Goal: Task Accomplishment & Management: Use online tool/utility

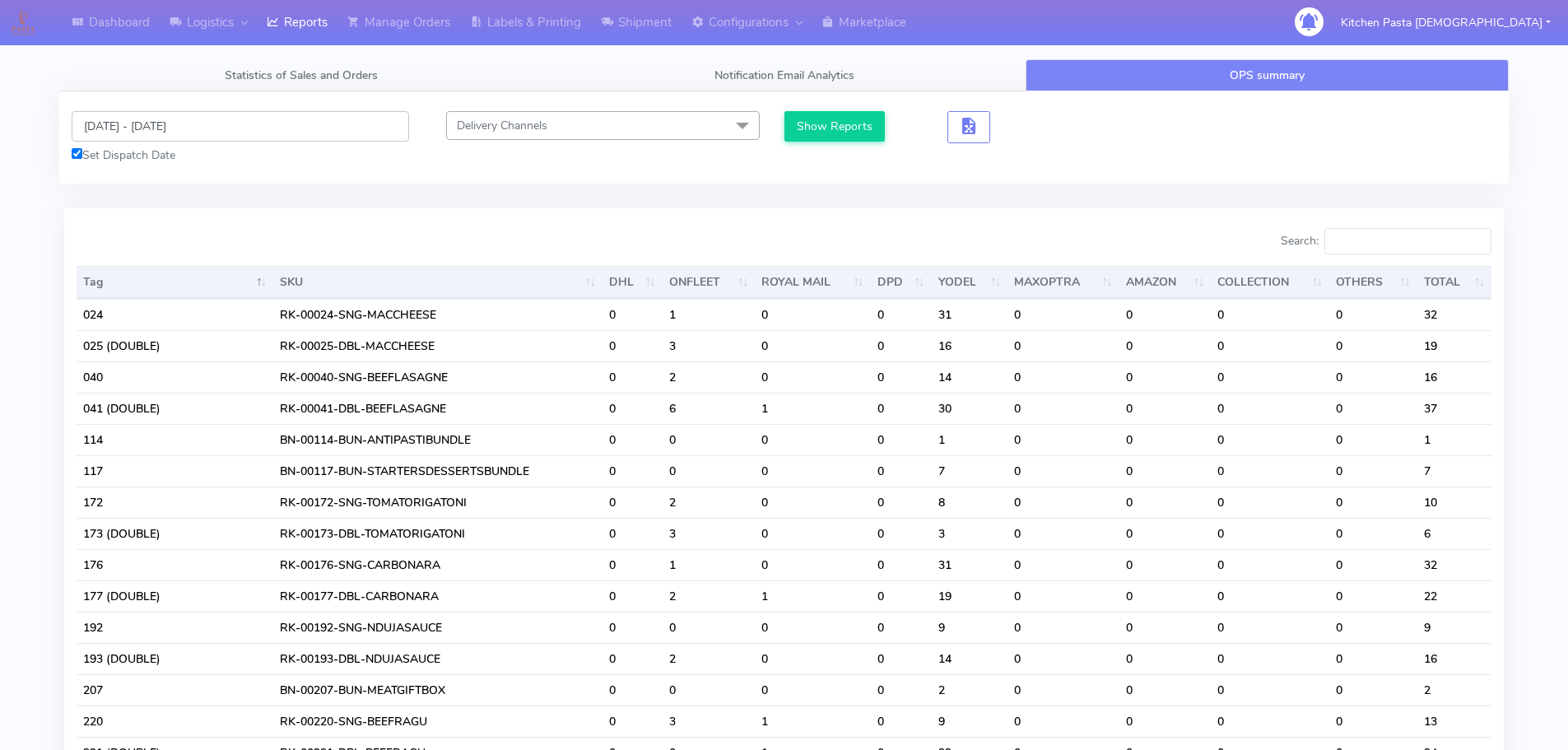
click at [159, 133] on input "[DATE] - [DATE]" at bounding box center [240, 127] width 337 height 30
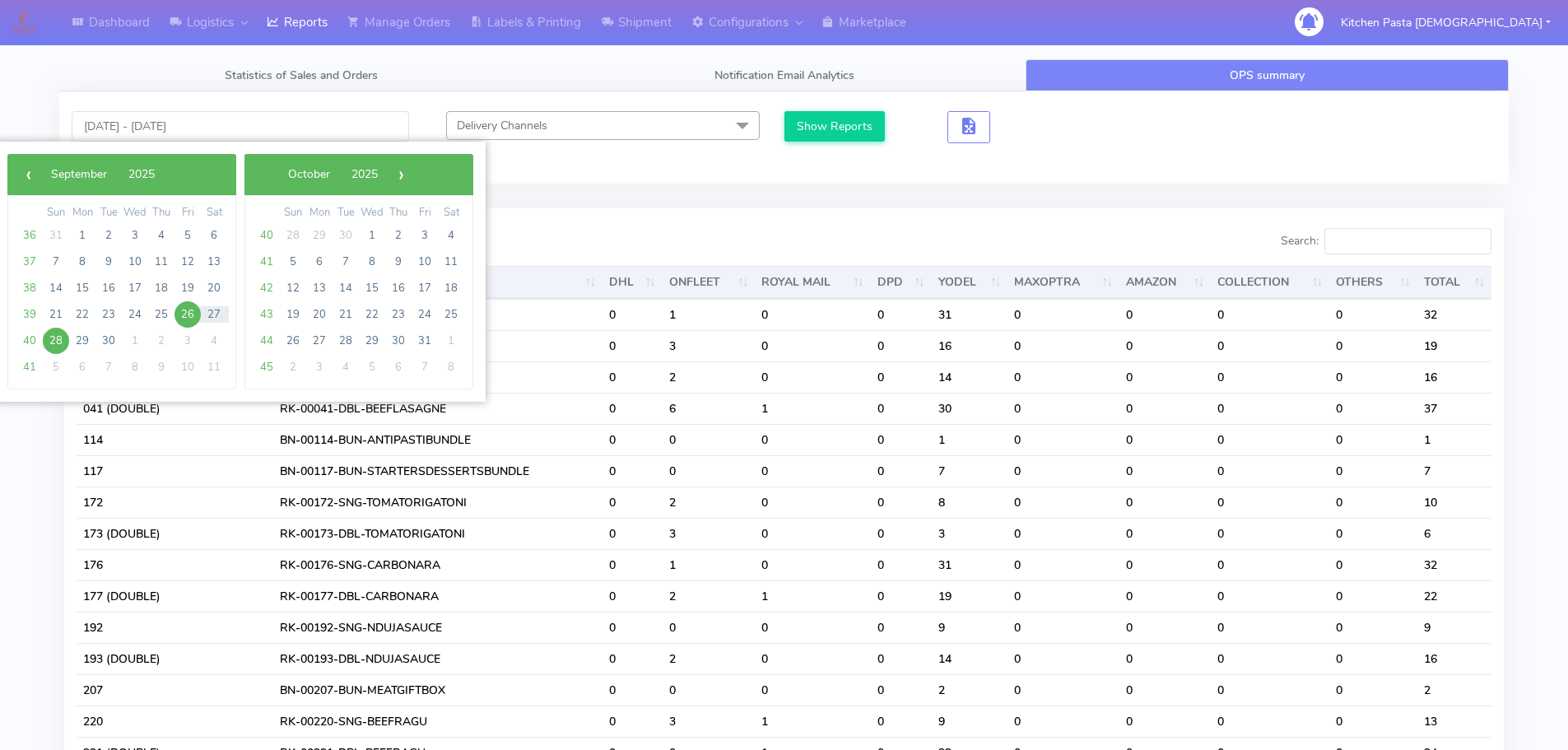
click at [182, 317] on span "26" at bounding box center [188, 315] width 27 height 27
click at [55, 336] on span "28" at bounding box center [56, 341] width 27 height 27
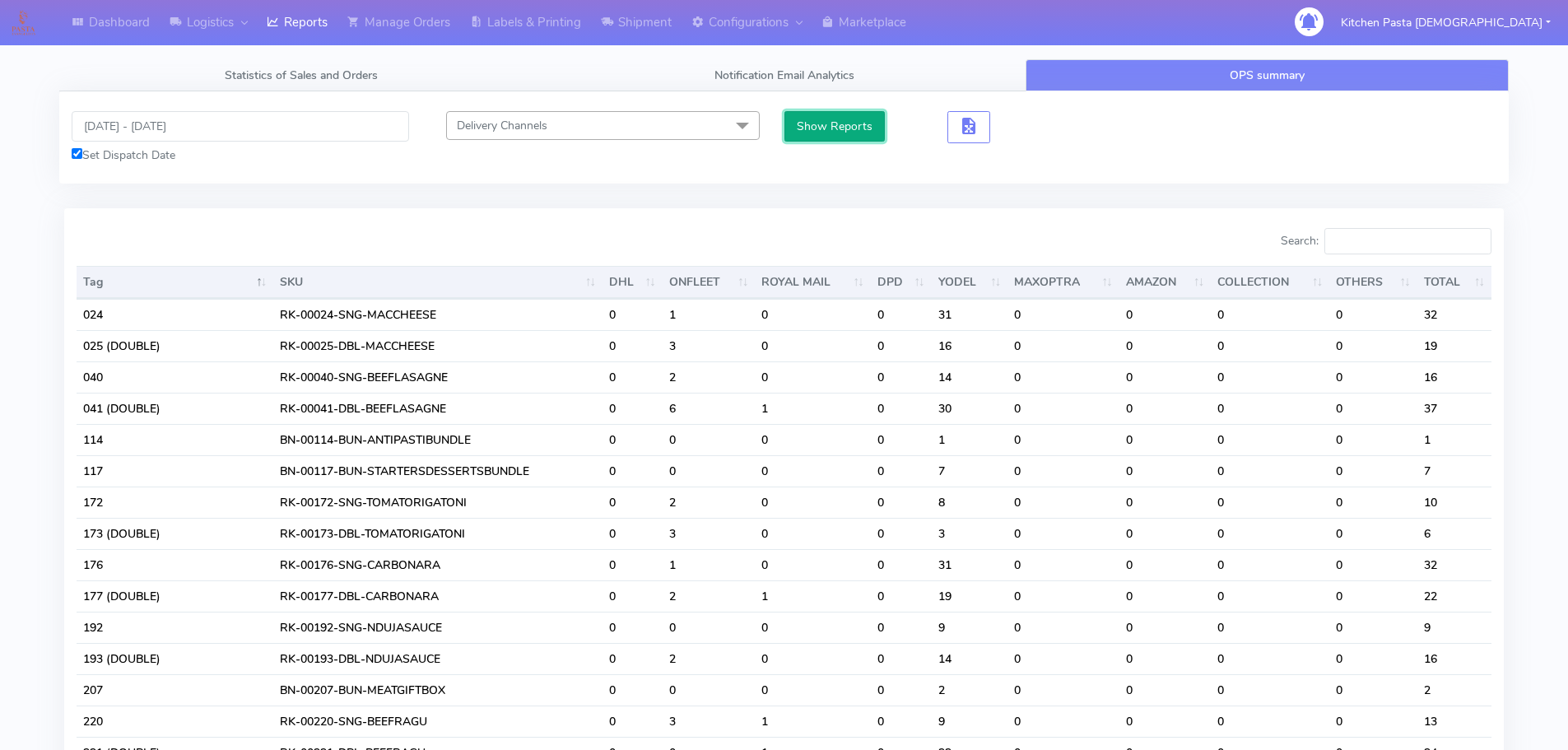
click at [837, 133] on button "Show Reports" at bounding box center [834, 127] width 101 height 30
click at [859, 128] on button "Show Reports" at bounding box center [834, 127] width 101 height 30
click at [1390, 244] on input "Search:" at bounding box center [1407, 242] width 167 height 27
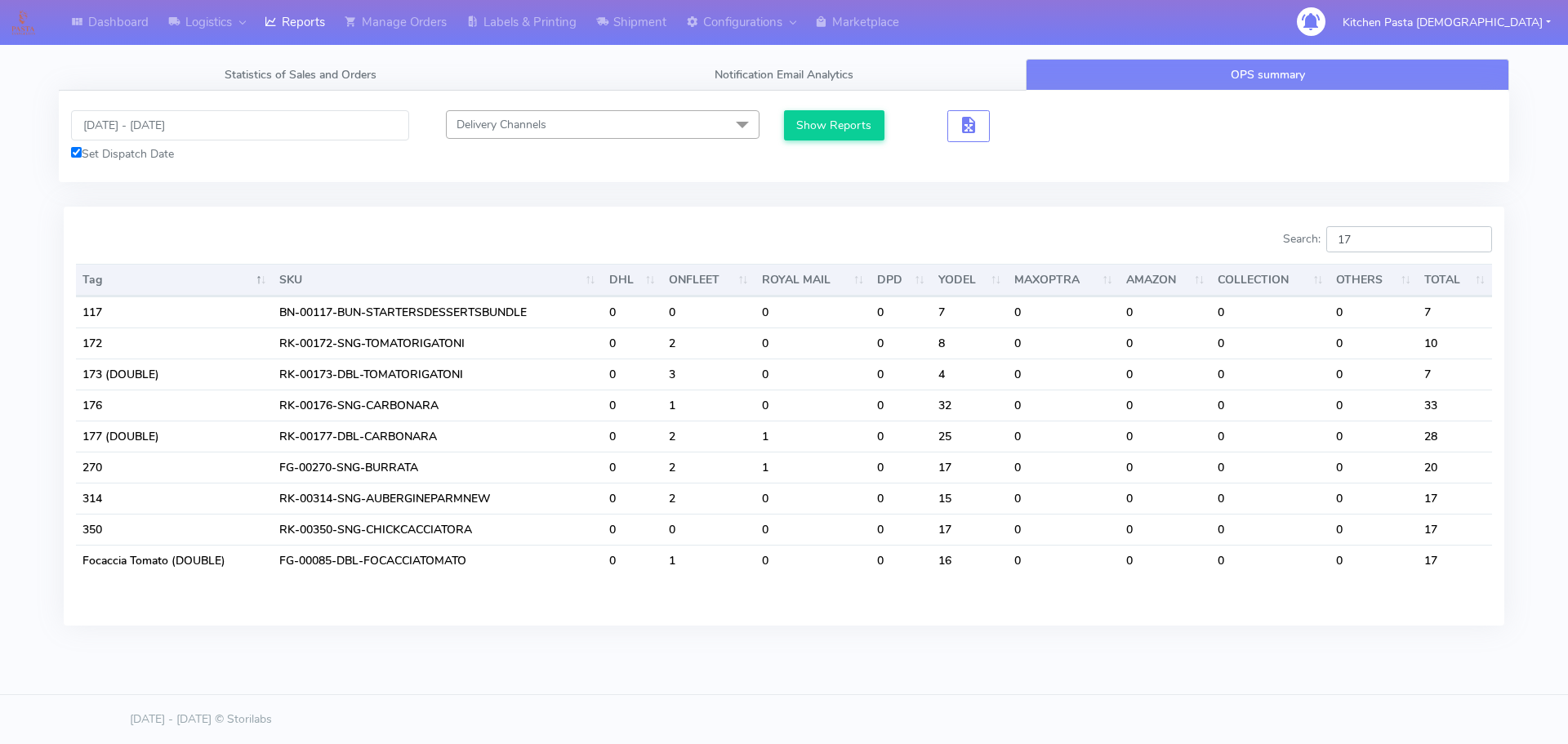
type input "1"
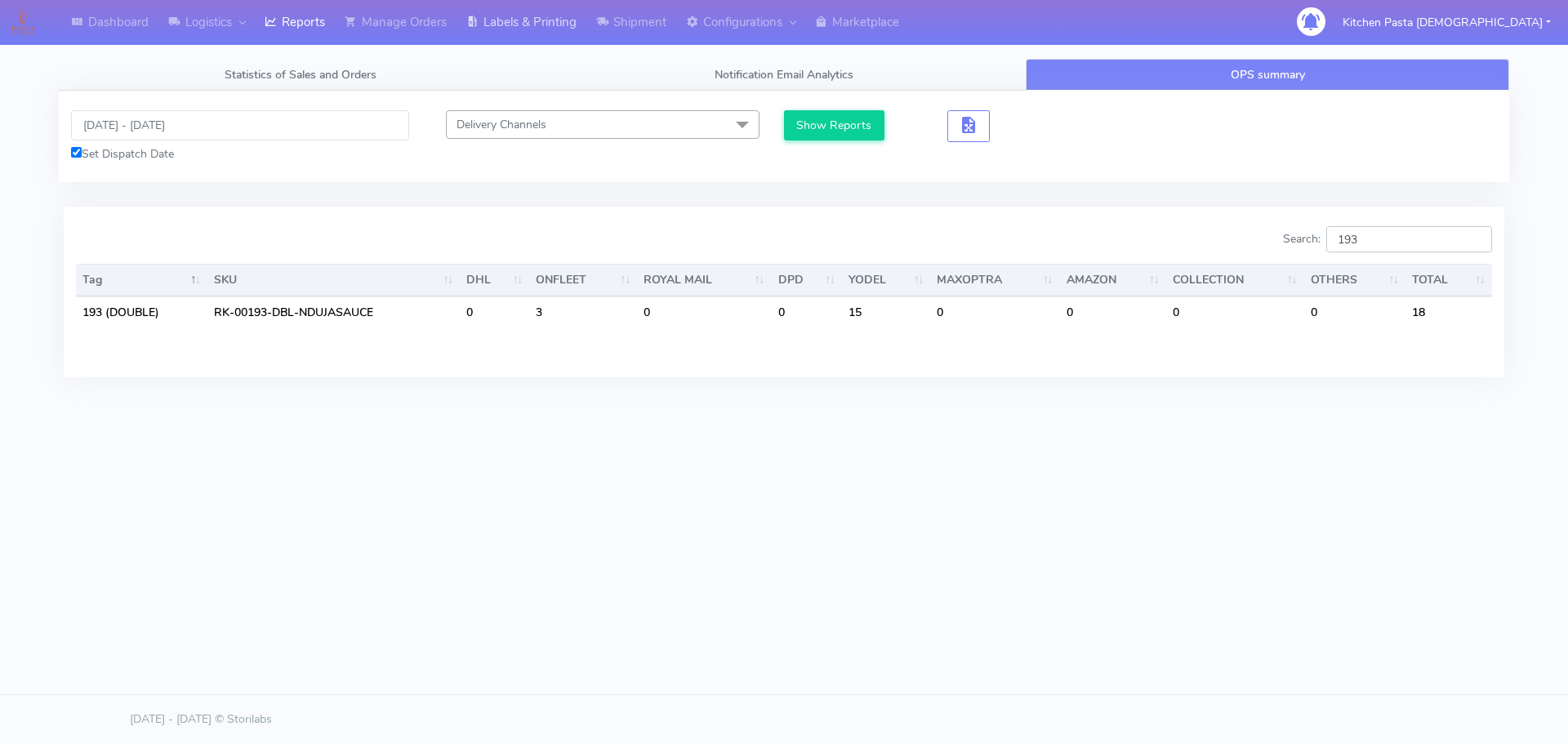
type input "193"
drag, startPoint x: 1400, startPoint y: 245, endPoint x: 1269, endPoint y: 244, distance: 131.0
click at [1269, 244] on div "Search: 193" at bounding box center [1144, 242] width 696 height 33
type input "2"
type input "3"
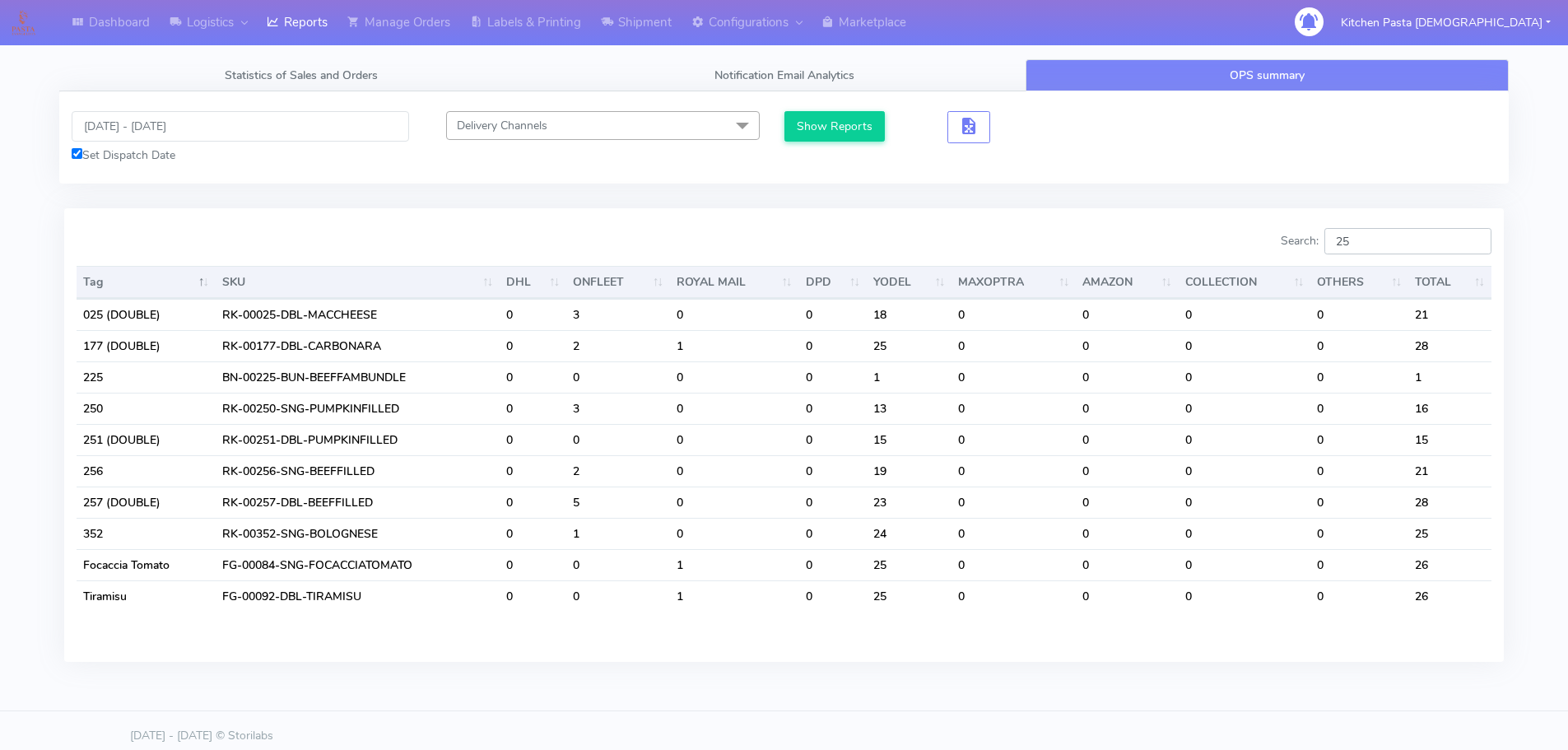
type input "2"
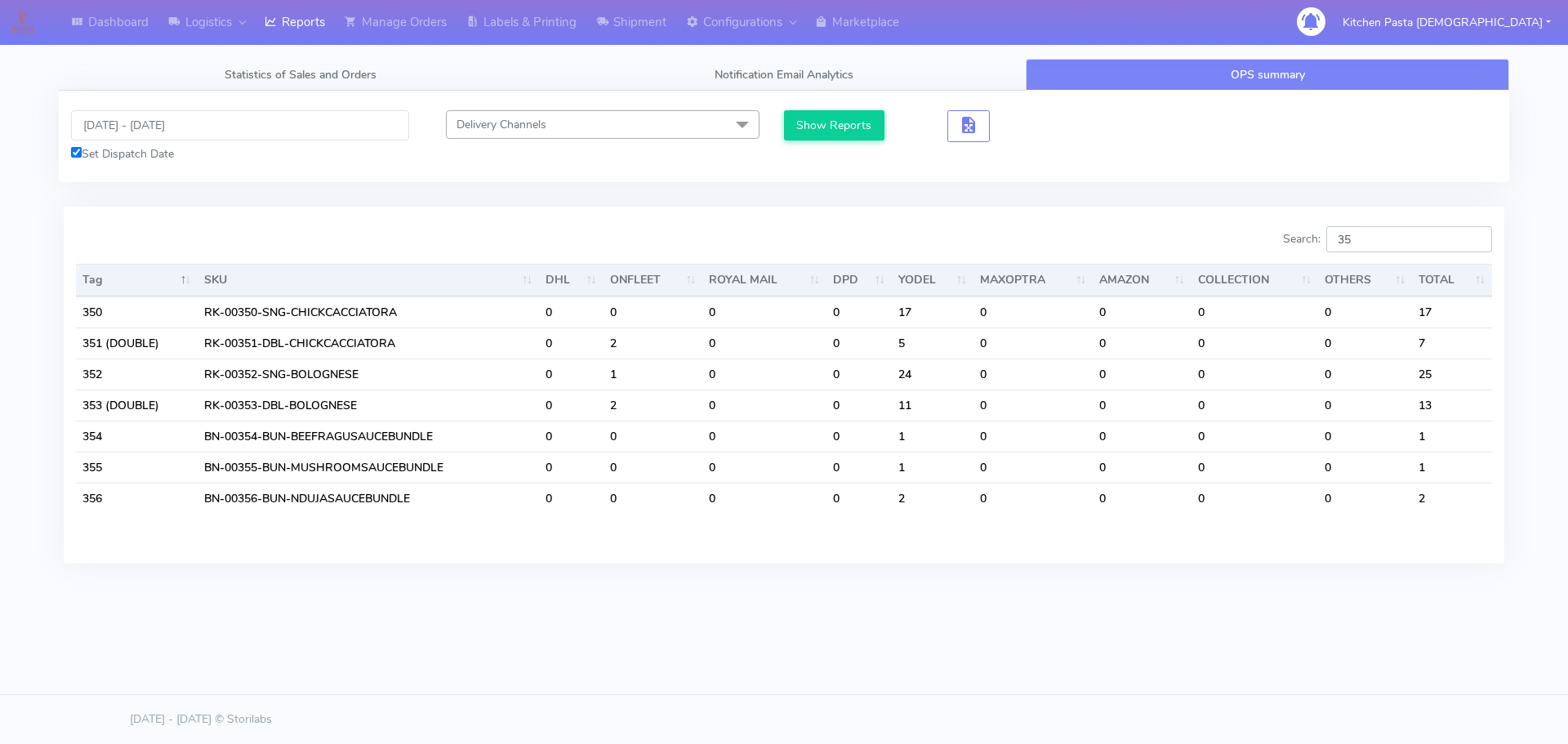
type input "3"
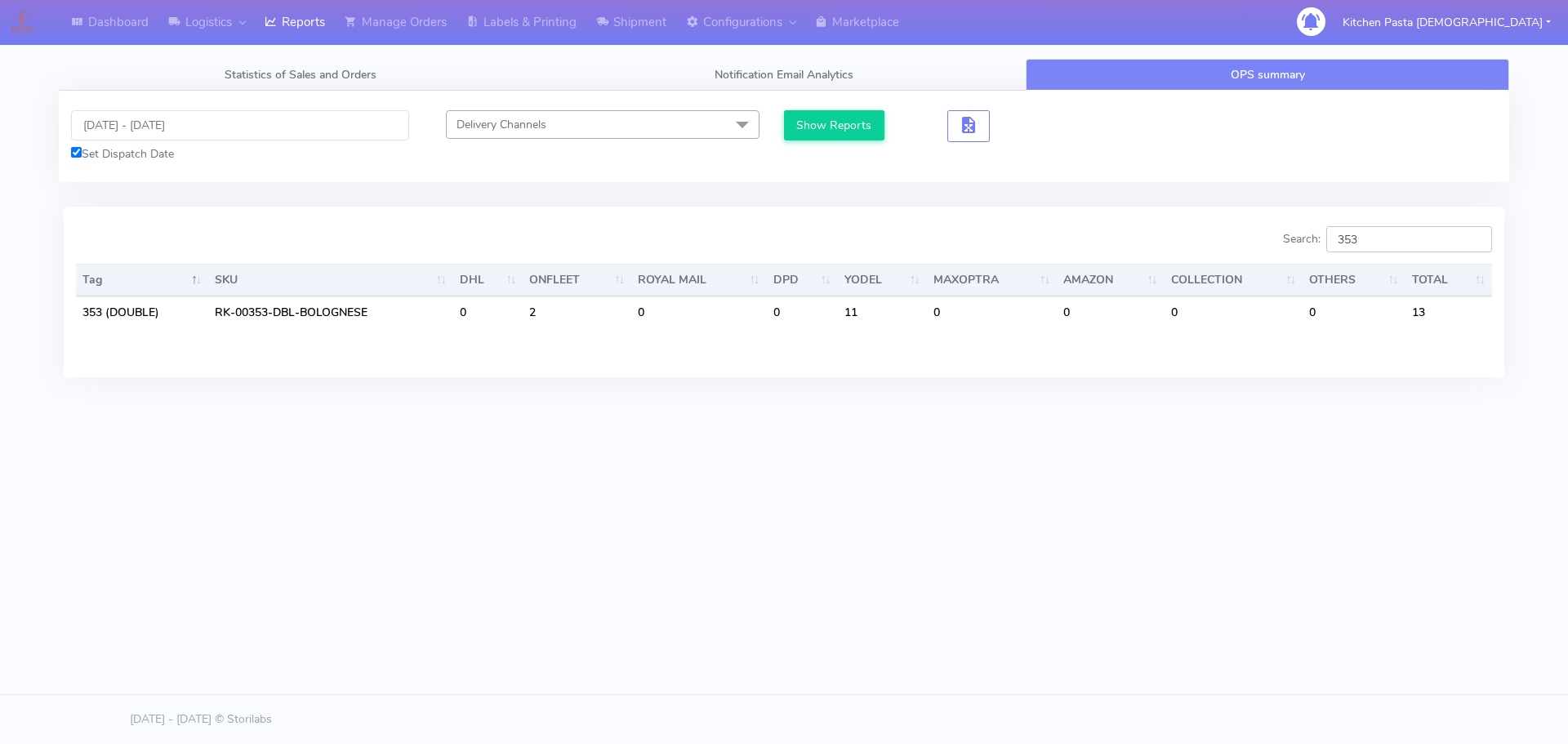
type input "353"
drag, startPoint x: 1387, startPoint y: 239, endPoint x: 1324, endPoint y: 239, distance: 63.0
click at [1324, 239] on label "Search: 353" at bounding box center [1387, 240] width 209 height 27
type input "3"
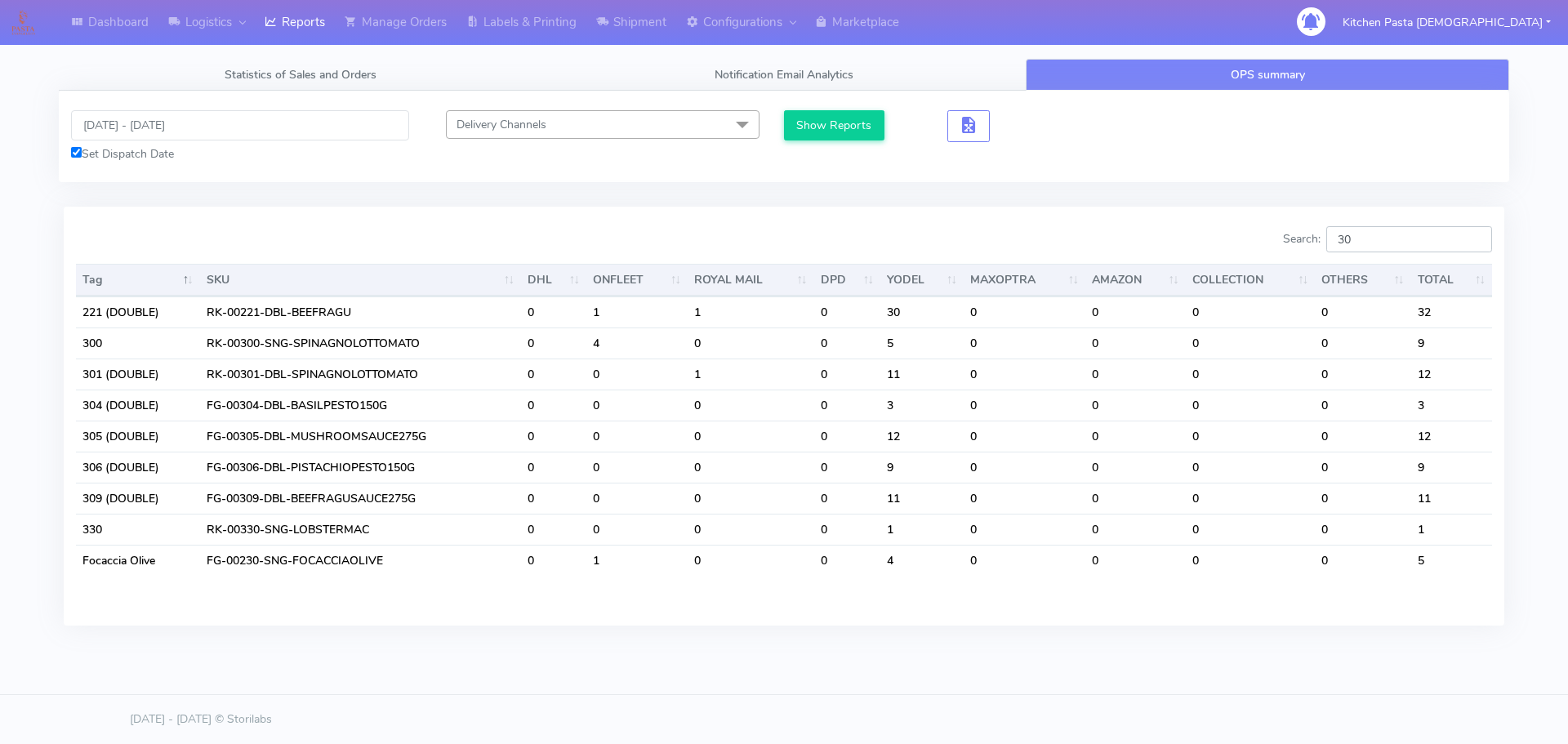
type input "3"
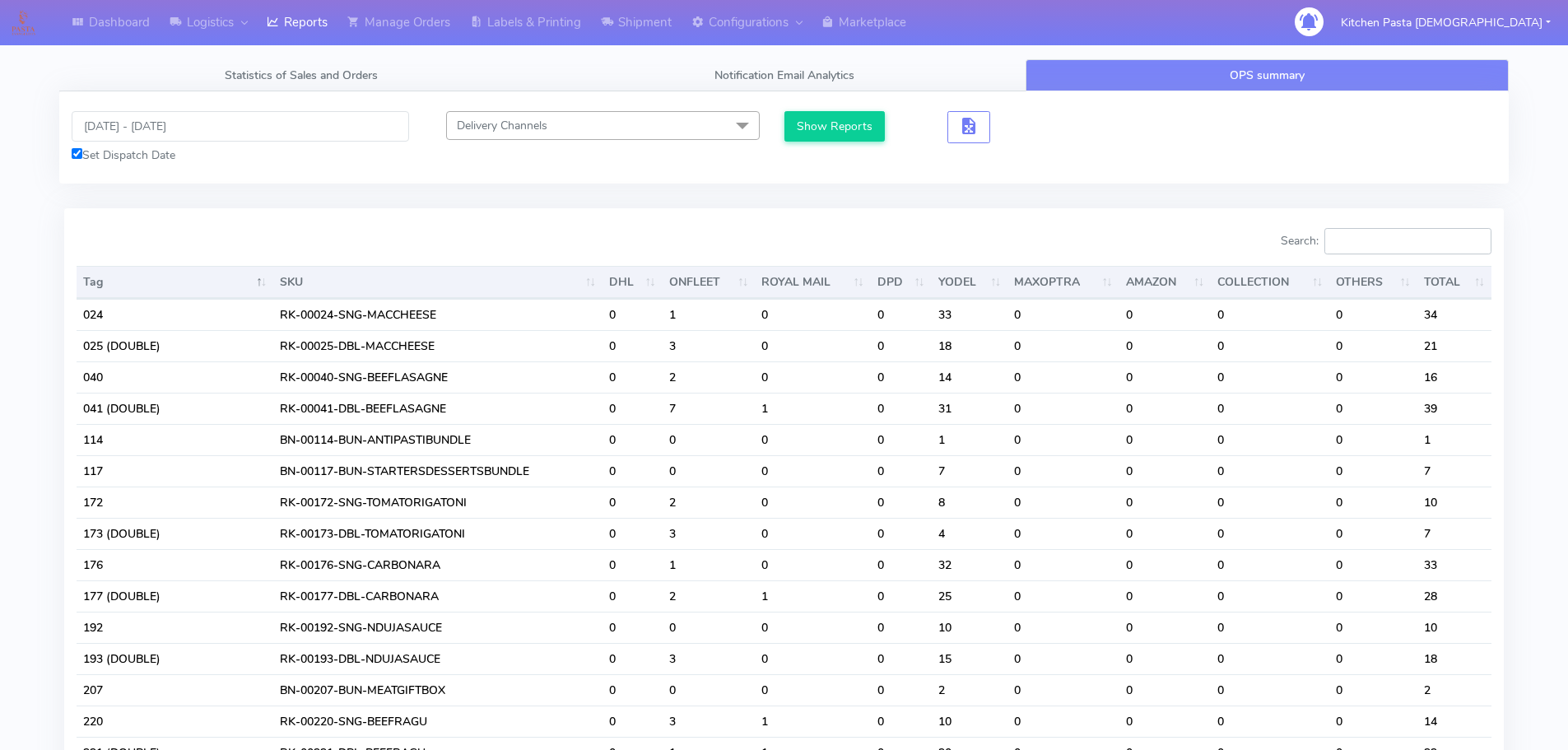
type input "3"
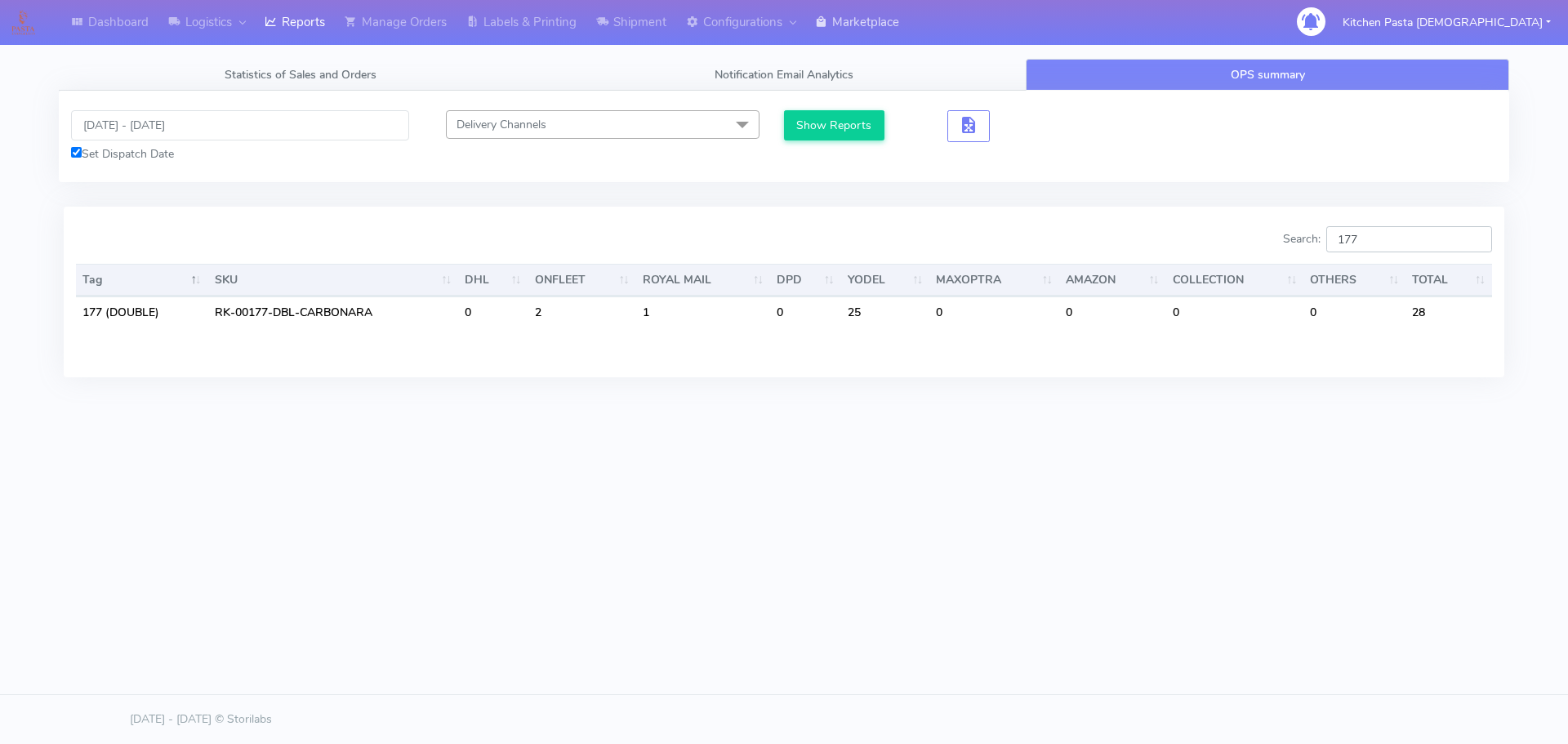
type input "177"
click at [635, 21] on link "Shipment" at bounding box center [632, 22] width 90 height 45
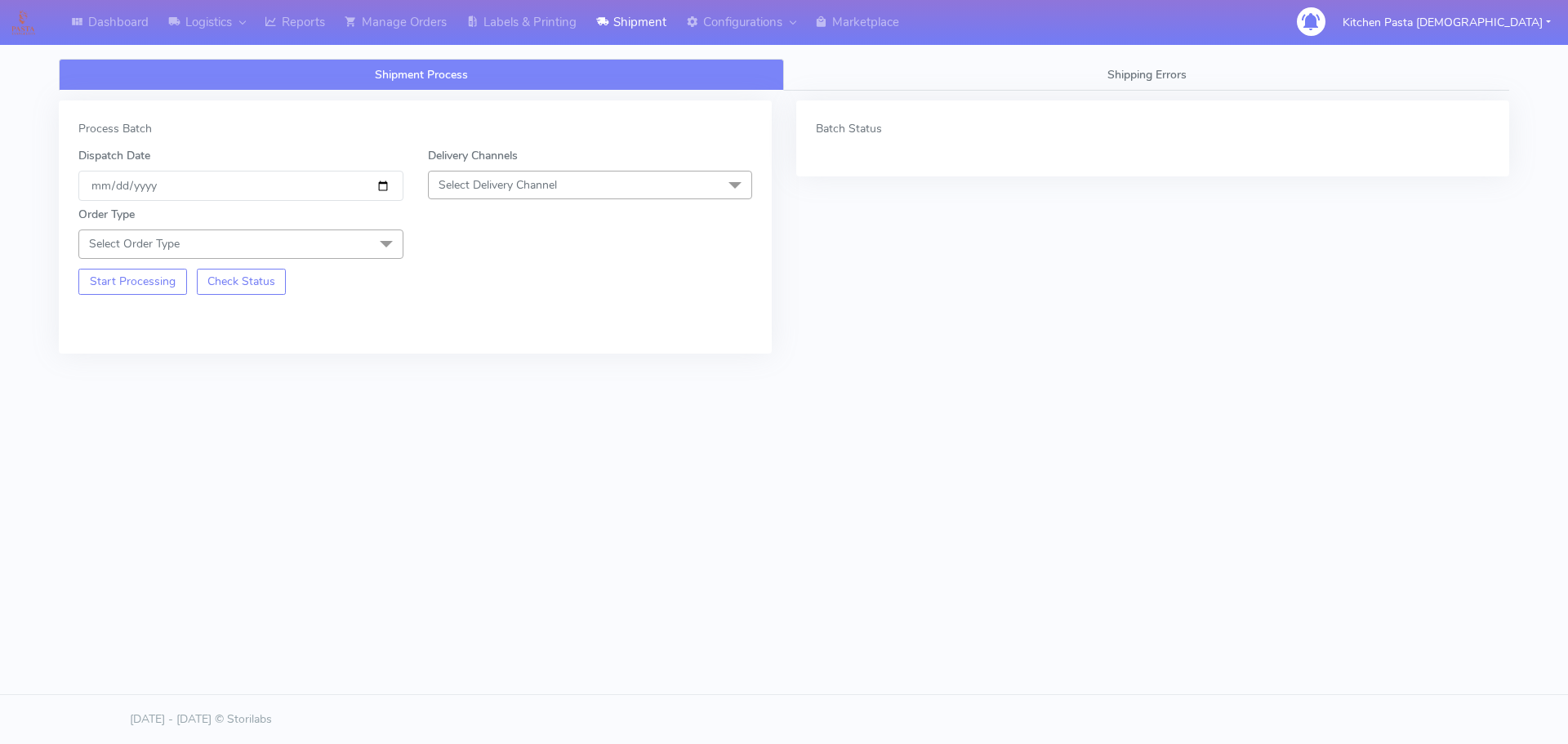
click at [614, 195] on span "Select Delivery Channel" at bounding box center [590, 185] width 325 height 28
click at [466, 364] on div "Yodel" at bounding box center [590, 368] width 307 height 17
click at [362, 239] on span "Select Order Type" at bounding box center [241, 243] width 325 height 28
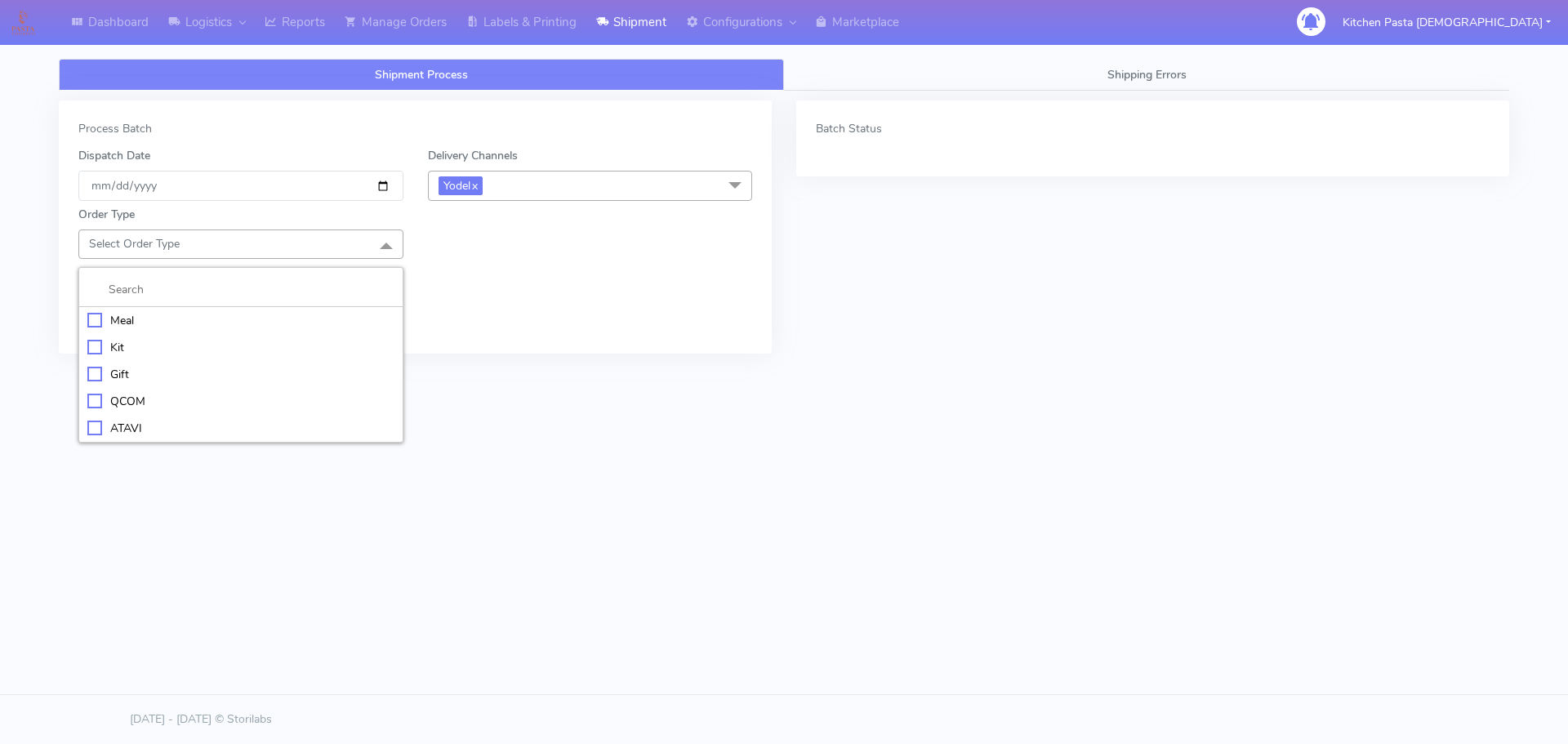
click at [182, 312] on div "Meal" at bounding box center [241, 319] width 307 height 17
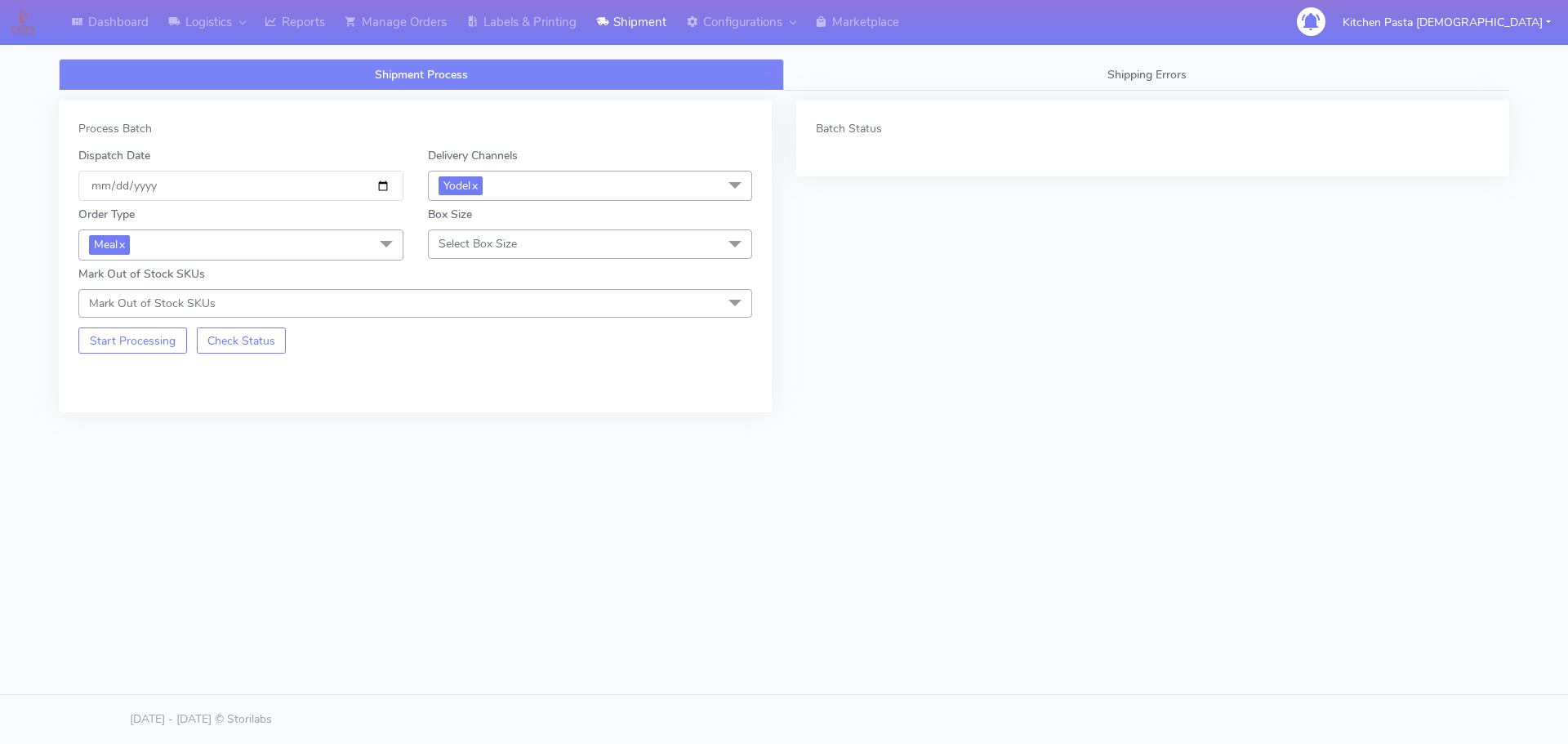
click at [473, 248] on span "Select Box Size" at bounding box center [478, 244] width 79 height 16
click at [463, 433] on div "Mega" at bounding box center [590, 427] width 307 height 17
click at [104, 327] on button "Start Processing" at bounding box center [133, 341] width 109 height 27
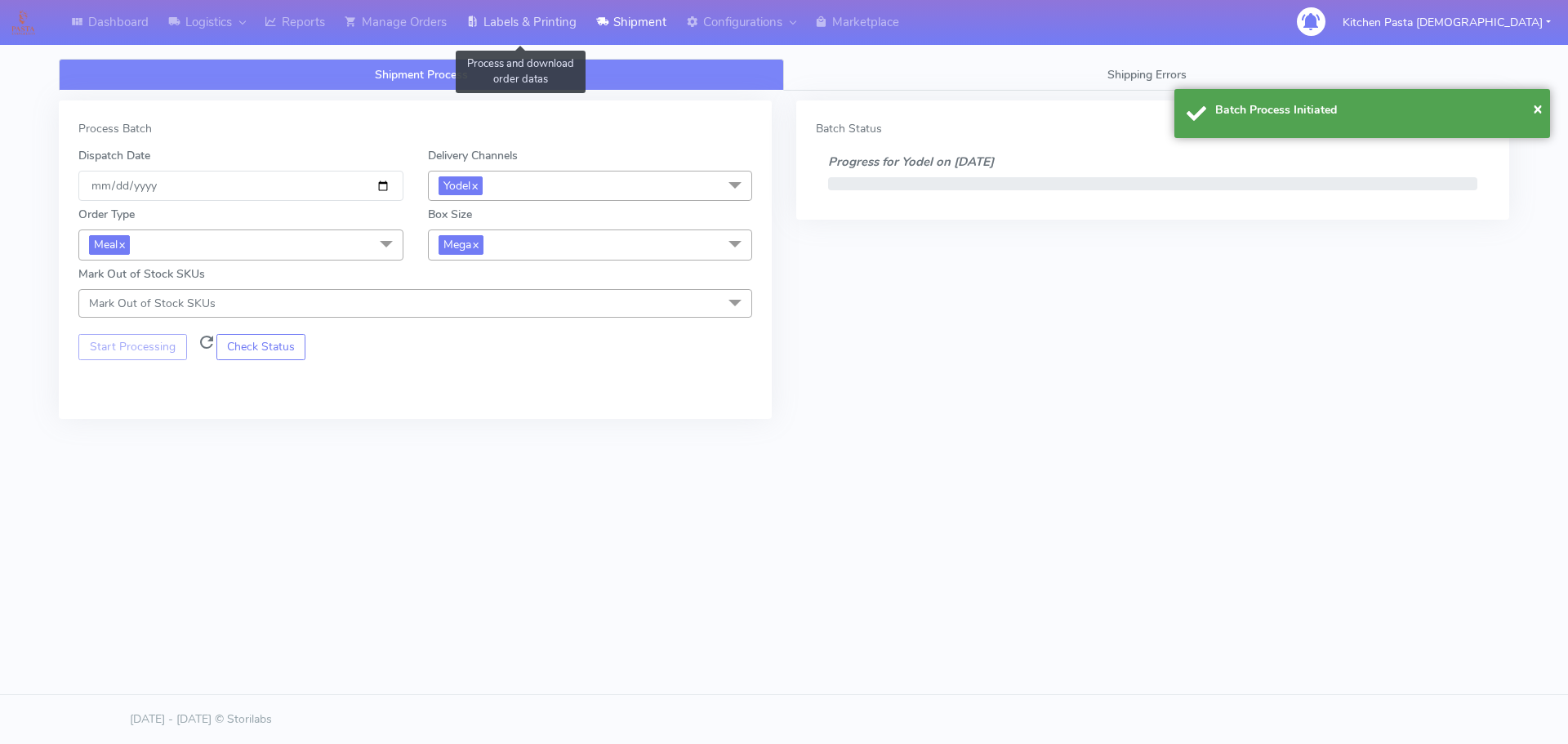
click at [526, 16] on link "Labels & Printing" at bounding box center [521, 22] width 130 height 45
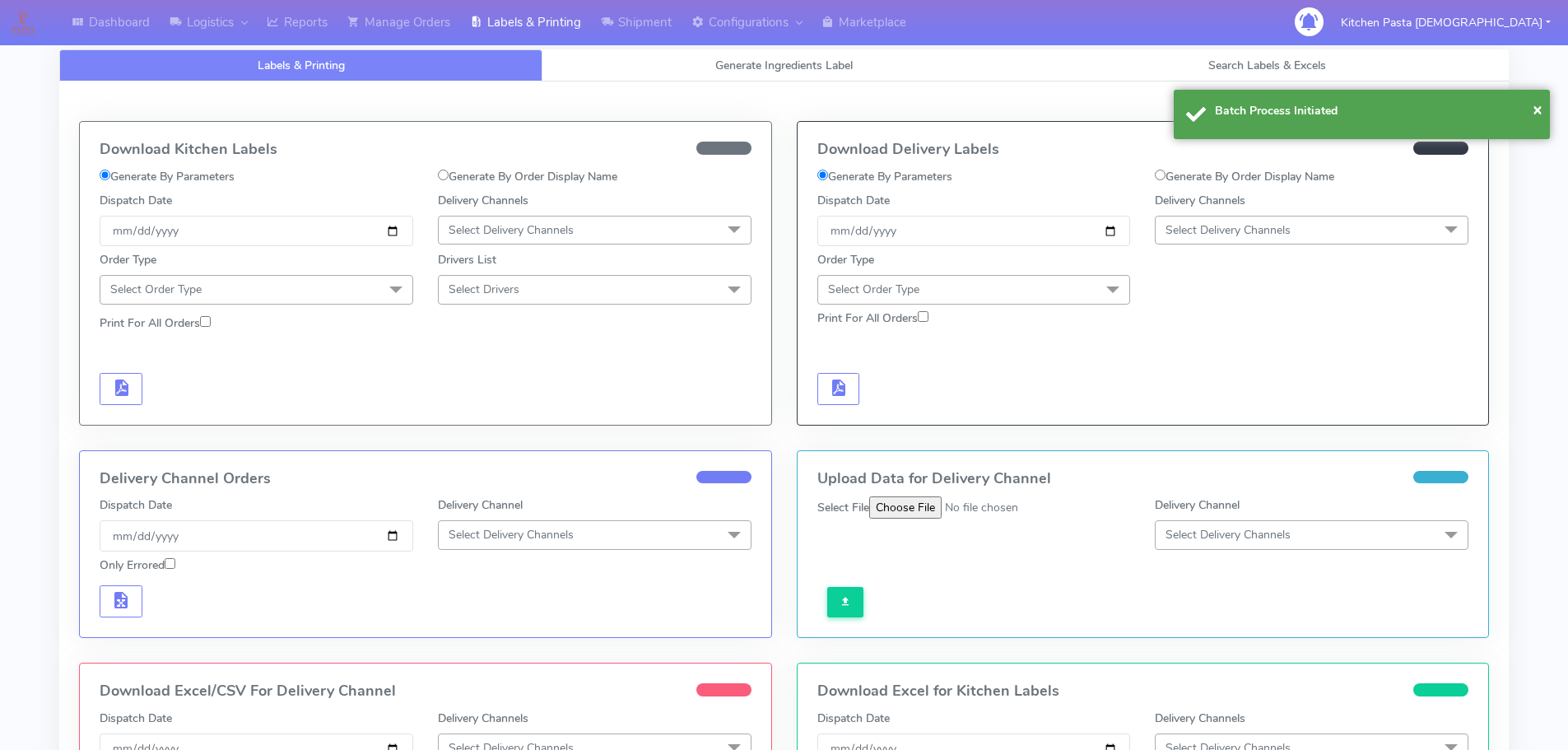
click at [1230, 224] on span "Select Delivery Channels" at bounding box center [1228, 230] width 125 height 16
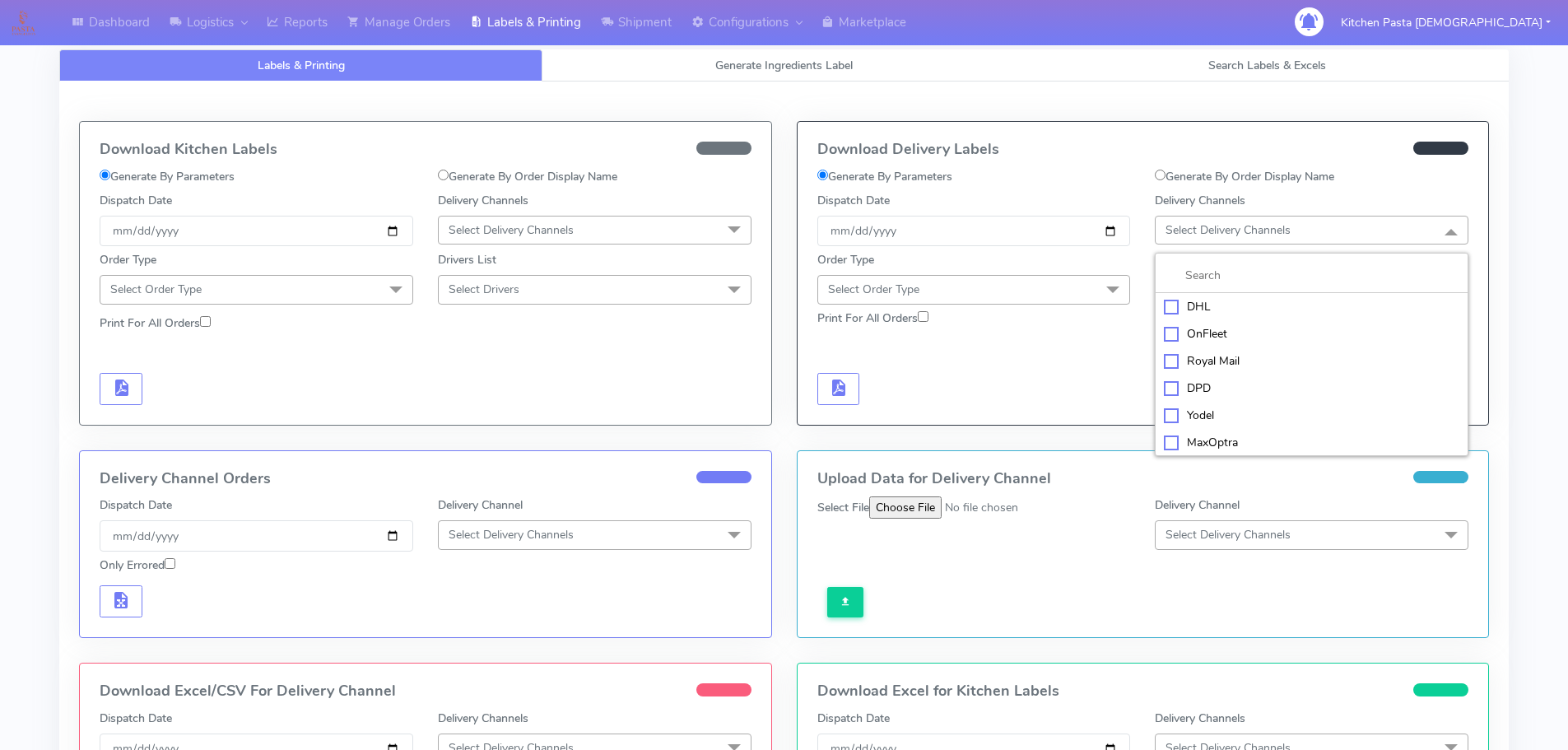
click at [1205, 424] on div "Yodel" at bounding box center [1311, 415] width 295 height 17
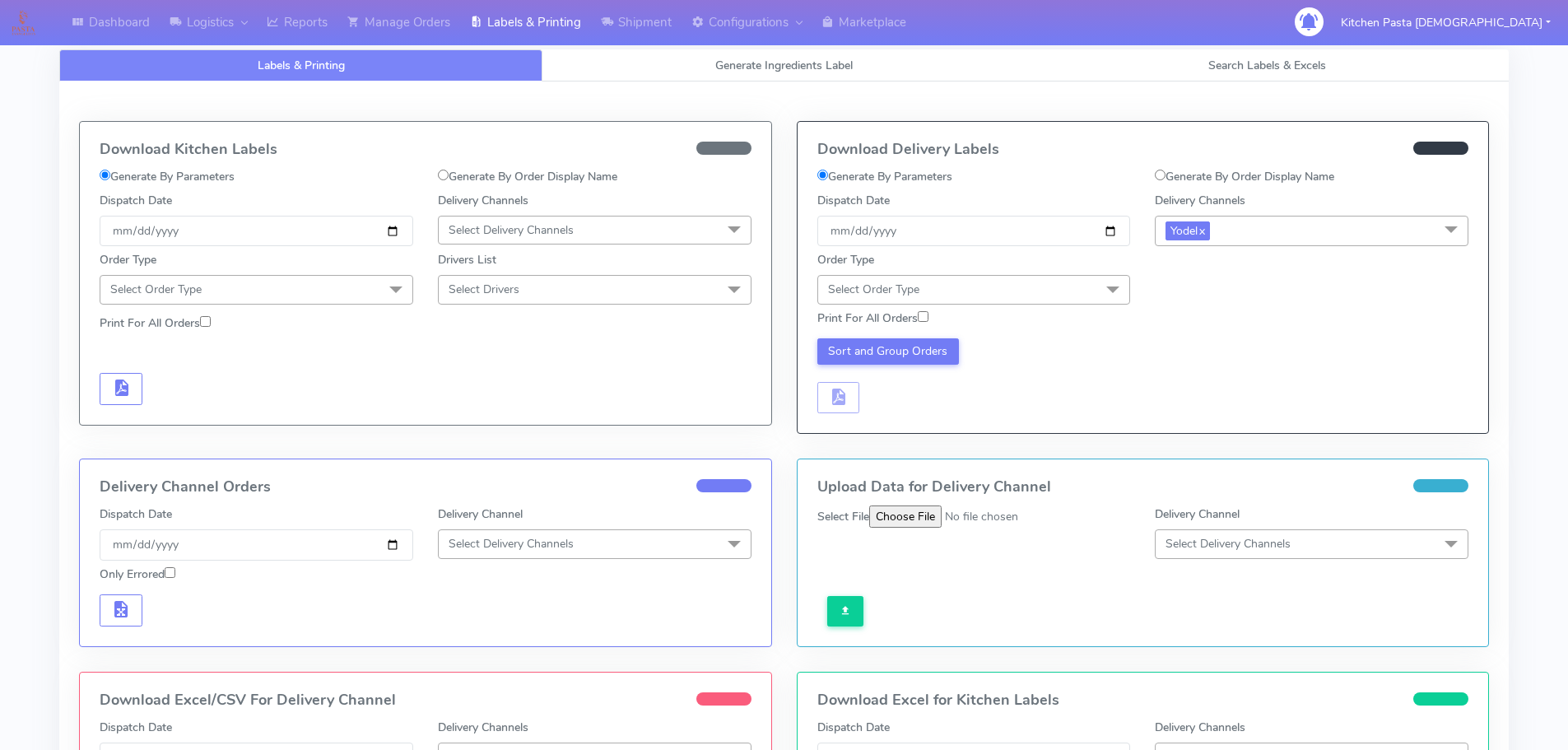
click at [1057, 293] on span "Select Order Type" at bounding box center [974, 289] width 314 height 29
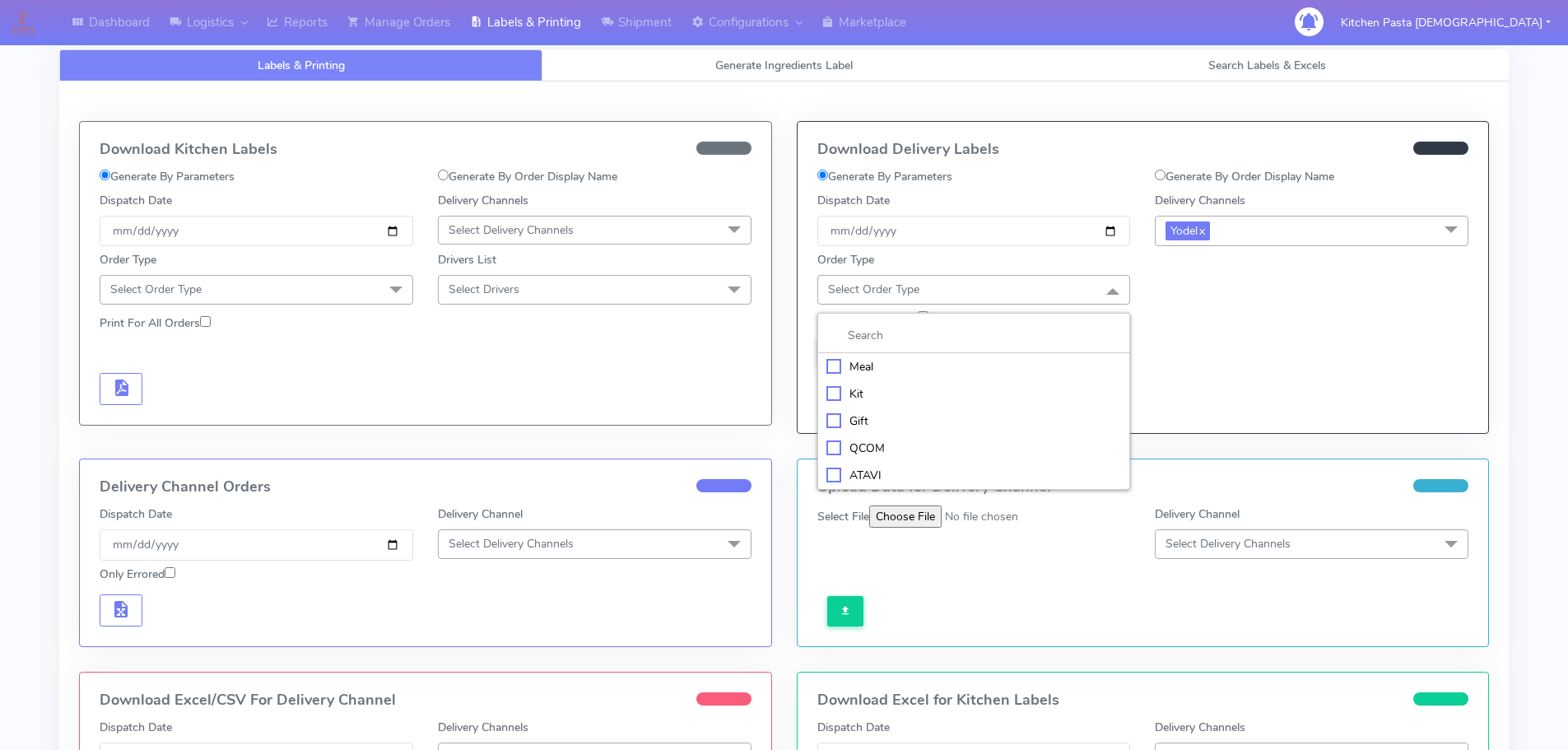
click at [878, 367] on div "Meal" at bounding box center [973, 366] width 295 height 17
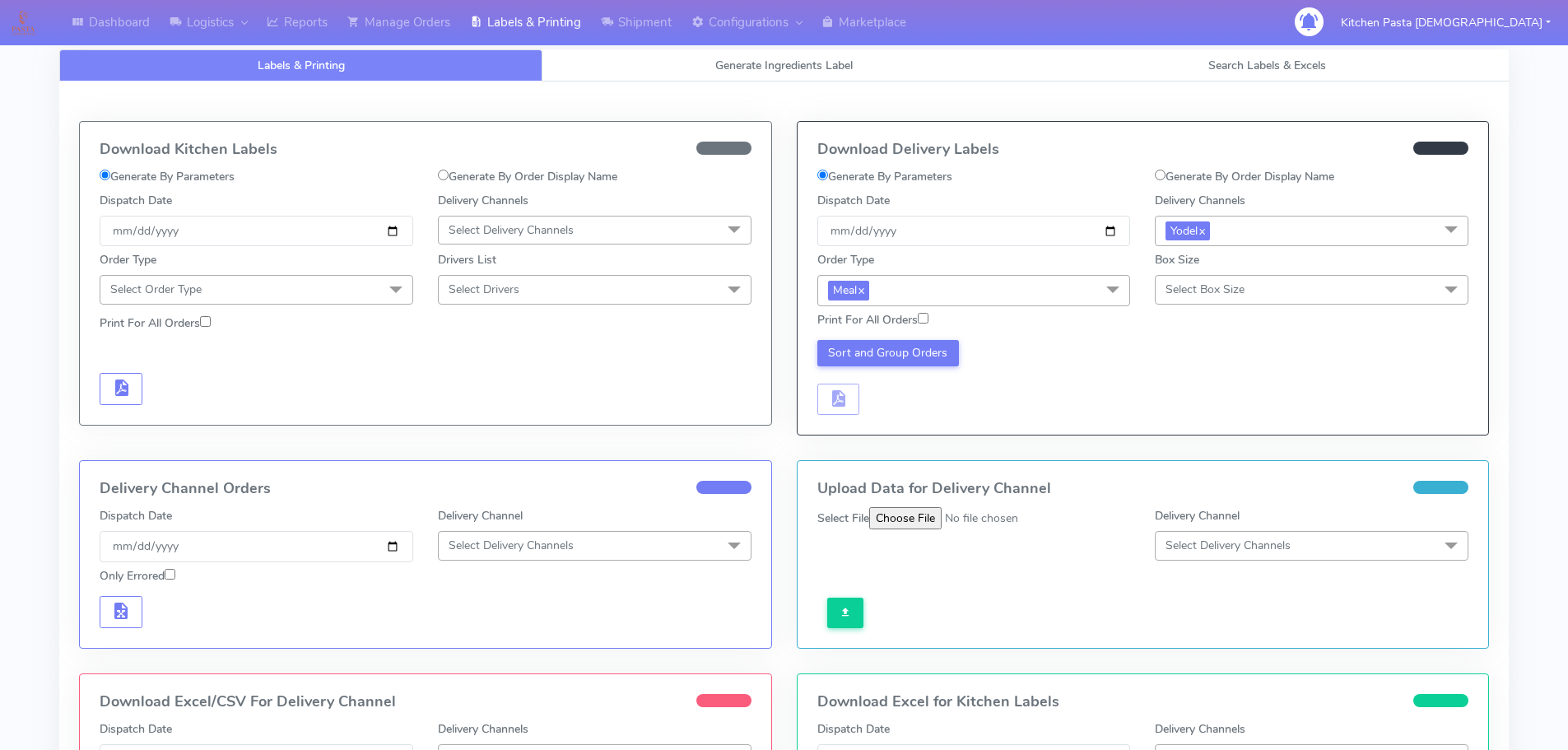
click at [1183, 283] on span "Select Box Size" at bounding box center [1205, 290] width 79 height 16
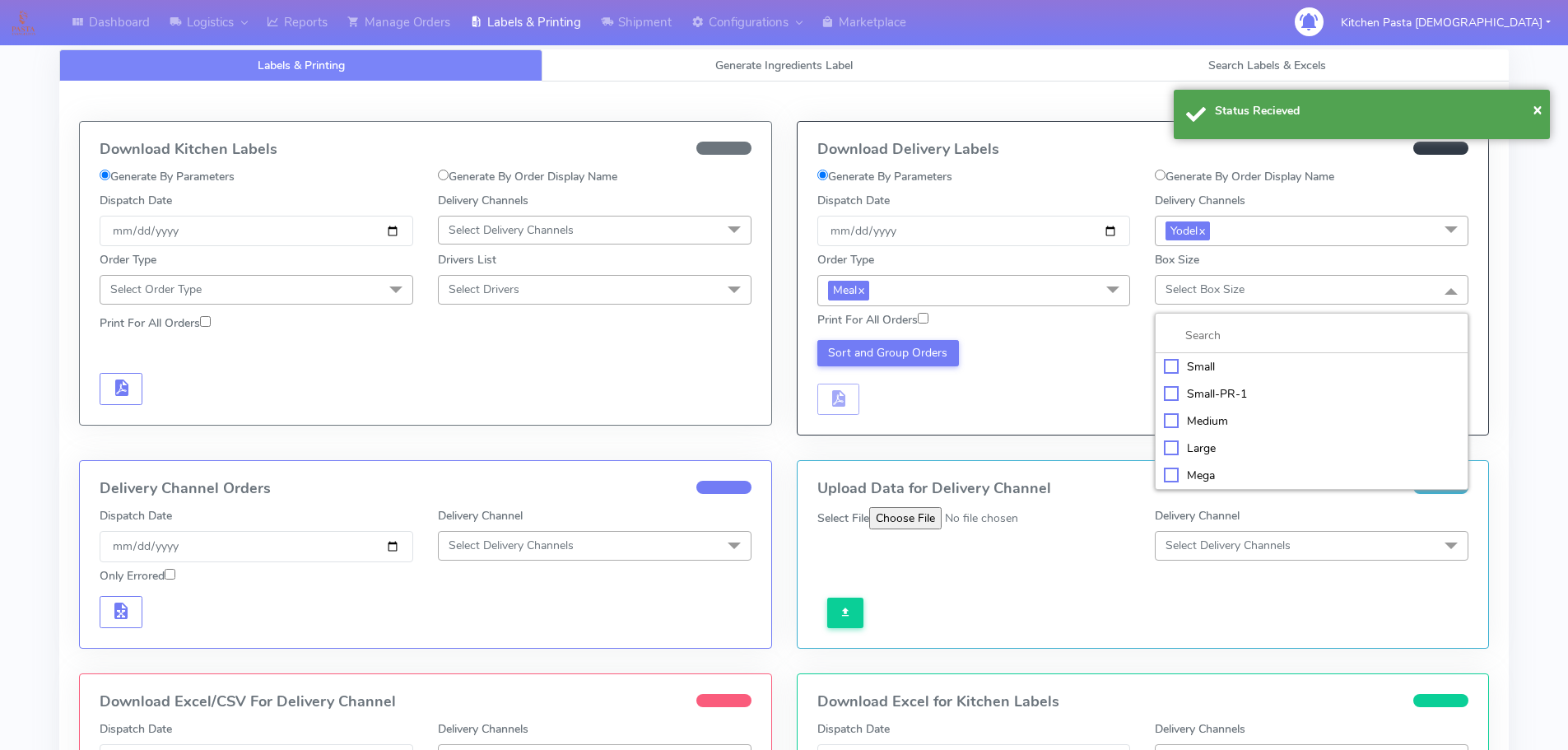
click at [1168, 467] on div "Mega" at bounding box center [1311, 474] width 295 height 17
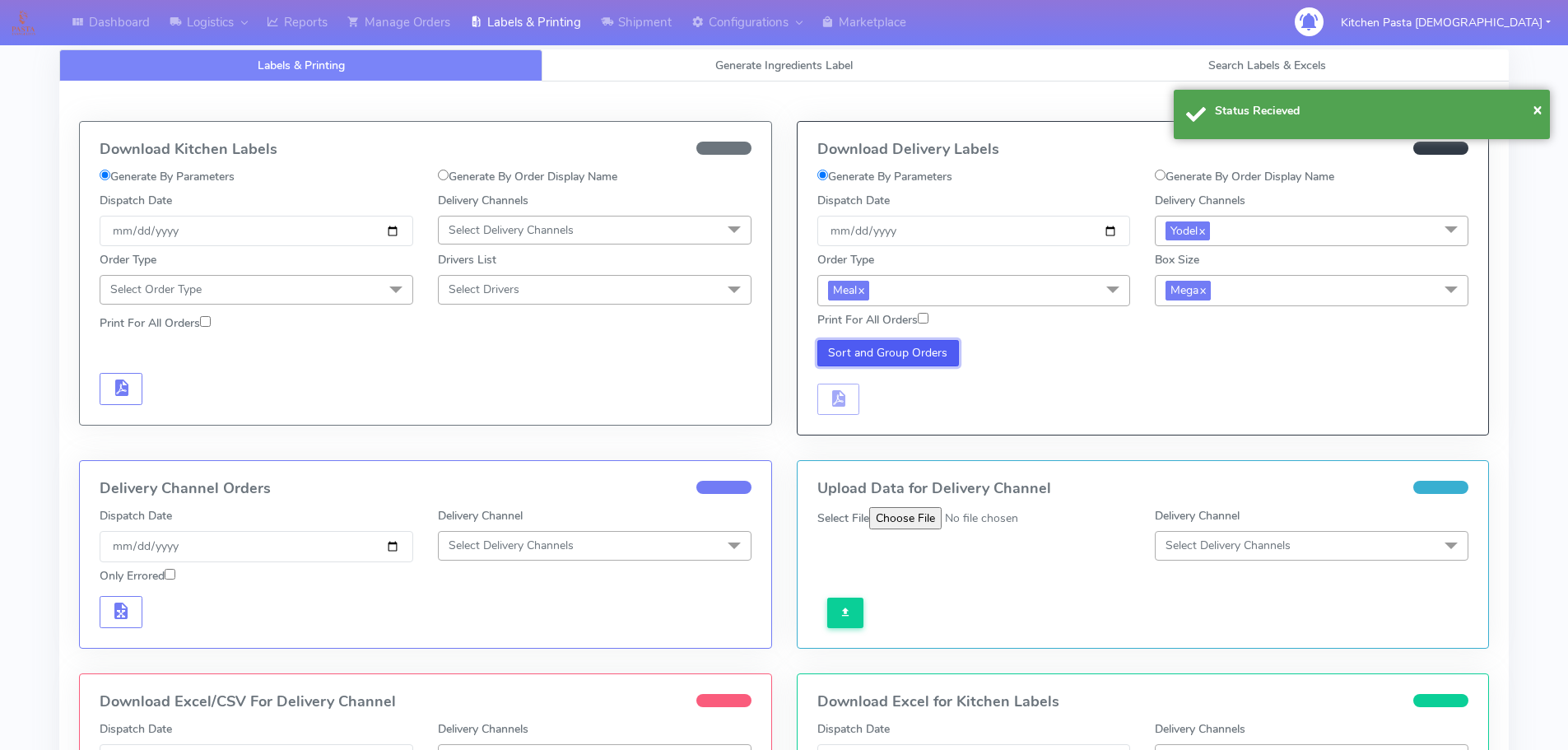
click at [862, 345] on button "Sort and Group Orders" at bounding box center [888, 353] width 143 height 27
click at [850, 392] on button "button" at bounding box center [838, 400] width 43 height 32
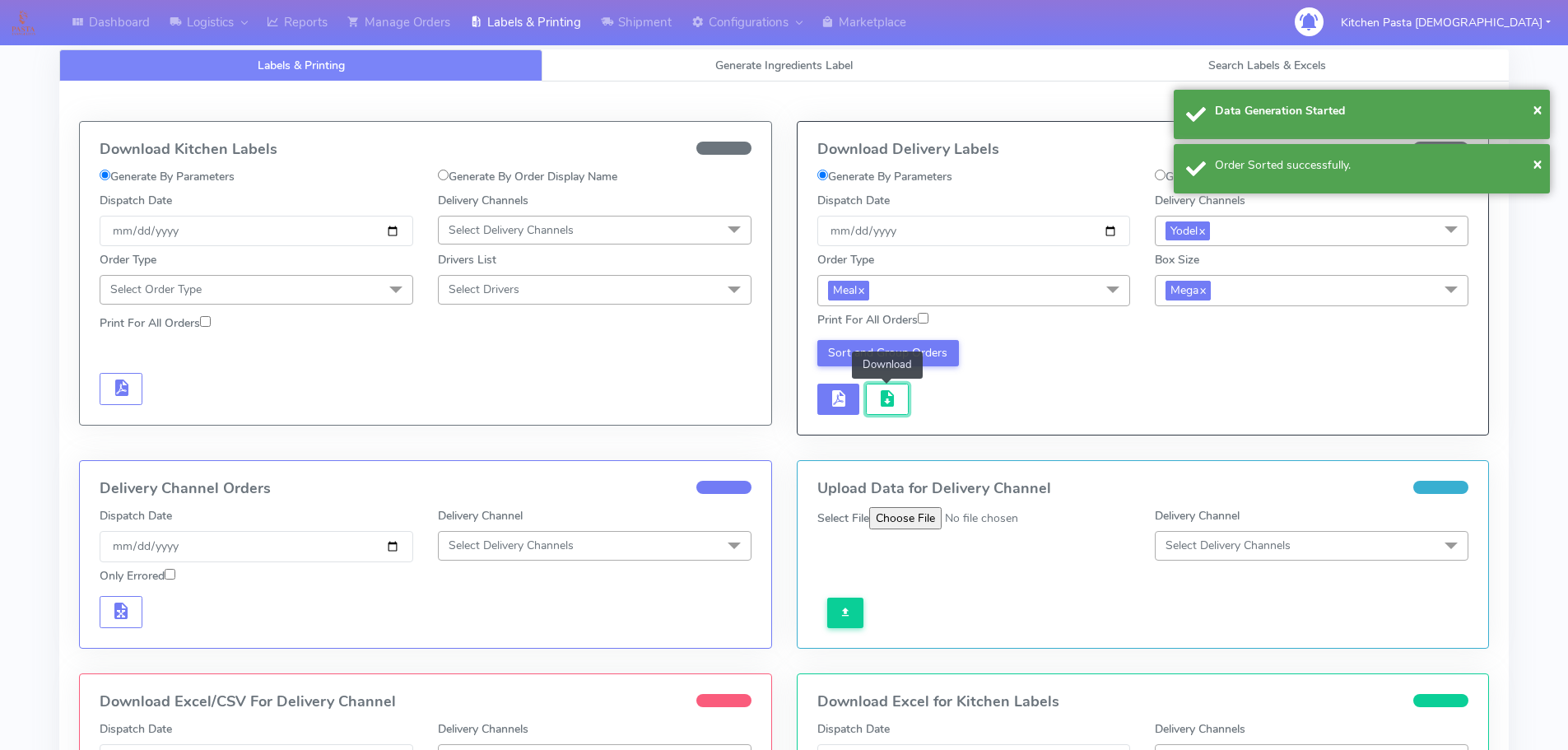
click at [878, 403] on span "button" at bounding box center [887, 402] width 20 height 16
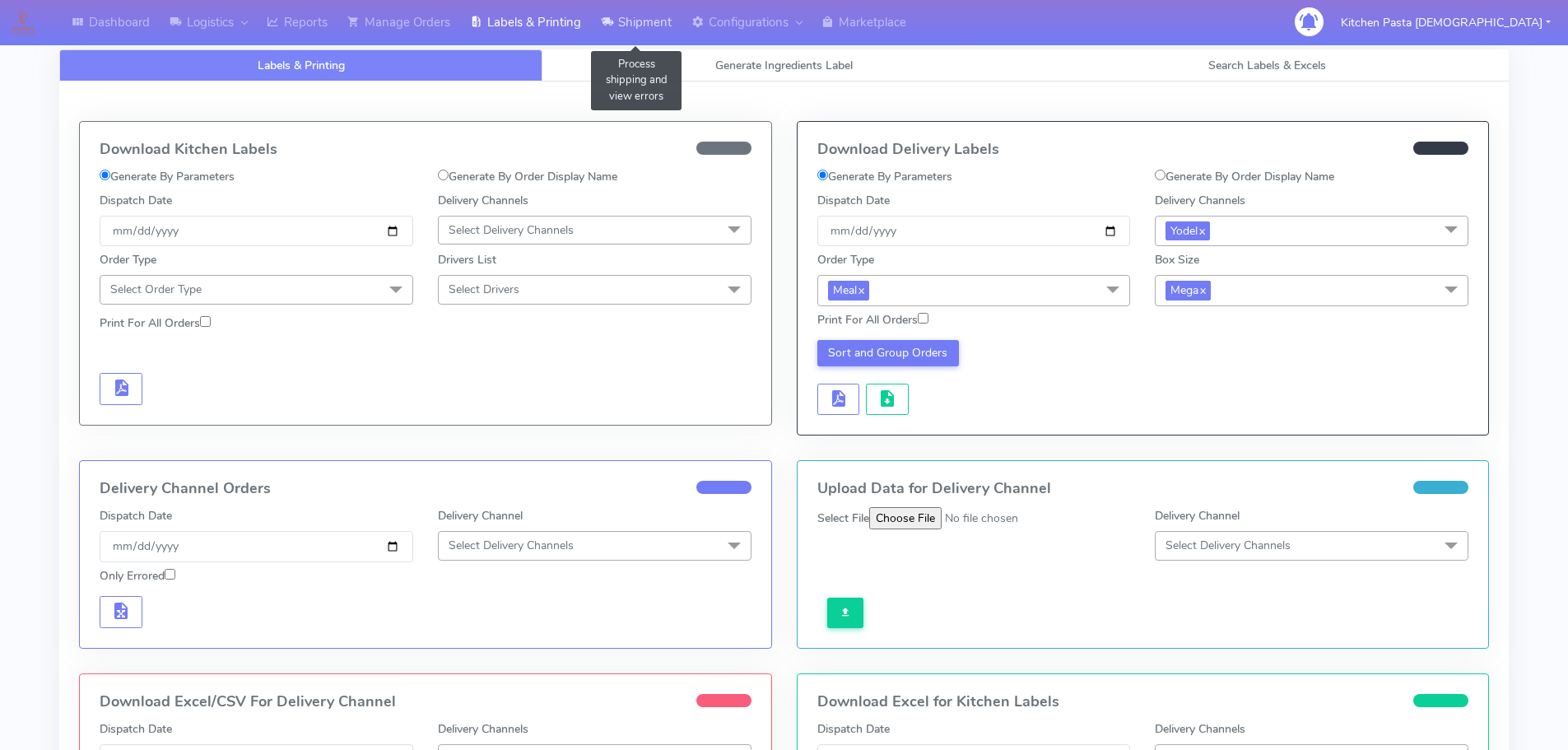
click at [639, 26] on link "Shipment" at bounding box center [637, 22] width 91 height 45
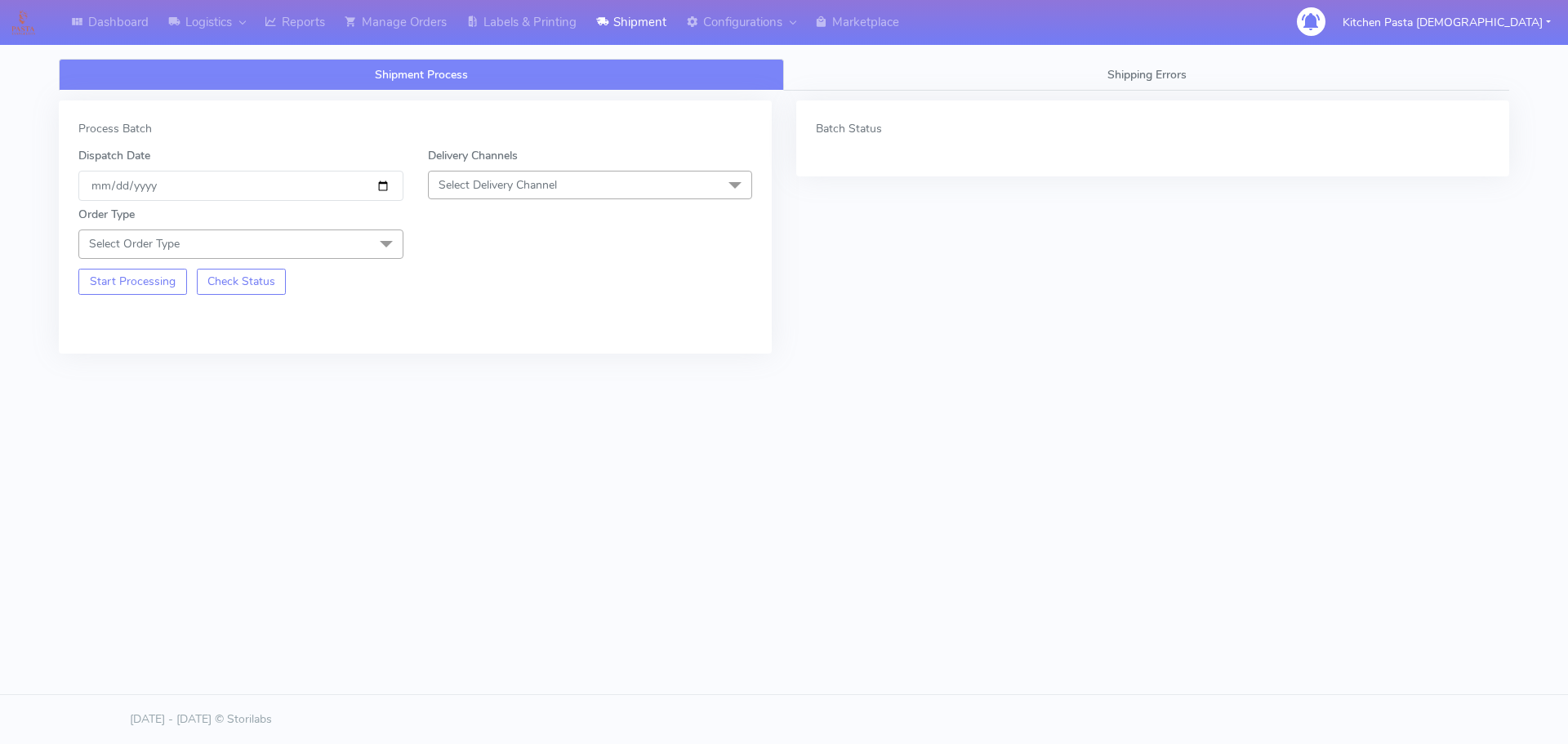
click at [570, 183] on span "Select Delivery Channel" at bounding box center [590, 185] width 325 height 28
click at [489, 365] on div "Yodel" at bounding box center [590, 368] width 307 height 17
click at [374, 249] on span at bounding box center [386, 244] width 33 height 31
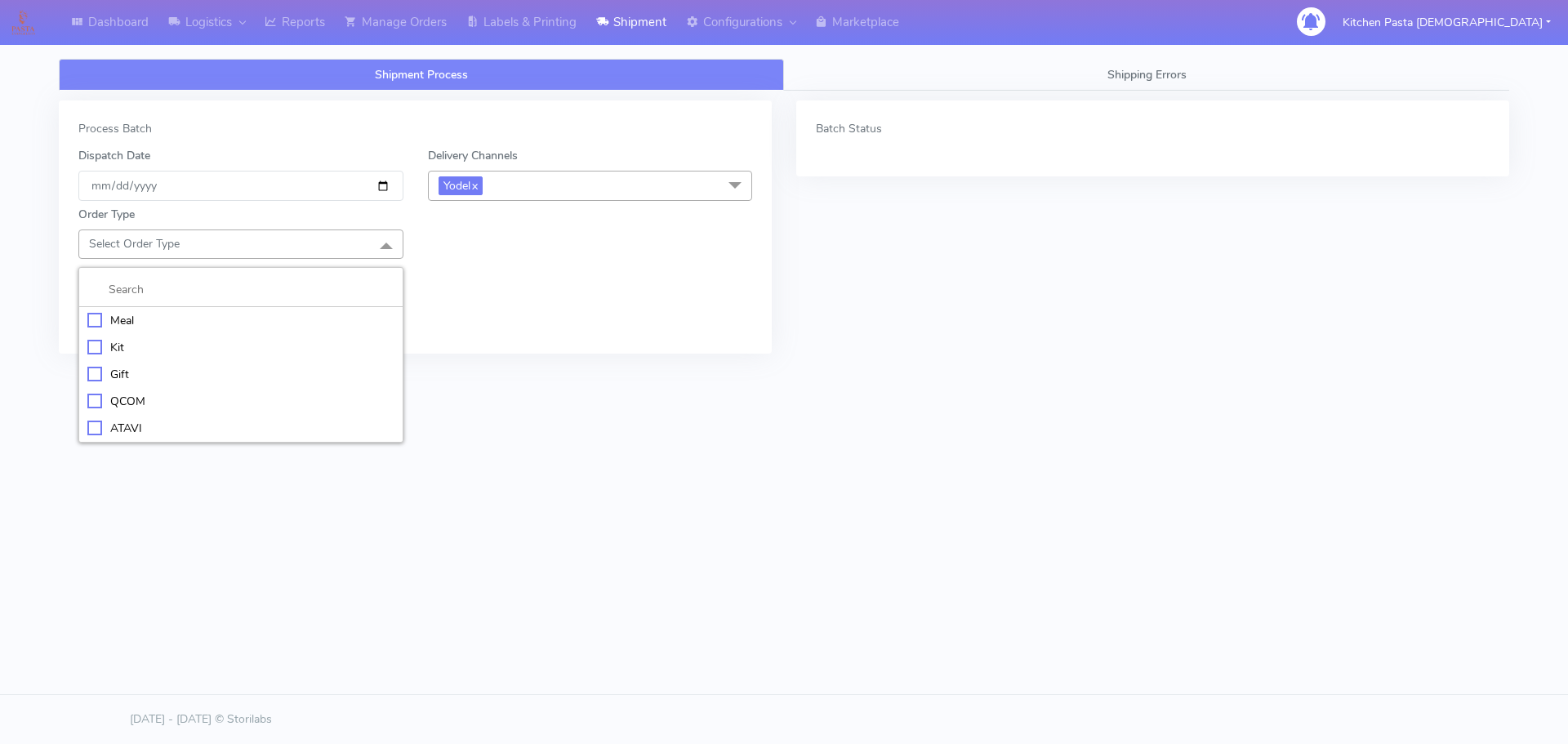
click at [204, 312] on div "Meal" at bounding box center [241, 319] width 307 height 17
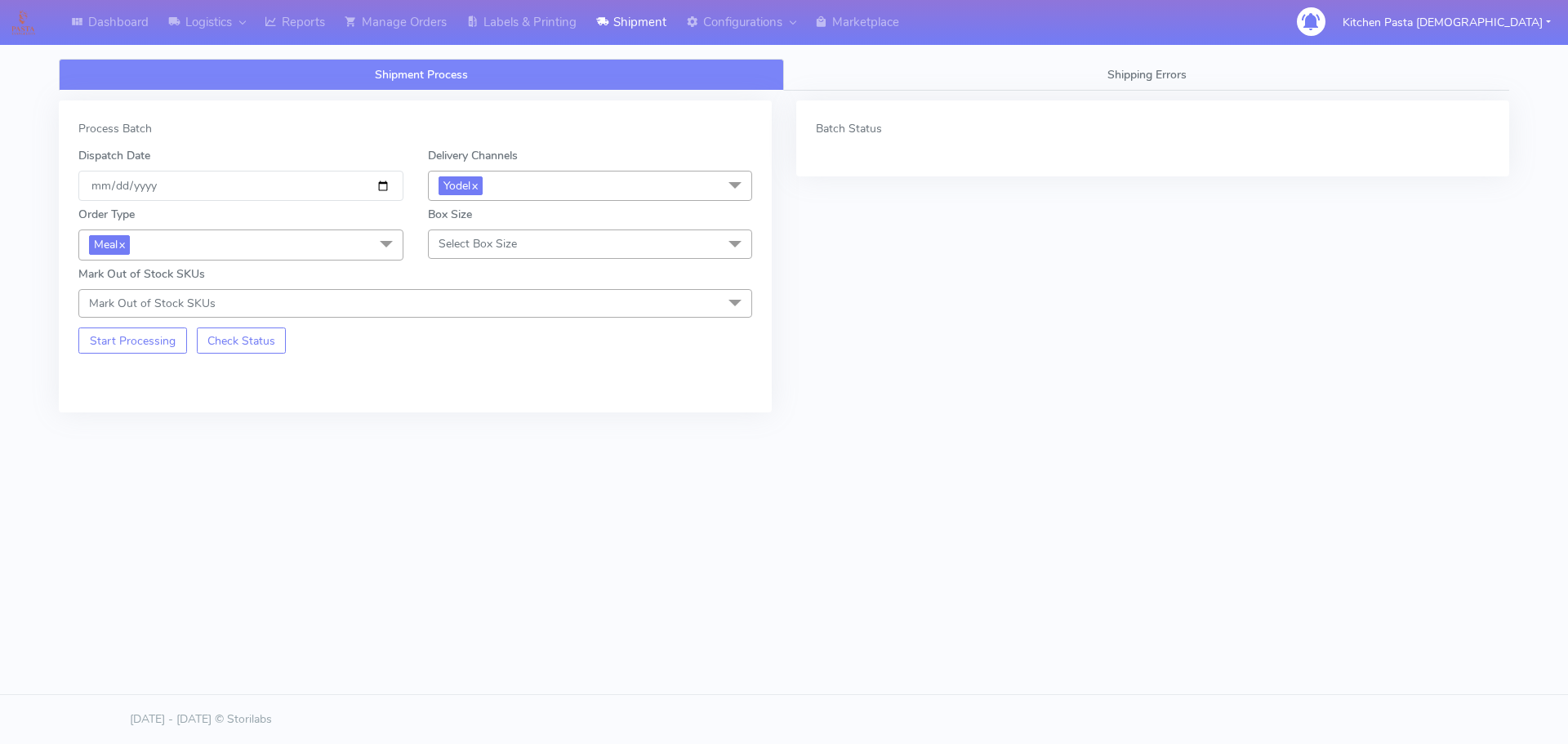
click at [503, 240] on span "Select Box Size" at bounding box center [478, 244] width 79 height 16
click at [491, 400] on div "Large" at bounding box center [590, 401] width 307 height 17
click at [131, 344] on button "Start Processing" at bounding box center [133, 341] width 109 height 27
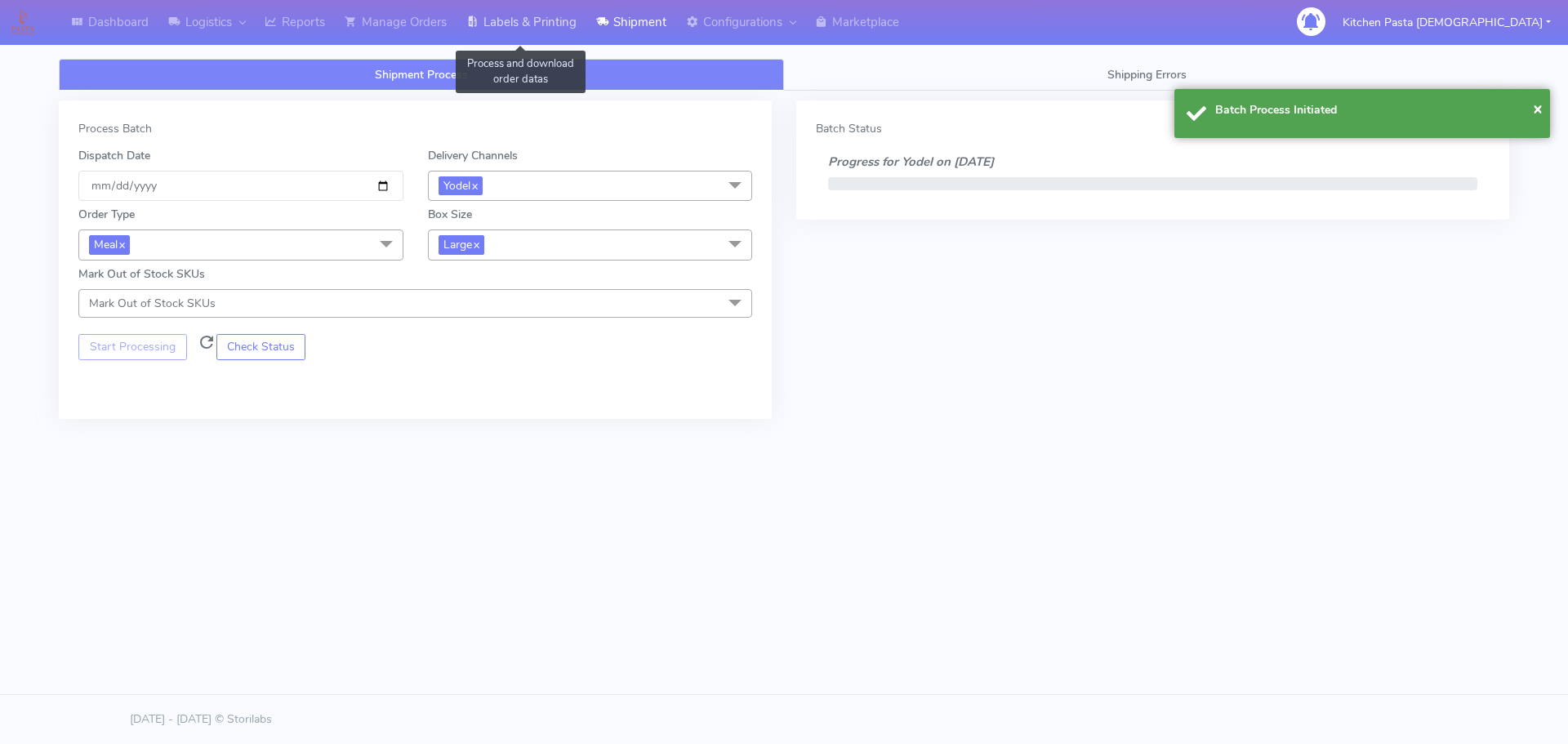
click at [544, 16] on link "Labels & Printing" at bounding box center [521, 22] width 130 height 45
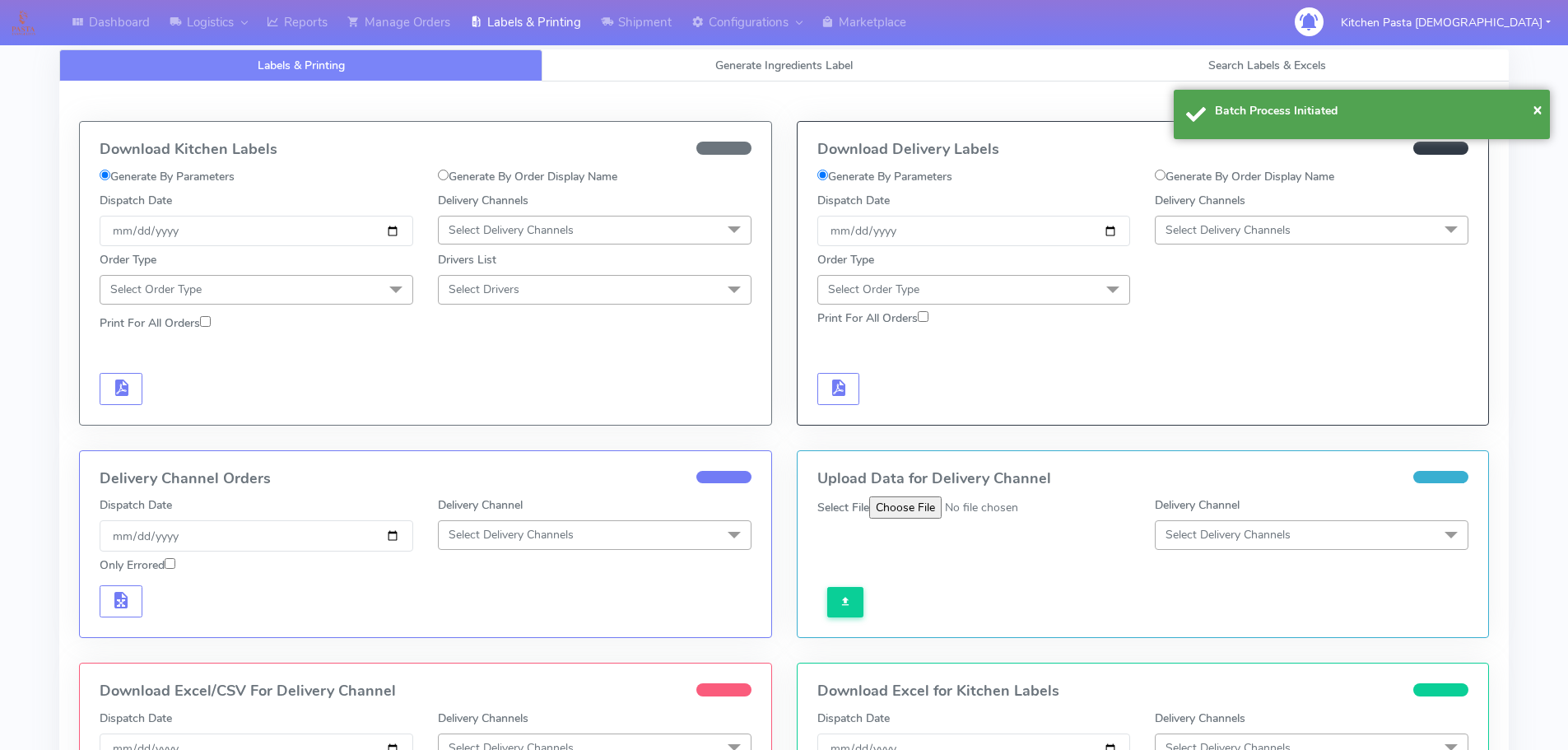
click at [1283, 227] on span "Select Delivery Channels" at bounding box center [1228, 230] width 125 height 16
click at [1231, 418] on div "Yodel" at bounding box center [1311, 415] width 295 height 17
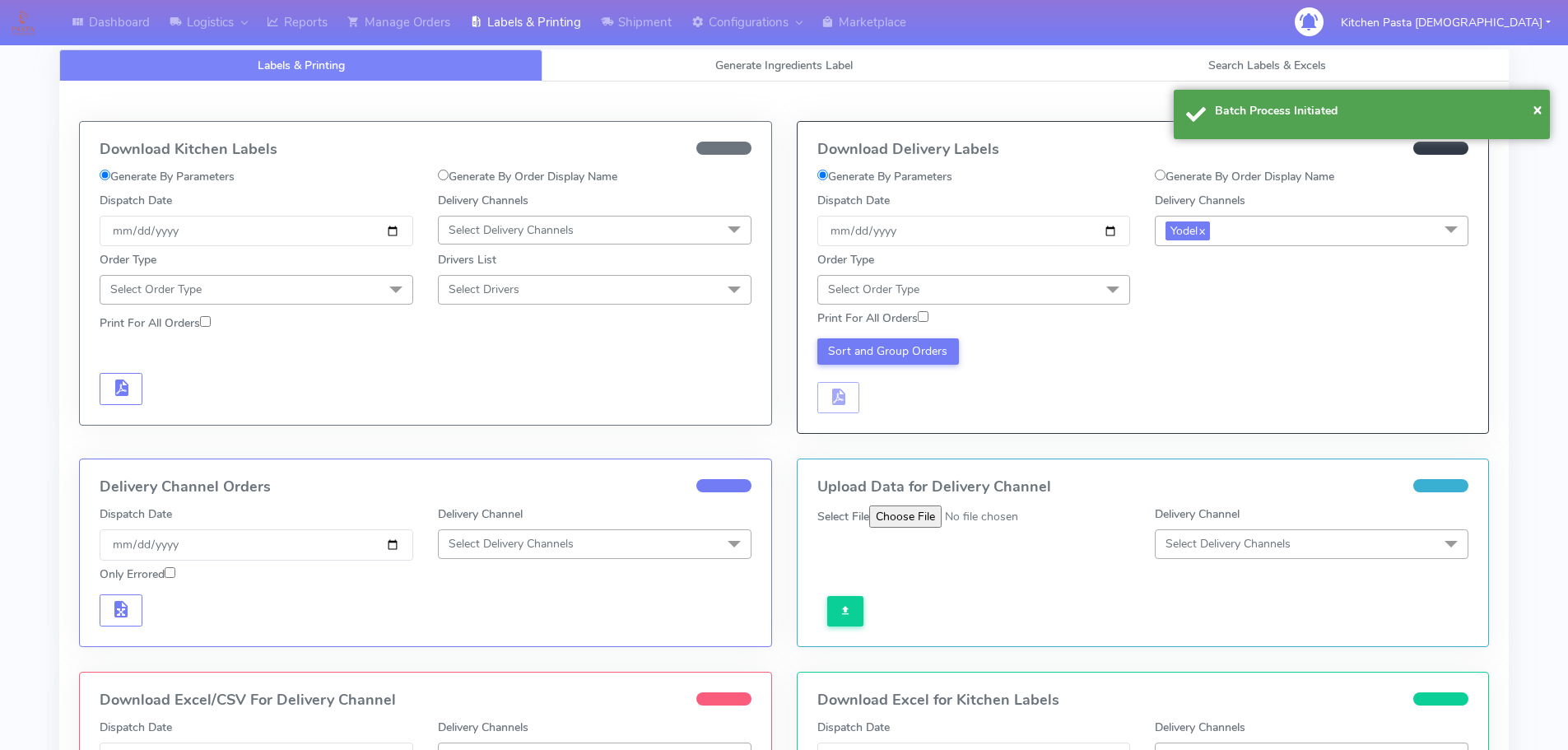
click at [1110, 282] on span at bounding box center [1112, 290] width 33 height 31
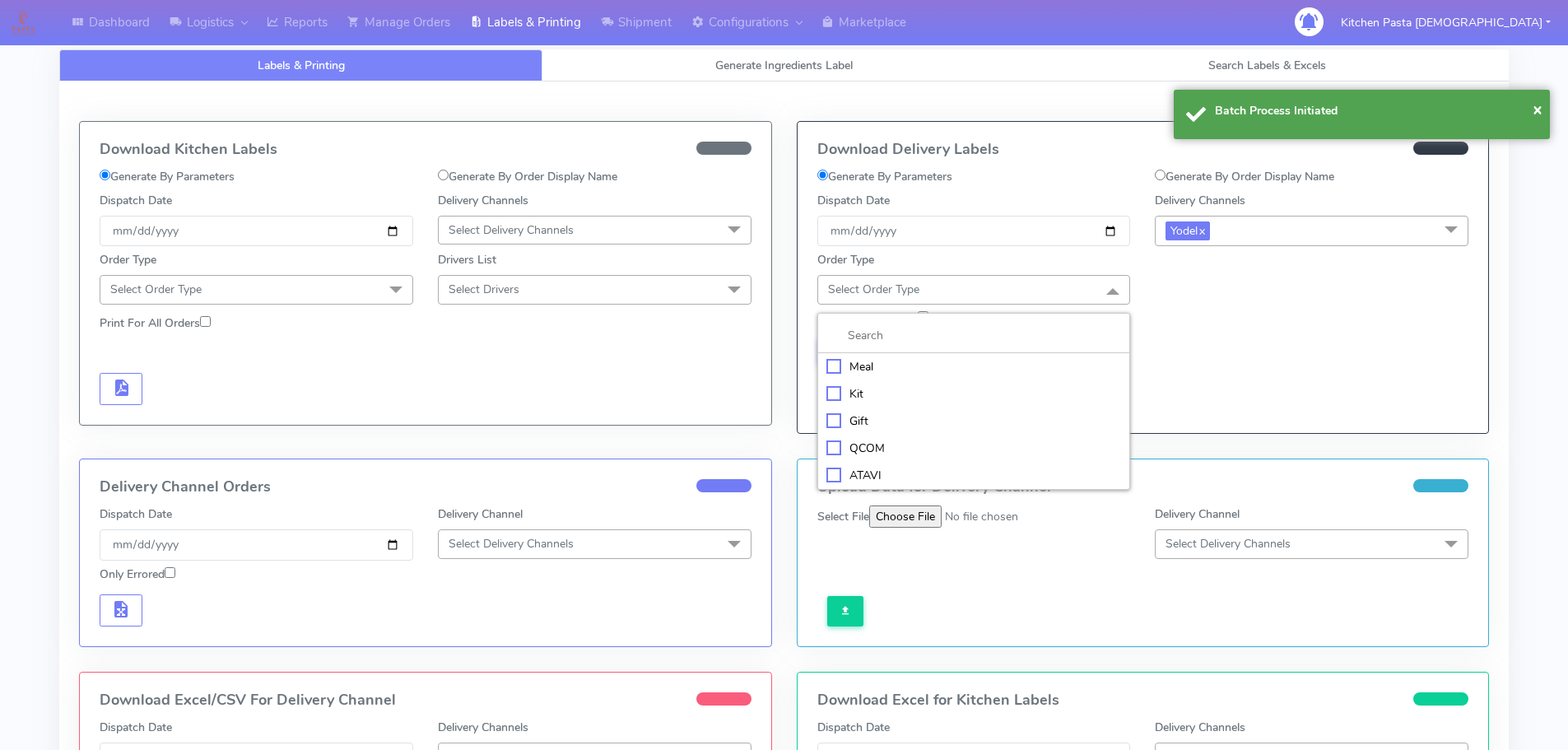
click at [980, 366] on div "Meal" at bounding box center [973, 366] width 295 height 17
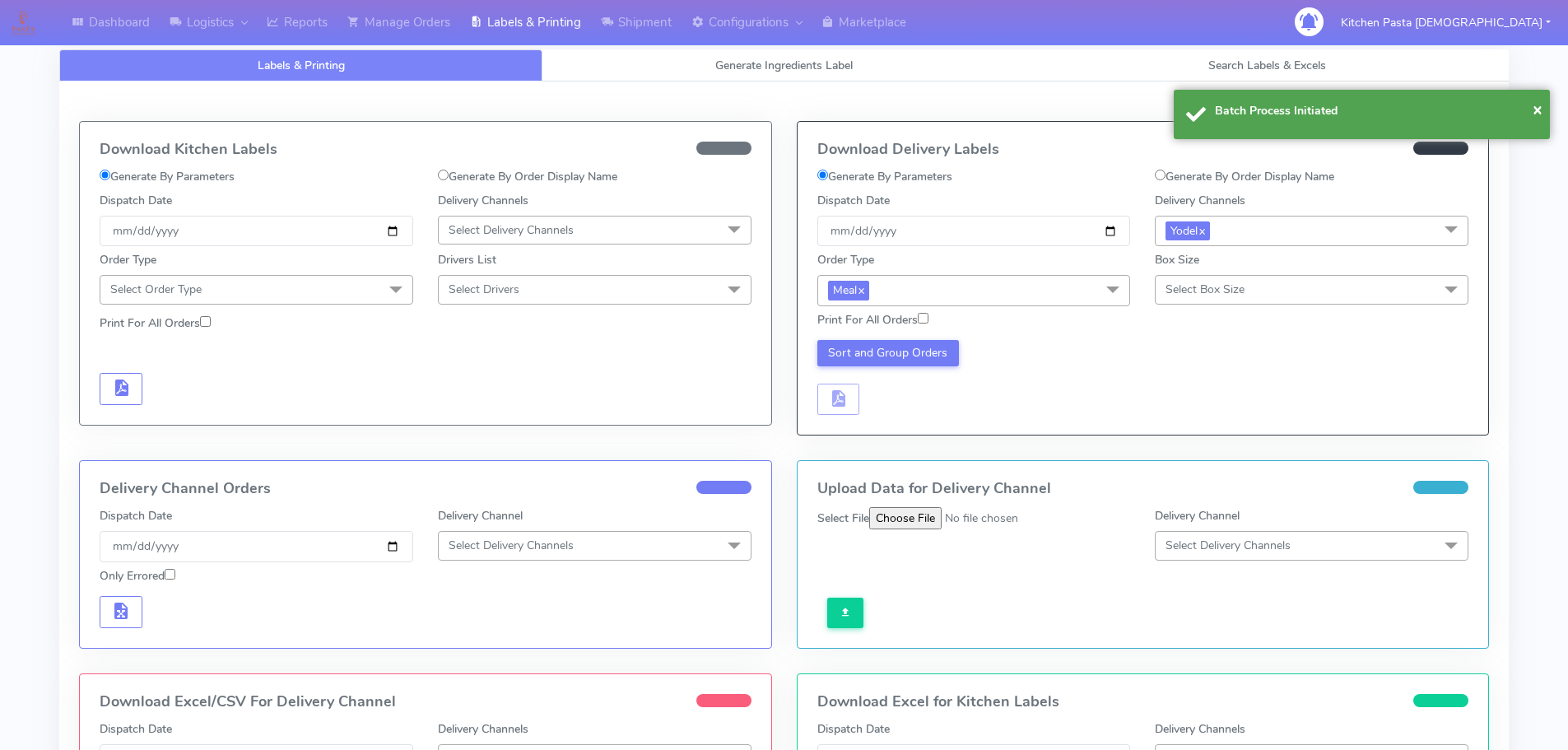
click at [1189, 299] on span "Select Box Size" at bounding box center [1312, 289] width 314 height 29
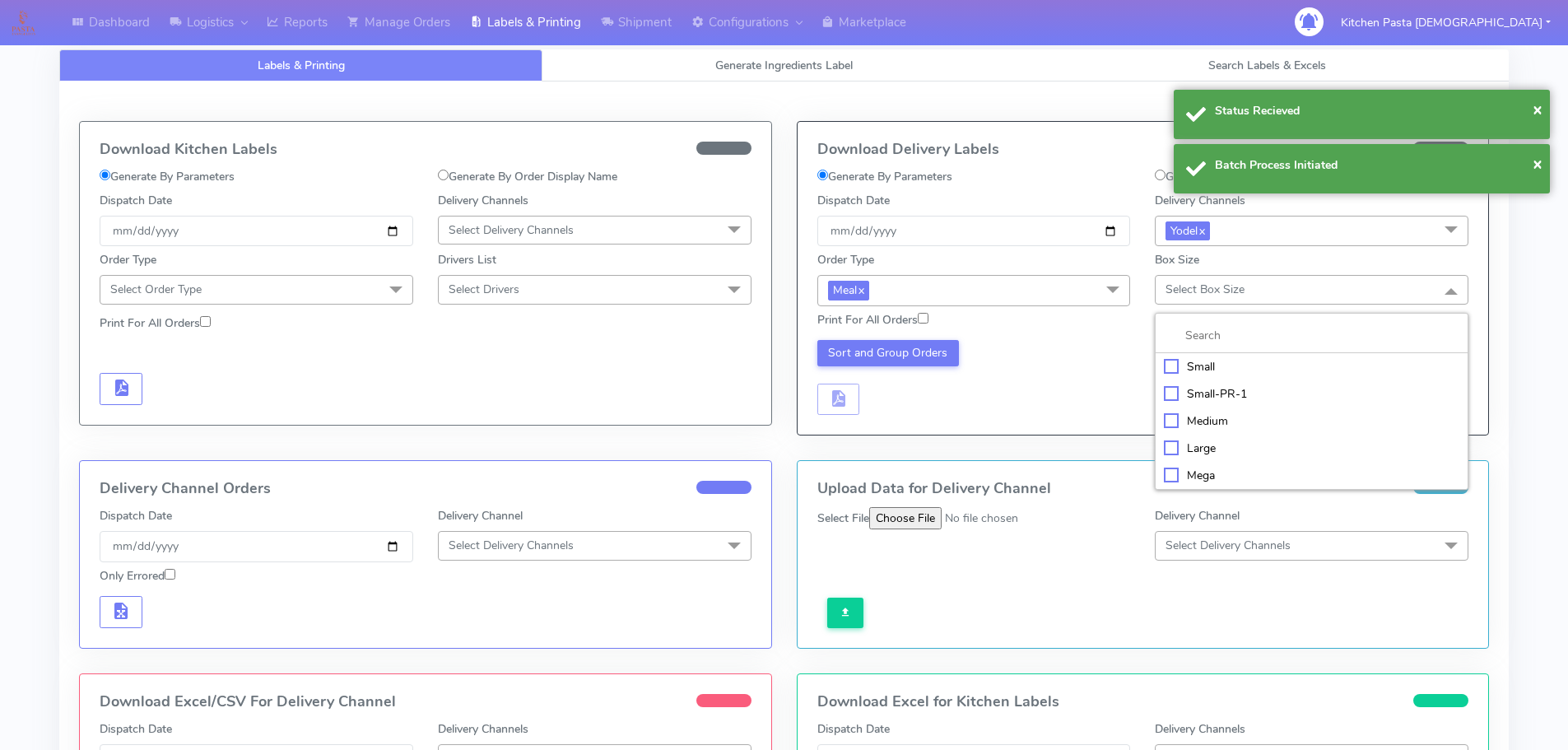
click at [1214, 452] on div "Large" at bounding box center [1311, 448] width 295 height 17
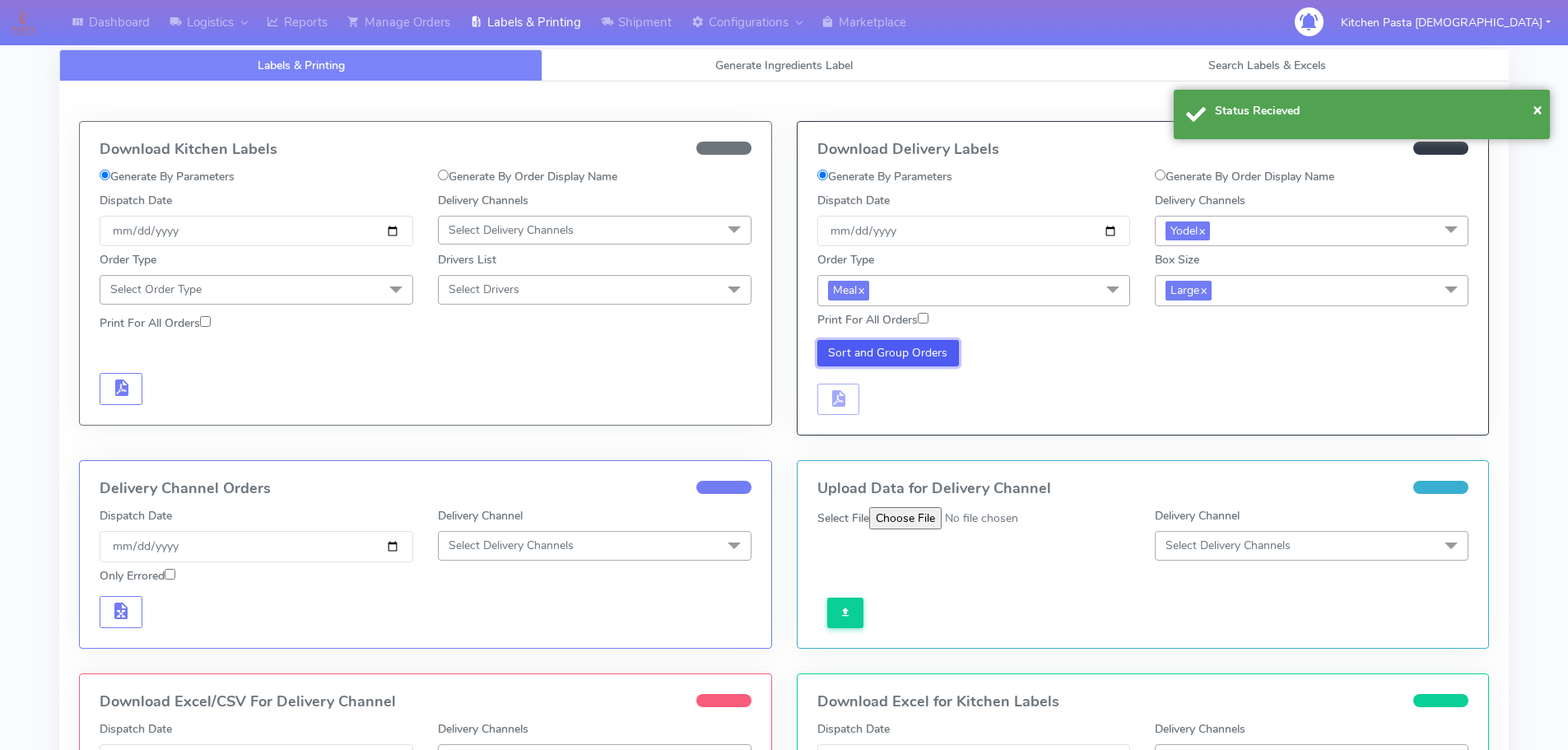
click at [891, 357] on button "Sort and Group Orders" at bounding box center [888, 353] width 143 height 27
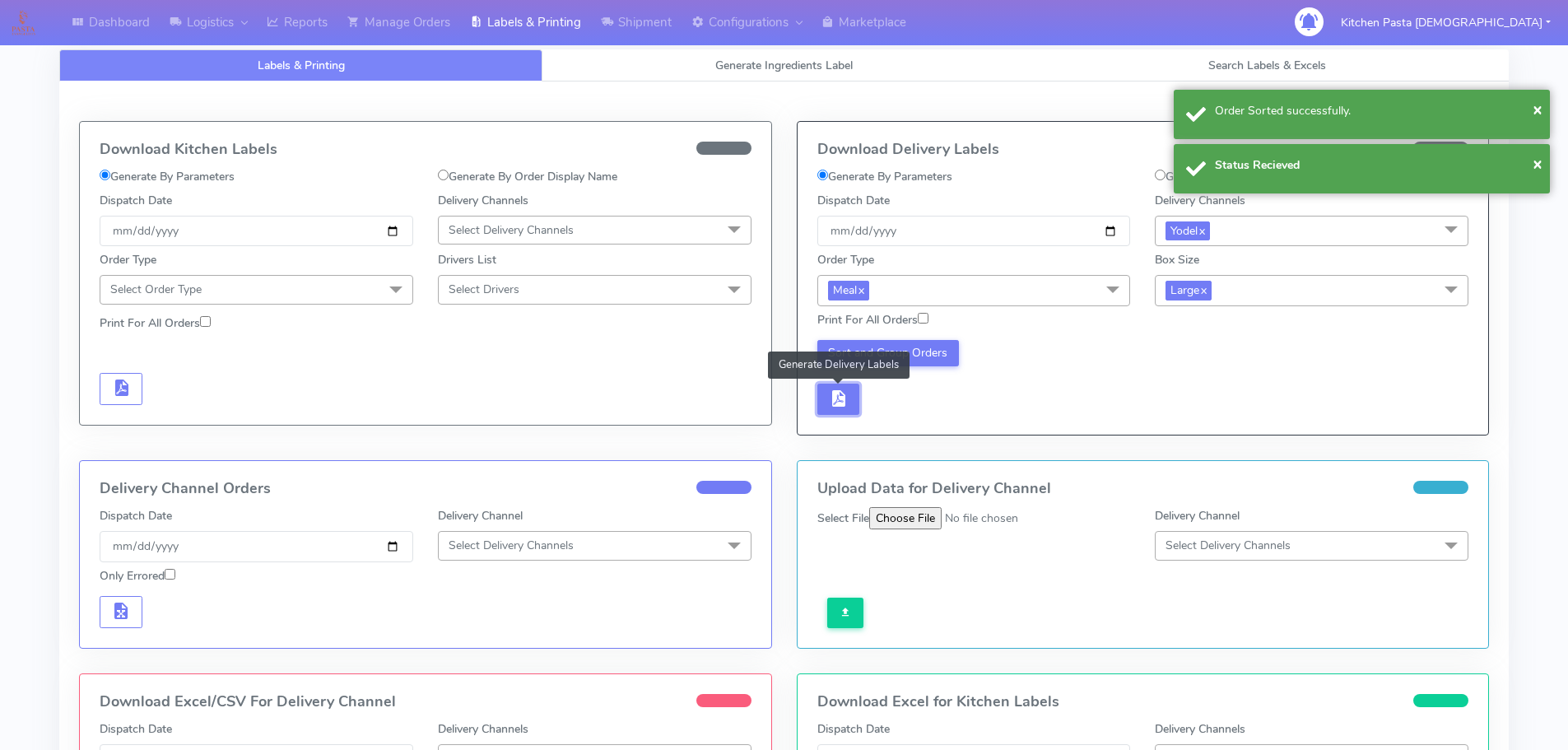
click at [833, 386] on button "button" at bounding box center [838, 400] width 43 height 32
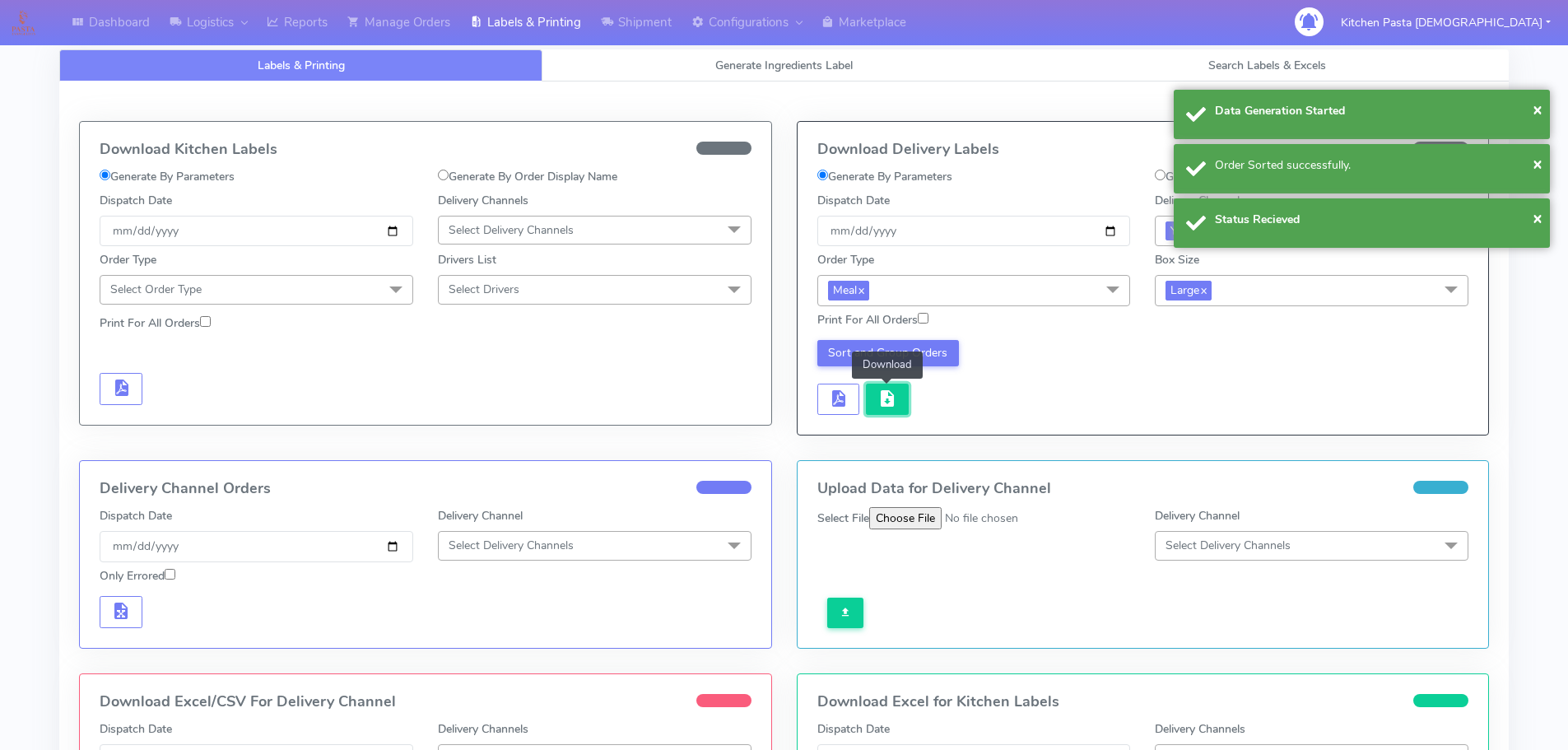
click at [866, 400] on button "button" at bounding box center [887, 400] width 43 height 32
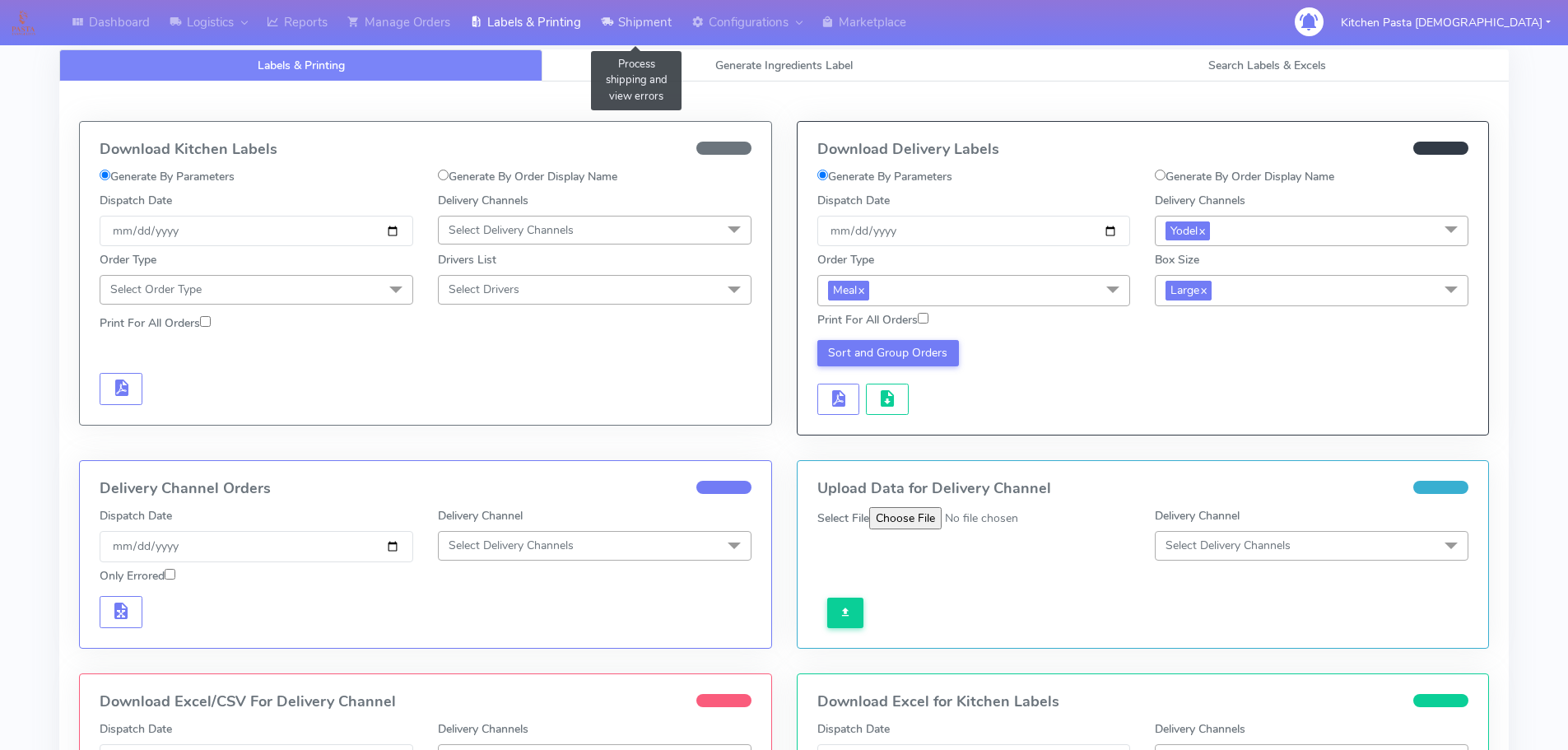
click at [664, 22] on link "Shipment" at bounding box center [637, 22] width 91 height 45
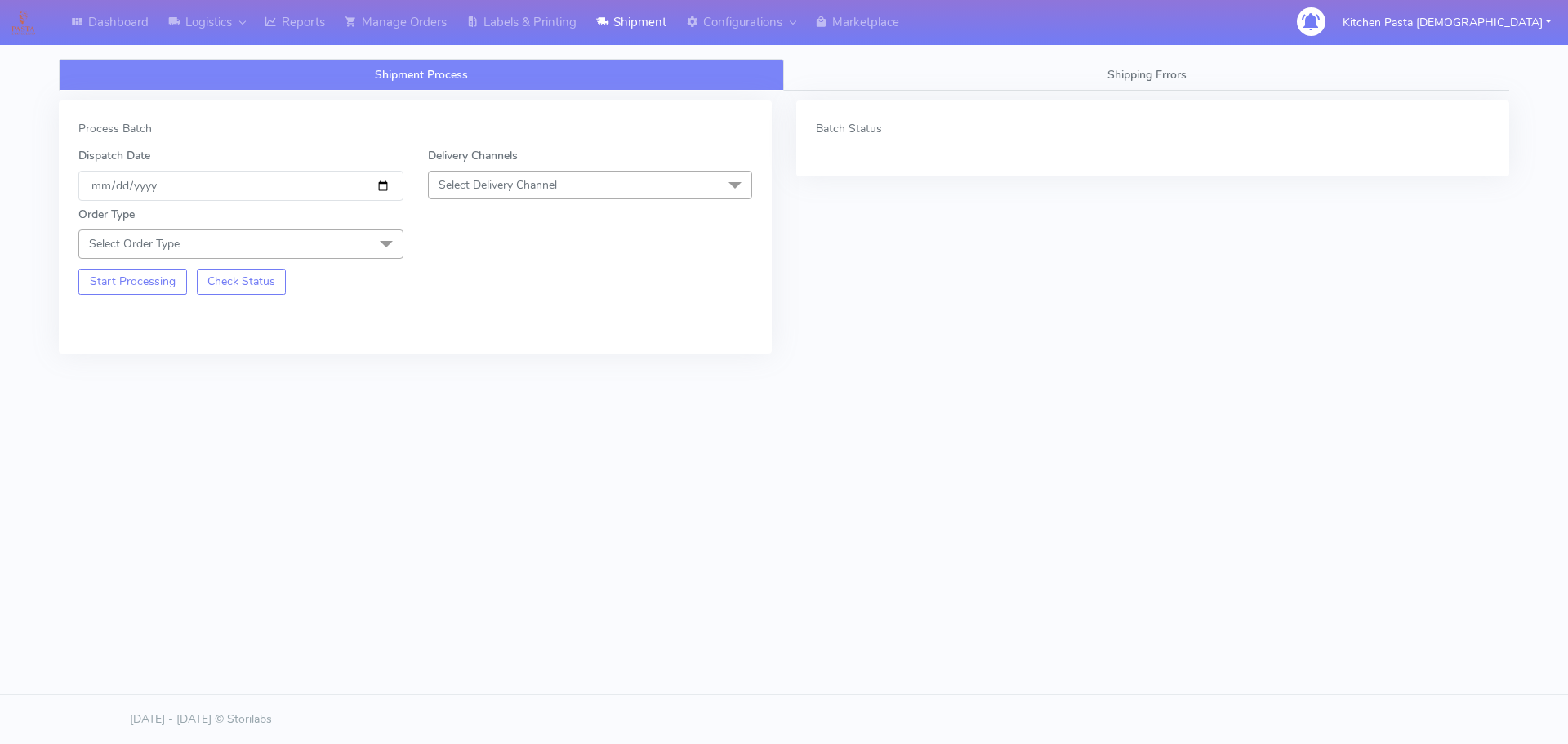
click at [518, 187] on span "Select Delivery Channel" at bounding box center [498, 185] width 119 height 16
click at [456, 370] on div "Yodel" at bounding box center [590, 368] width 307 height 17
click at [356, 242] on span "Select Order Type" at bounding box center [241, 243] width 325 height 28
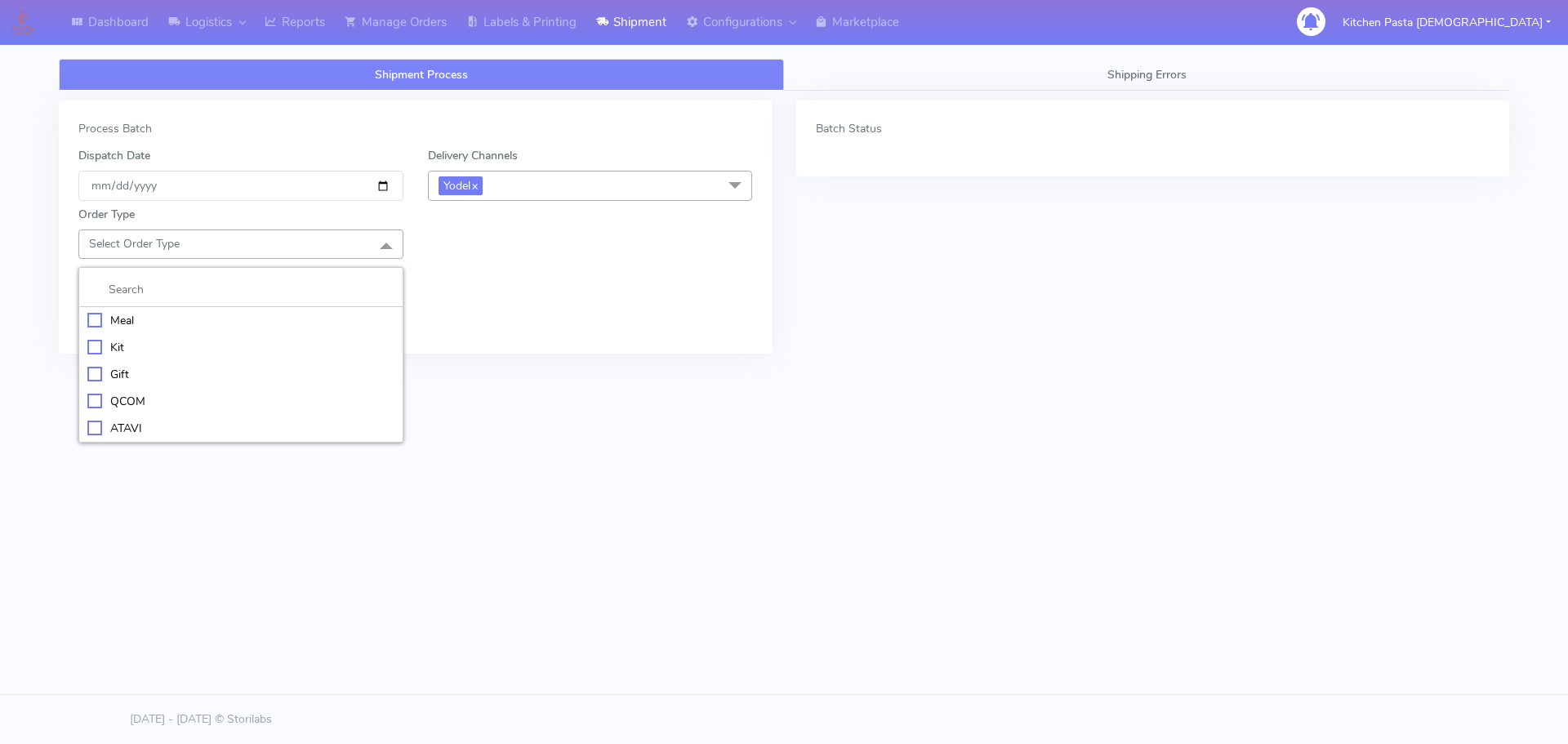
click at [227, 318] on div "Meal" at bounding box center [241, 319] width 307 height 17
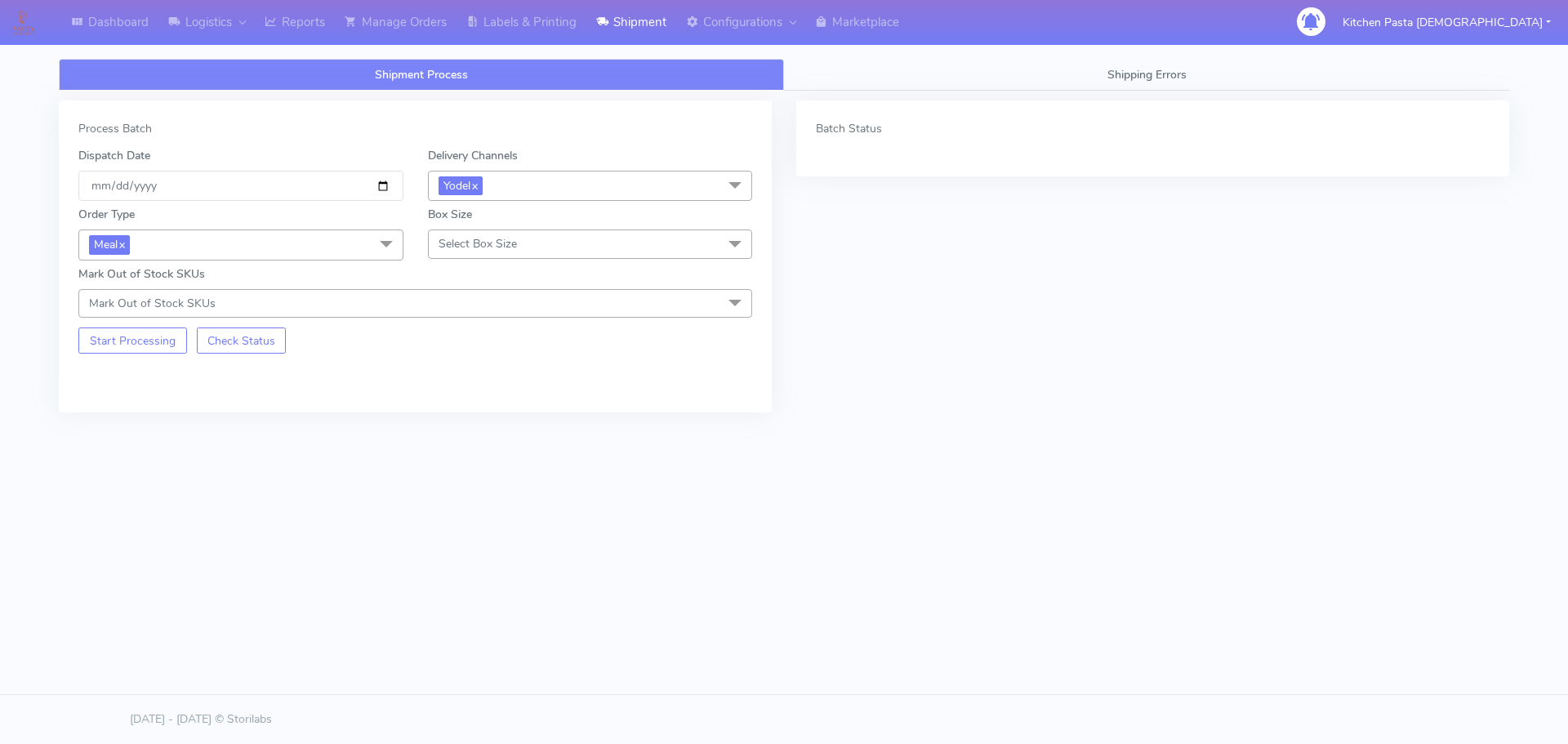
click at [455, 246] on span "Select Box Size" at bounding box center [478, 244] width 79 height 16
click at [452, 377] on div "Medium" at bounding box center [590, 373] width 307 height 17
click at [137, 339] on button "Start Processing" at bounding box center [133, 341] width 109 height 27
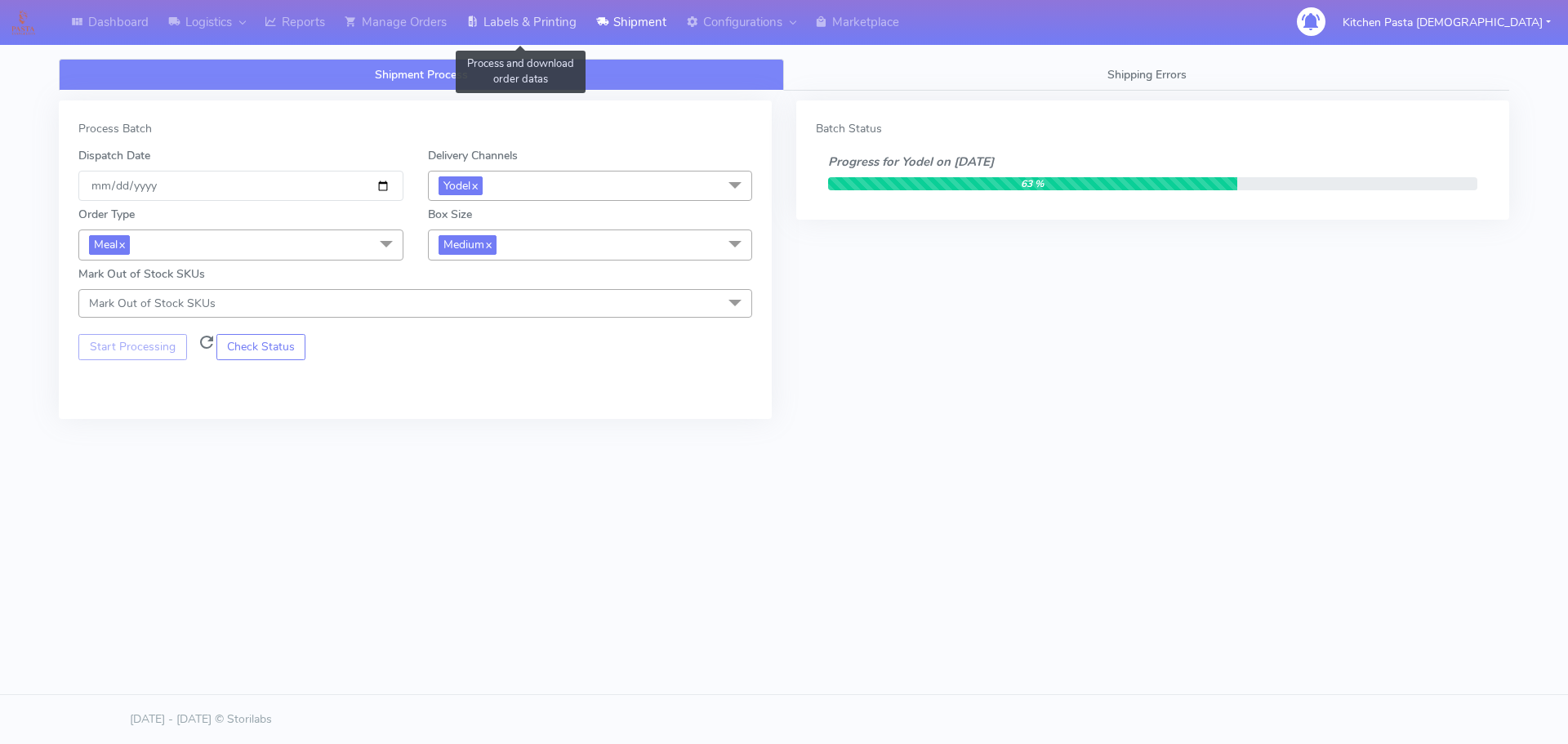
click at [483, 24] on link "Labels & Printing" at bounding box center [521, 22] width 130 height 45
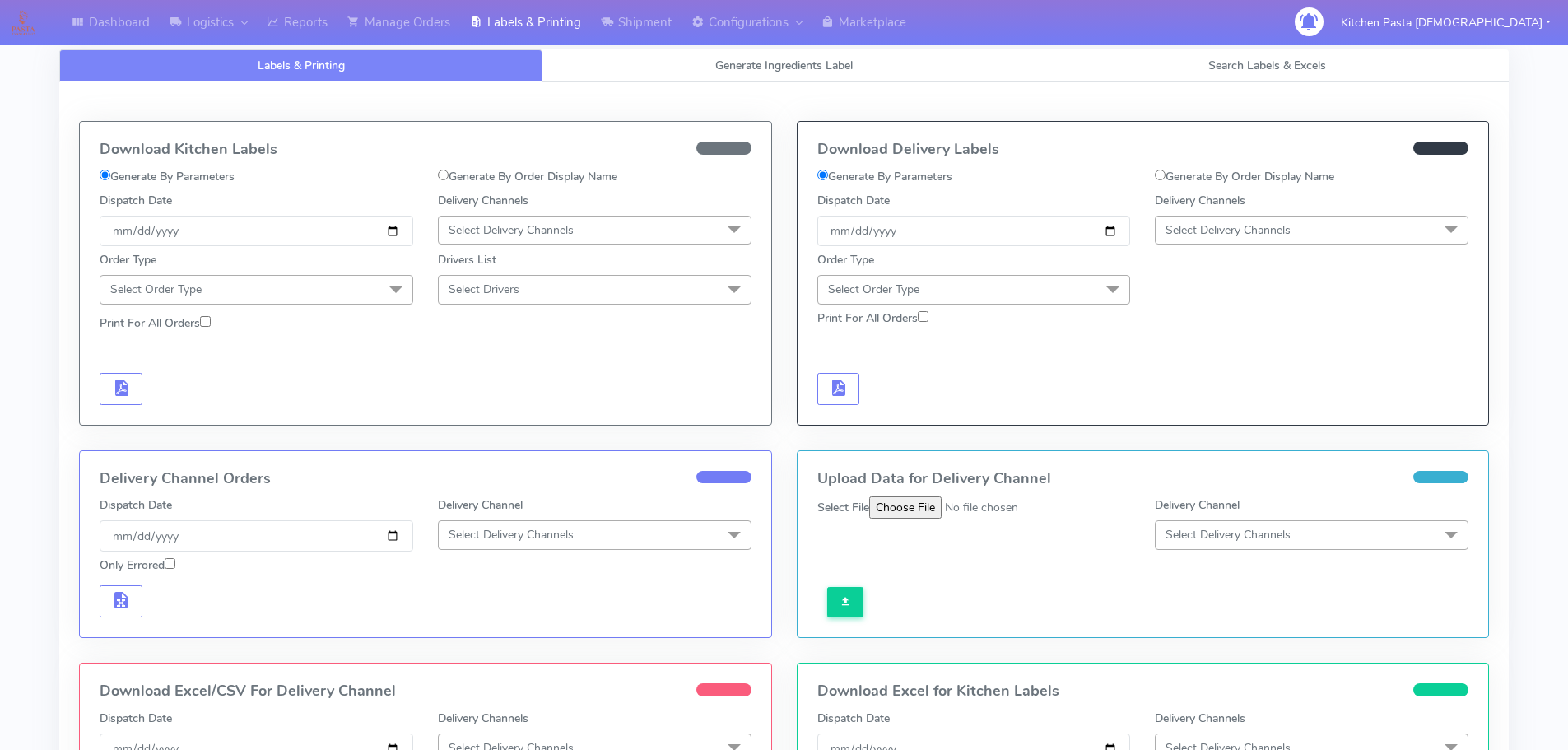
click at [1266, 228] on span "Select Delivery Channels" at bounding box center [1228, 230] width 125 height 16
click at [1211, 421] on div "Yodel" at bounding box center [1311, 415] width 295 height 17
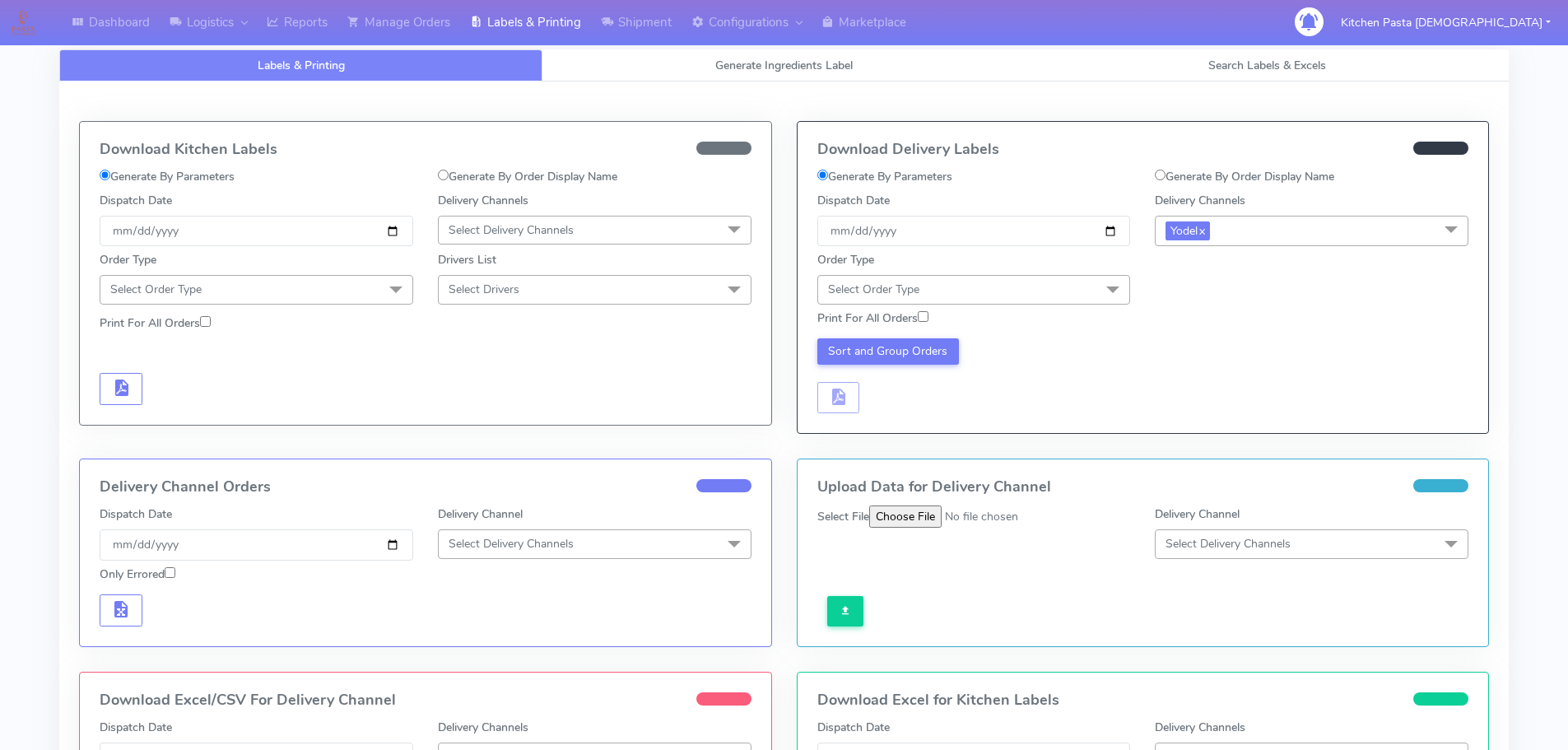
click at [1104, 275] on span at bounding box center [1112, 290] width 33 height 31
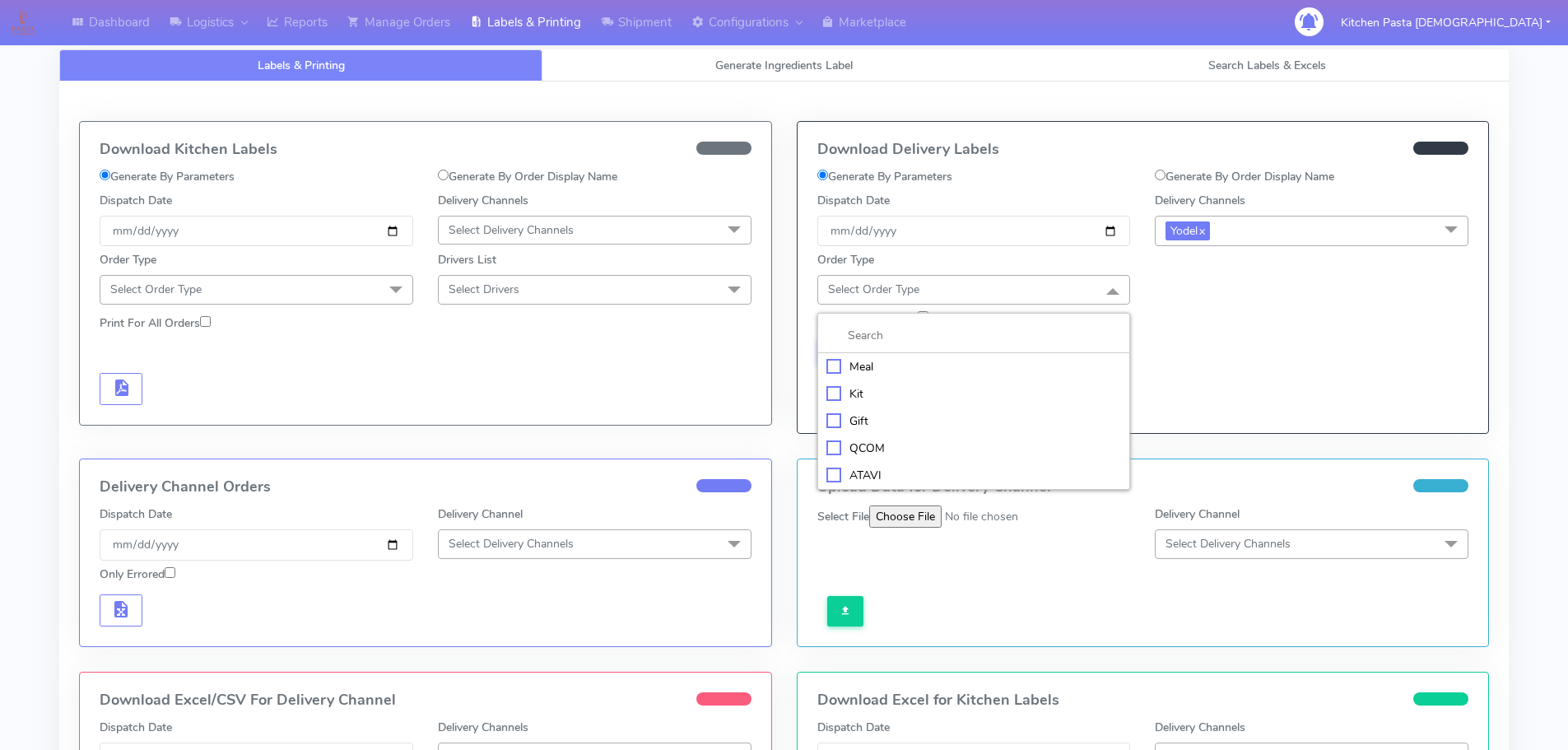
drag, startPoint x: 984, startPoint y: 369, endPoint x: 1029, endPoint y: 340, distance: 53.5
click at [986, 370] on div "Meal" at bounding box center [973, 366] width 295 height 17
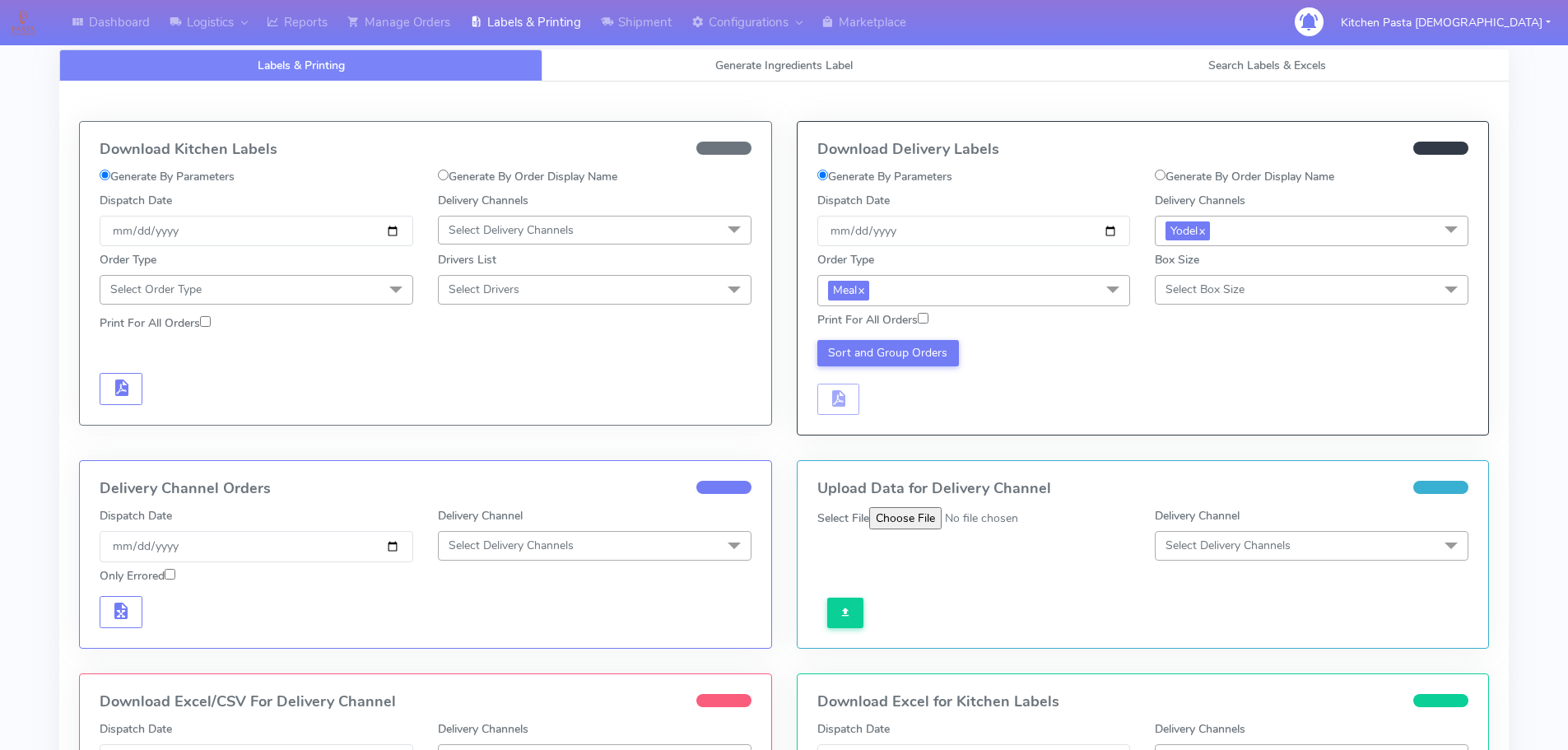
click at [1187, 285] on span "Select Box Size" at bounding box center [1205, 290] width 79 height 16
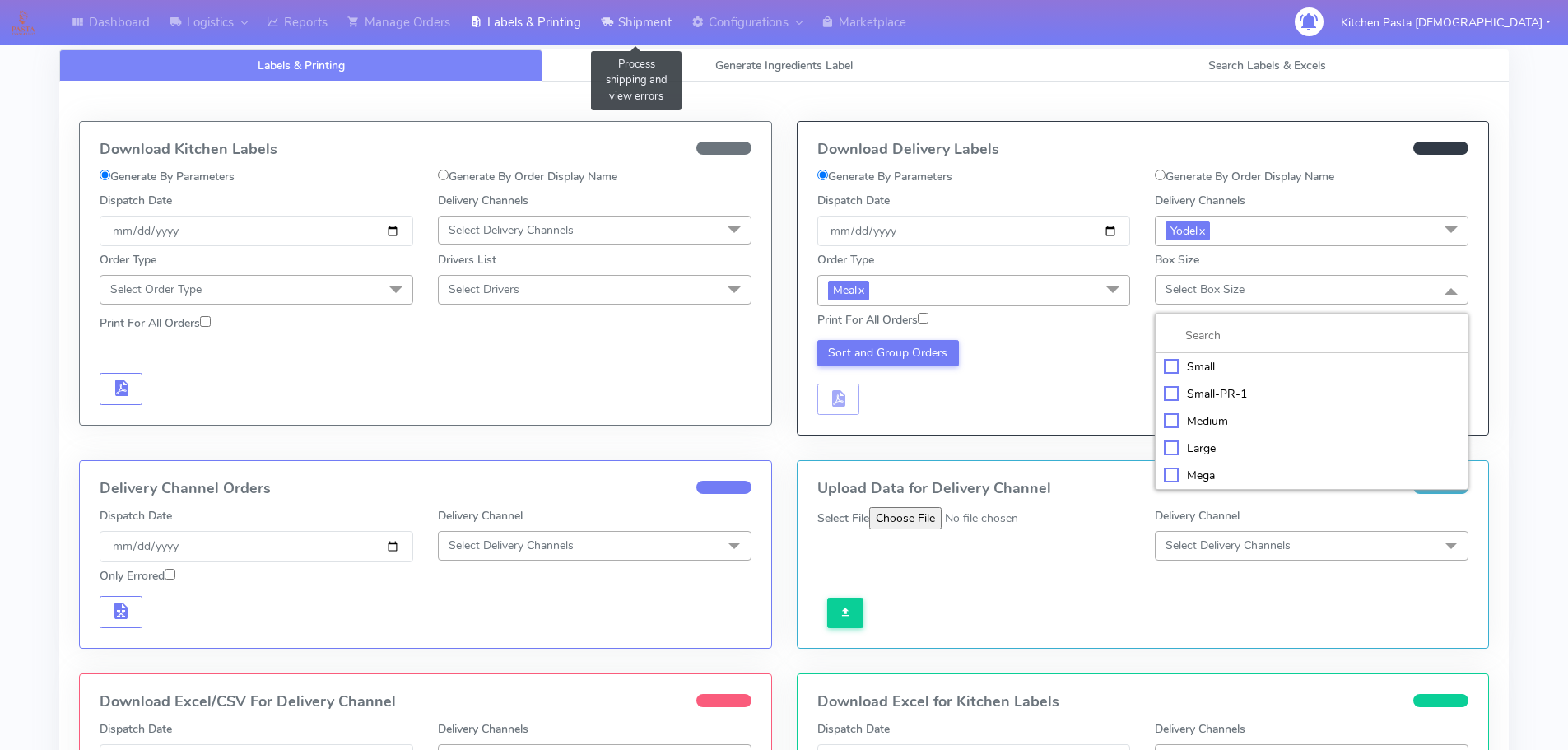
click at [654, 12] on link "Shipment" at bounding box center [637, 22] width 91 height 45
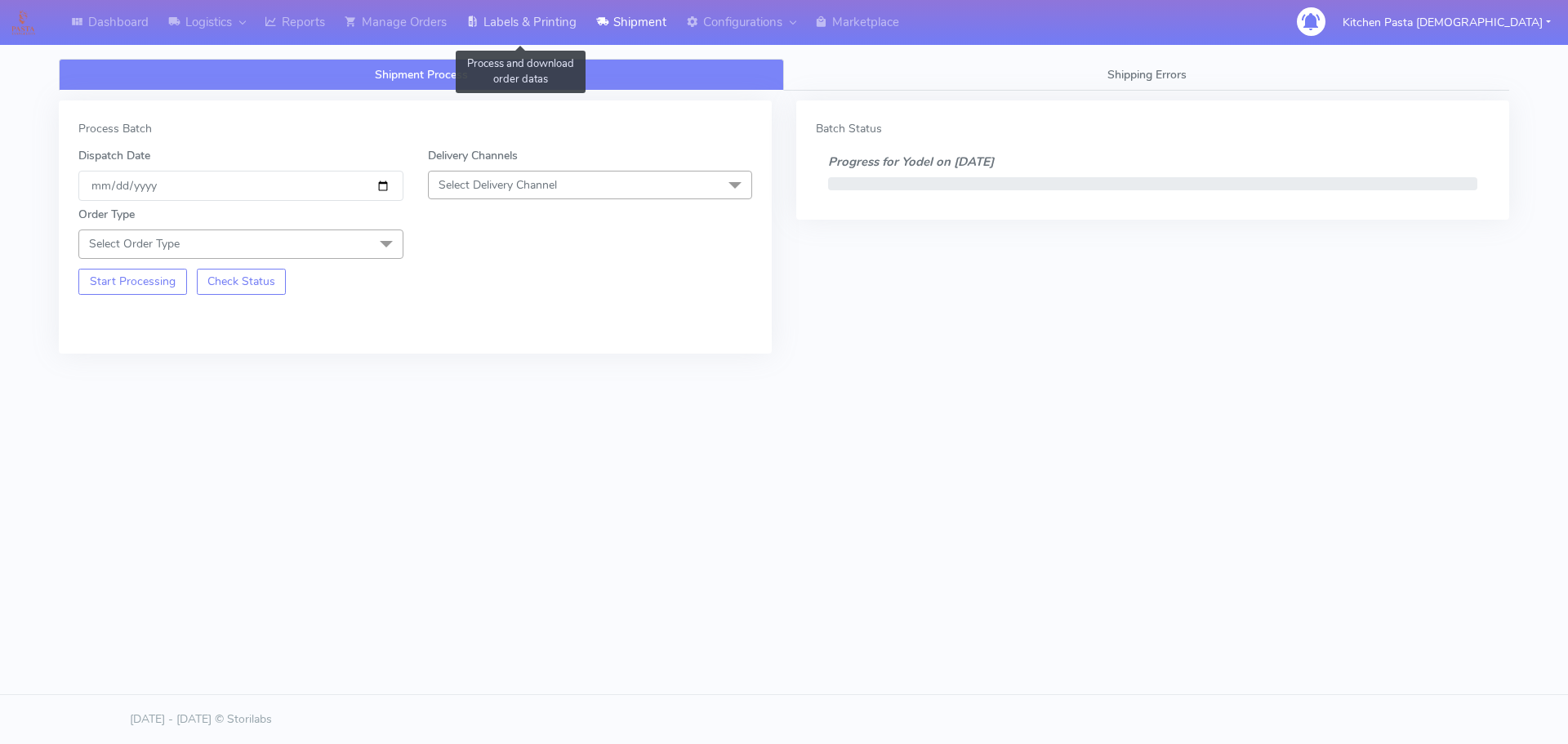
click at [534, 13] on link "Labels & Printing" at bounding box center [521, 22] width 130 height 45
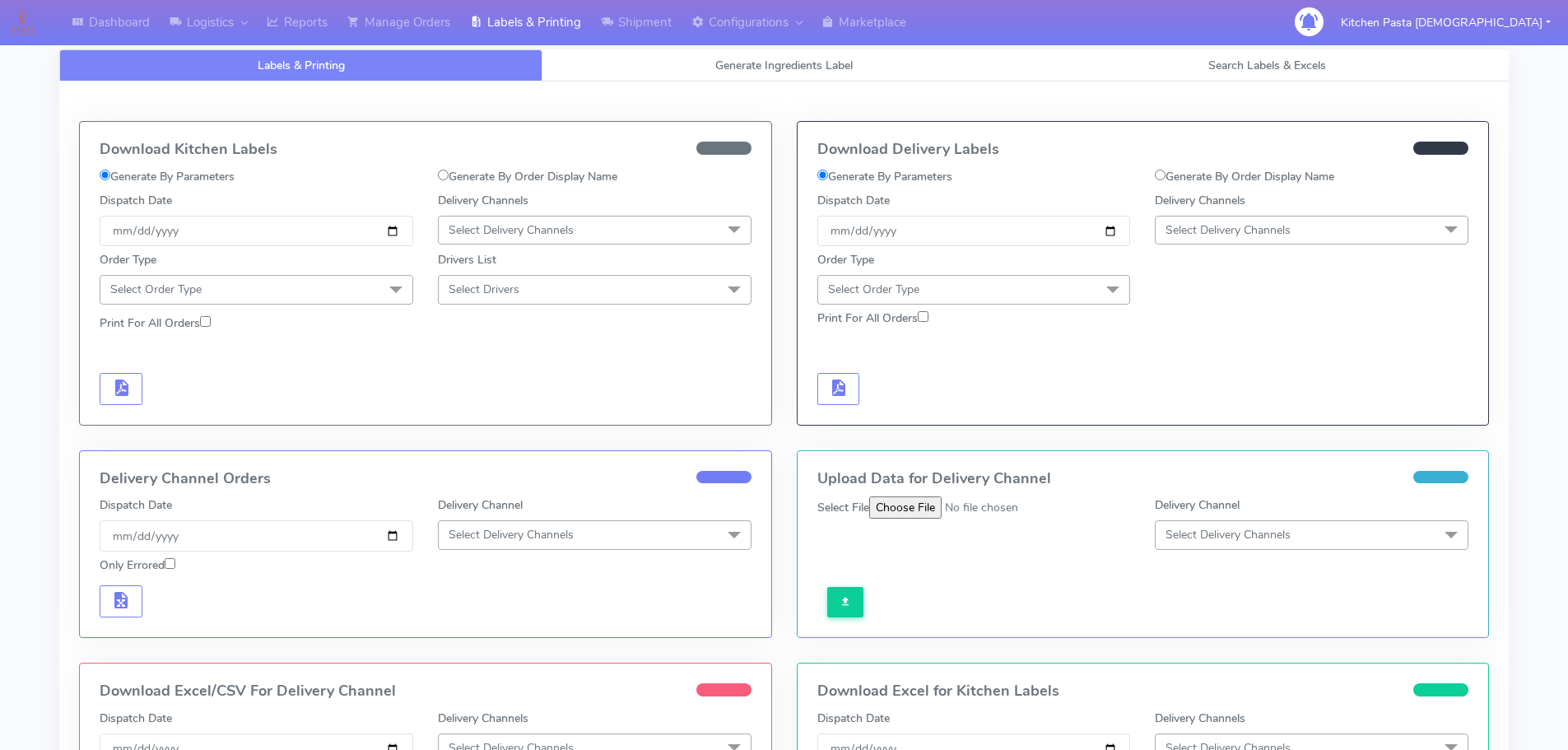
click at [1270, 230] on span "Select Delivery Channels" at bounding box center [1228, 230] width 125 height 16
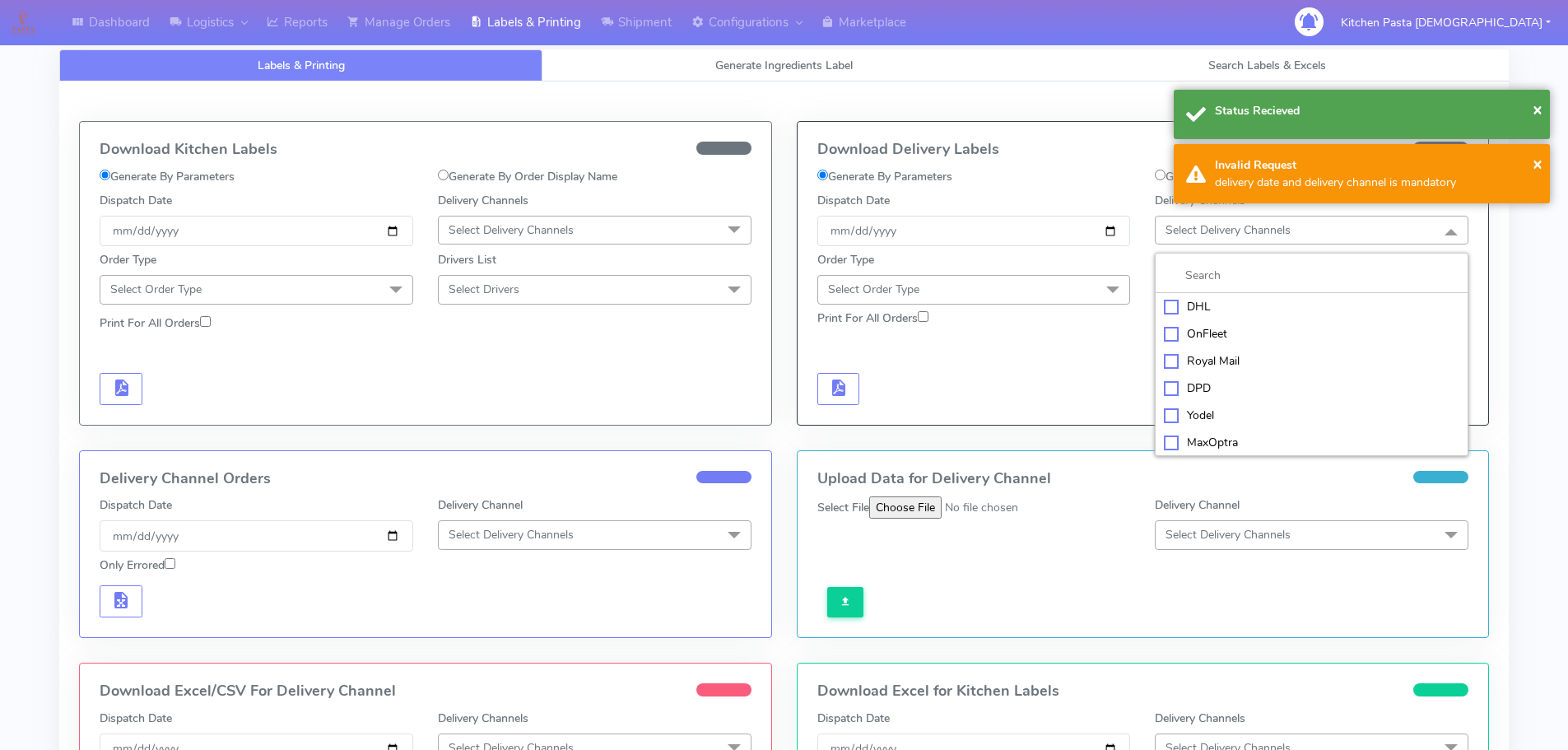
click at [1184, 414] on div "Yodel" at bounding box center [1311, 415] width 295 height 17
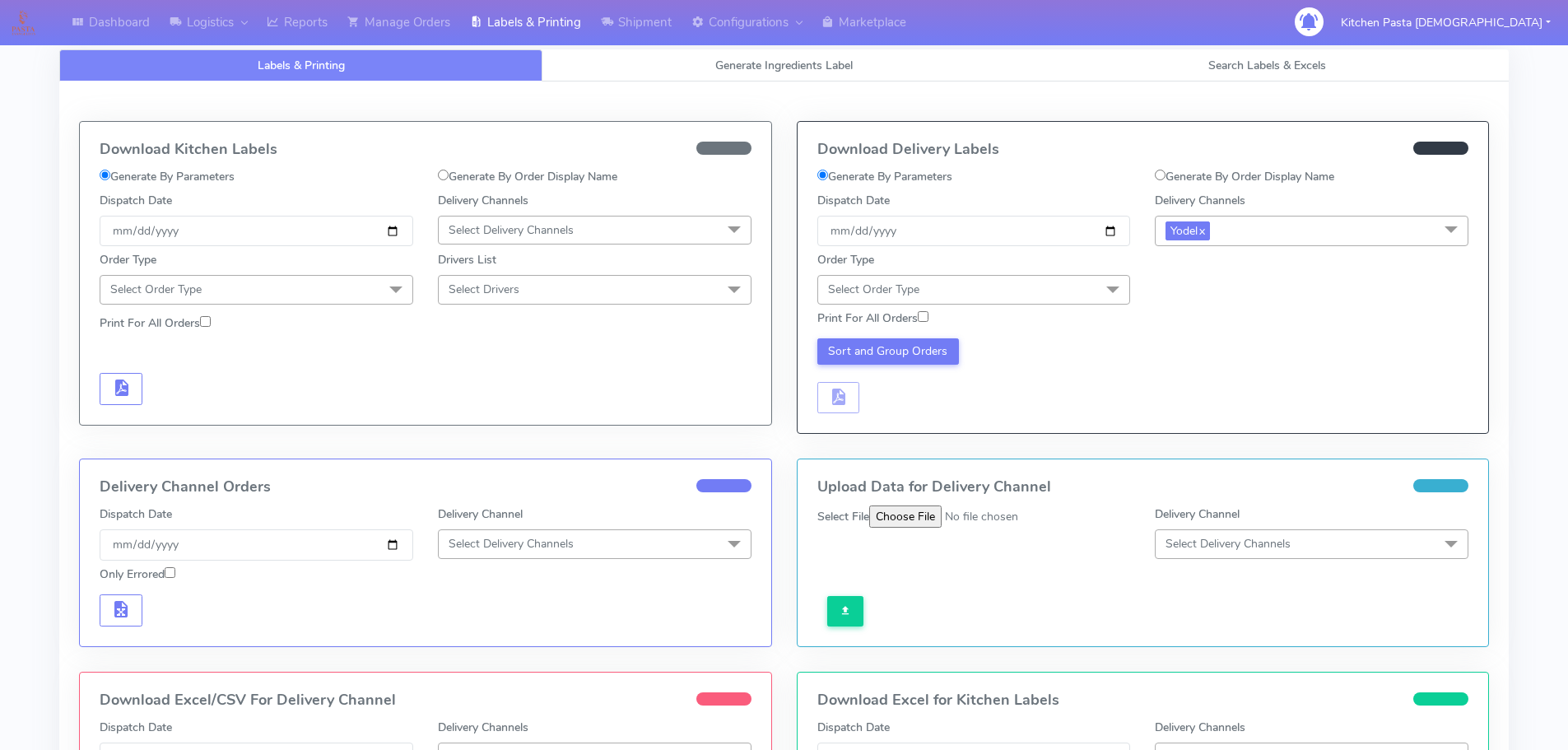
click at [1070, 296] on span "Select Order Type" at bounding box center [974, 289] width 314 height 29
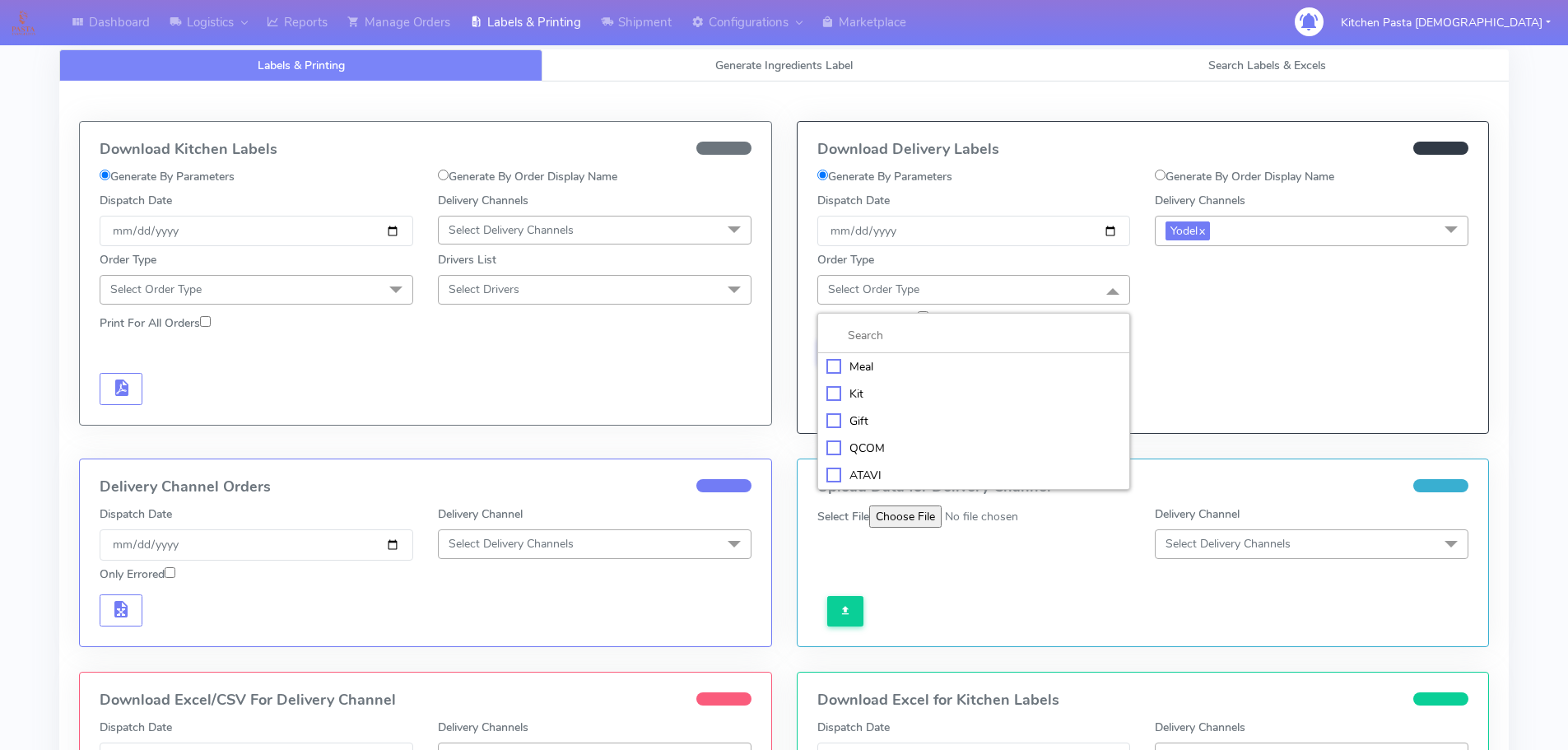
click at [887, 367] on div "Meal" at bounding box center [973, 366] width 295 height 17
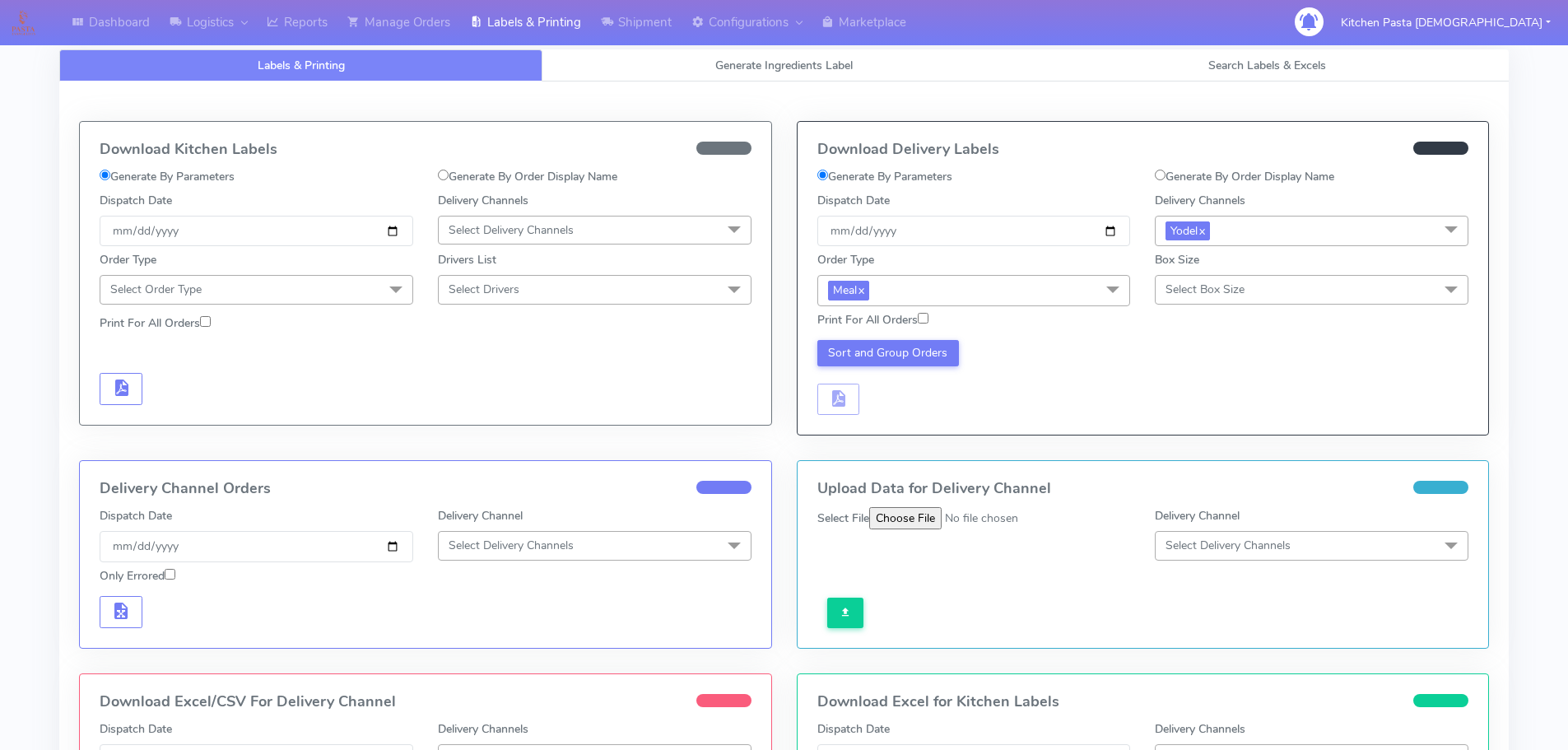
click at [1246, 288] on span "Select Box Size" at bounding box center [1312, 289] width 314 height 29
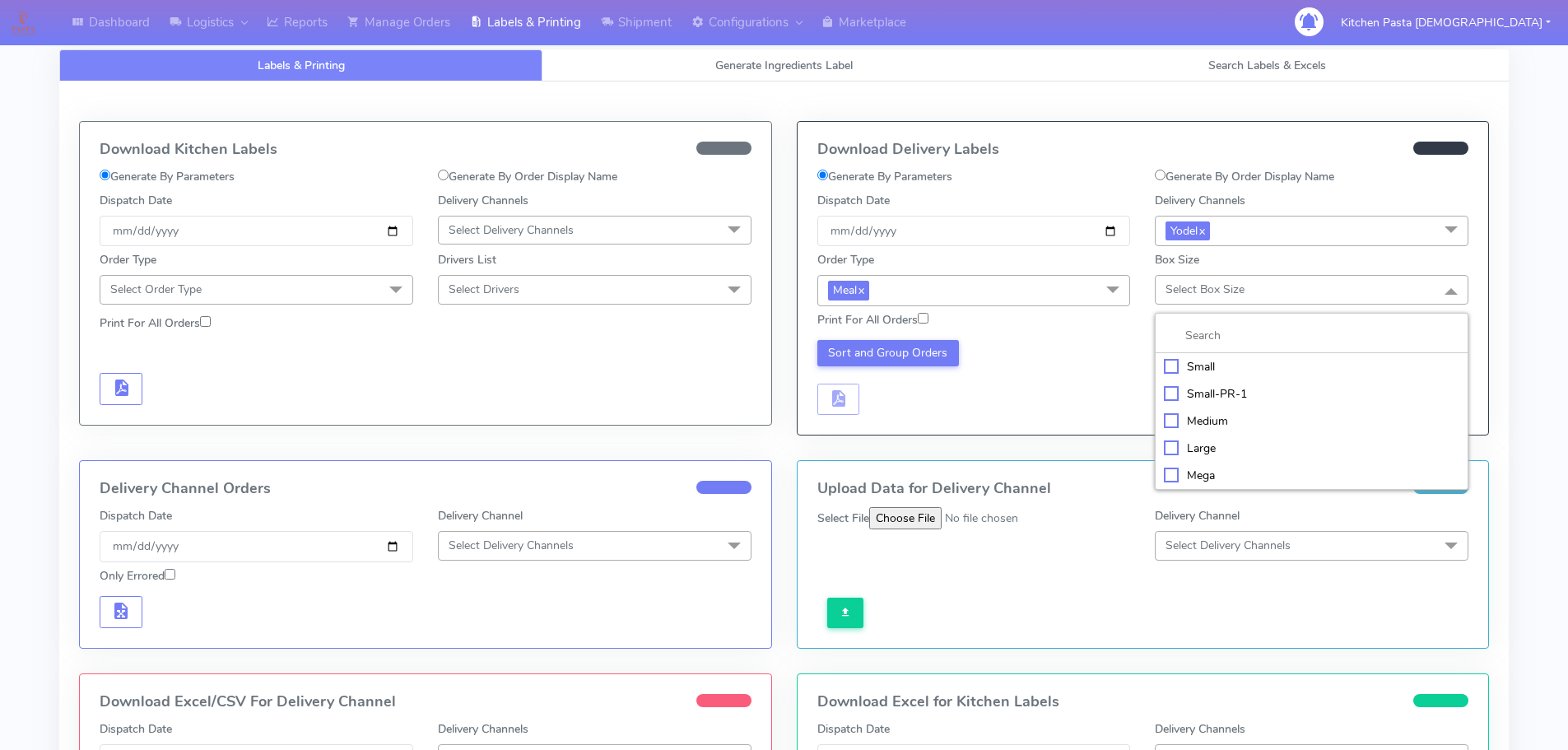
click at [1187, 414] on div "Medium" at bounding box center [1311, 420] width 295 height 17
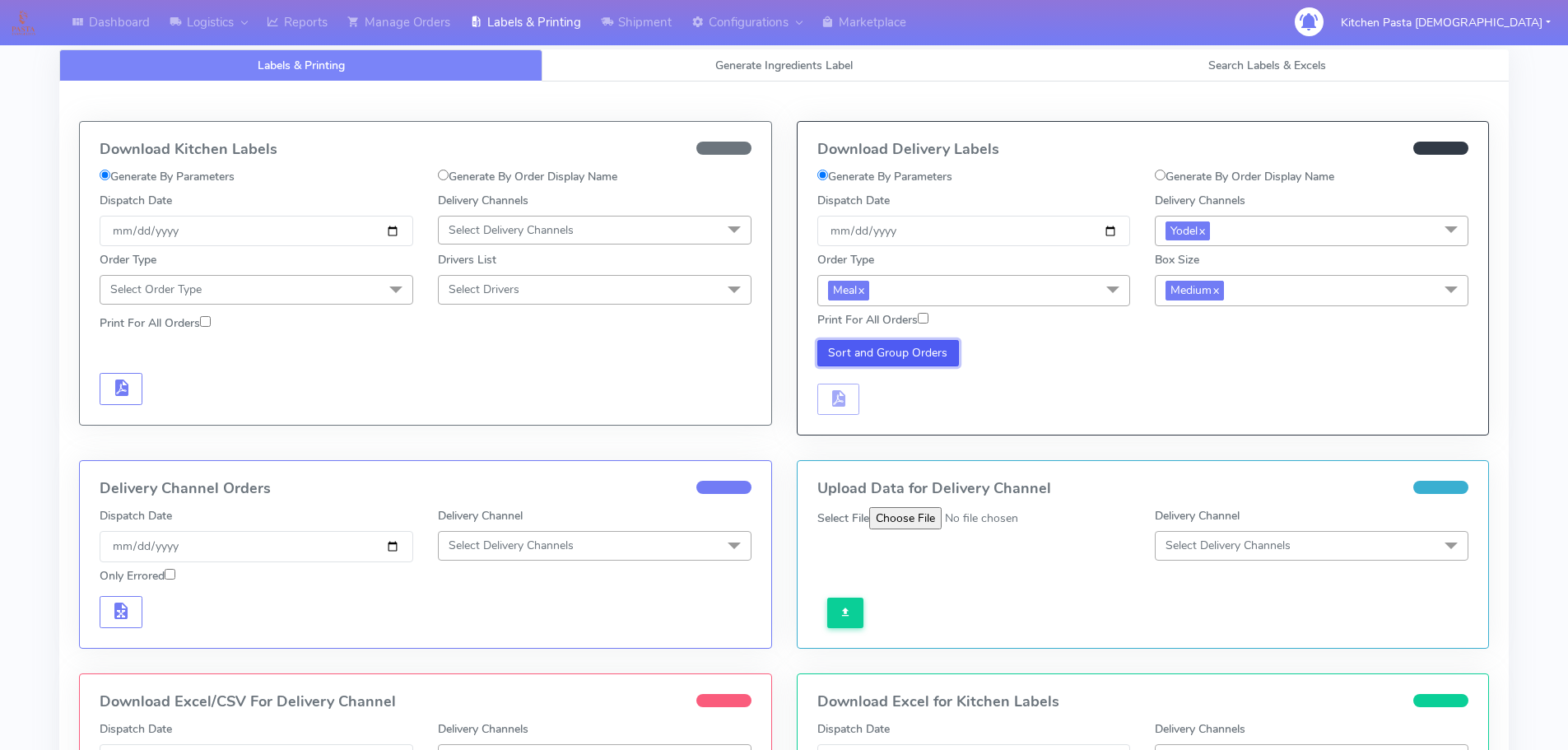
click at [857, 350] on button "Sort and Group Orders" at bounding box center [888, 353] width 143 height 27
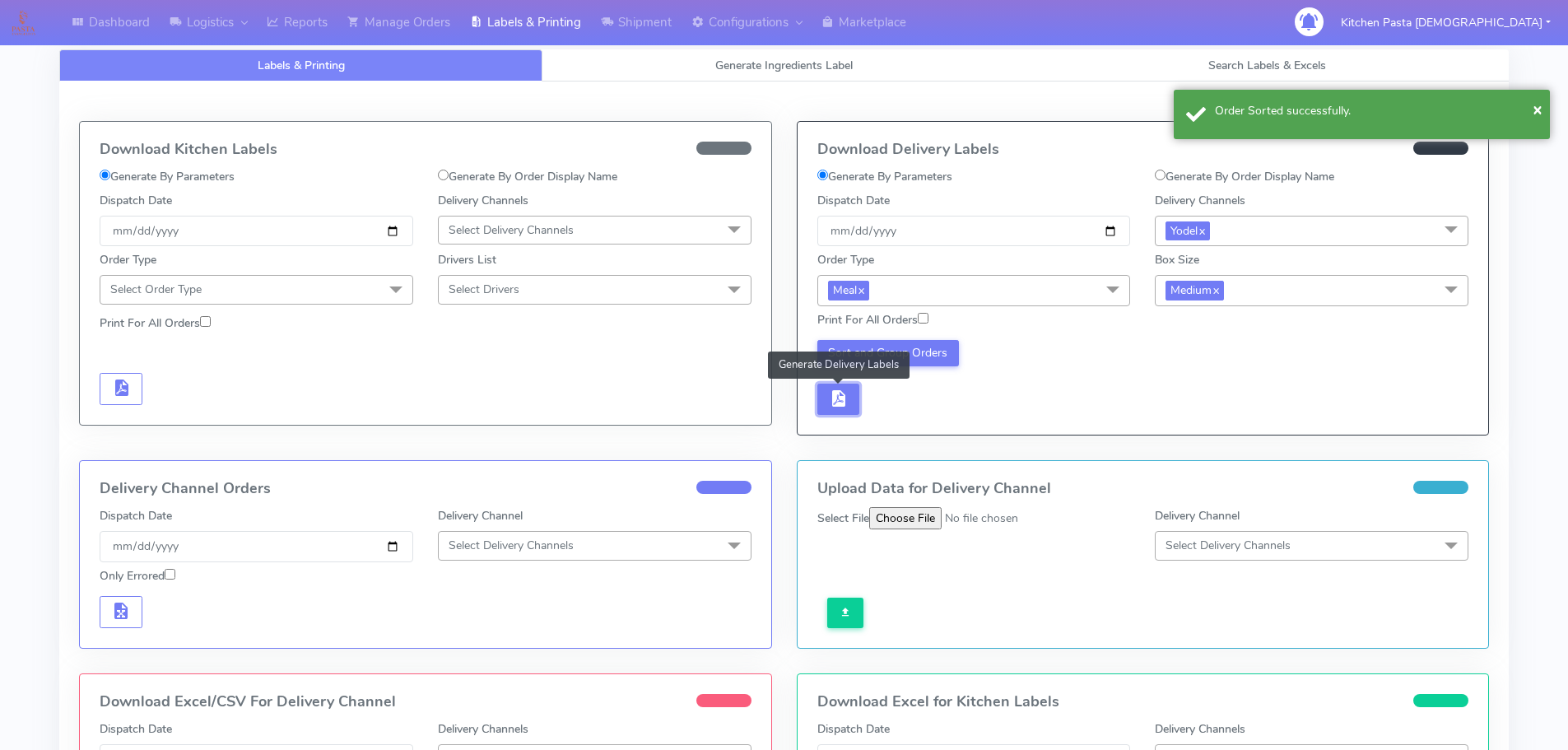
click at [847, 394] on span "button" at bounding box center [838, 402] width 20 height 16
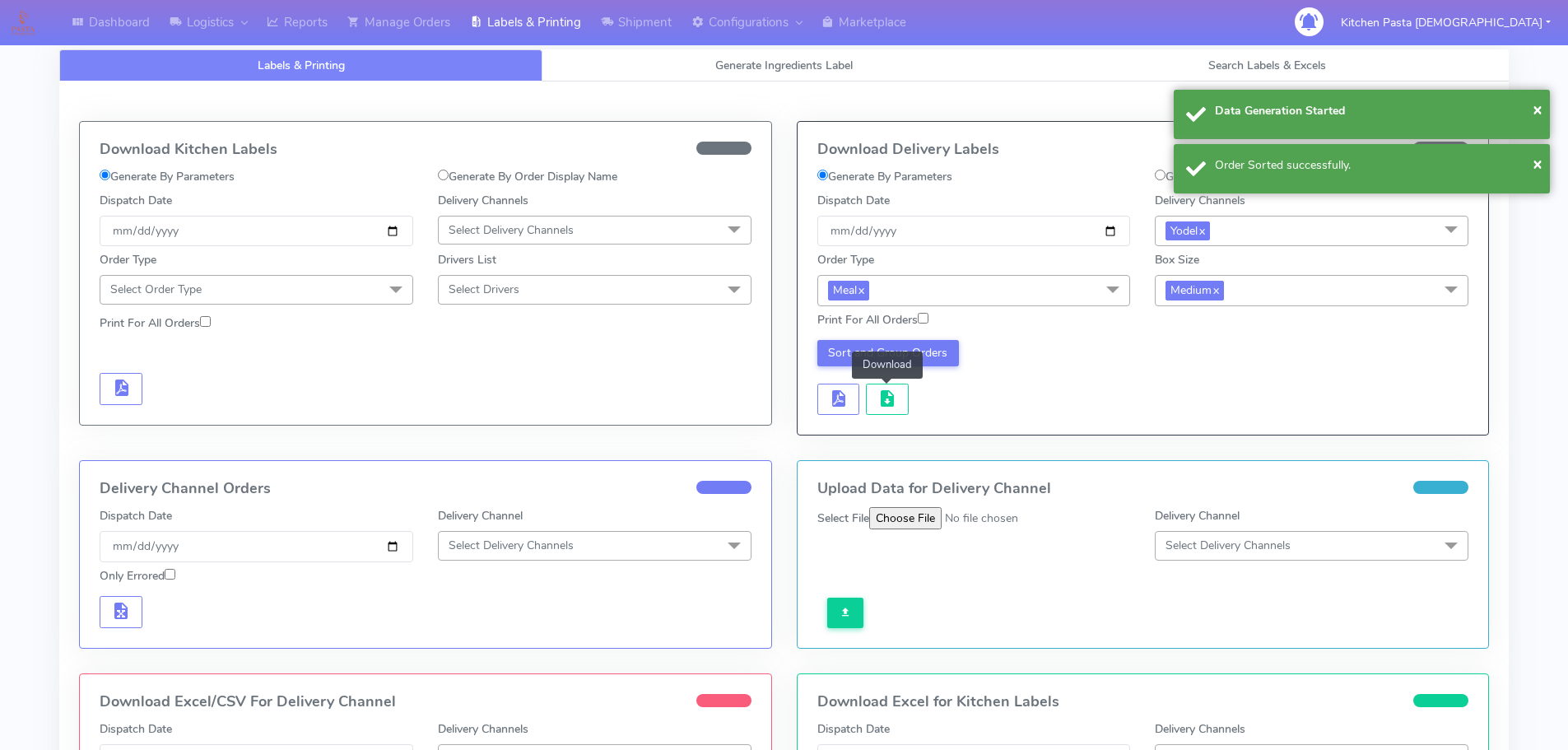
click at [878, 397] on span "button" at bounding box center [887, 402] width 20 height 16
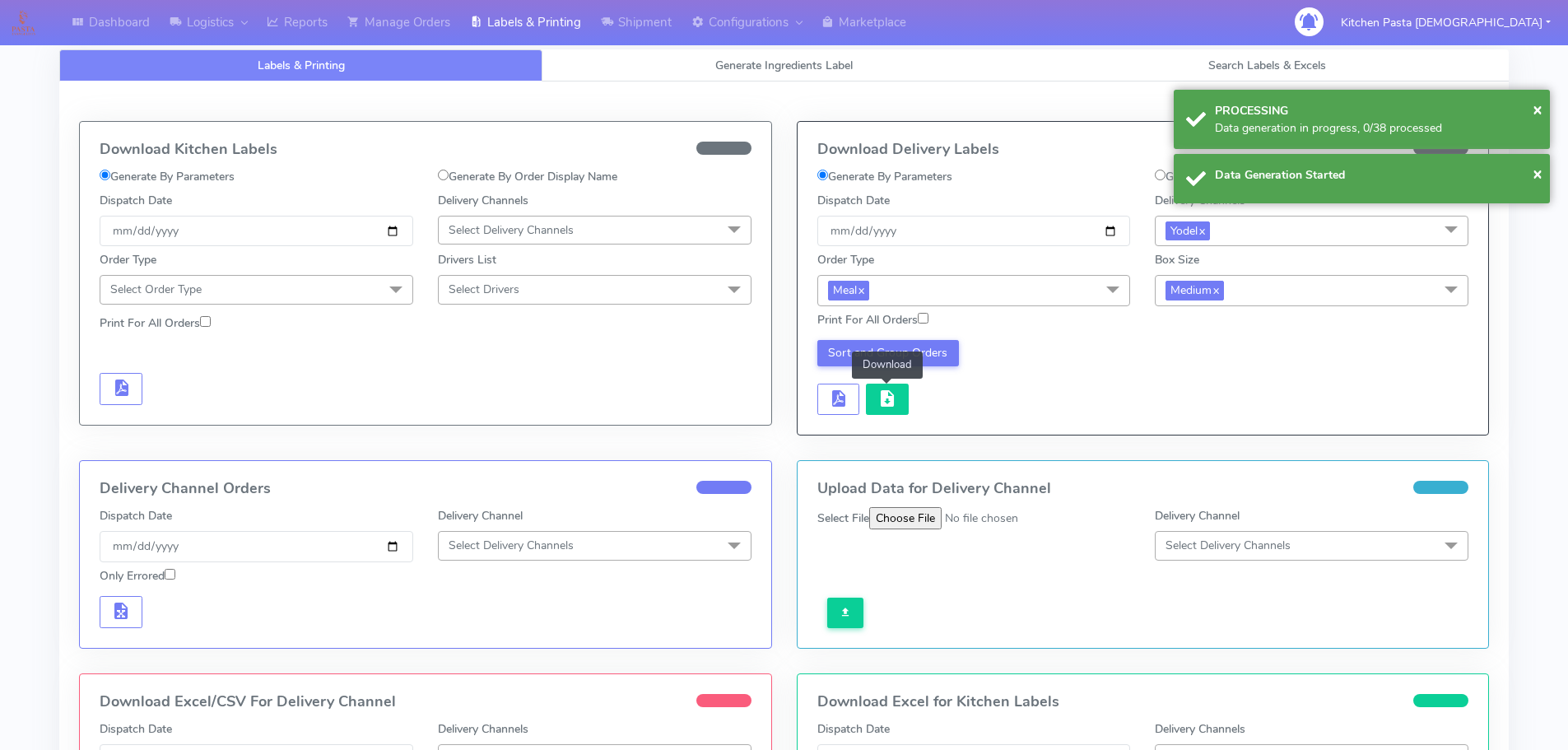
click at [895, 399] on span "button" at bounding box center [887, 402] width 20 height 16
click at [895, 394] on span "button" at bounding box center [887, 402] width 20 height 16
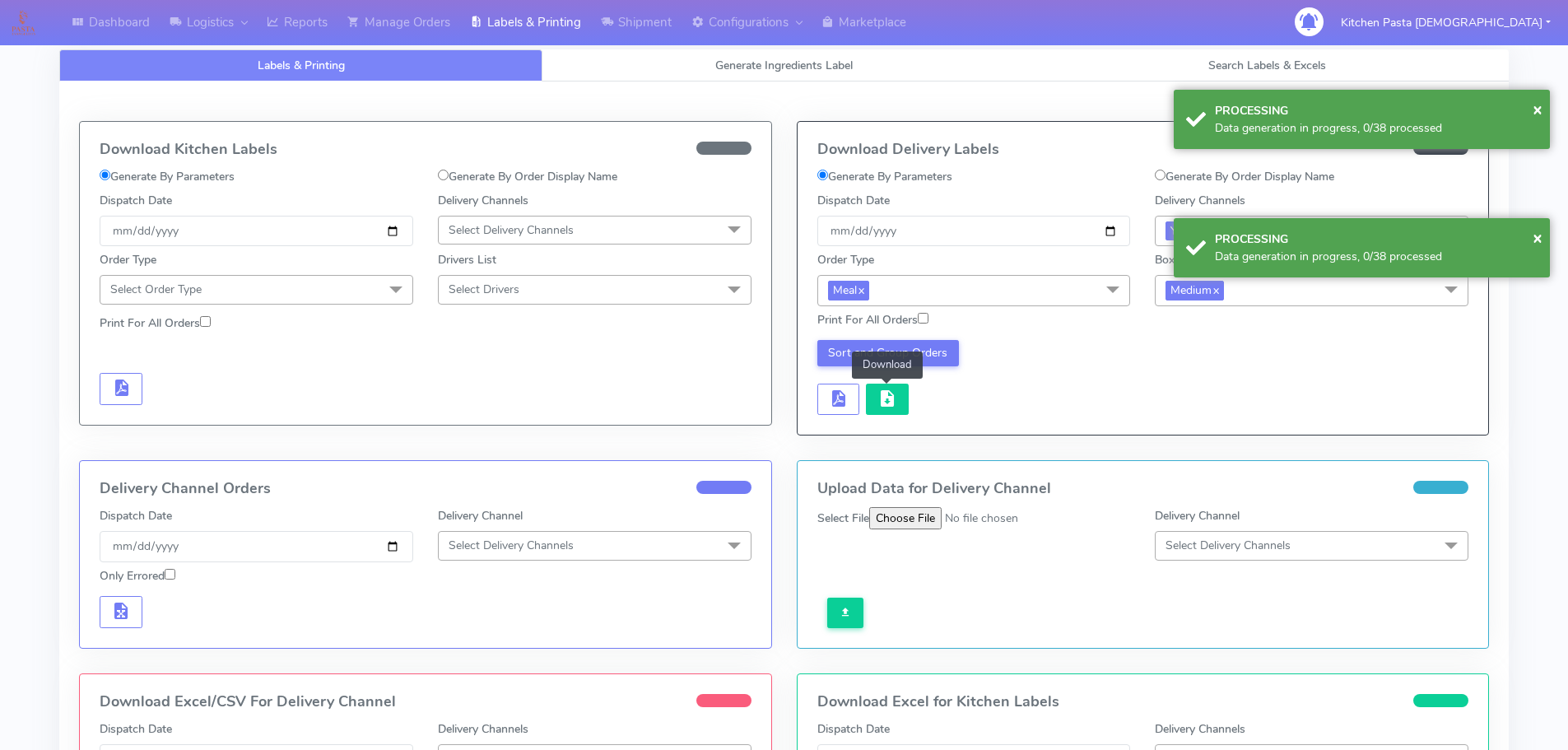
click at [887, 408] on span "button" at bounding box center [887, 402] width 20 height 16
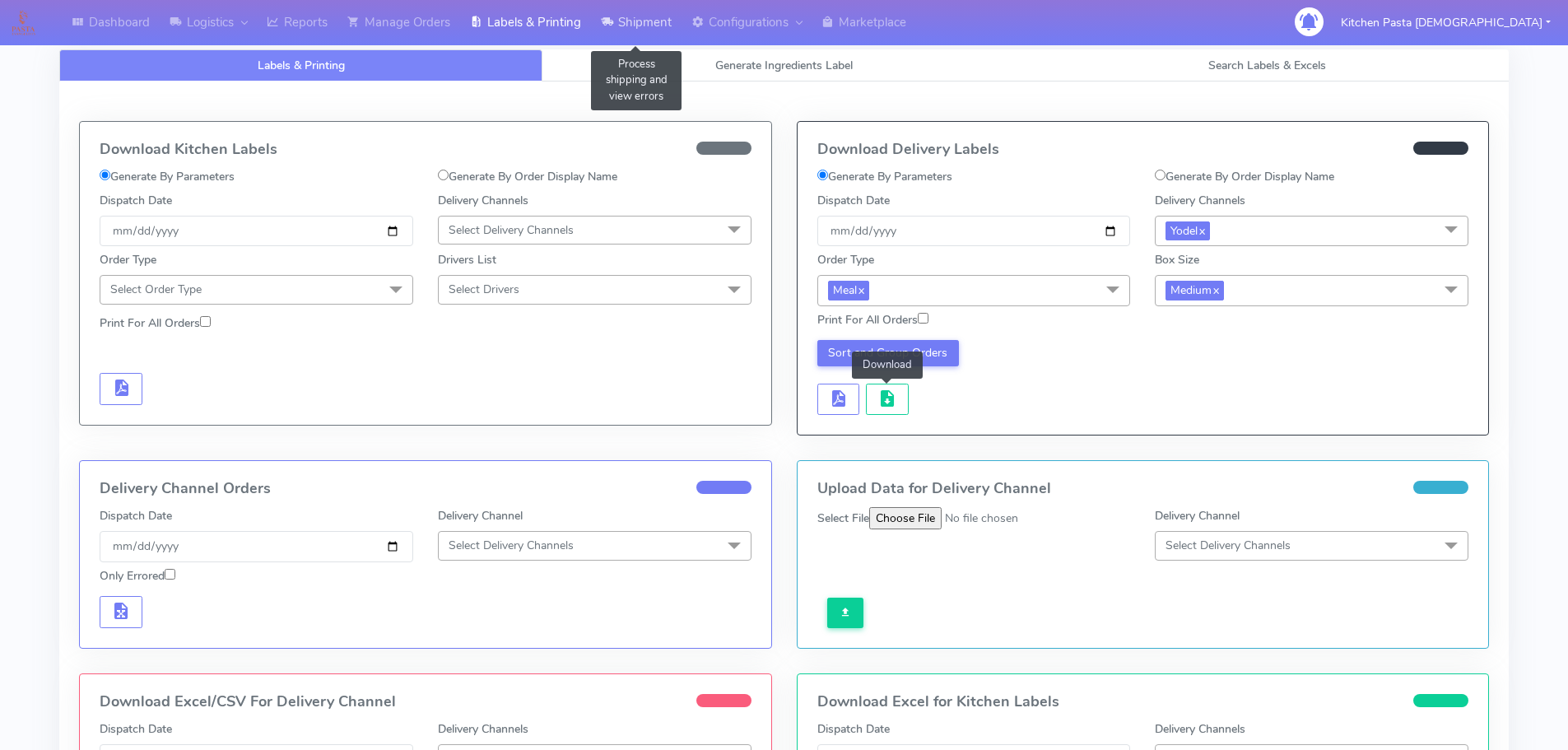
drag, startPoint x: 664, startPoint y: 15, endPoint x: 650, endPoint y: 41, distance: 29.5
click at [664, 15] on link "Shipment" at bounding box center [637, 22] width 91 height 45
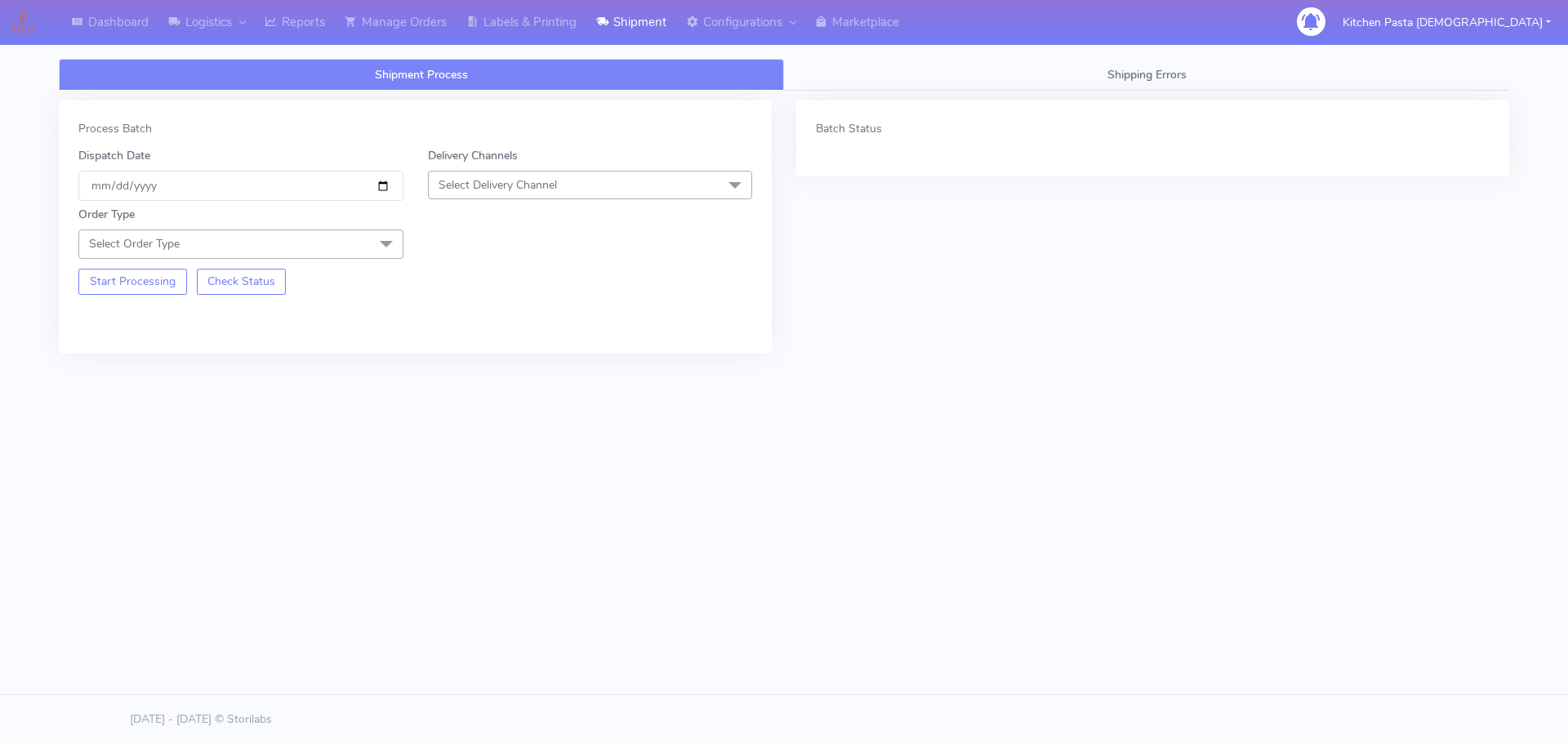
click at [577, 194] on span "Select Delivery Channel" at bounding box center [590, 185] width 325 height 28
click at [478, 359] on li "Yodel" at bounding box center [589, 368] width 323 height 27
click at [380, 239] on span at bounding box center [386, 244] width 33 height 31
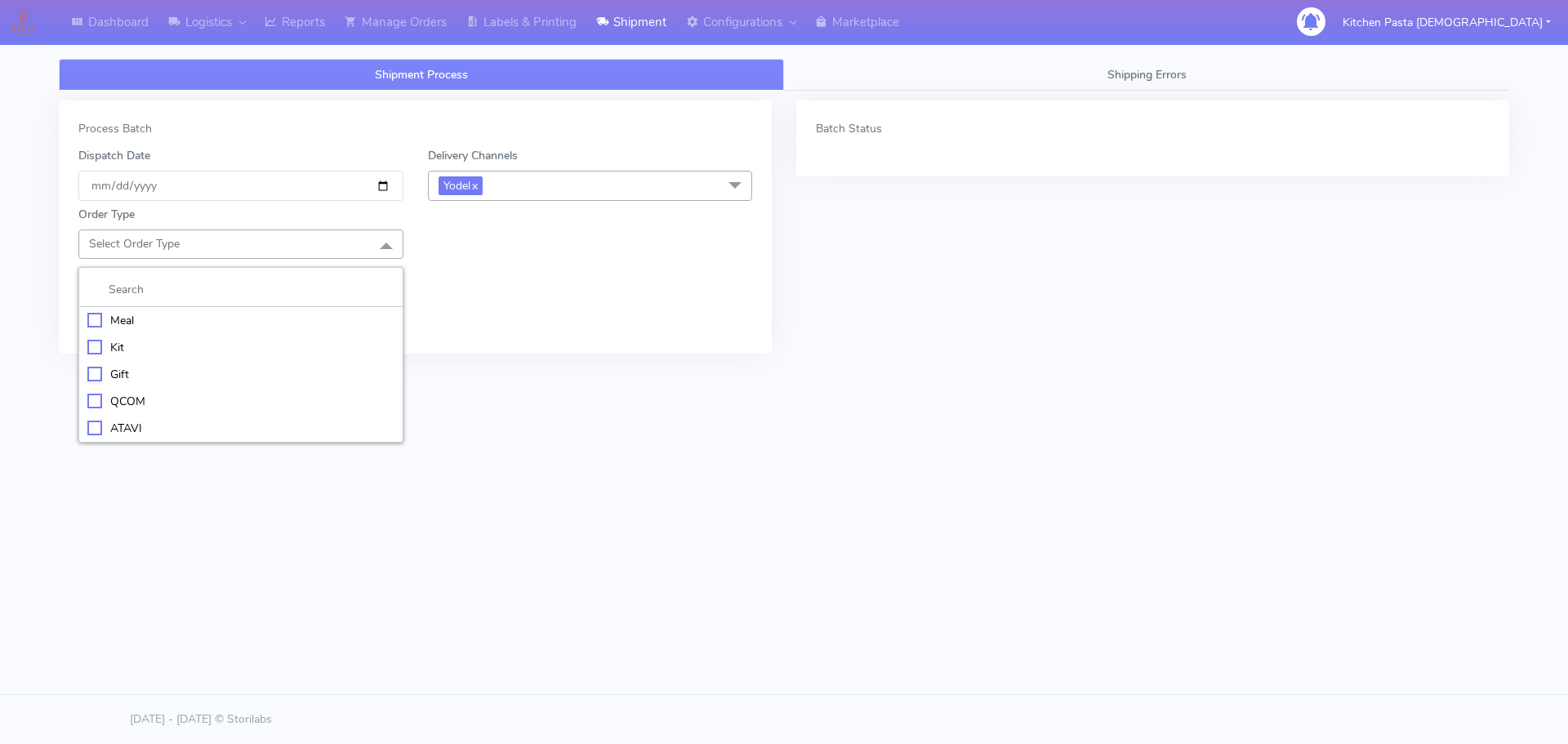
click at [280, 322] on div "Meal" at bounding box center [241, 319] width 307 height 17
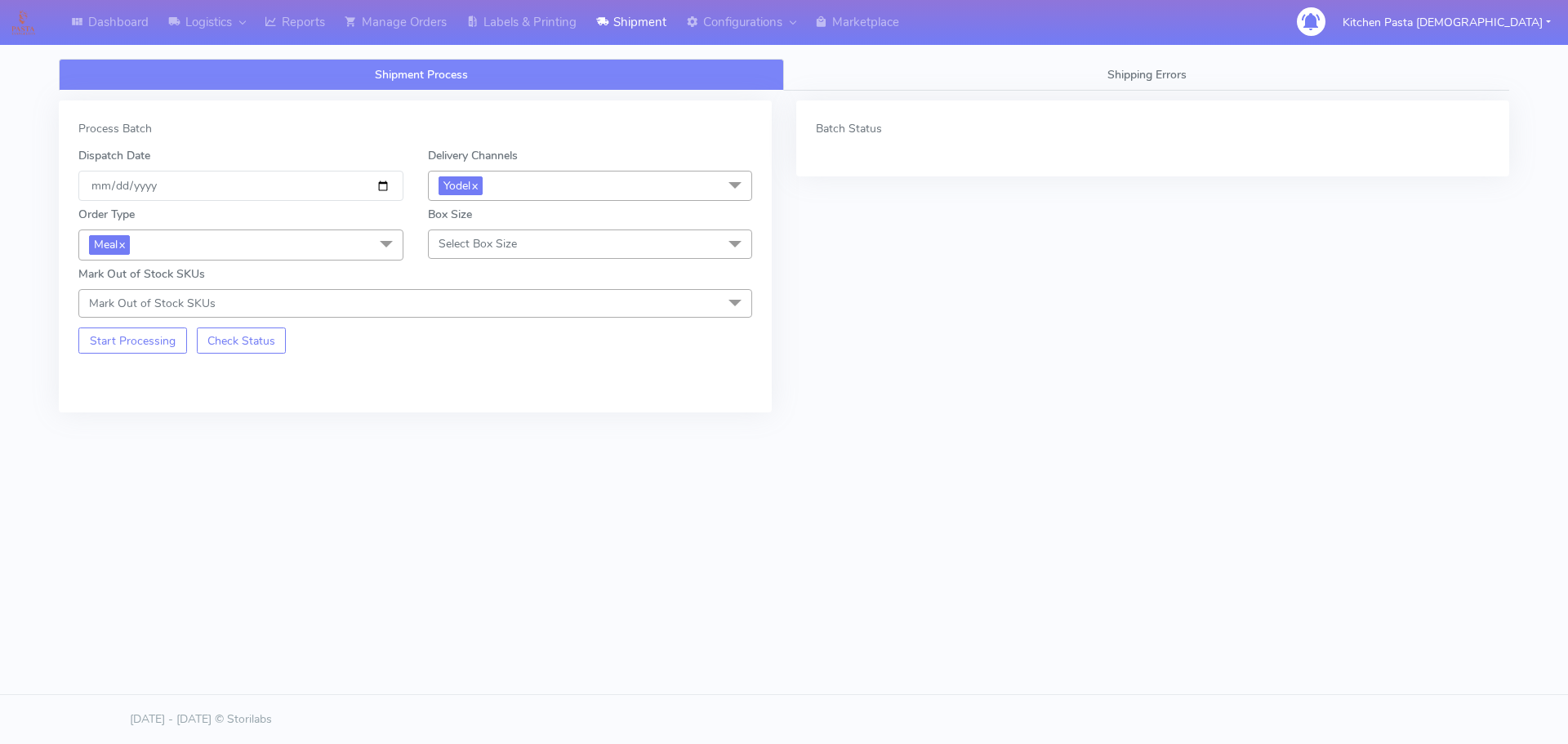
click at [477, 238] on span "Select Box Size" at bounding box center [478, 244] width 79 height 16
click at [470, 313] on div "Small" at bounding box center [590, 319] width 307 height 17
click at [133, 328] on button "Start Processing" at bounding box center [133, 341] width 109 height 27
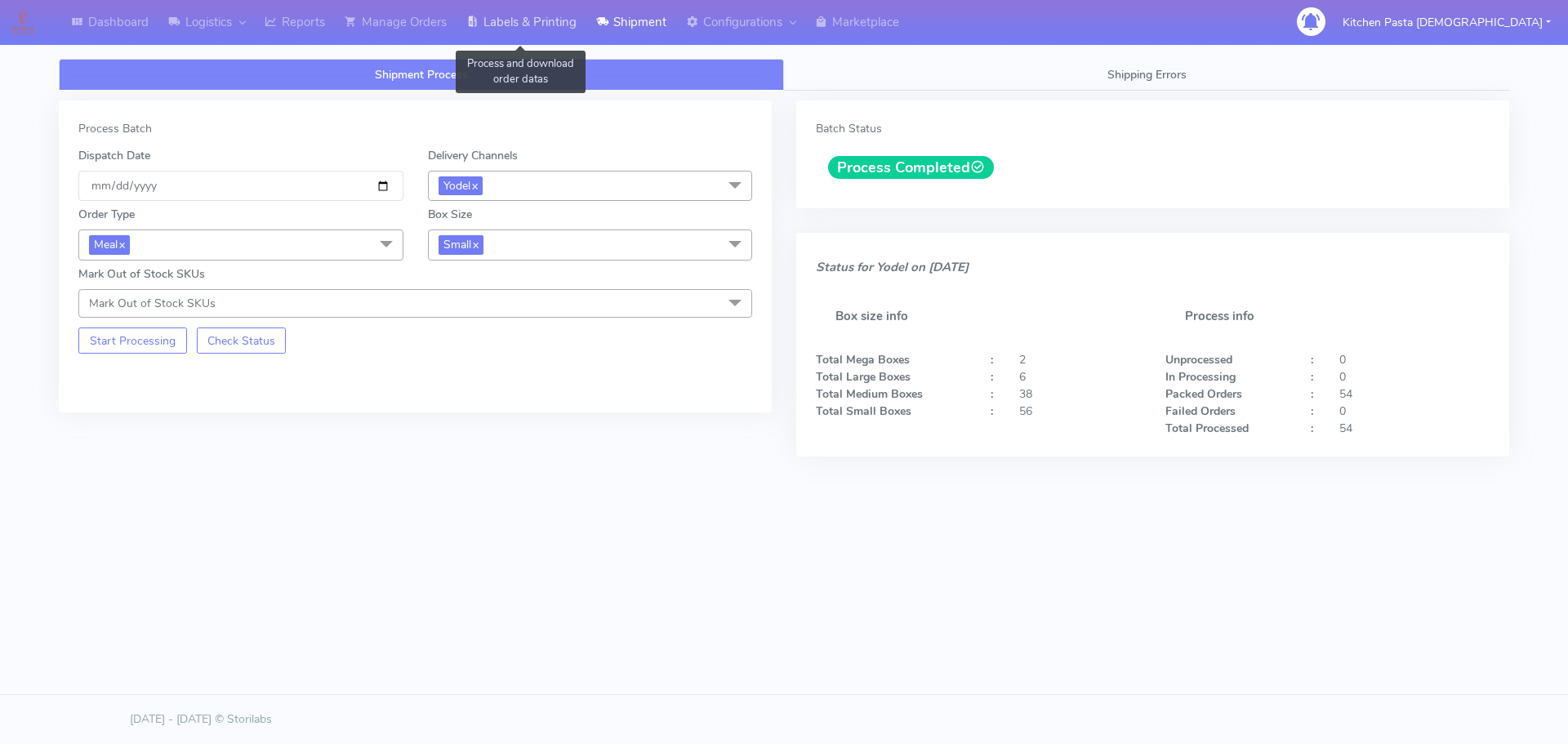
click at [527, 19] on link "Labels & Printing" at bounding box center [521, 22] width 130 height 45
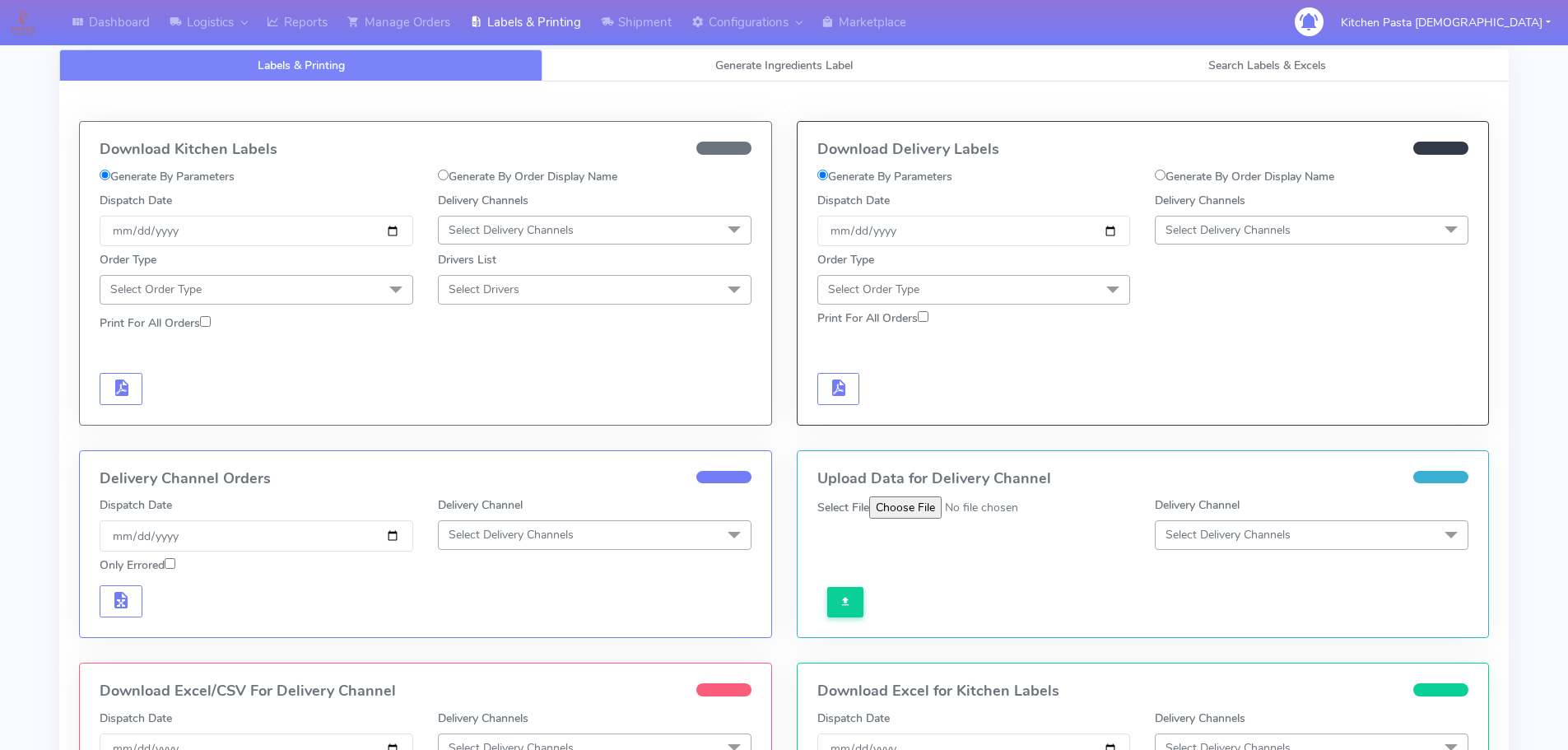
click at [1256, 229] on span "Select Delivery Channels" at bounding box center [1228, 230] width 125 height 16
click at [1190, 410] on div "Yodel" at bounding box center [1311, 415] width 295 height 17
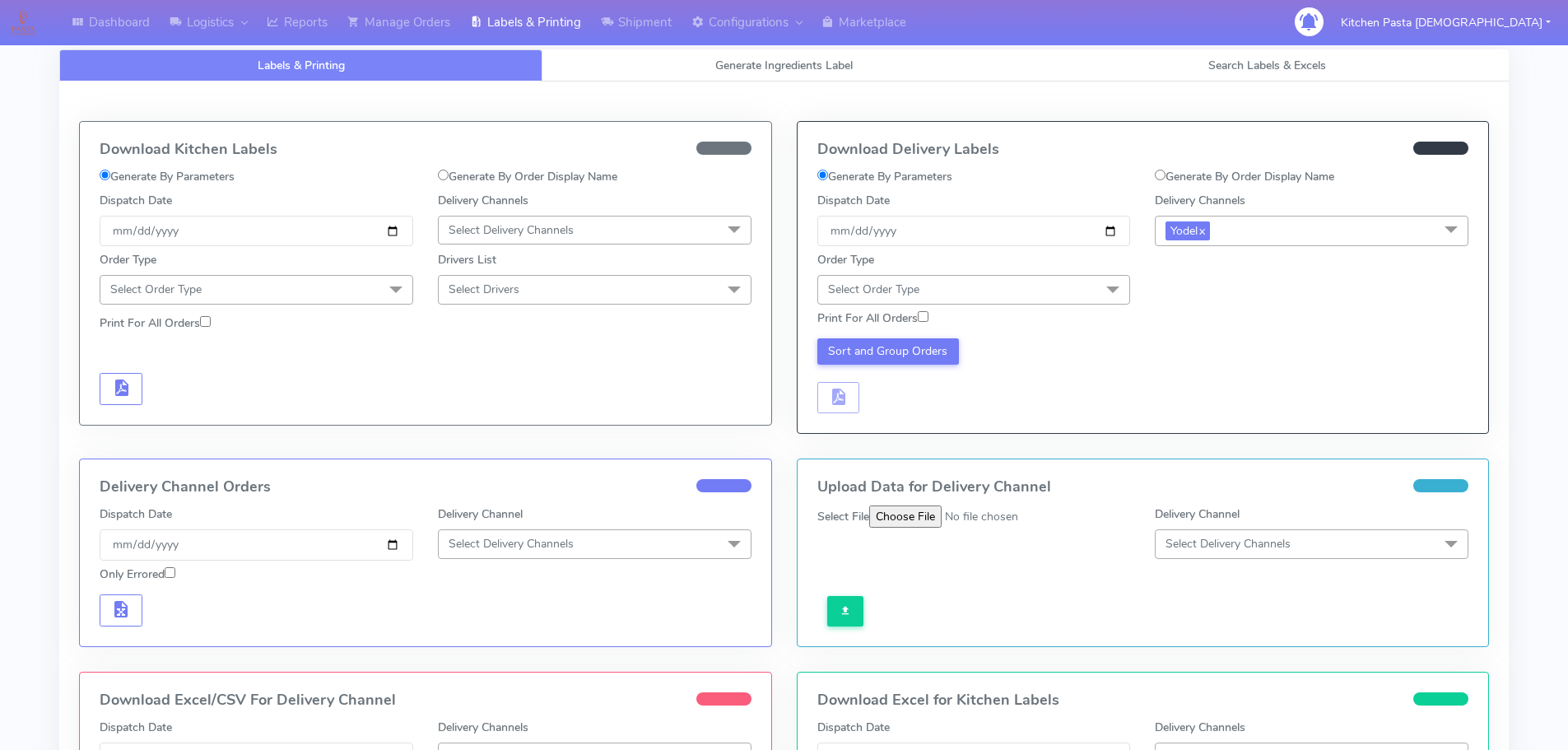
click at [1093, 287] on span "Select Order Type" at bounding box center [974, 289] width 314 height 29
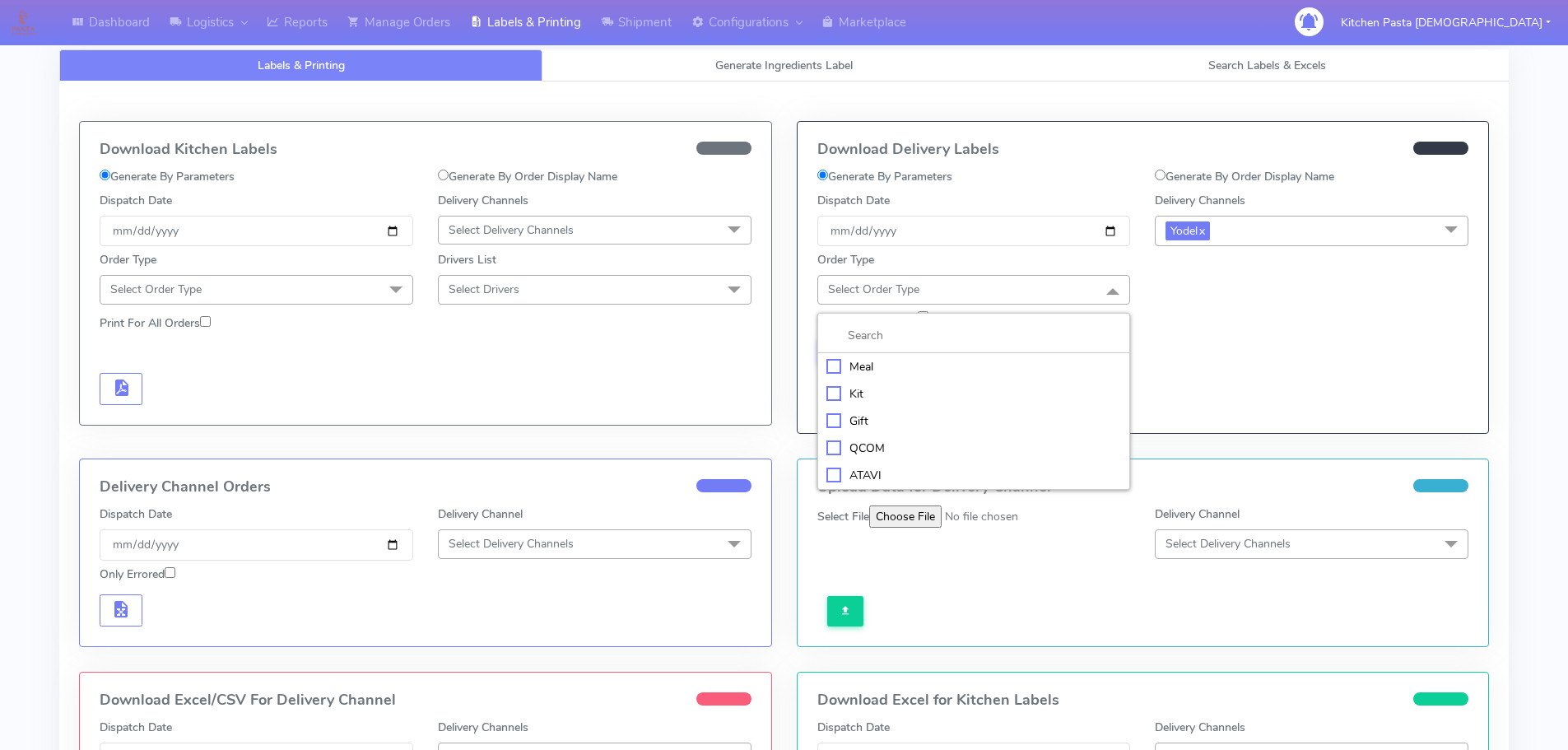
click at [1069, 358] on div "Meal" at bounding box center [973, 366] width 295 height 17
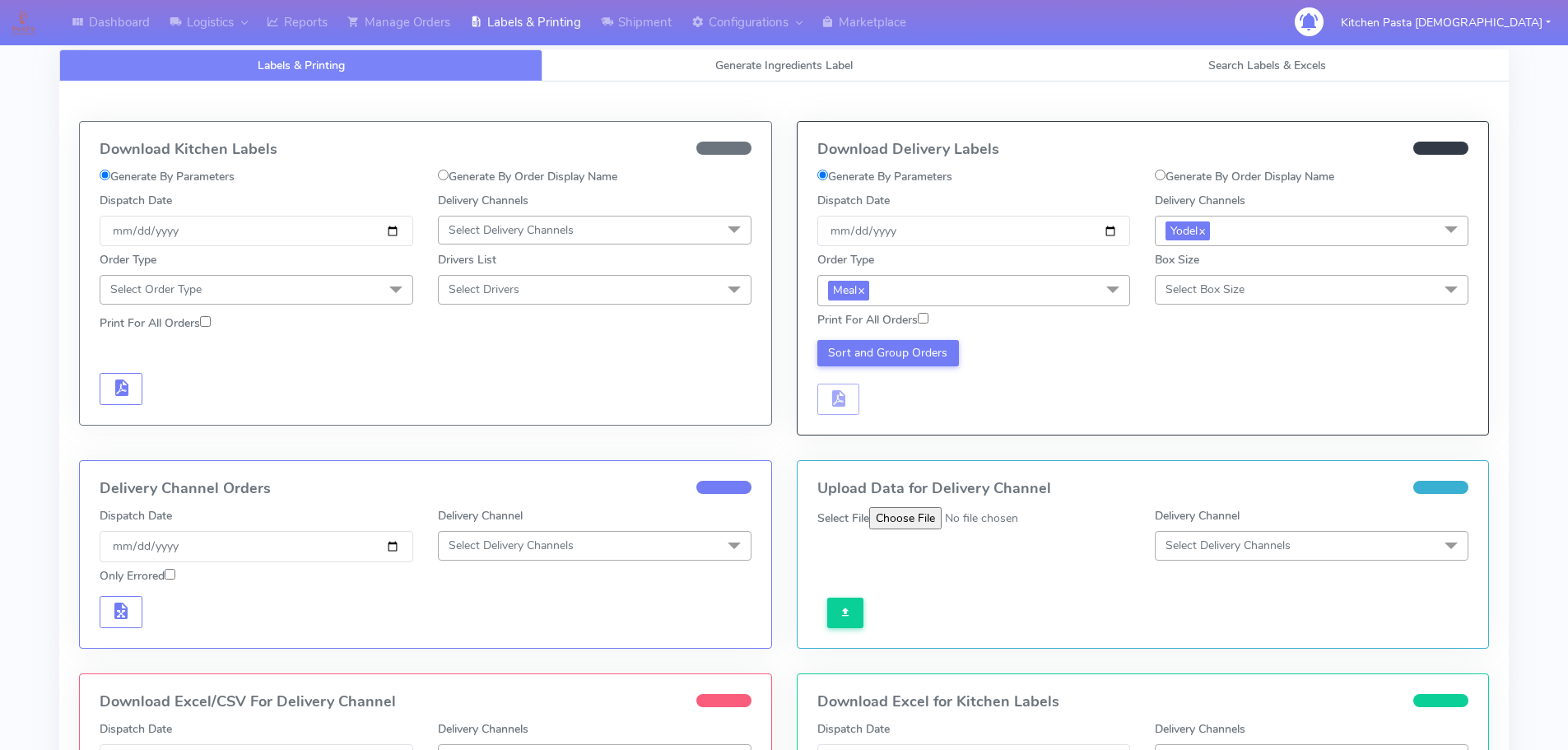
click at [1194, 286] on span "Select Box Size" at bounding box center [1205, 290] width 79 height 16
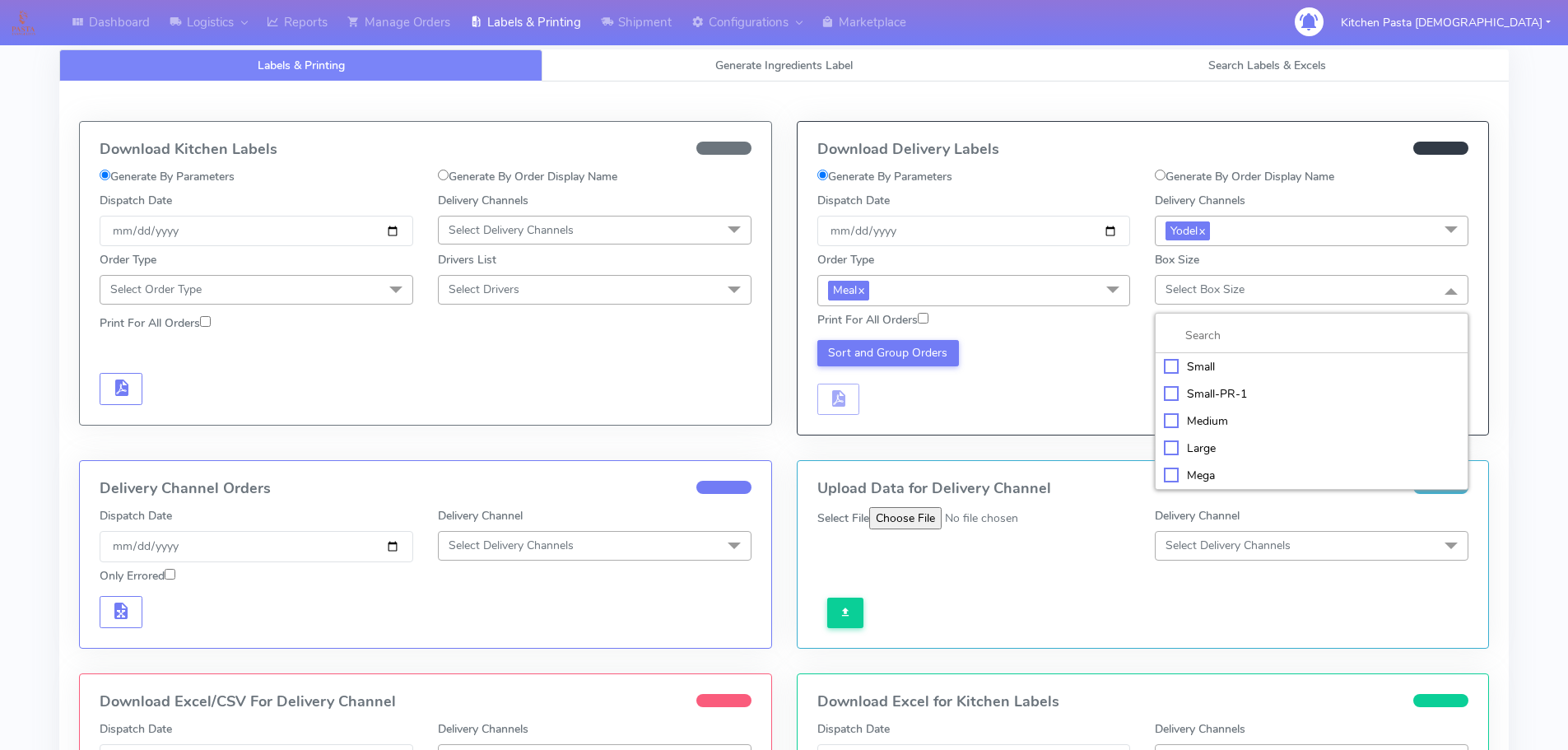
click at [1203, 364] on div "Small" at bounding box center [1311, 366] width 295 height 17
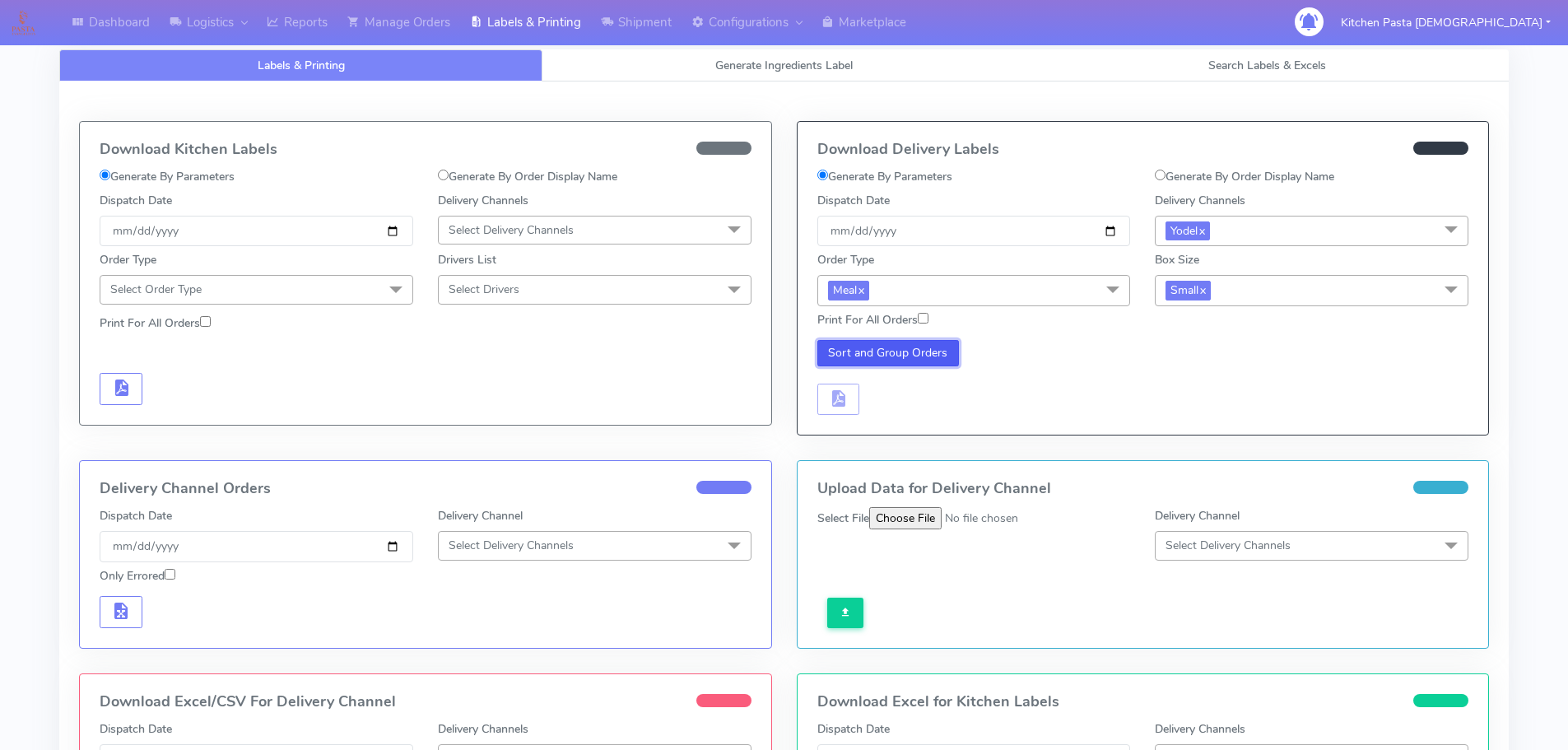
click at [899, 360] on button "Sort and Group Orders" at bounding box center [888, 353] width 143 height 27
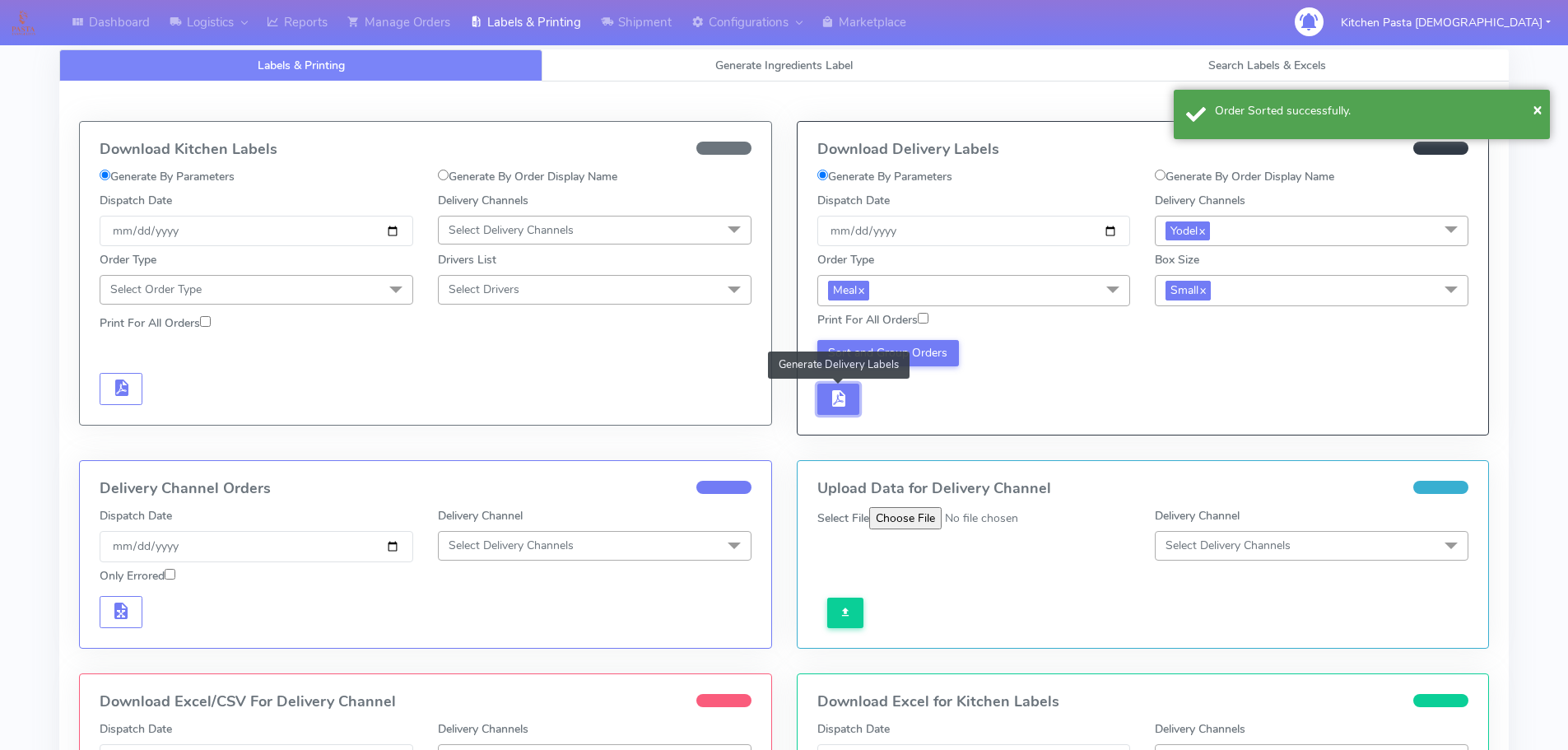
click at [852, 400] on button "button" at bounding box center [838, 400] width 43 height 32
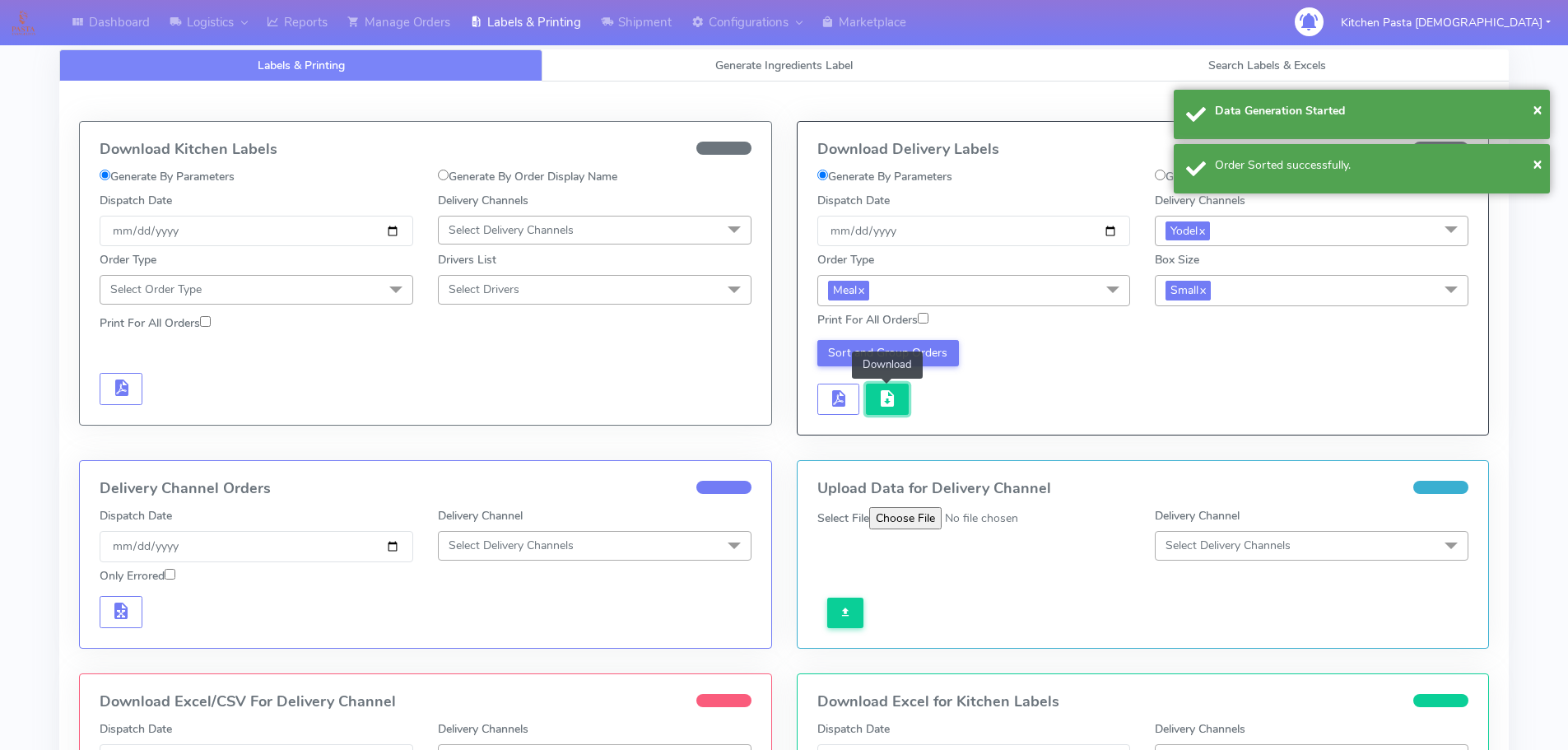
click at [879, 403] on span "button" at bounding box center [887, 402] width 20 height 16
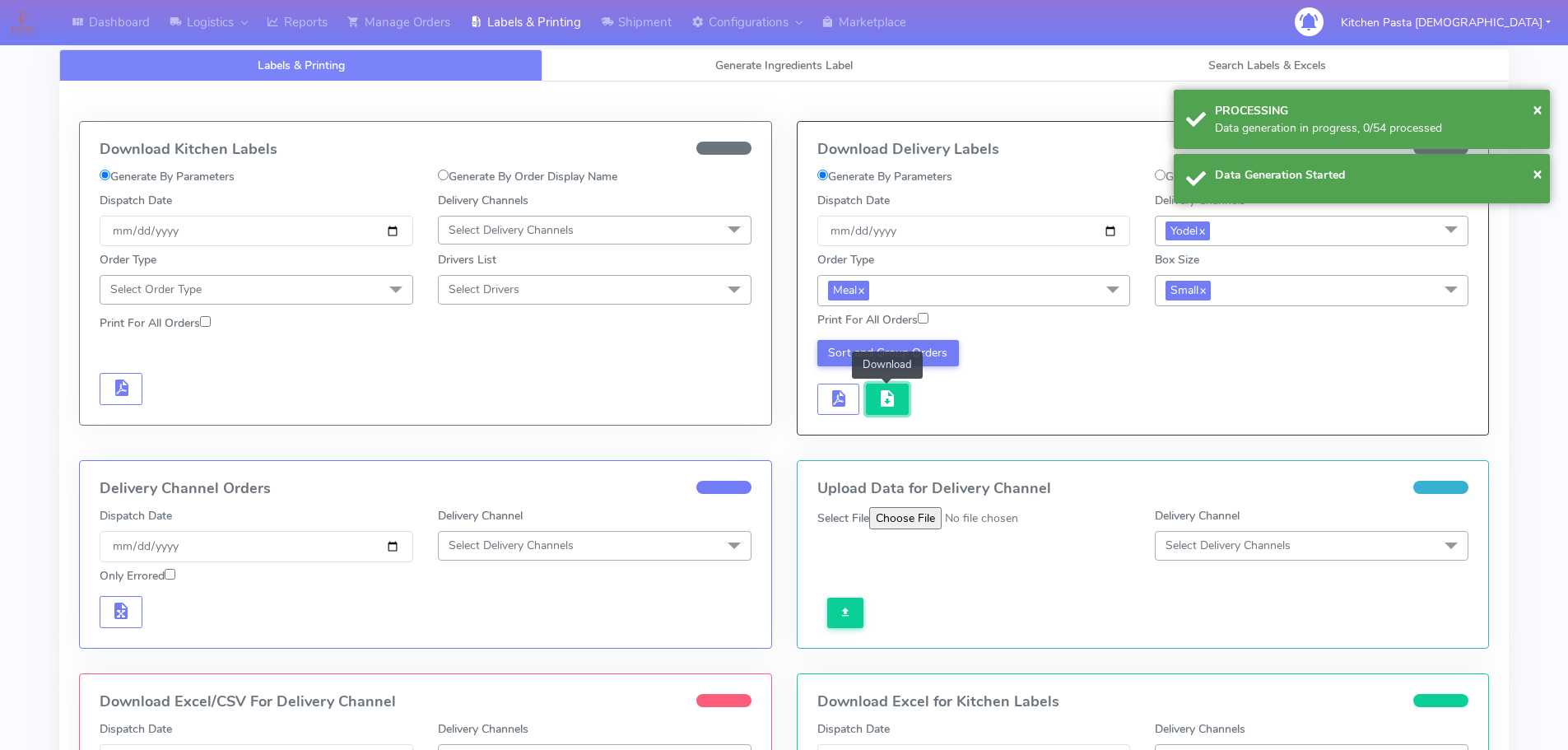
click at [878, 406] on span "button" at bounding box center [887, 402] width 20 height 16
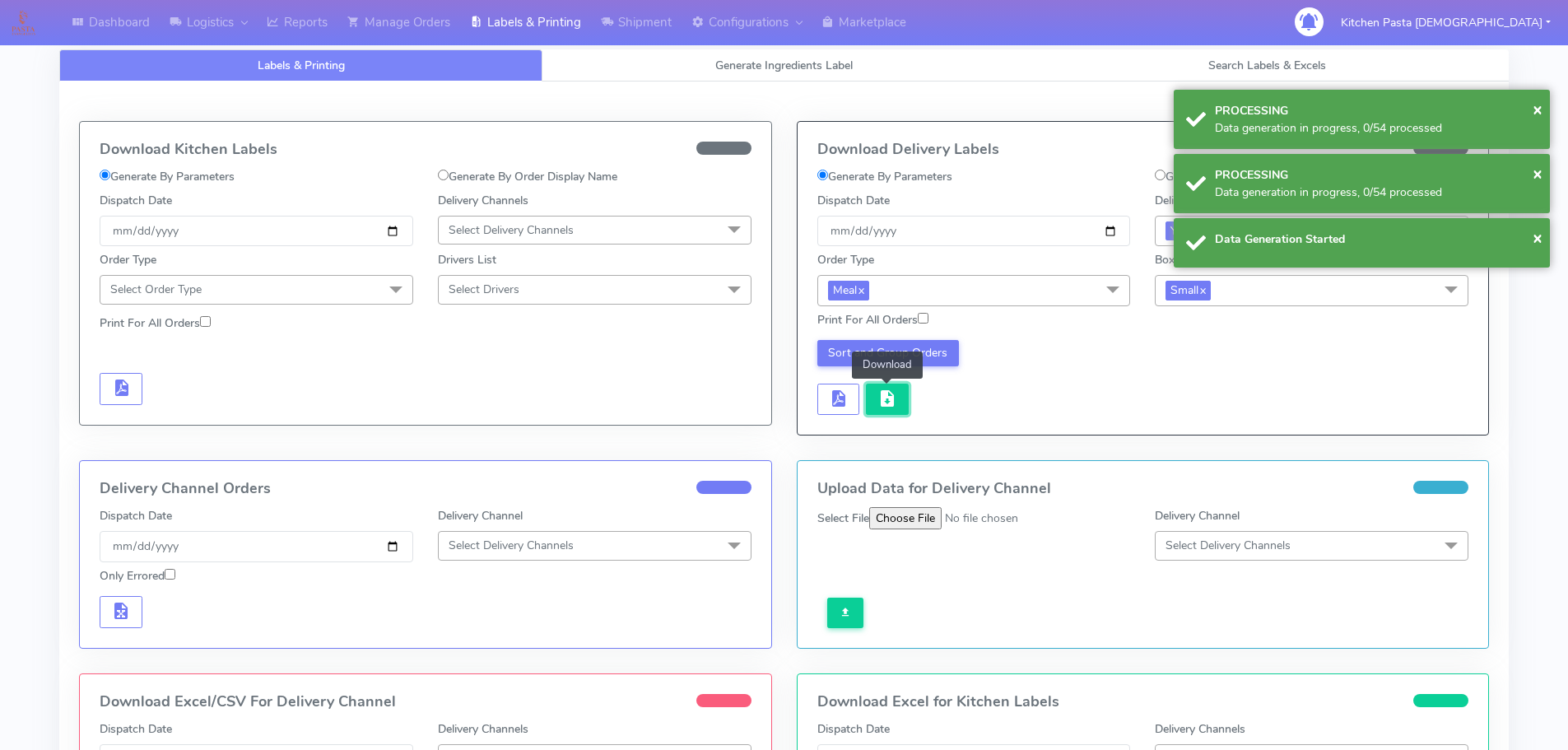
click at [879, 406] on span "button" at bounding box center [887, 402] width 20 height 16
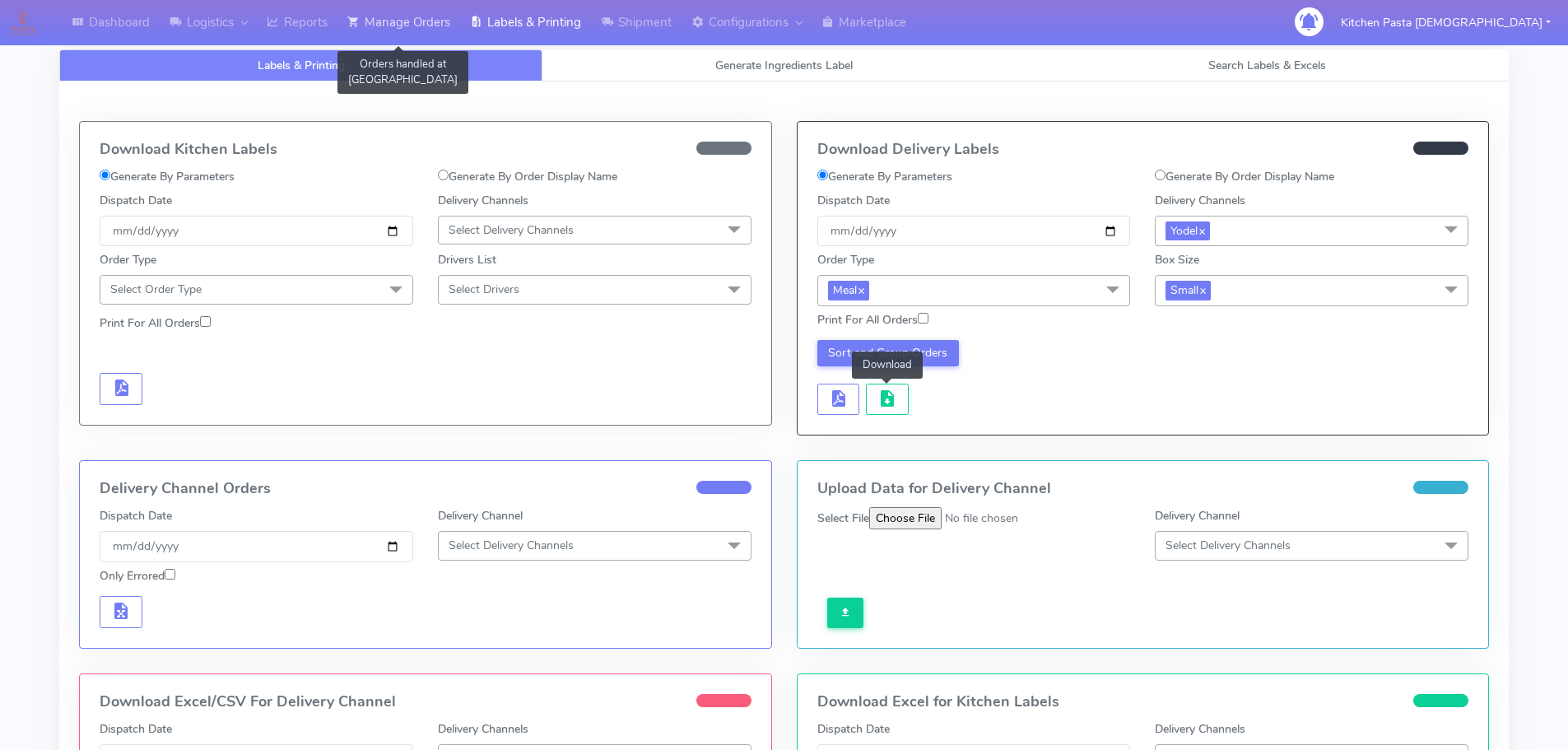
drag, startPoint x: 384, startPoint y: 26, endPoint x: 347, endPoint y: 27, distance: 37.0
click at [384, 26] on link "Manage Orders" at bounding box center [398, 22] width 122 height 45
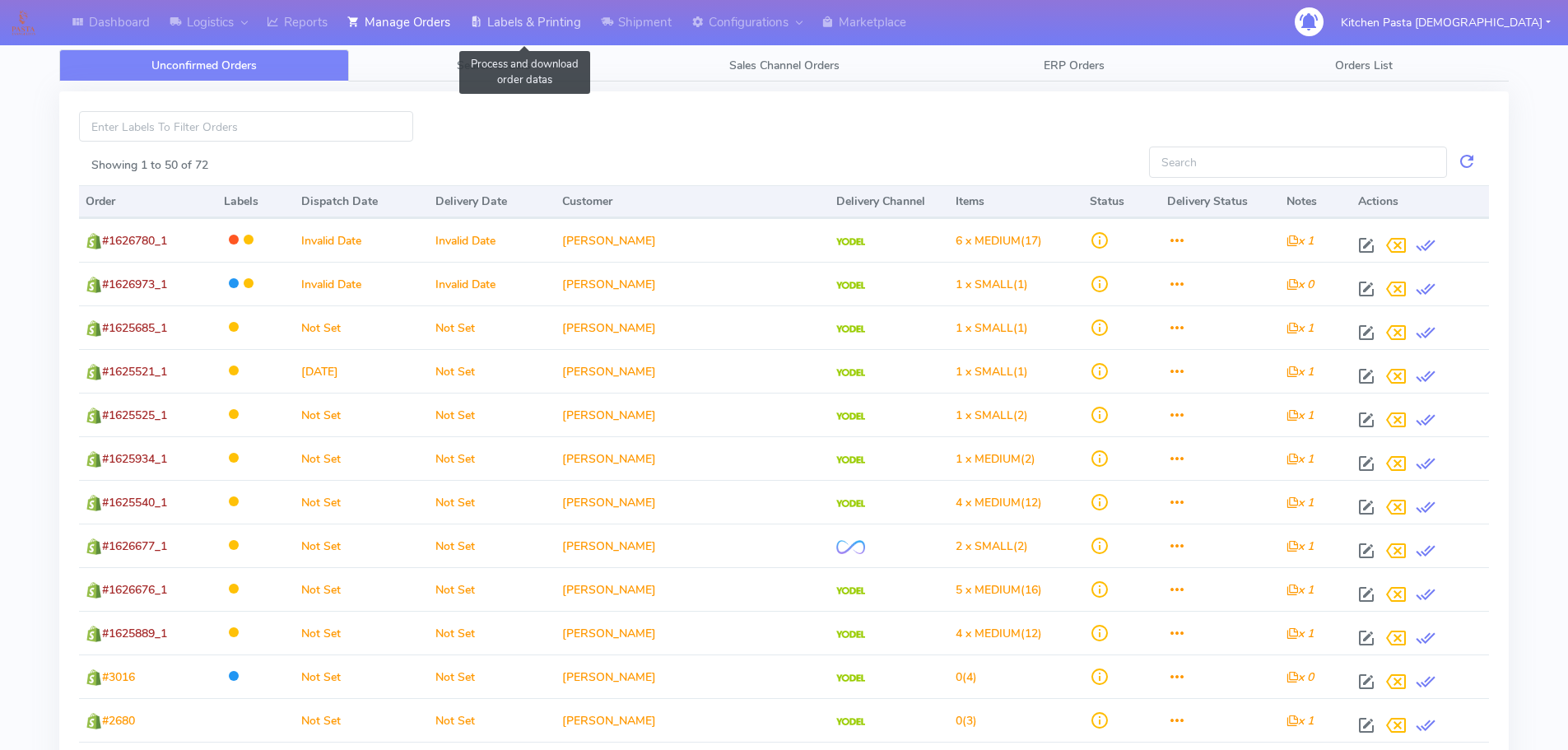
click at [552, 16] on link "Labels & Printing" at bounding box center [525, 22] width 131 height 45
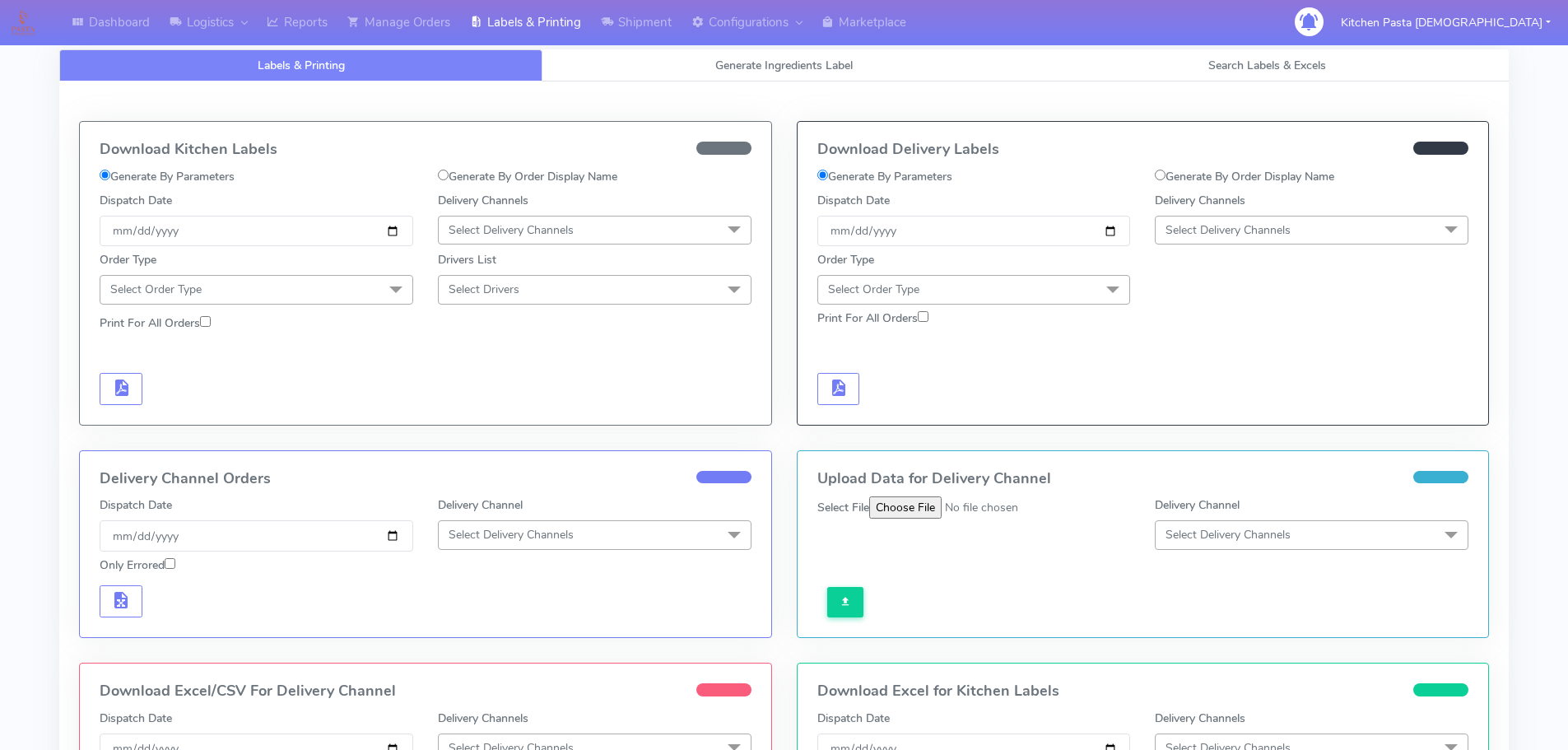
click at [519, 240] on span "Select Delivery Channels" at bounding box center [595, 230] width 314 height 29
click at [489, 356] on div "Royal Mail" at bounding box center [594, 360] width 295 height 17
click at [373, 285] on span "Select Order Type" at bounding box center [257, 289] width 314 height 29
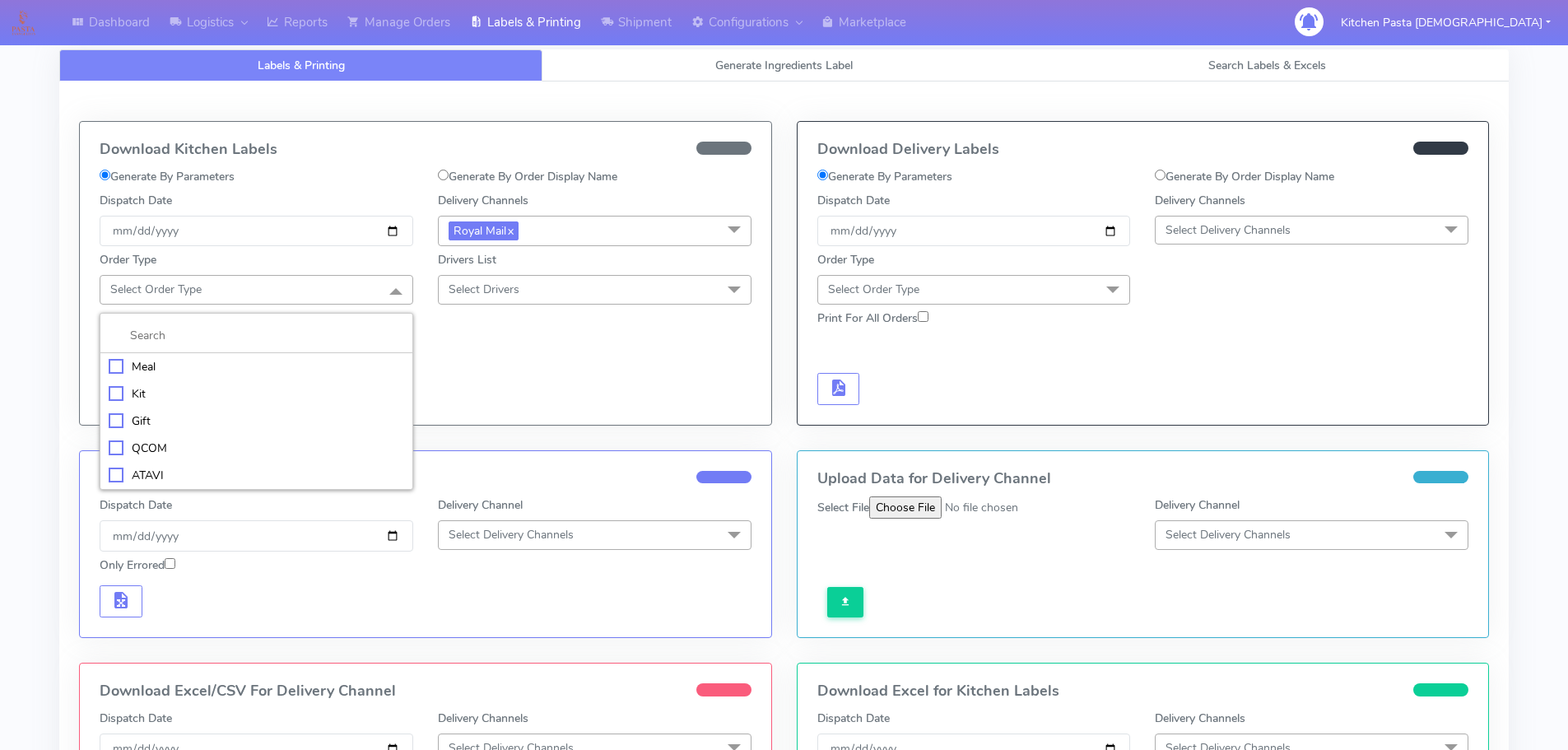
click at [243, 365] on div "Meal" at bounding box center [256, 366] width 295 height 17
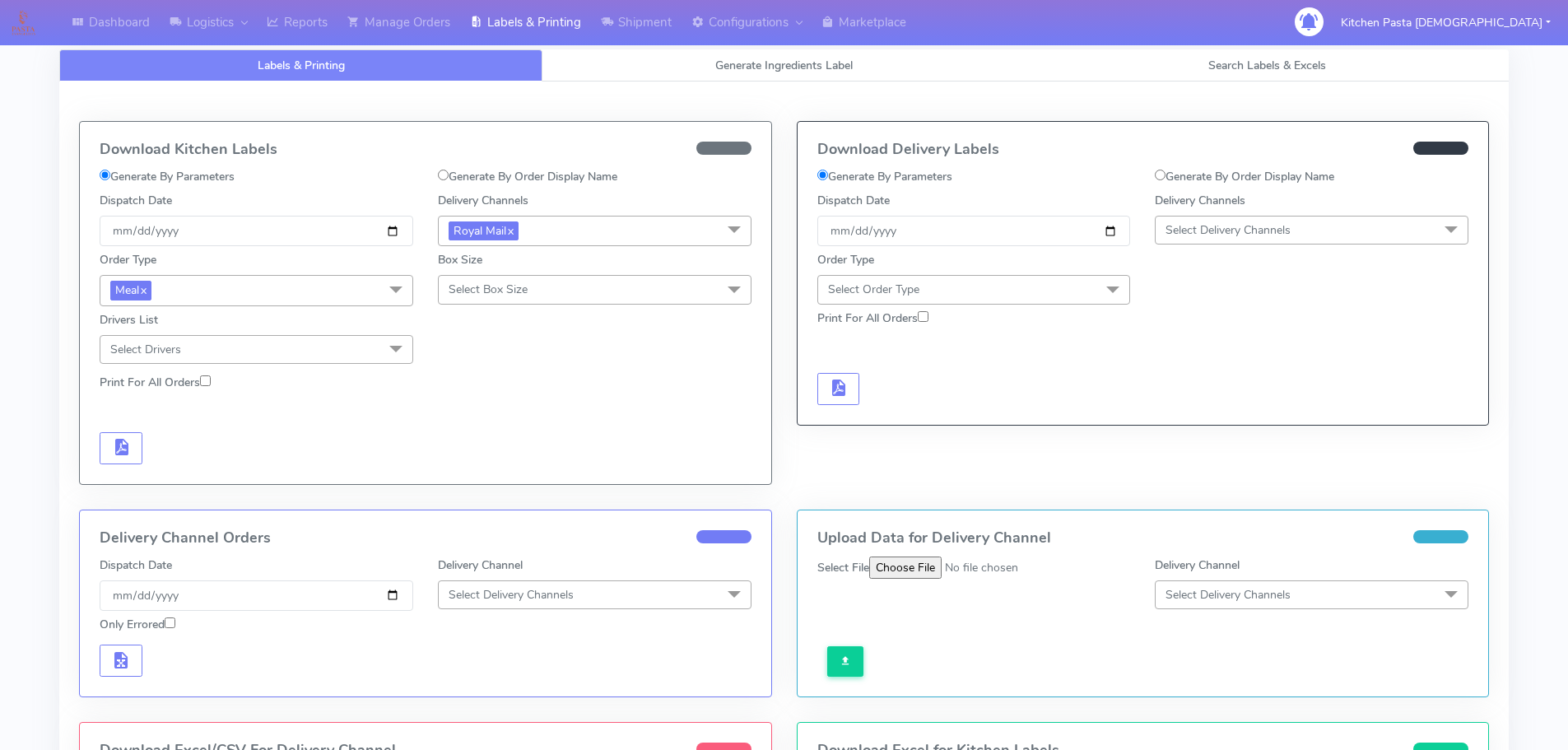
click at [495, 294] on span "Select Box Size" at bounding box center [488, 290] width 79 height 16
click at [466, 470] on div "Mega" at bounding box center [594, 474] width 295 height 17
click at [129, 443] on span "button" at bounding box center [121, 450] width 20 height 16
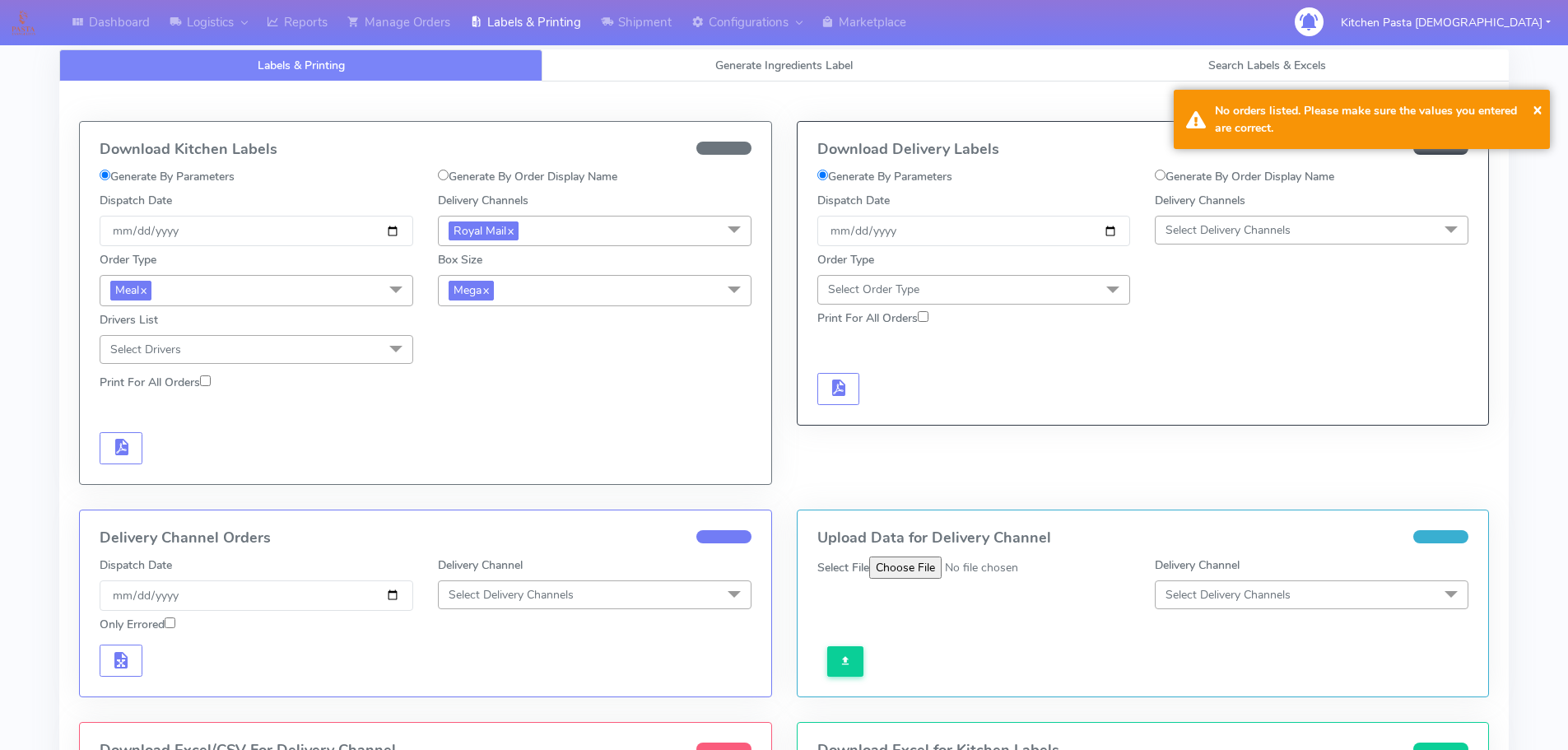
click at [516, 295] on span "Mega x" at bounding box center [595, 290] width 314 height 30
click at [453, 453] on div "Large" at bounding box center [594, 449] width 295 height 17
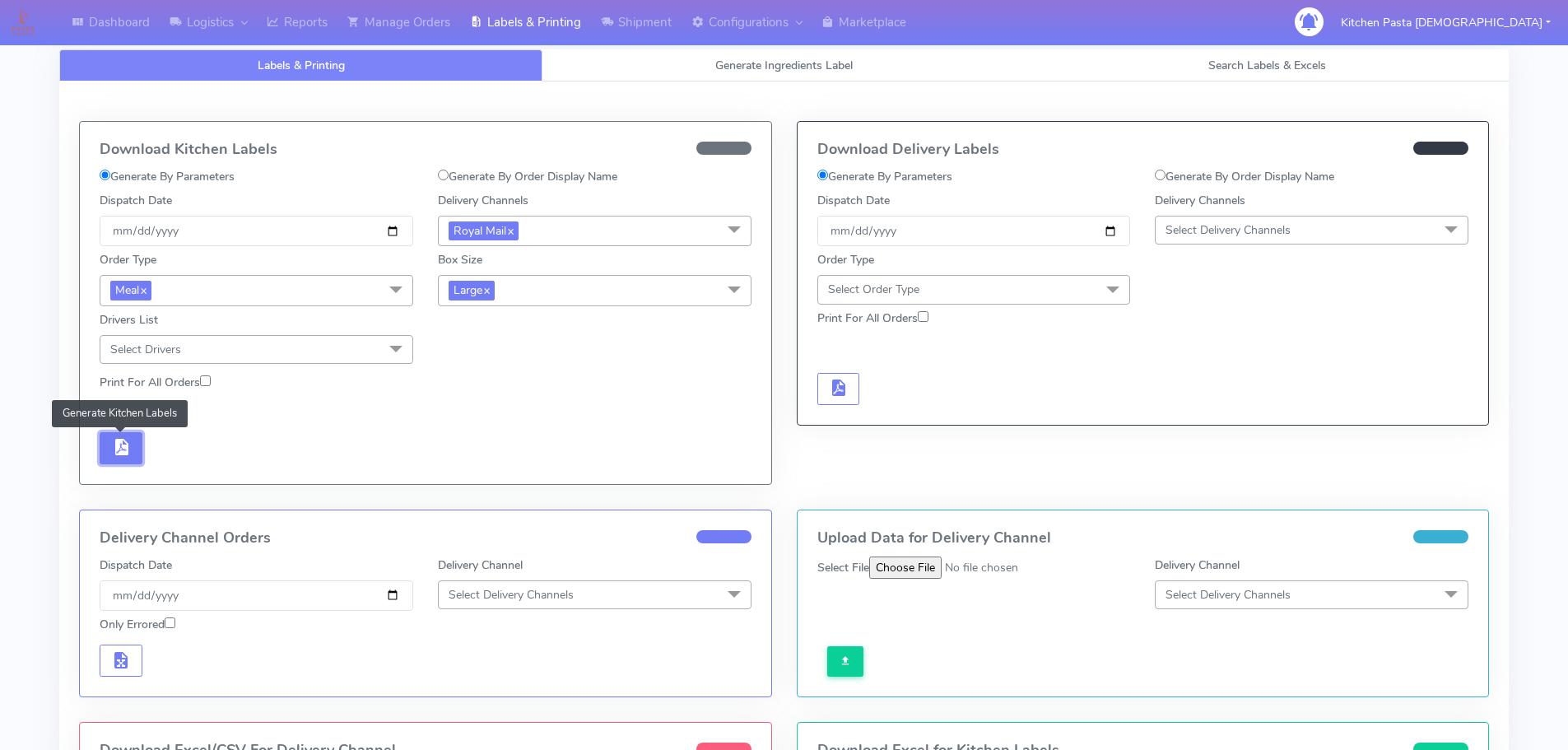
click at [131, 442] on button "button" at bounding box center [121, 448] width 43 height 32
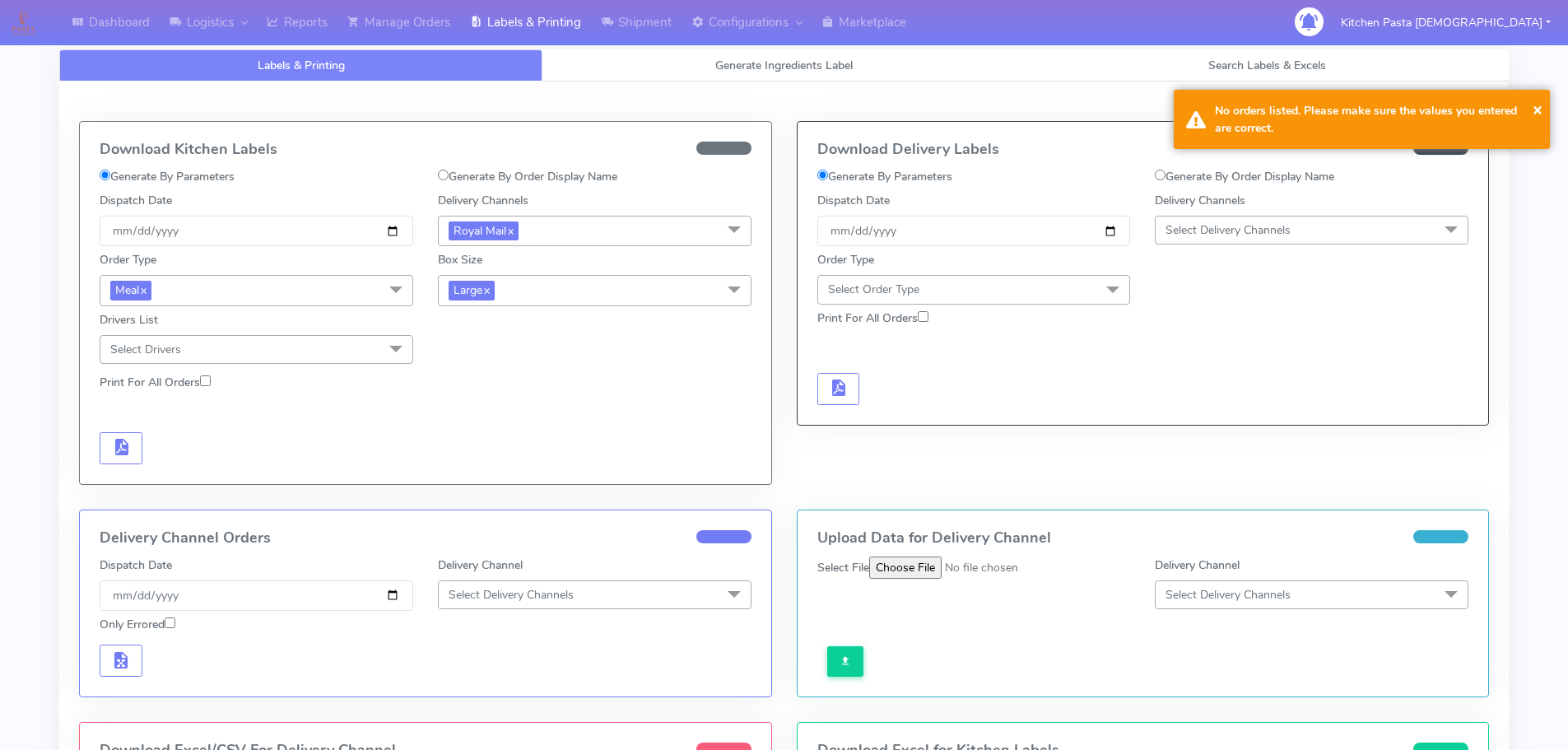
click at [541, 290] on span "Large x" at bounding box center [595, 290] width 314 height 30
click at [469, 423] on div "Medium" at bounding box center [594, 422] width 295 height 17
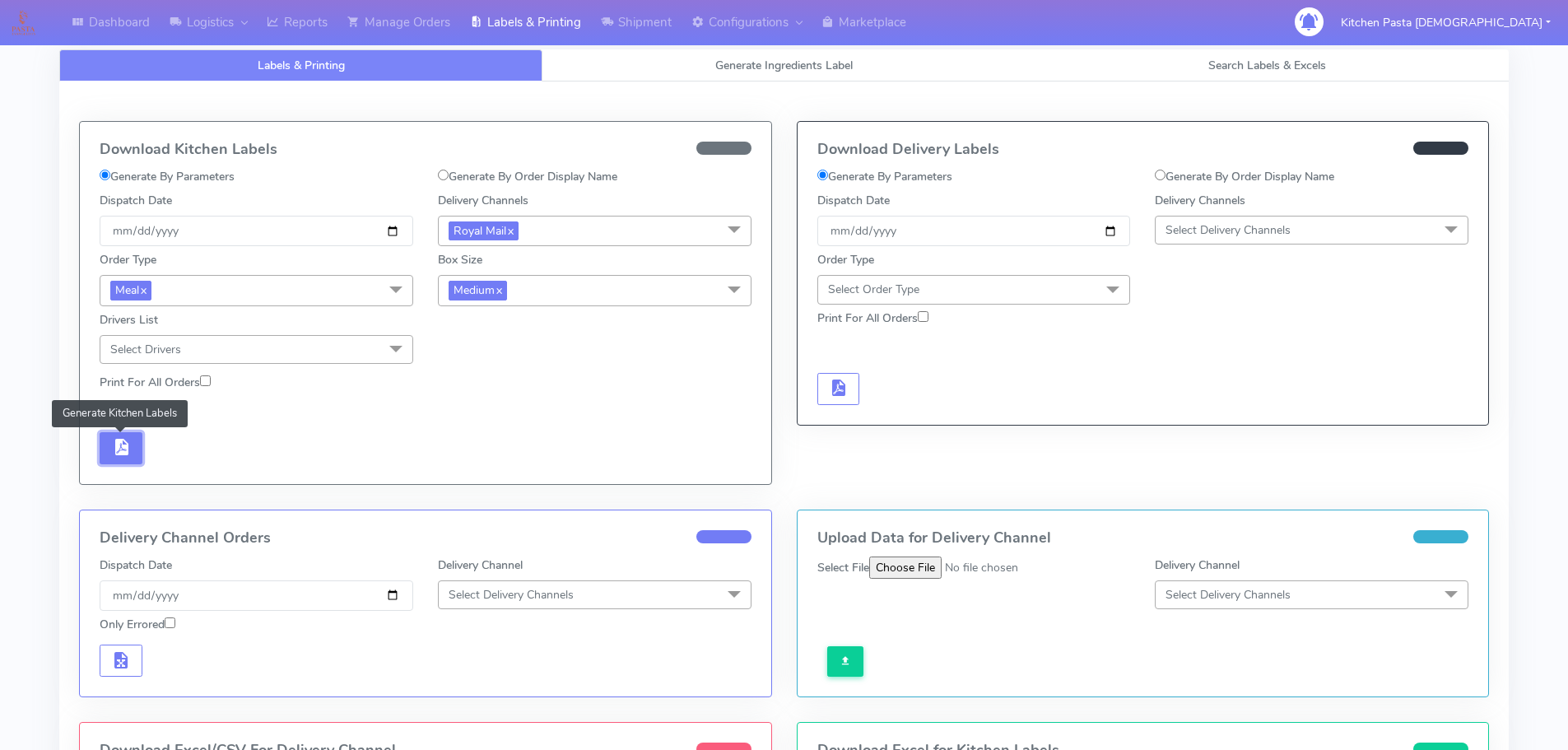
click at [131, 447] on button "button" at bounding box center [121, 448] width 43 height 32
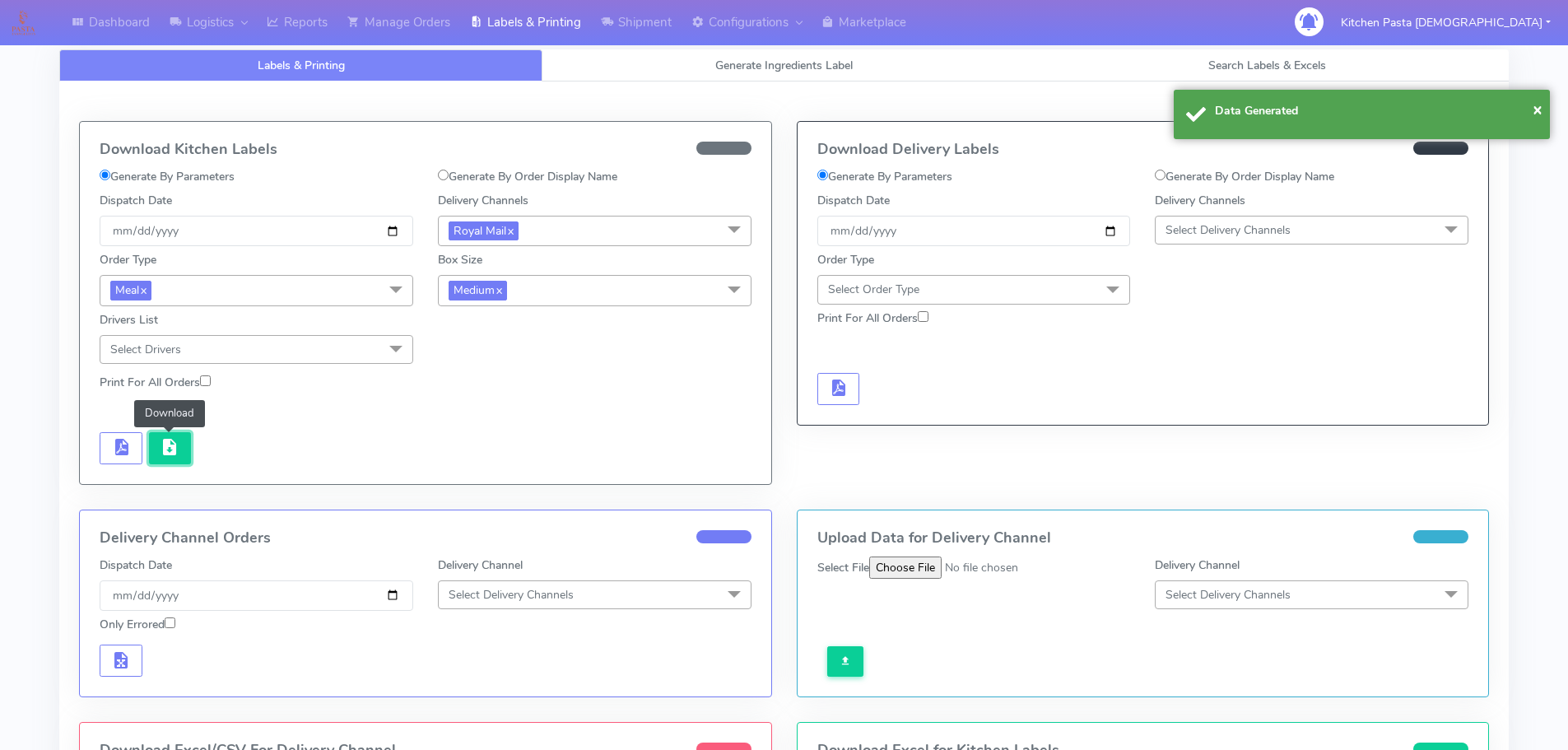
click at [165, 458] on button "button" at bounding box center [170, 448] width 43 height 32
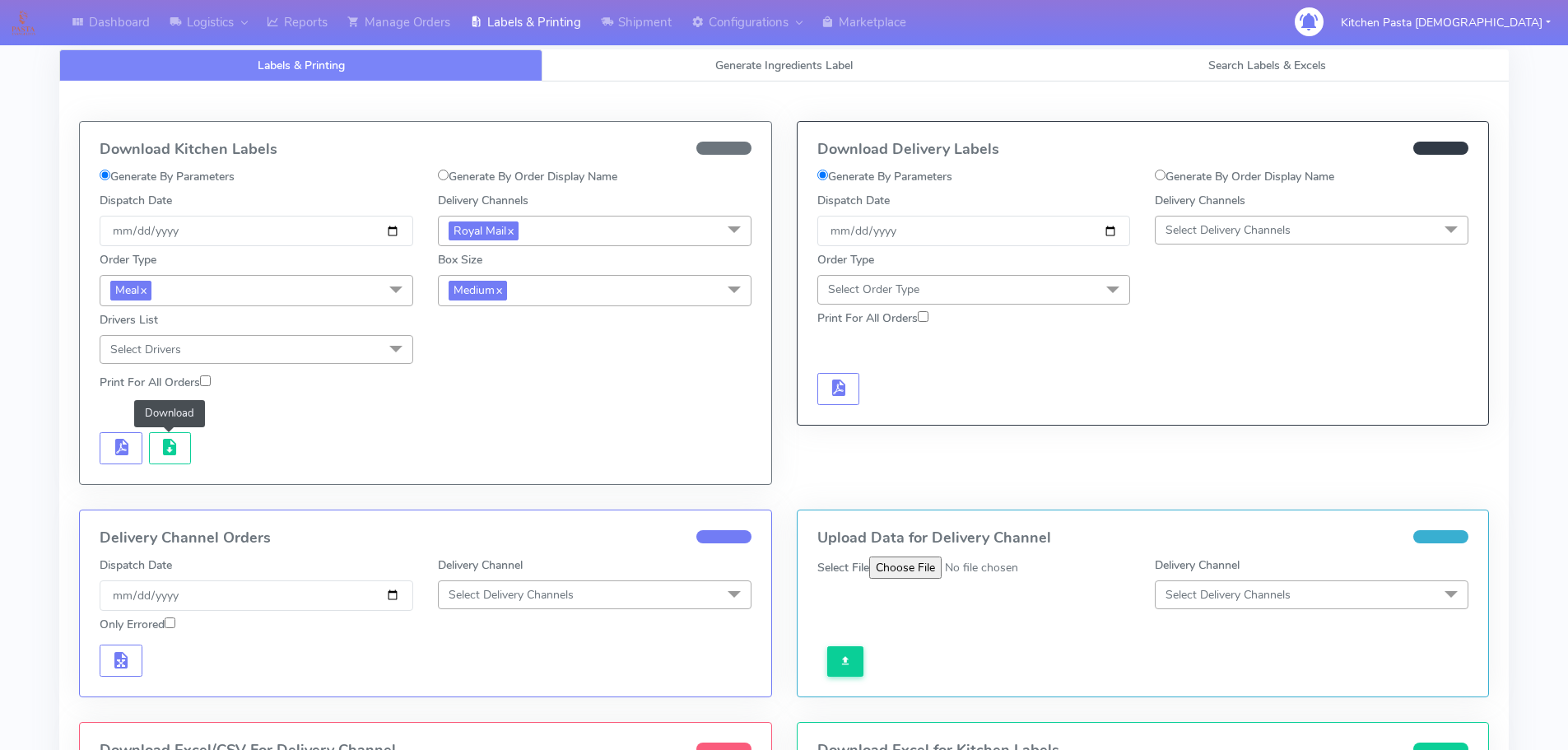
drag, startPoint x: 565, startPoint y: 284, endPoint x: 546, endPoint y: 300, distance: 24.8
click at [565, 284] on span "Medium x" at bounding box center [595, 290] width 314 height 30
click at [486, 361] on div "Small" at bounding box center [594, 367] width 295 height 17
click at [122, 453] on span "button" at bounding box center [121, 450] width 20 height 16
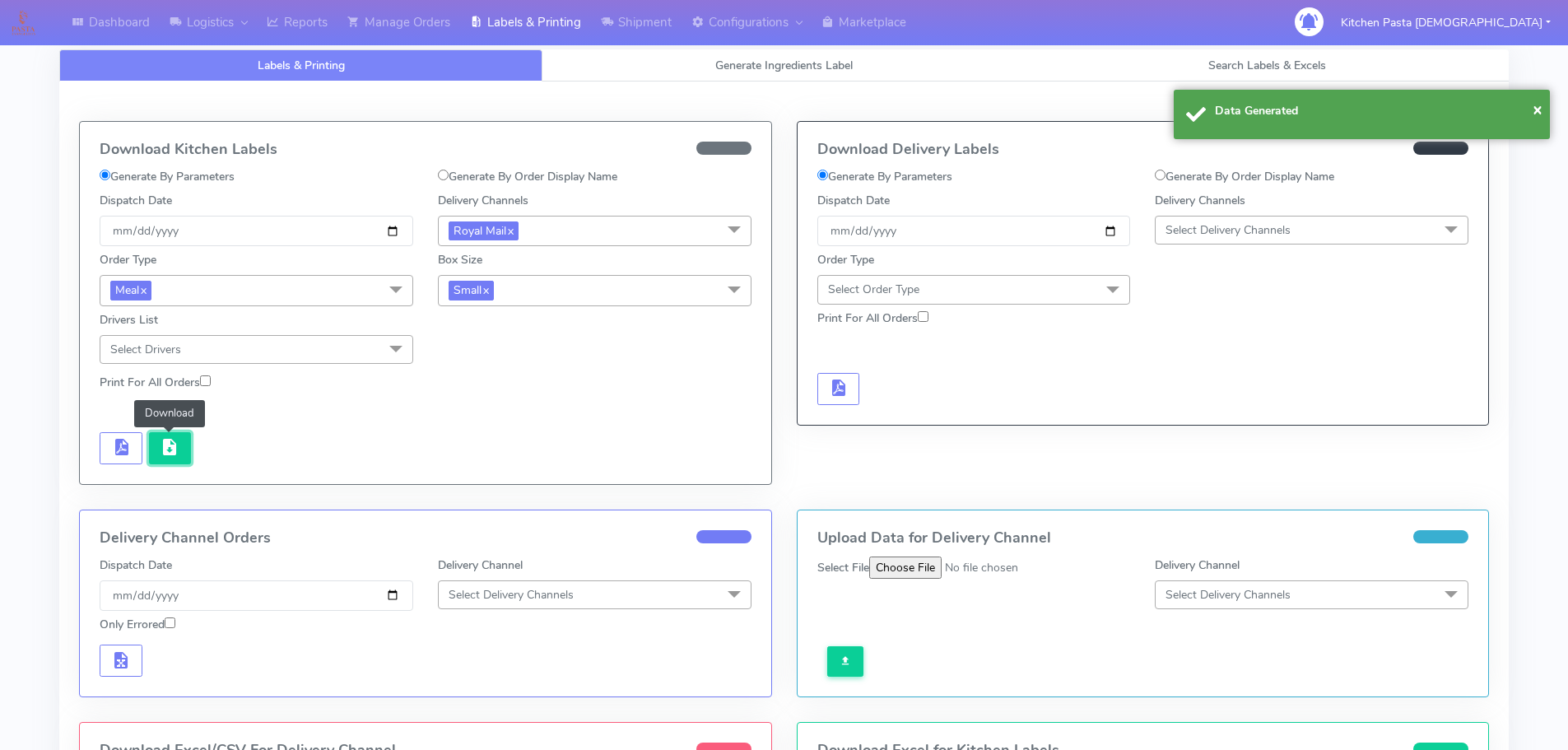
click at [153, 454] on button "button" at bounding box center [170, 448] width 43 height 32
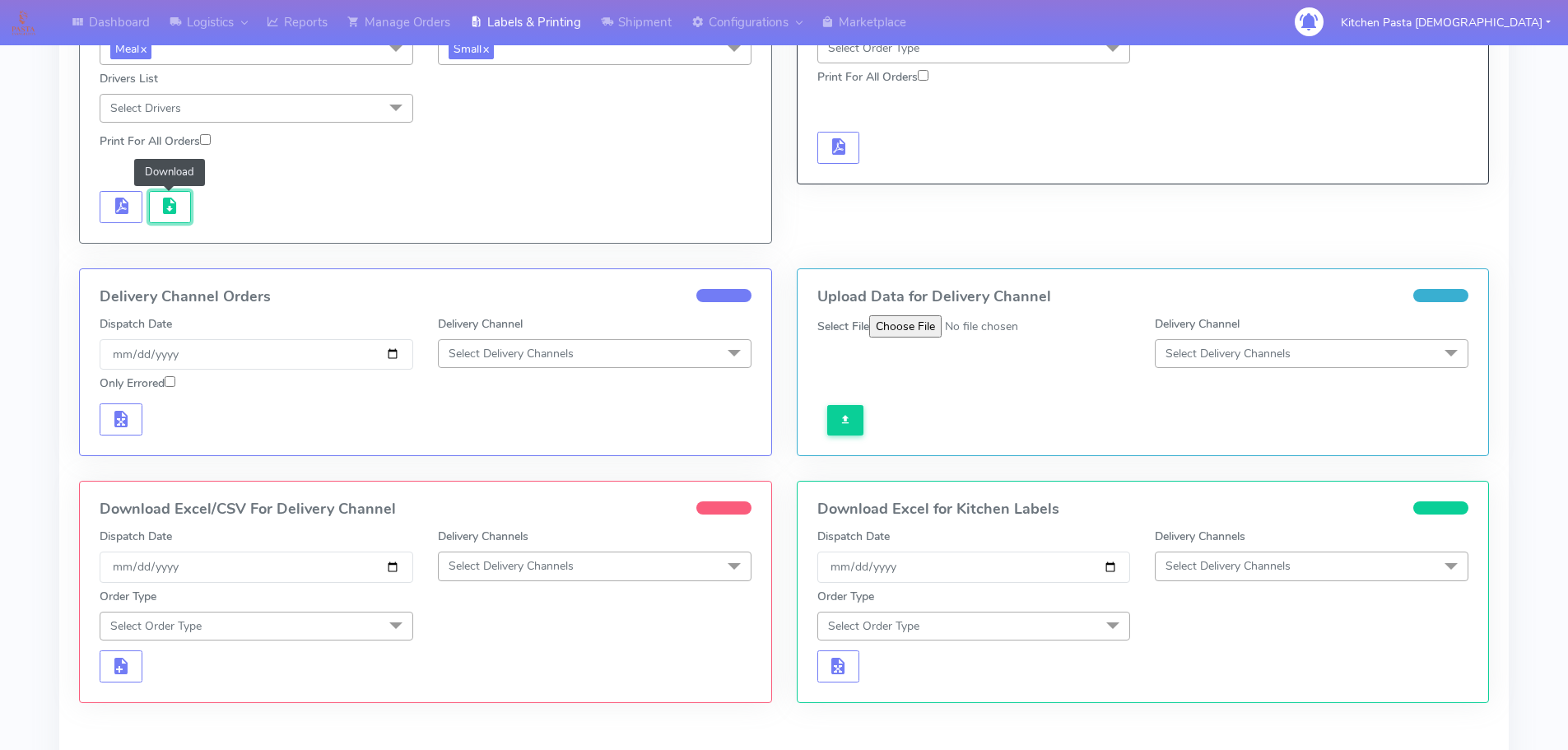
scroll to position [247, 0]
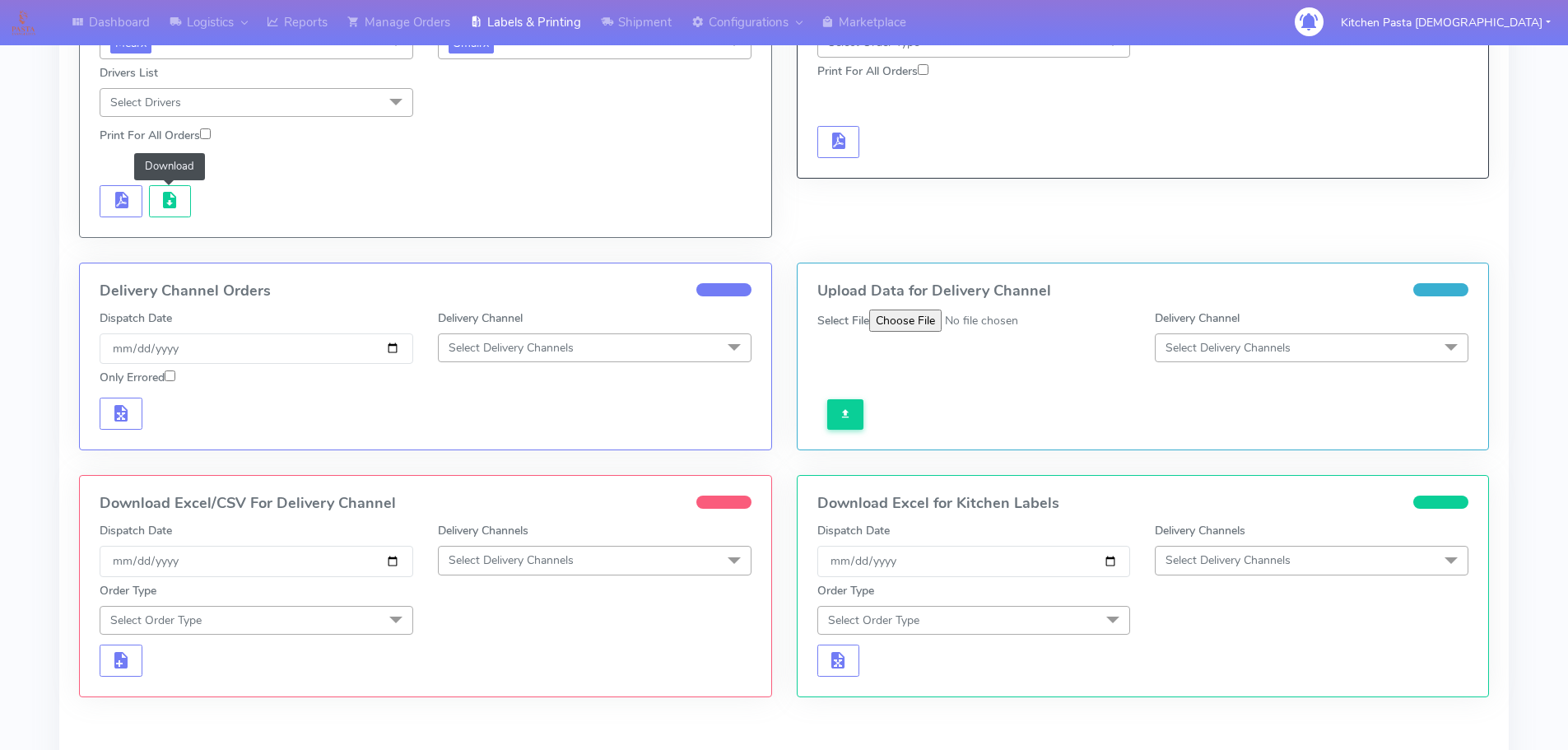
click at [595, 560] on span "Select Delivery Channels" at bounding box center [595, 560] width 314 height 29
click at [499, 634] on div "Royal Mail" at bounding box center [594, 636] width 295 height 17
click at [363, 619] on span "Select Order Type" at bounding box center [257, 620] width 314 height 29
click at [266, 686] on li "Meal" at bounding box center [257, 696] width 312 height 27
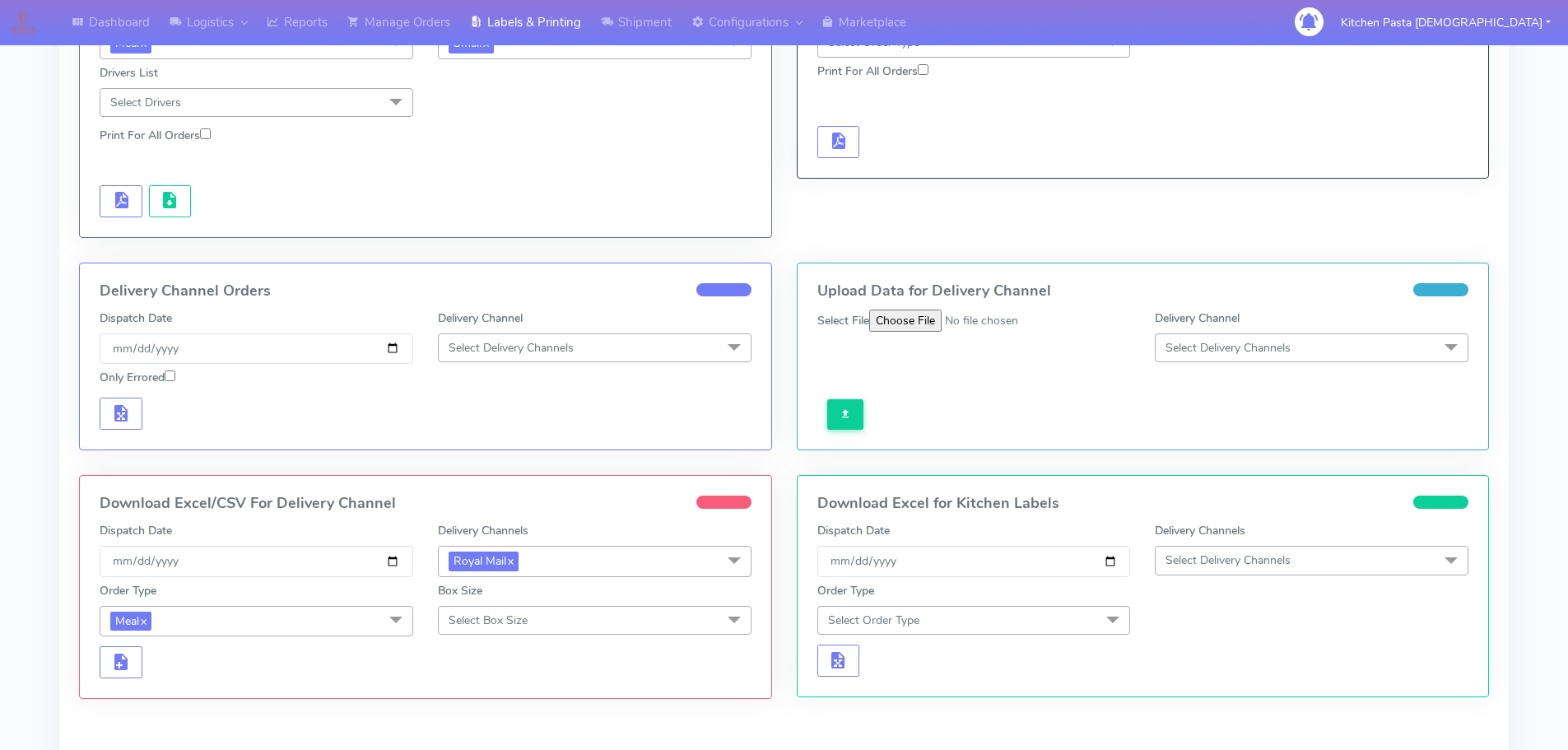
click at [509, 629] on span "Select Box Size" at bounding box center [595, 620] width 314 height 29
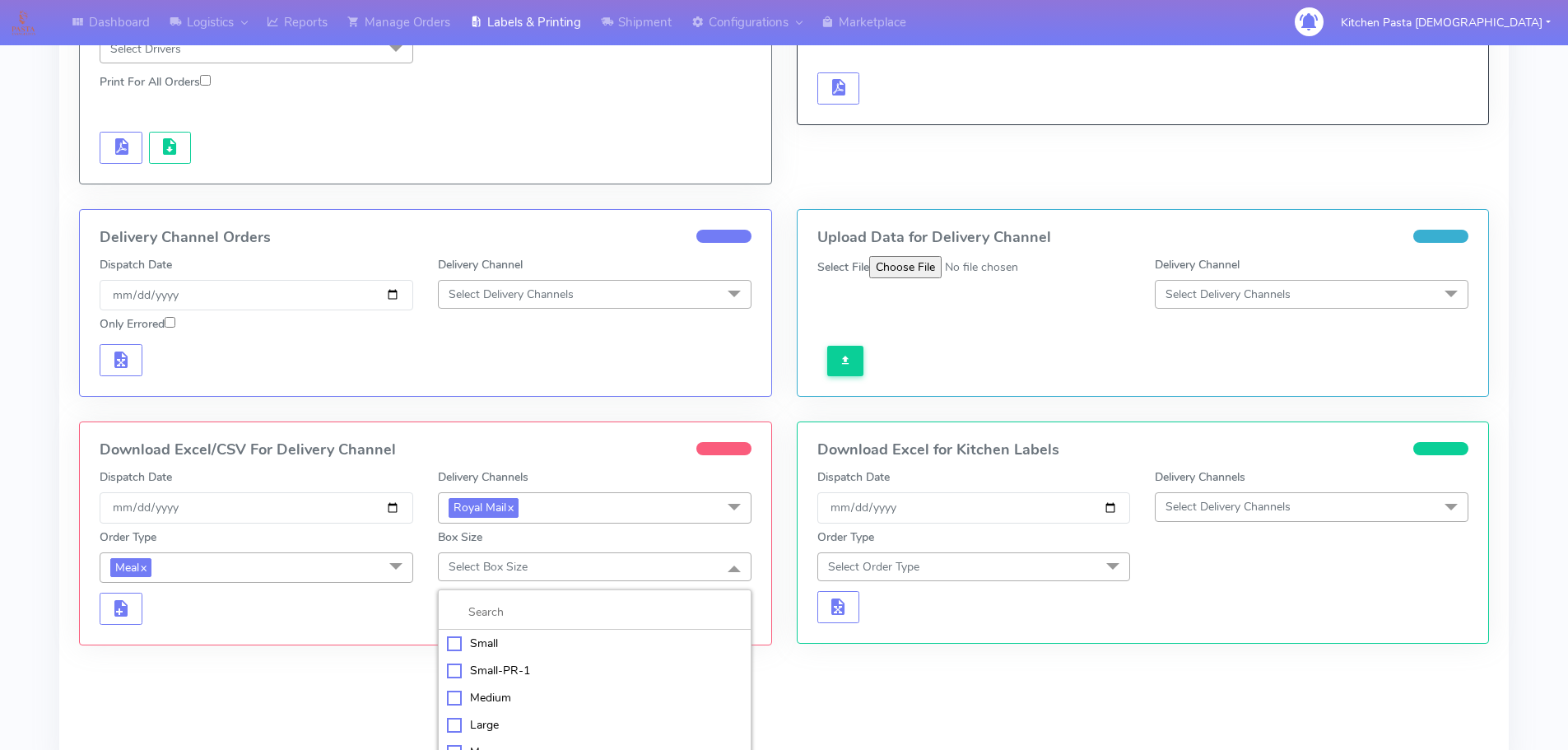
scroll to position [329, 0]
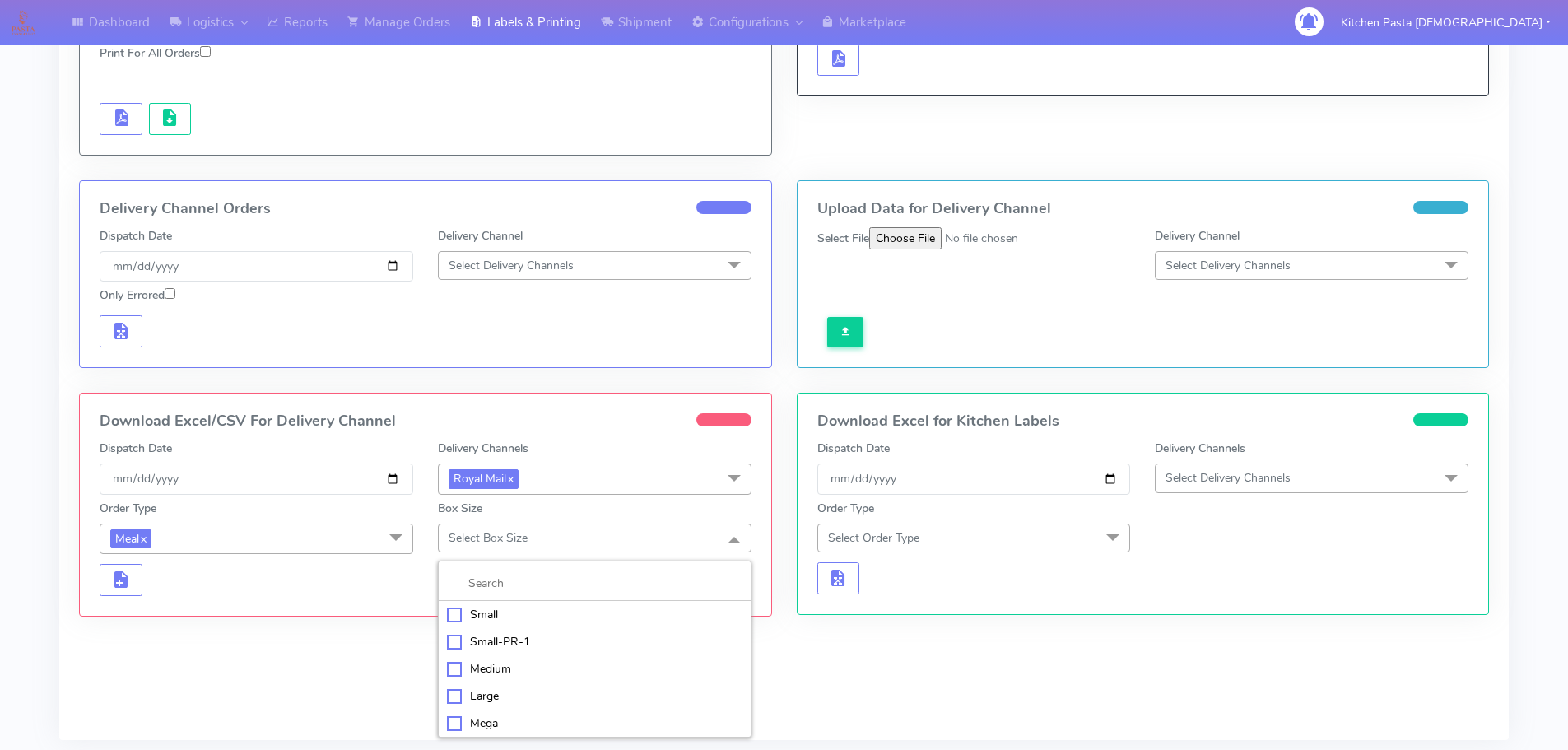
click at [491, 664] on div "Medium" at bounding box center [594, 668] width 295 height 17
click at [136, 598] on div "Download Excel/CSV For Delivery Channel Dispatch Date 2025-09-26 Delivery Chann…" at bounding box center [425, 504] width 691 height 222
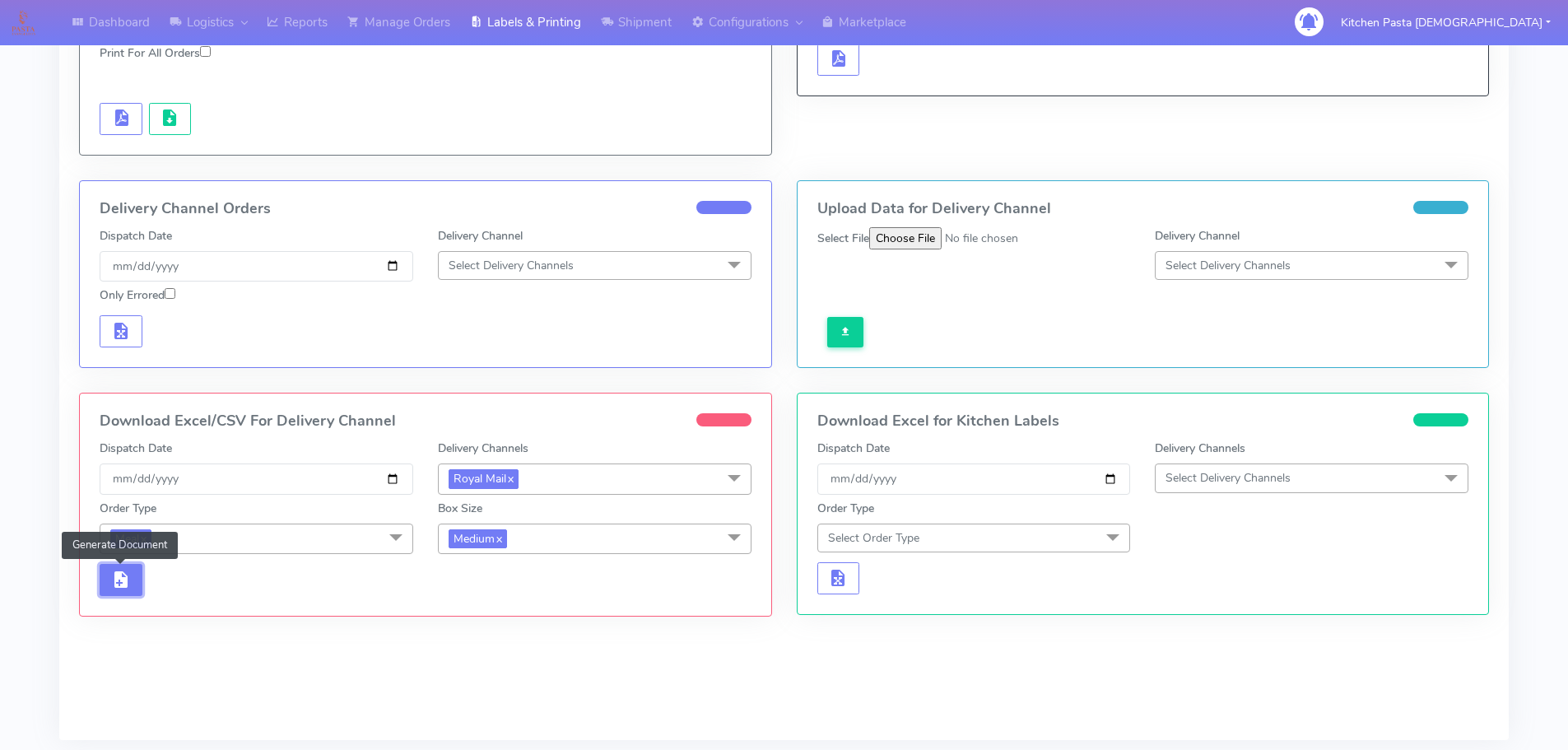
click at [135, 594] on button "button" at bounding box center [121, 580] width 43 height 32
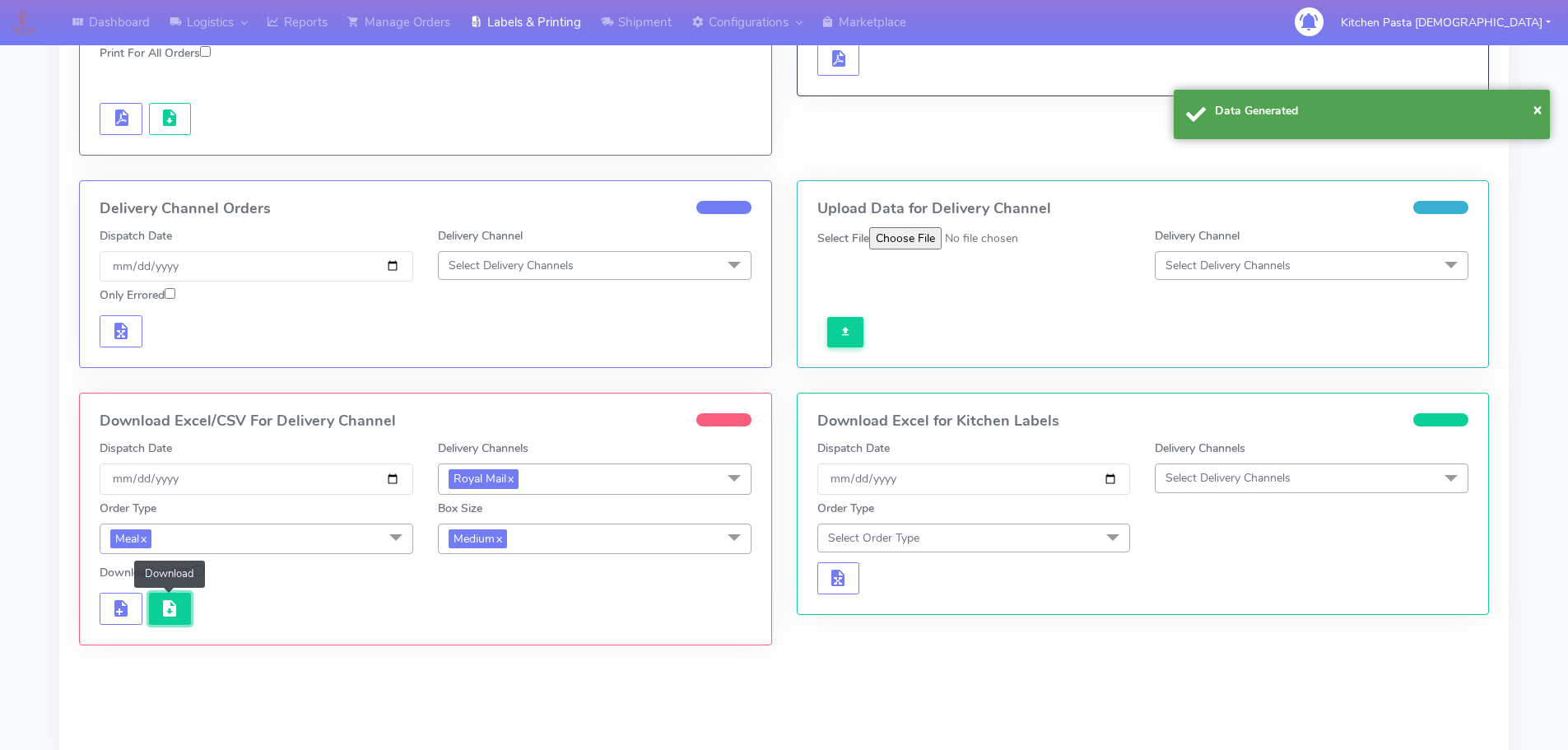
click at [169, 611] on span "button" at bounding box center [169, 612] width 20 height 16
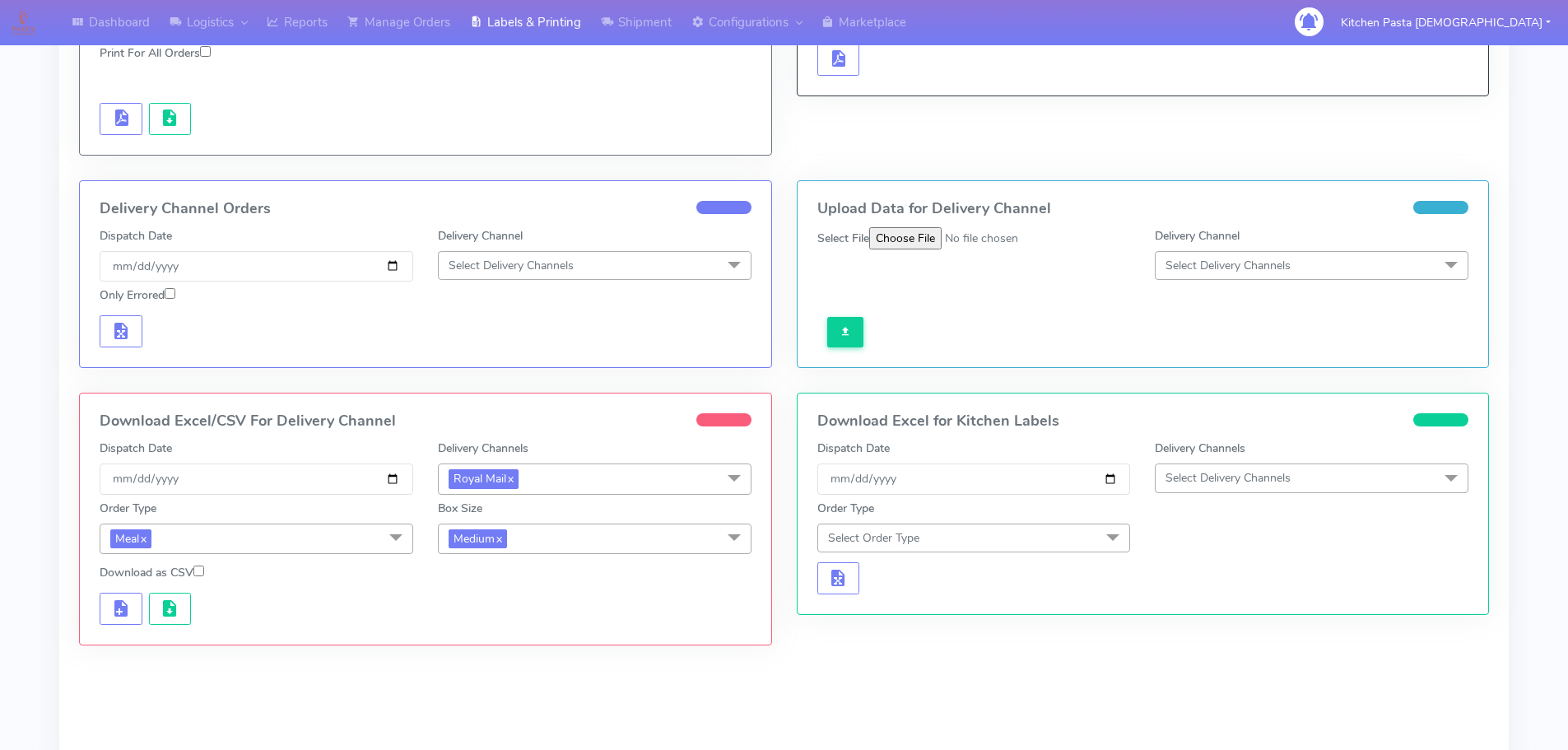
click at [676, 538] on span "Medium x" at bounding box center [595, 539] width 314 height 30
click at [640, 620] on div "Small" at bounding box center [594, 615] width 295 height 17
click at [122, 614] on span "button" at bounding box center [121, 612] width 20 height 16
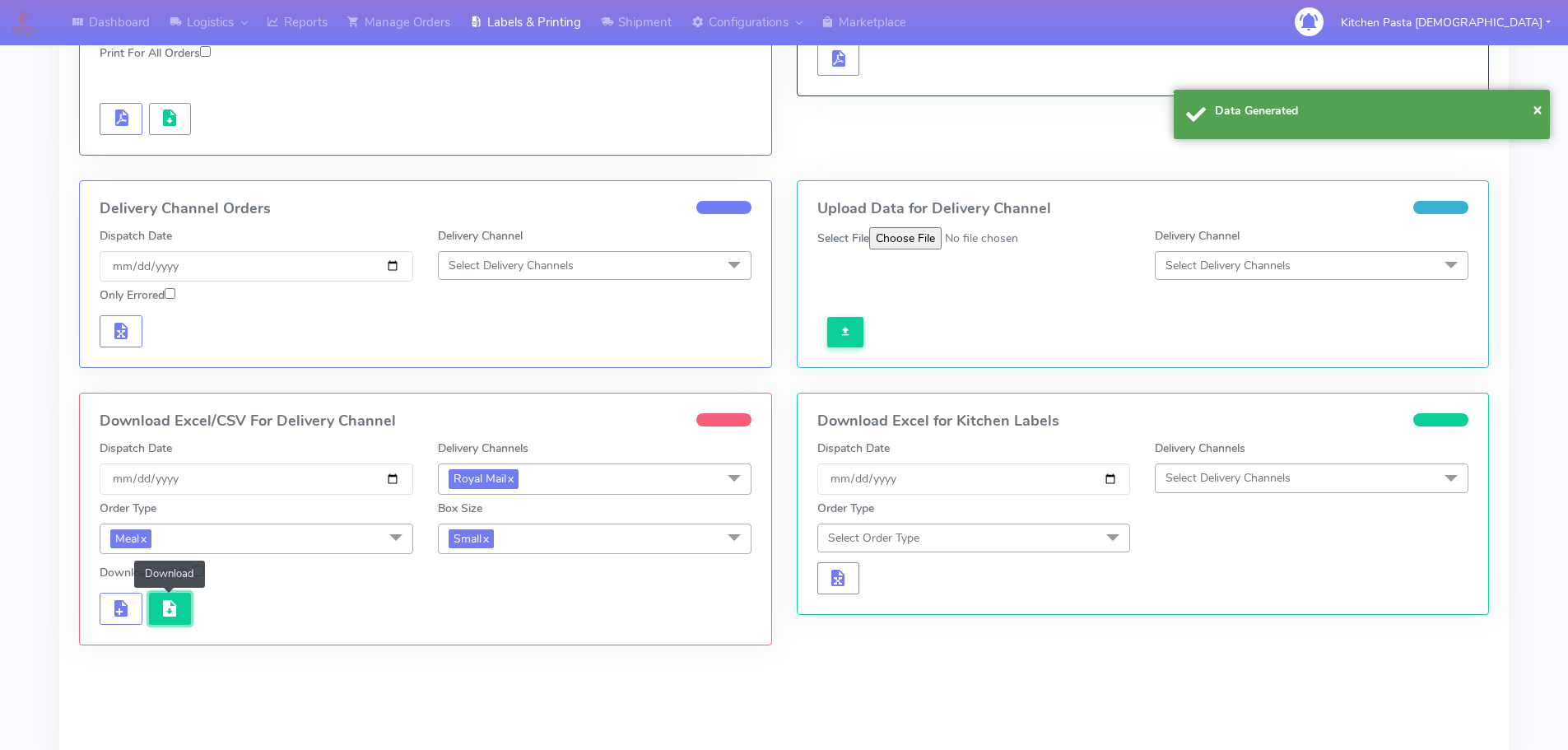
click at [161, 614] on span "button" at bounding box center [169, 612] width 20 height 16
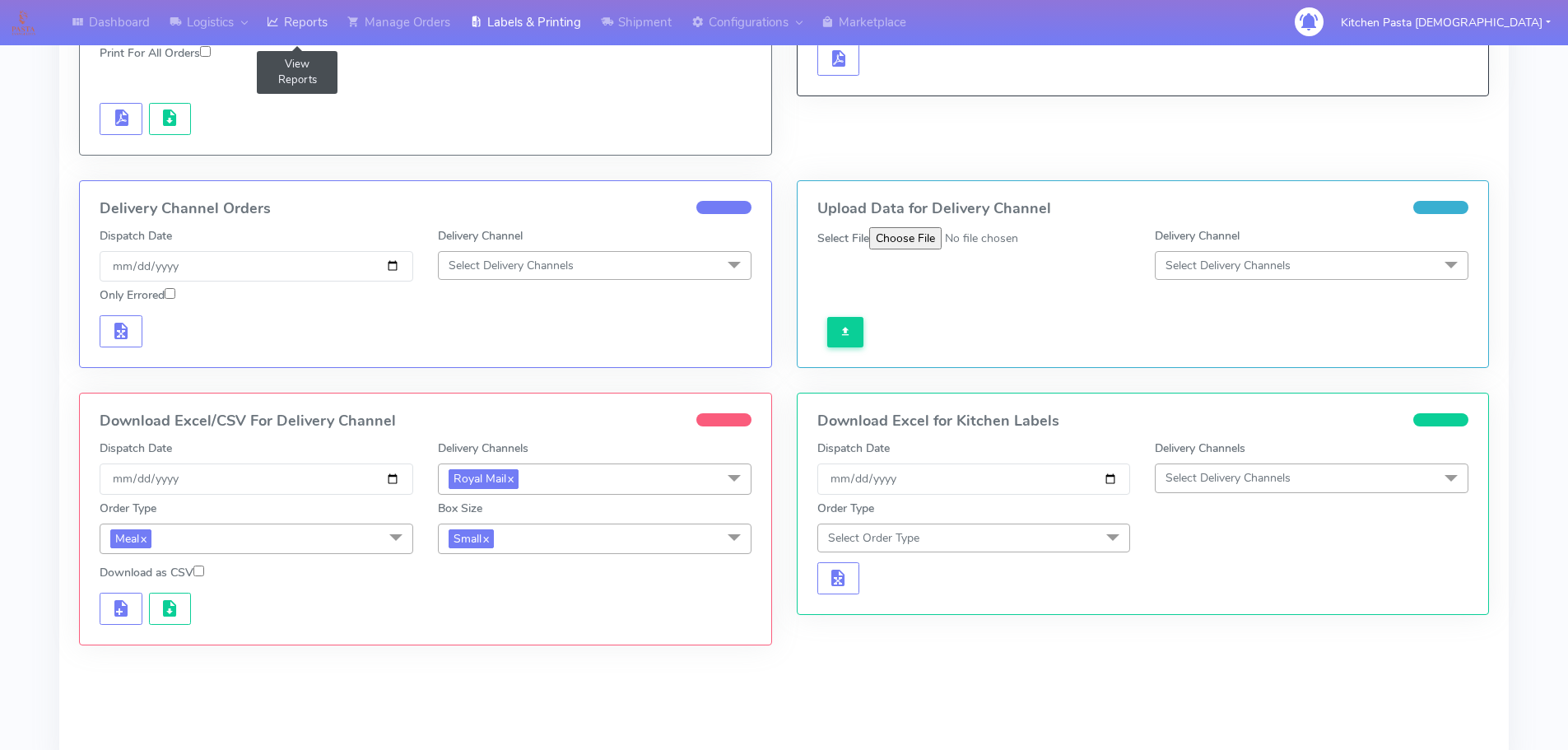
click at [314, 26] on link "Reports" at bounding box center [297, 22] width 80 height 45
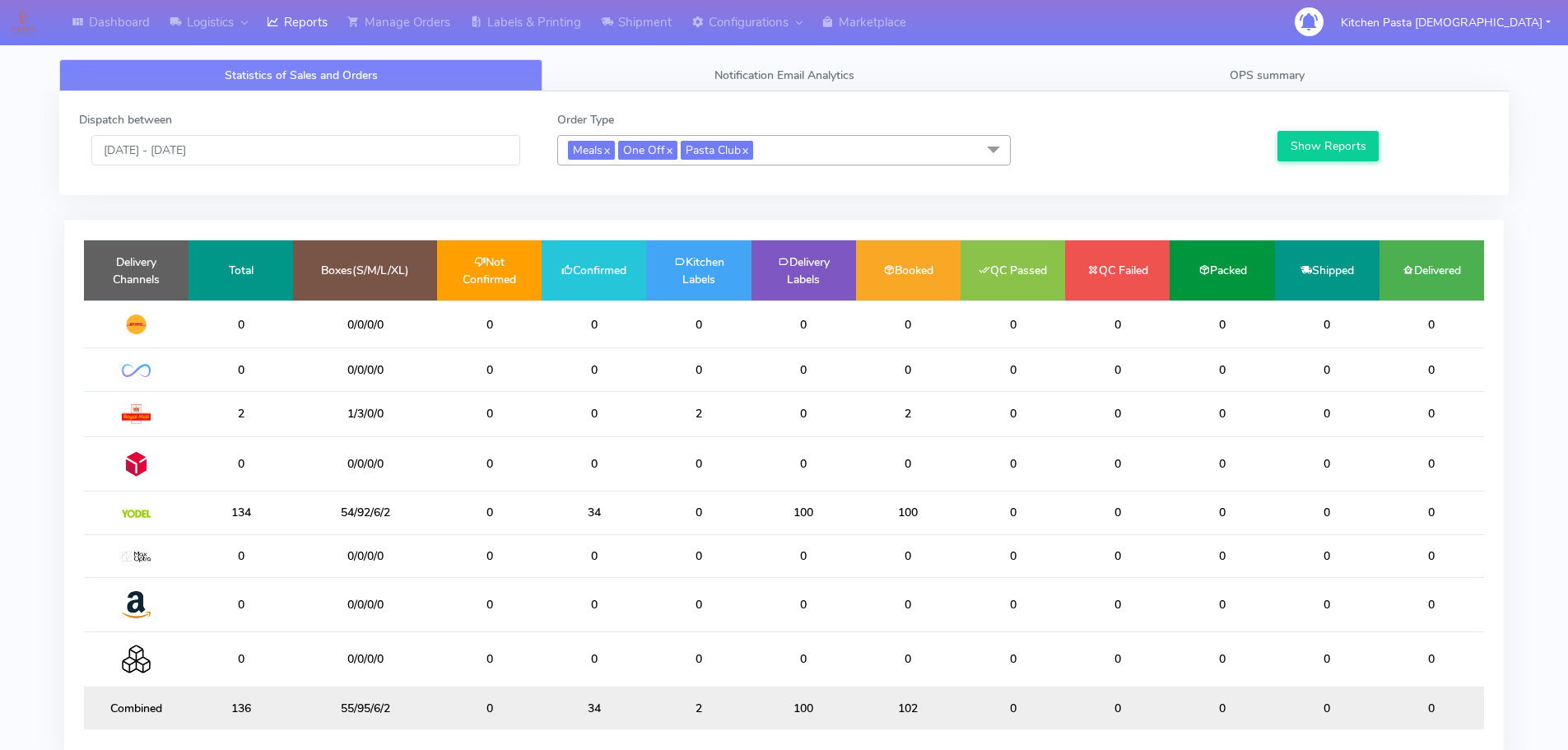
drag, startPoint x: 904, startPoint y: 145, endPoint x: 900, endPoint y: 157, distance: 12.6
click at [904, 152] on span "Meals x One Off x Pasta Club x" at bounding box center [784, 150] width 453 height 30
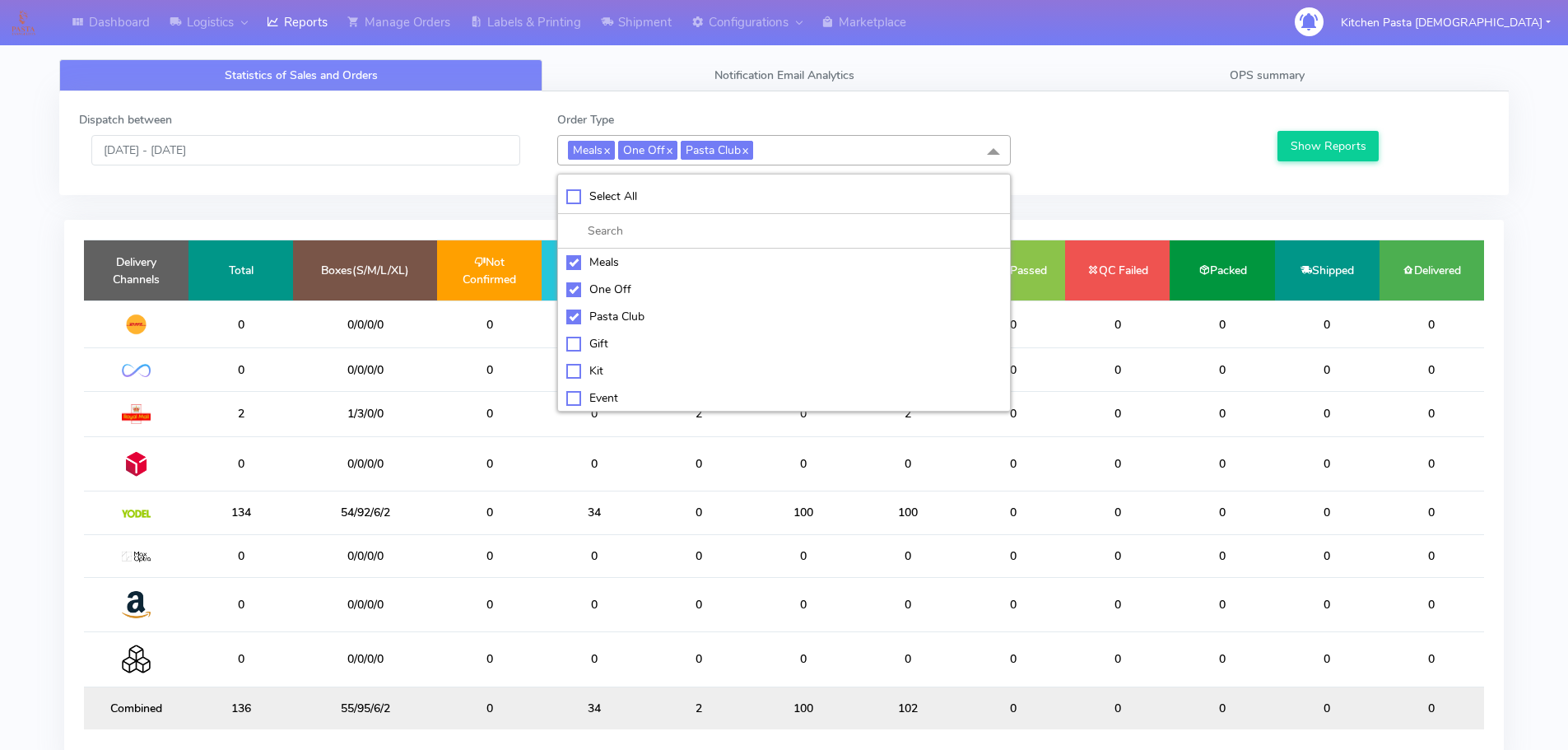
click at [590, 268] on div "Meals" at bounding box center [784, 261] width 435 height 17
checkbox input "false"
click at [602, 289] on div "One Off" at bounding box center [784, 289] width 435 height 17
checkbox input "false"
click at [600, 309] on div "Pasta Club" at bounding box center [784, 316] width 435 height 17
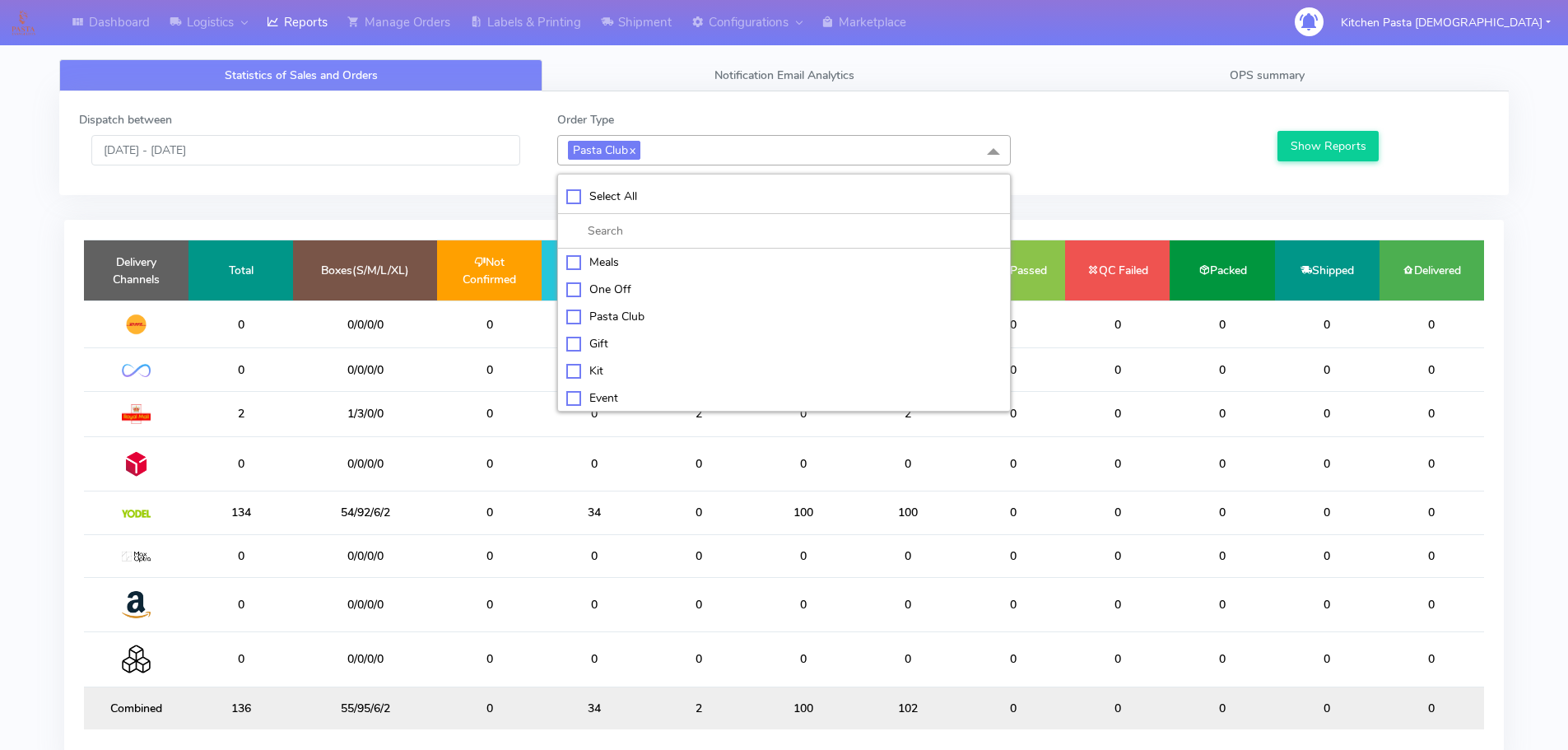
checkbox input "false"
click at [612, 378] on div "Kit" at bounding box center [784, 368] width 435 height 17
click at [1338, 152] on button "Show Reports" at bounding box center [1327, 146] width 101 height 30
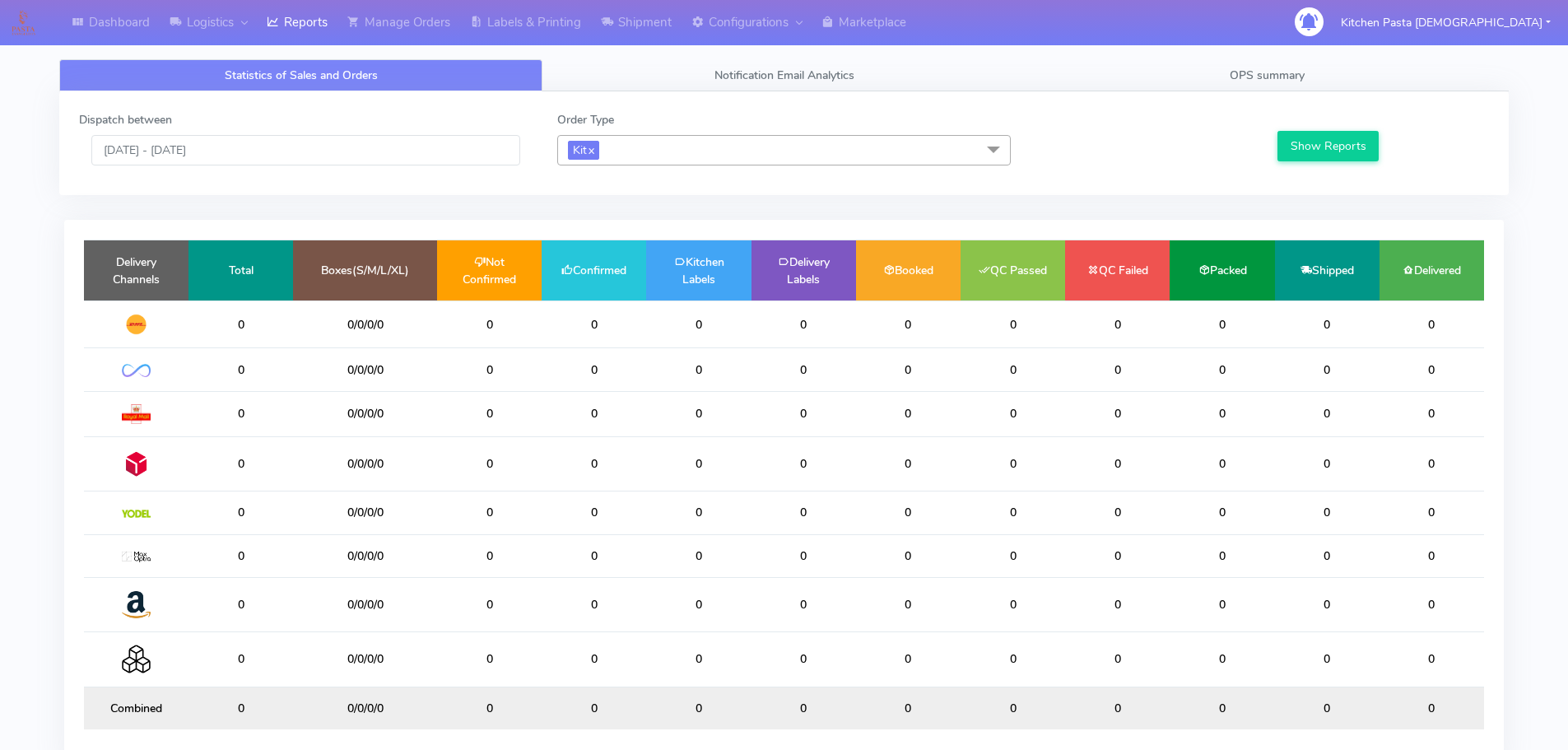
click at [699, 165] on span "Kit x" at bounding box center [784, 150] width 453 height 30
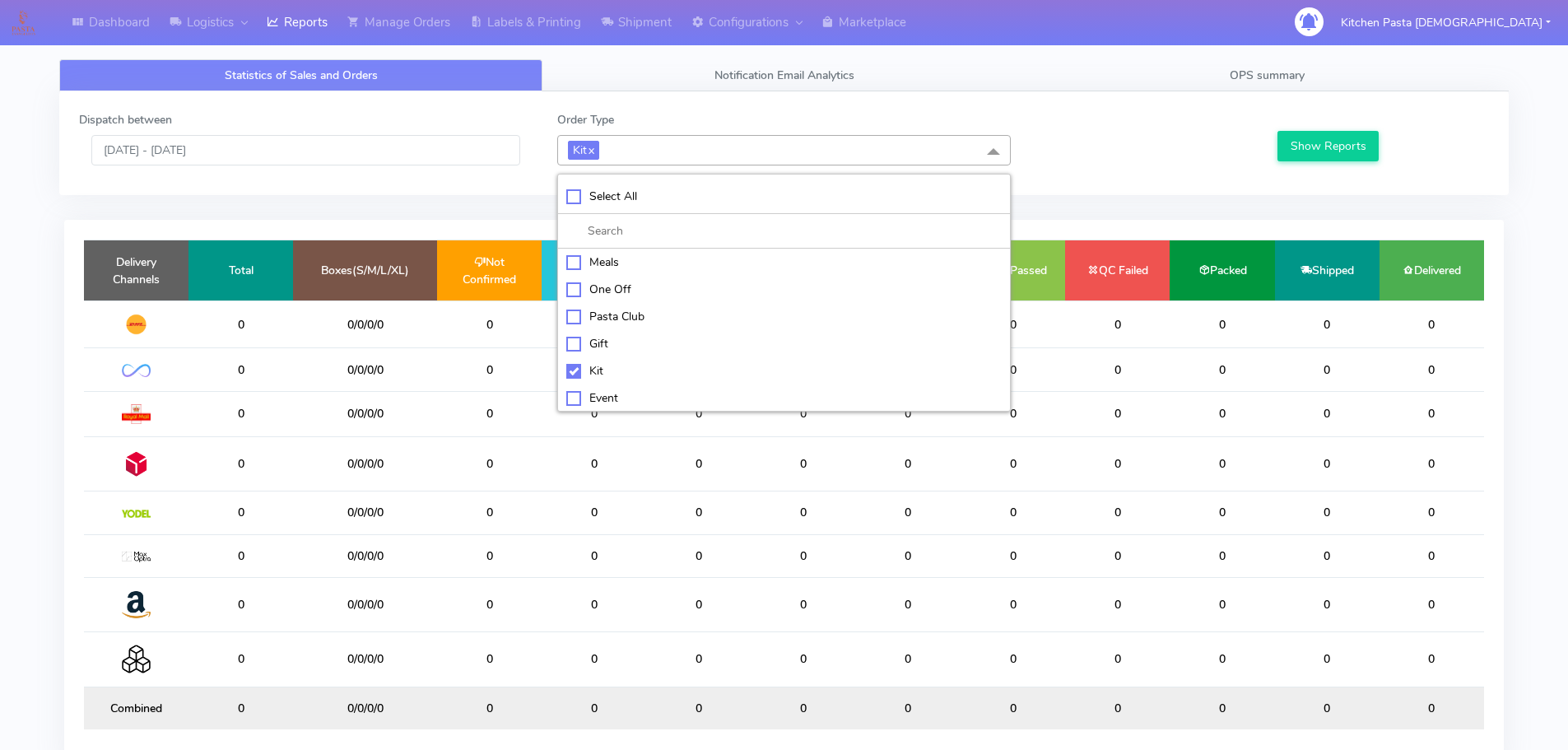
click at [594, 367] on div "Kit" at bounding box center [784, 370] width 435 height 17
checkbox input "false"
click at [596, 389] on div "ATAVI" at bounding box center [784, 395] width 435 height 17
checkbox input "true"
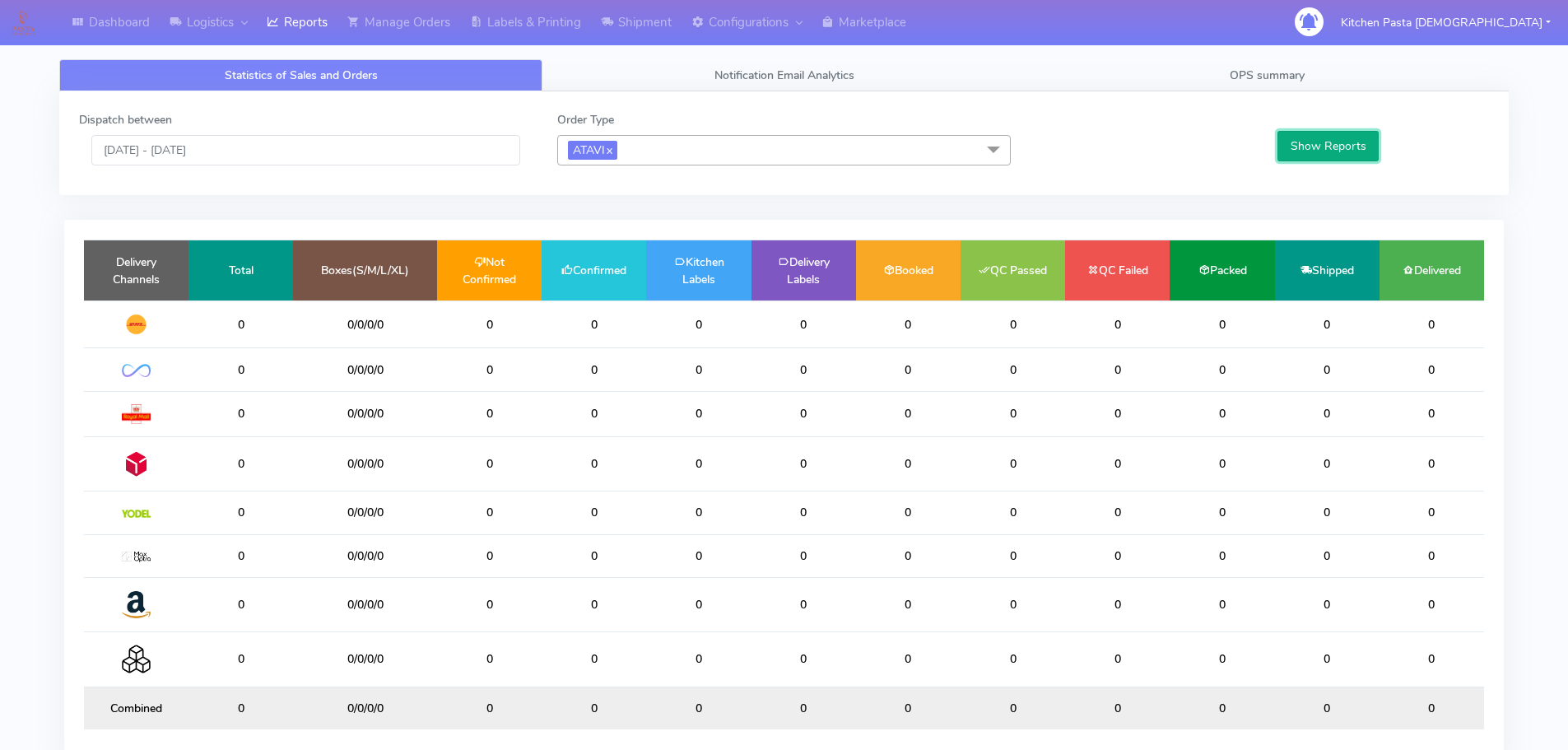
click at [1329, 144] on button "Show Reports" at bounding box center [1327, 146] width 101 height 30
click at [384, 27] on link "Manage Orders" at bounding box center [398, 22] width 122 height 45
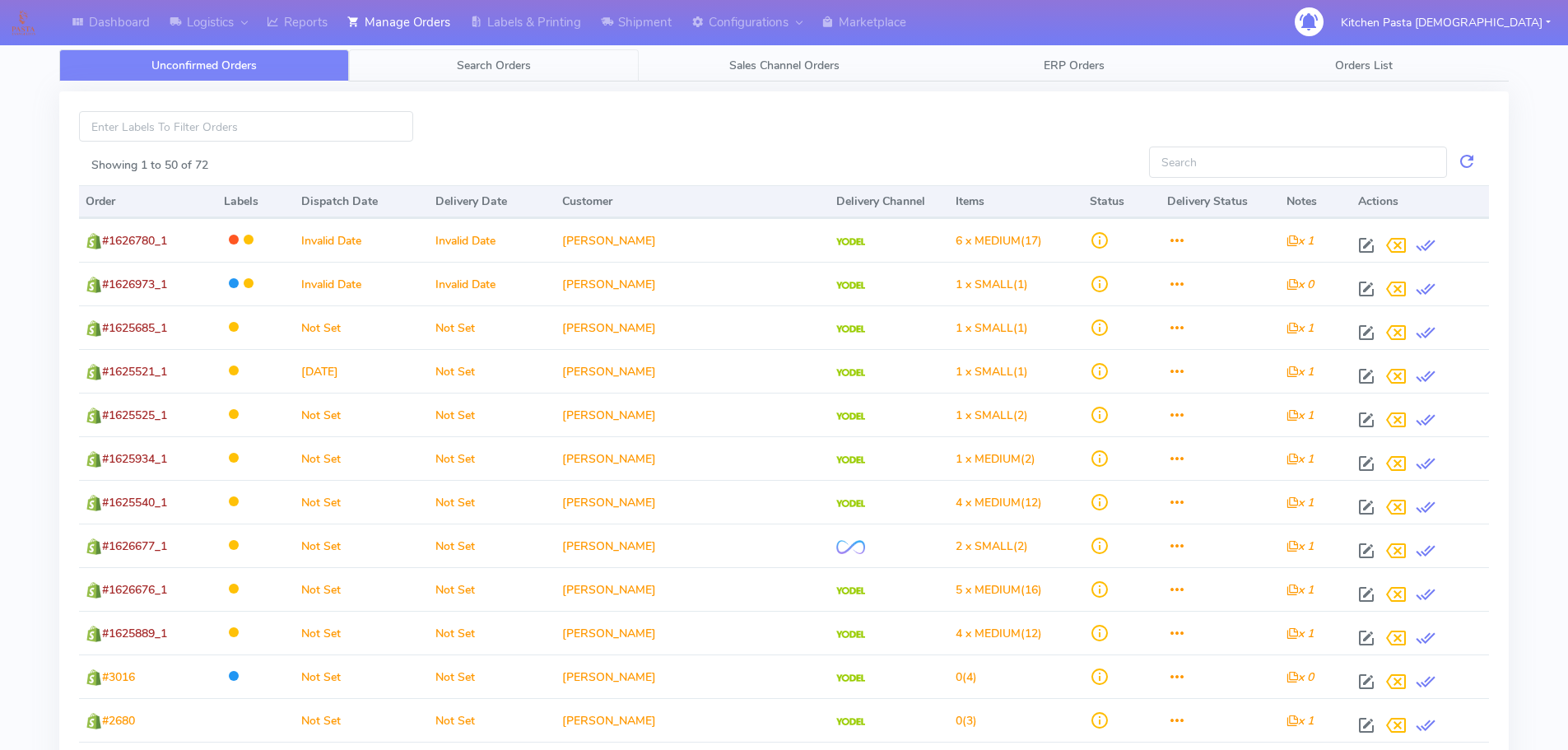
click at [436, 59] on link "Search Orders" at bounding box center [493, 65] width 290 height 32
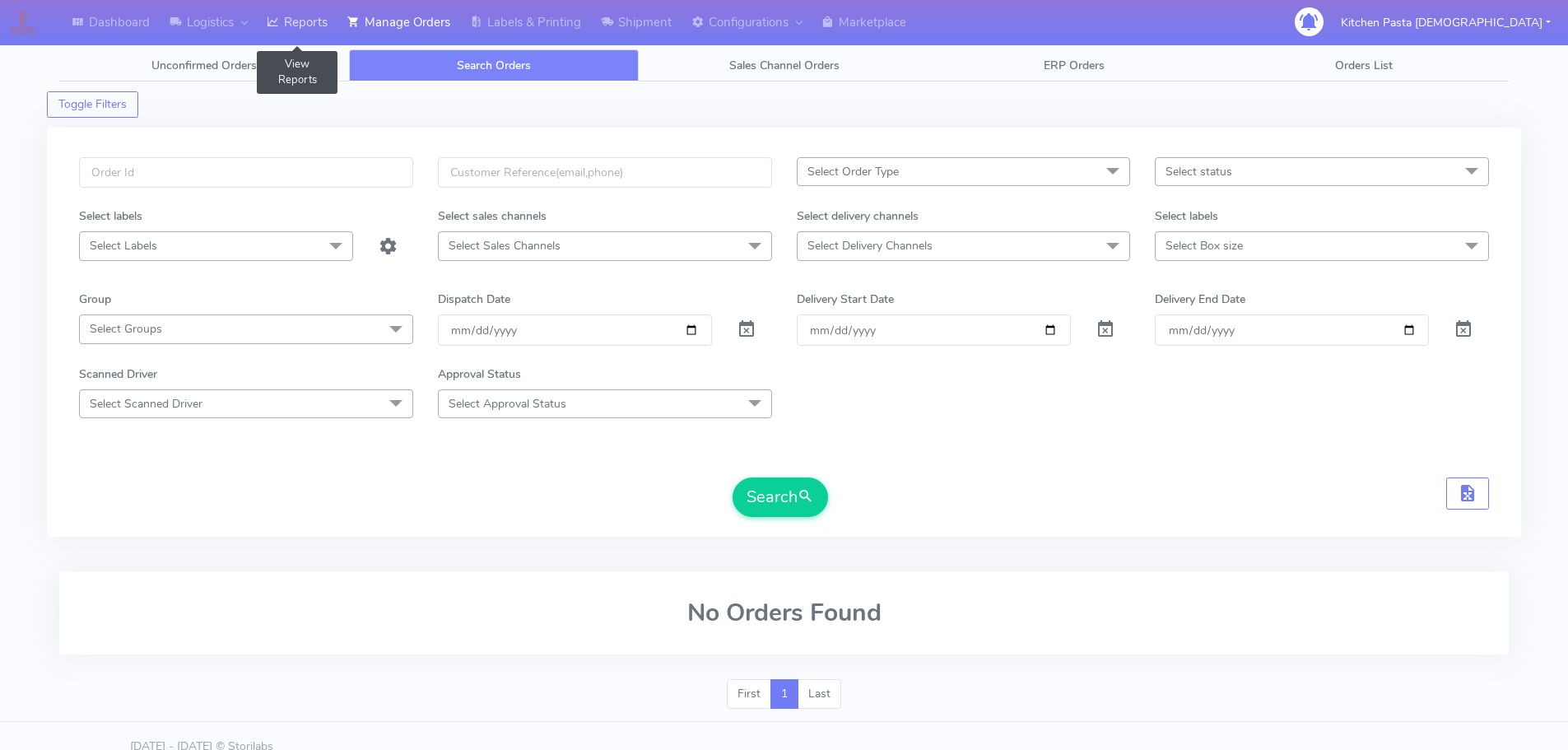
click at [318, 33] on link "Reports" at bounding box center [297, 22] width 80 height 45
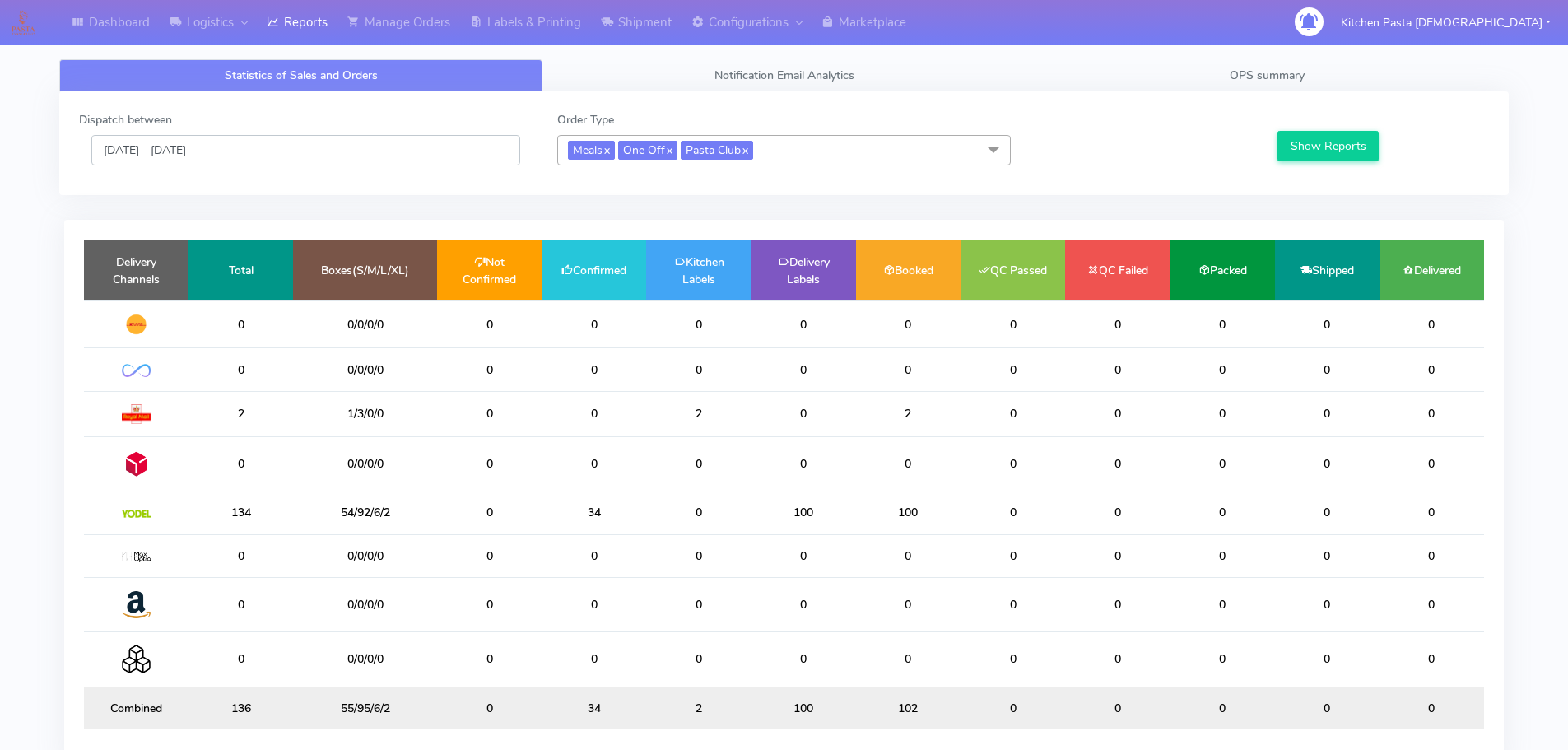
drag, startPoint x: 371, startPoint y: 151, endPoint x: 352, endPoint y: 163, distance: 22.5
click at [371, 151] on input "[DATE] - [DATE]" at bounding box center [305, 150] width 429 height 30
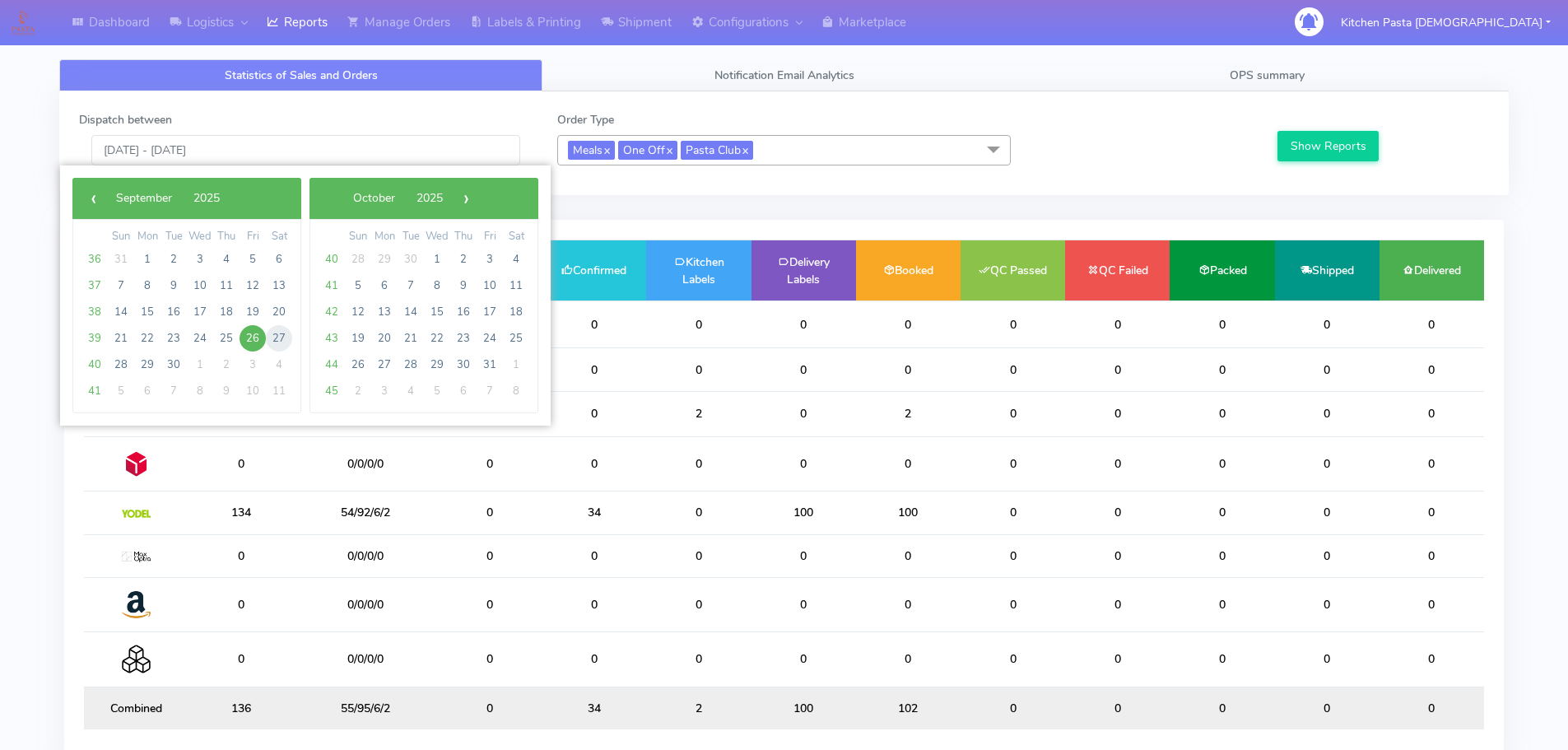
click at [280, 344] on span "27" at bounding box center [279, 338] width 27 height 27
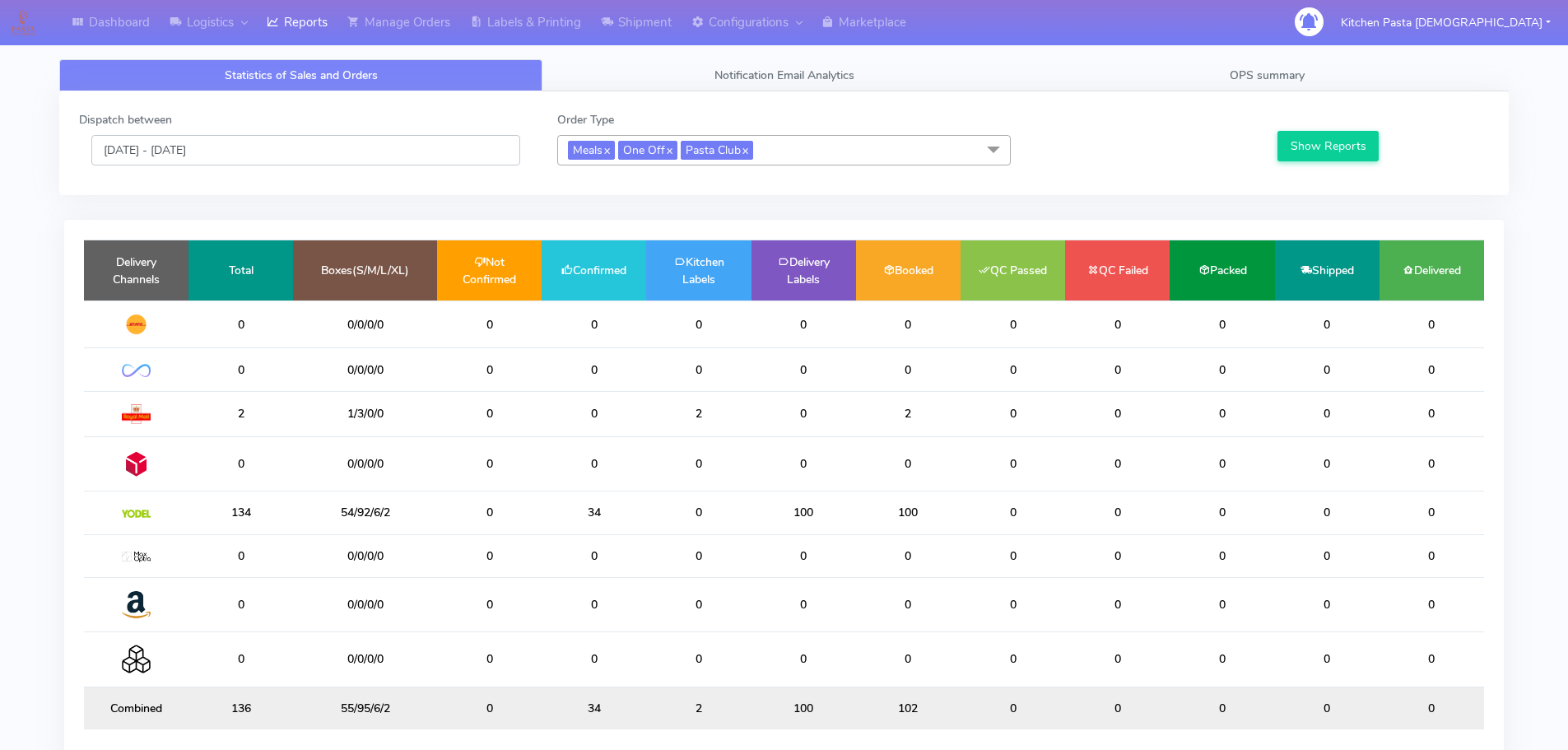
click at [283, 150] on input "27/09/2025 - 27/09/2025" at bounding box center [305, 150] width 429 height 30
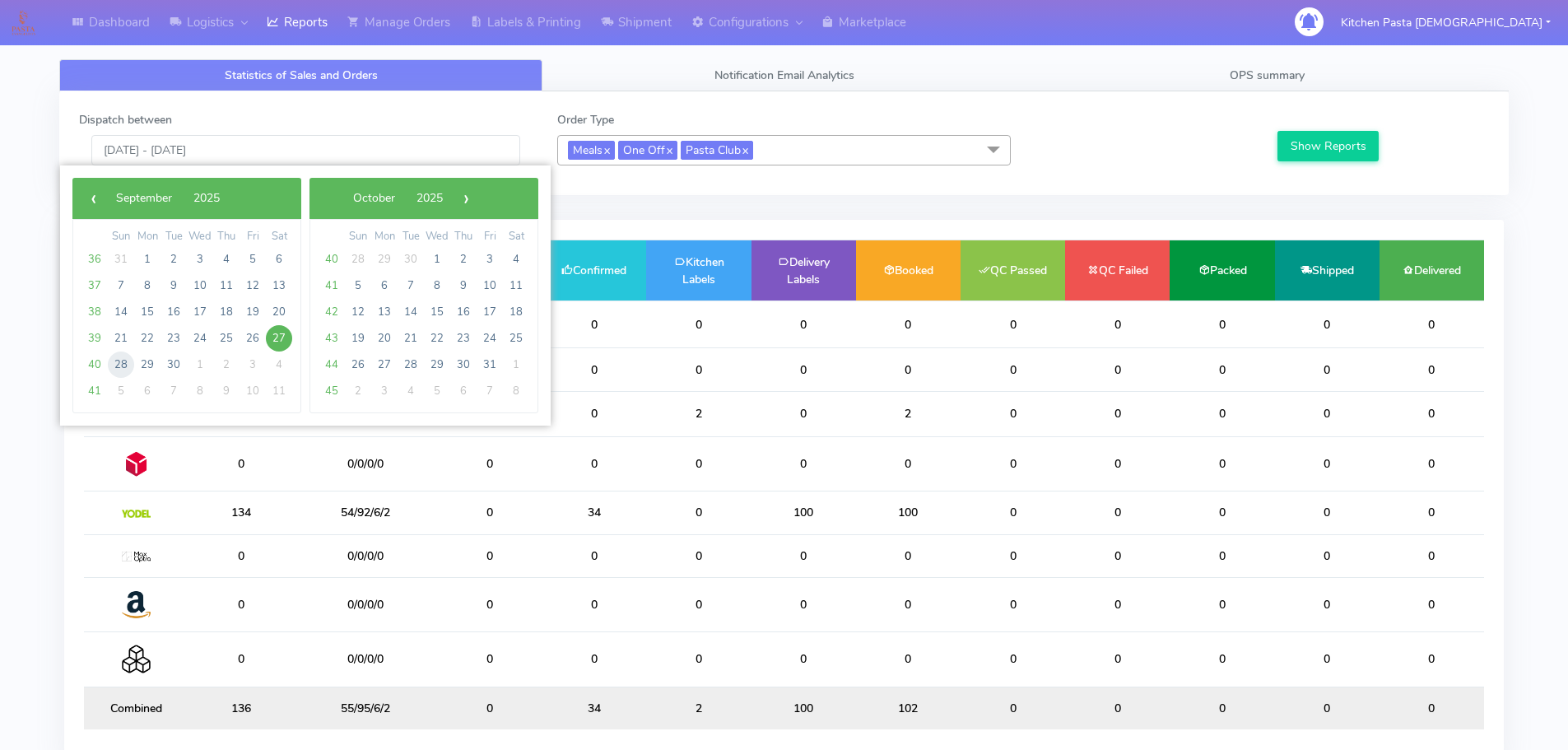
click at [118, 373] on span "28" at bounding box center [121, 365] width 27 height 27
type input "[DATE] - [DATE]"
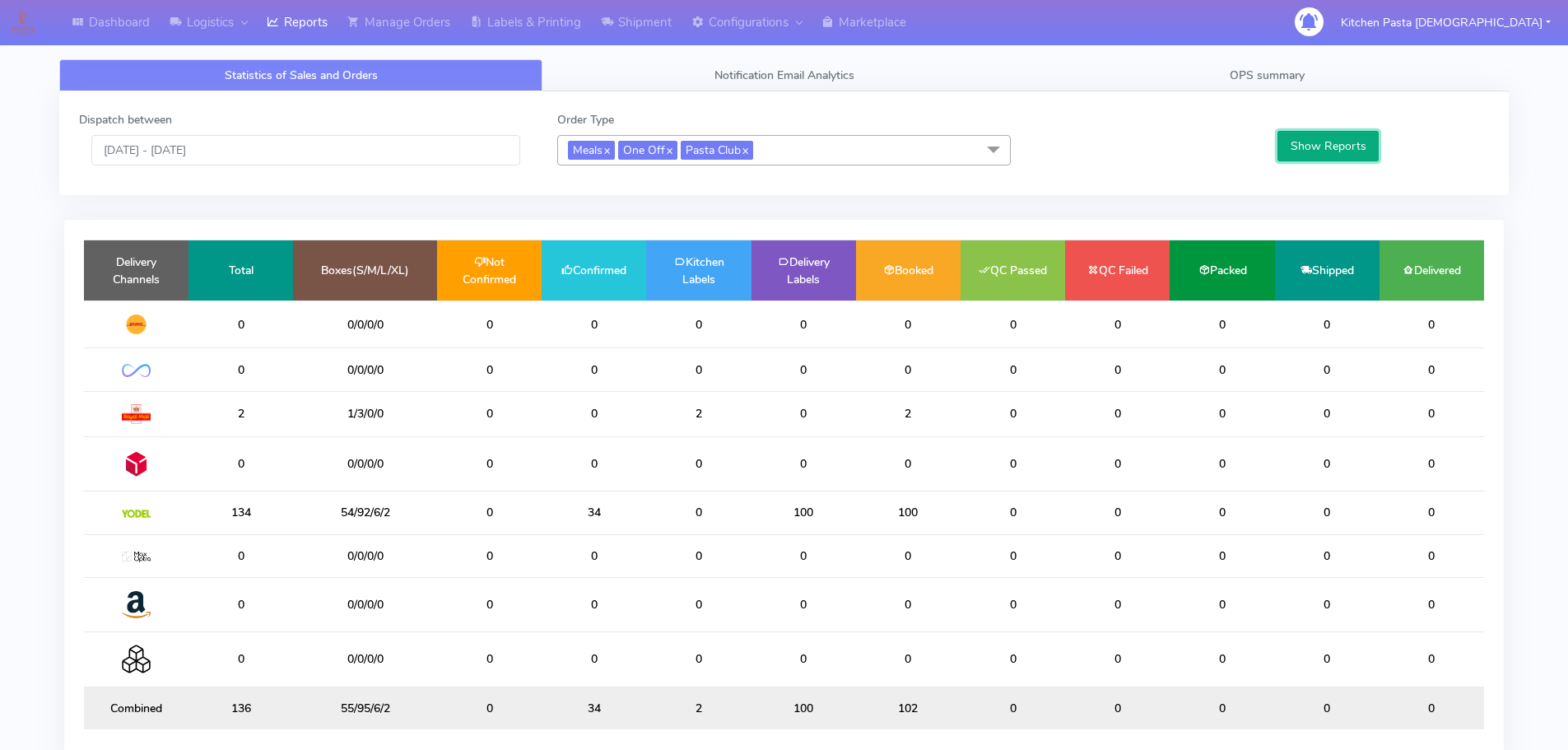
click at [1356, 152] on button "Show Reports" at bounding box center [1327, 146] width 101 height 30
click at [346, 159] on input "[DATE] - [DATE]" at bounding box center [305, 150] width 429 height 30
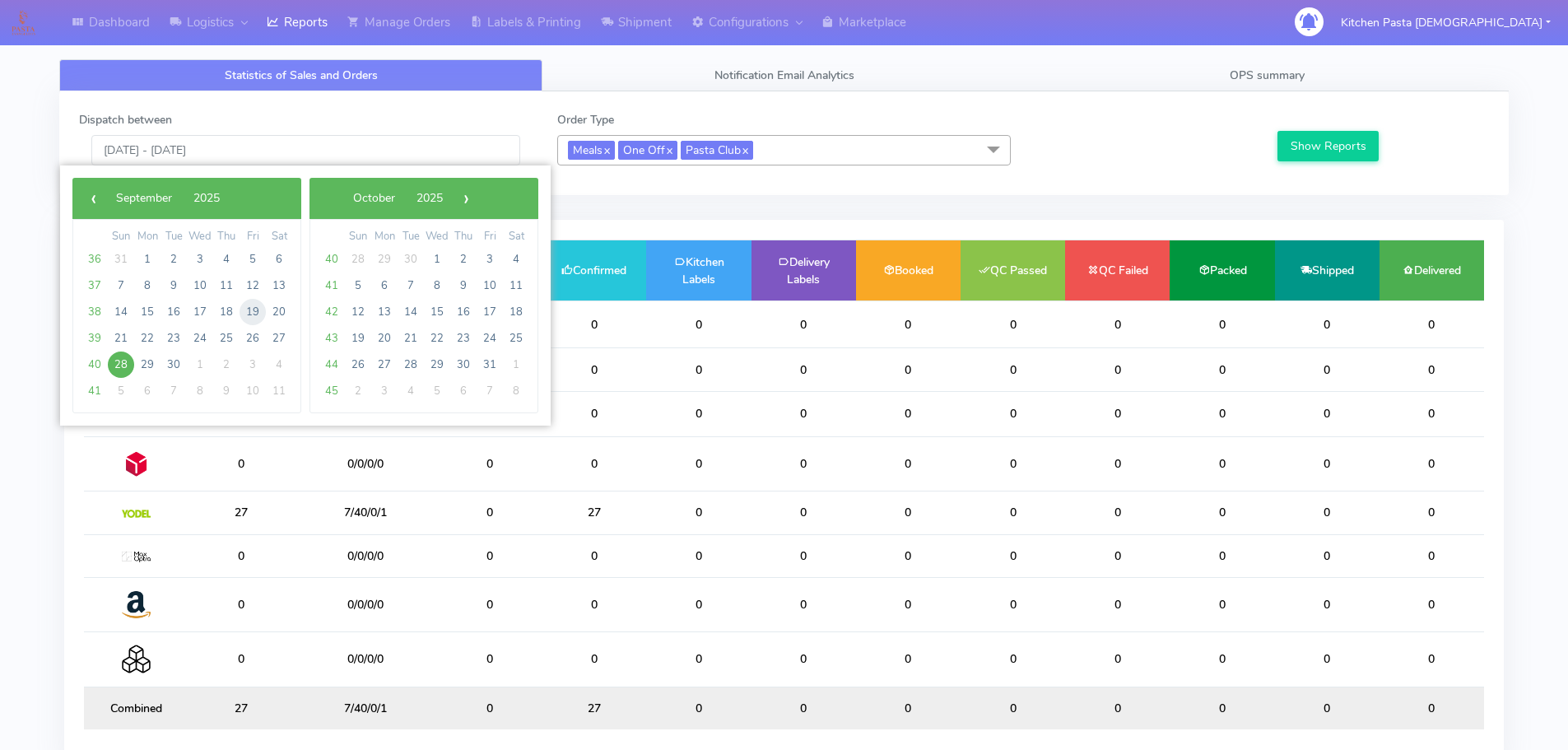
click at [254, 313] on span "19" at bounding box center [253, 312] width 27 height 27
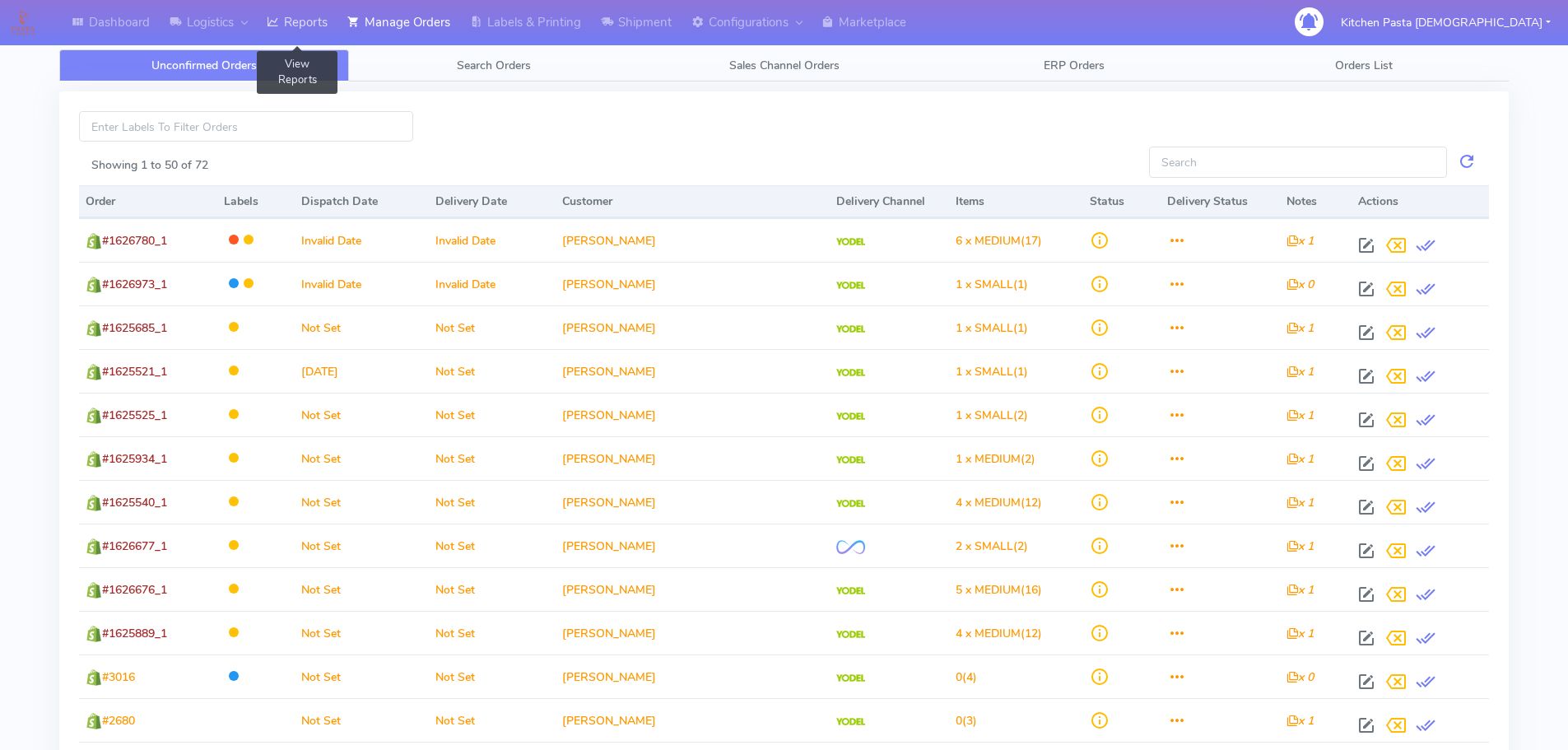
drag, startPoint x: 325, startPoint y: 25, endPoint x: 450, endPoint y: 21, distance: 125.1
click at [325, 25] on link "Reports" at bounding box center [297, 22] width 80 height 45
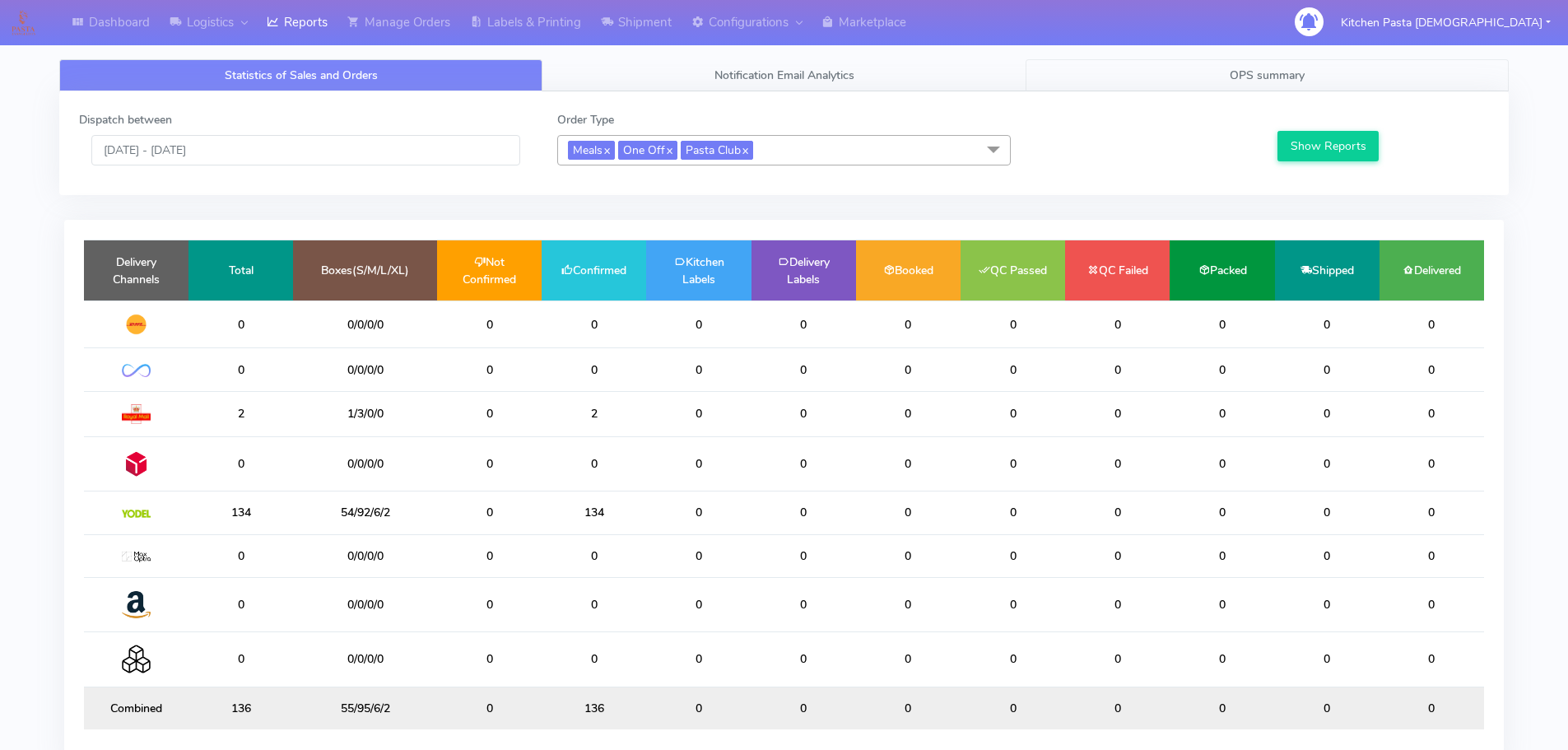
click at [1156, 77] on link "OPS summary" at bounding box center [1267, 75] width 483 height 32
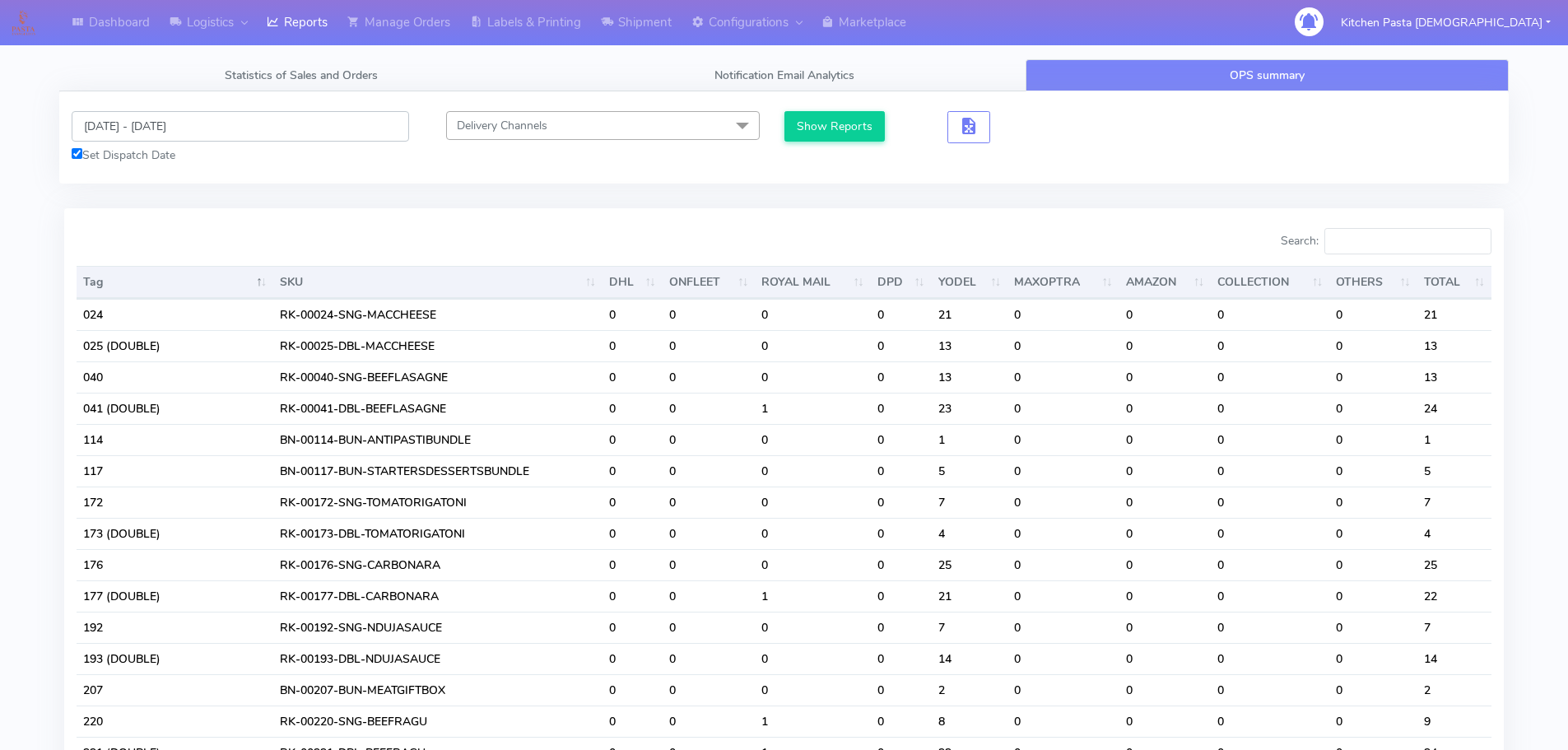
click at [176, 122] on input "[DATE] - [DATE]" at bounding box center [240, 127] width 337 height 30
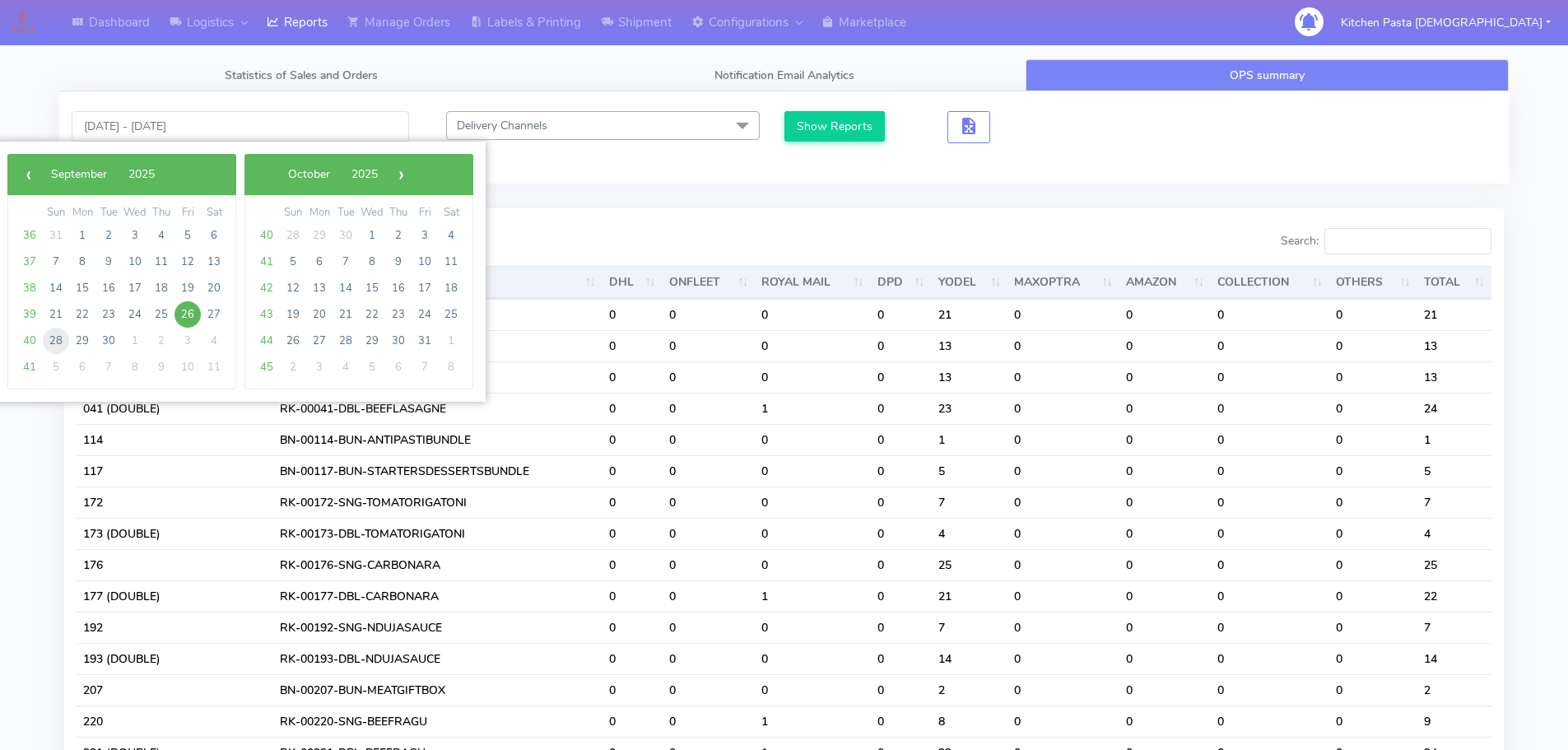
click at [56, 339] on span "28" at bounding box center [56, 341] width 27 height 27
type input "28/09/2025 - 28/09/2025"
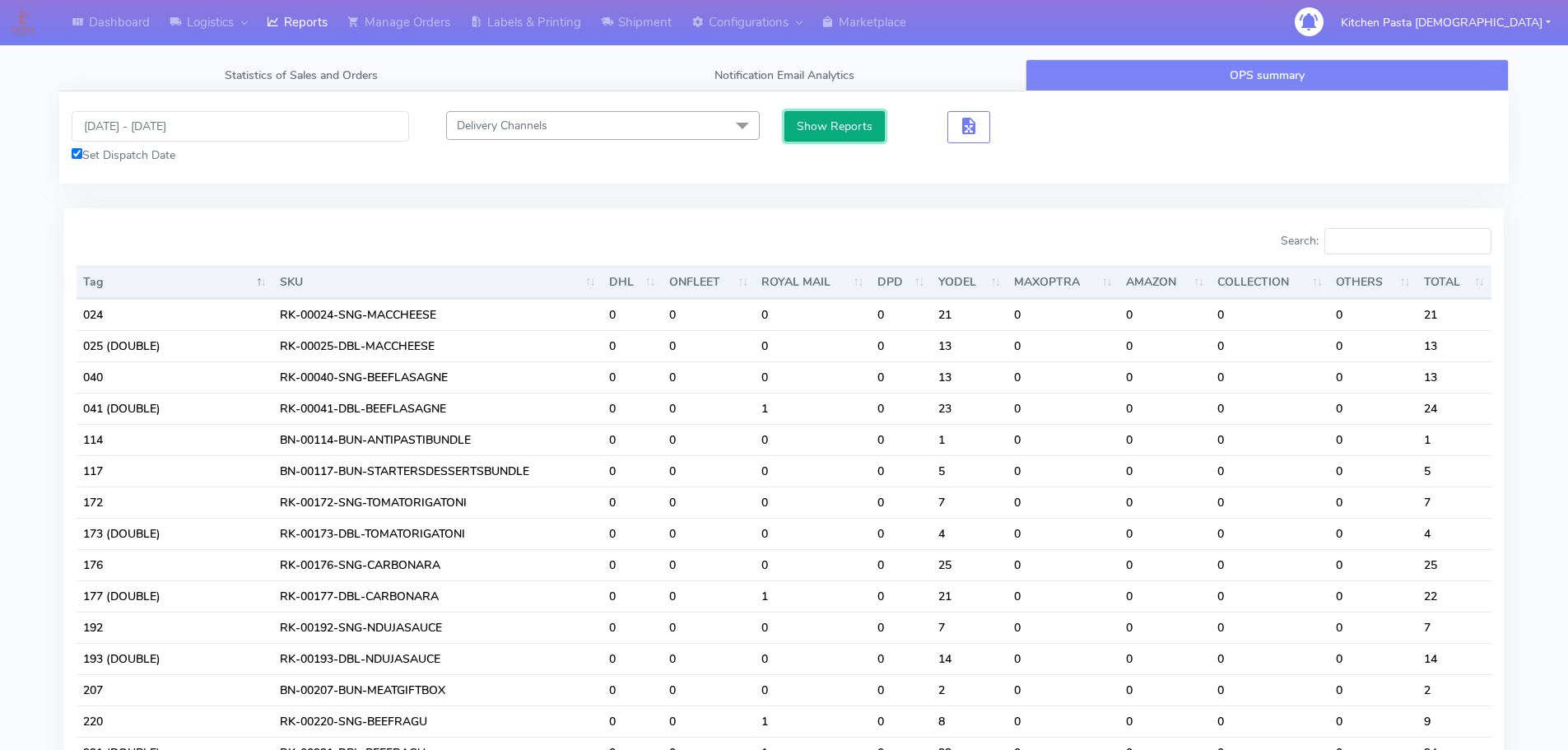
click at [838, 121] on button "Show Reports" at bounding box center [834, 127] width 101 height 30
click at [1437, 247] on input "Search:" at bounding box center [1407, 242] width 167 height 27
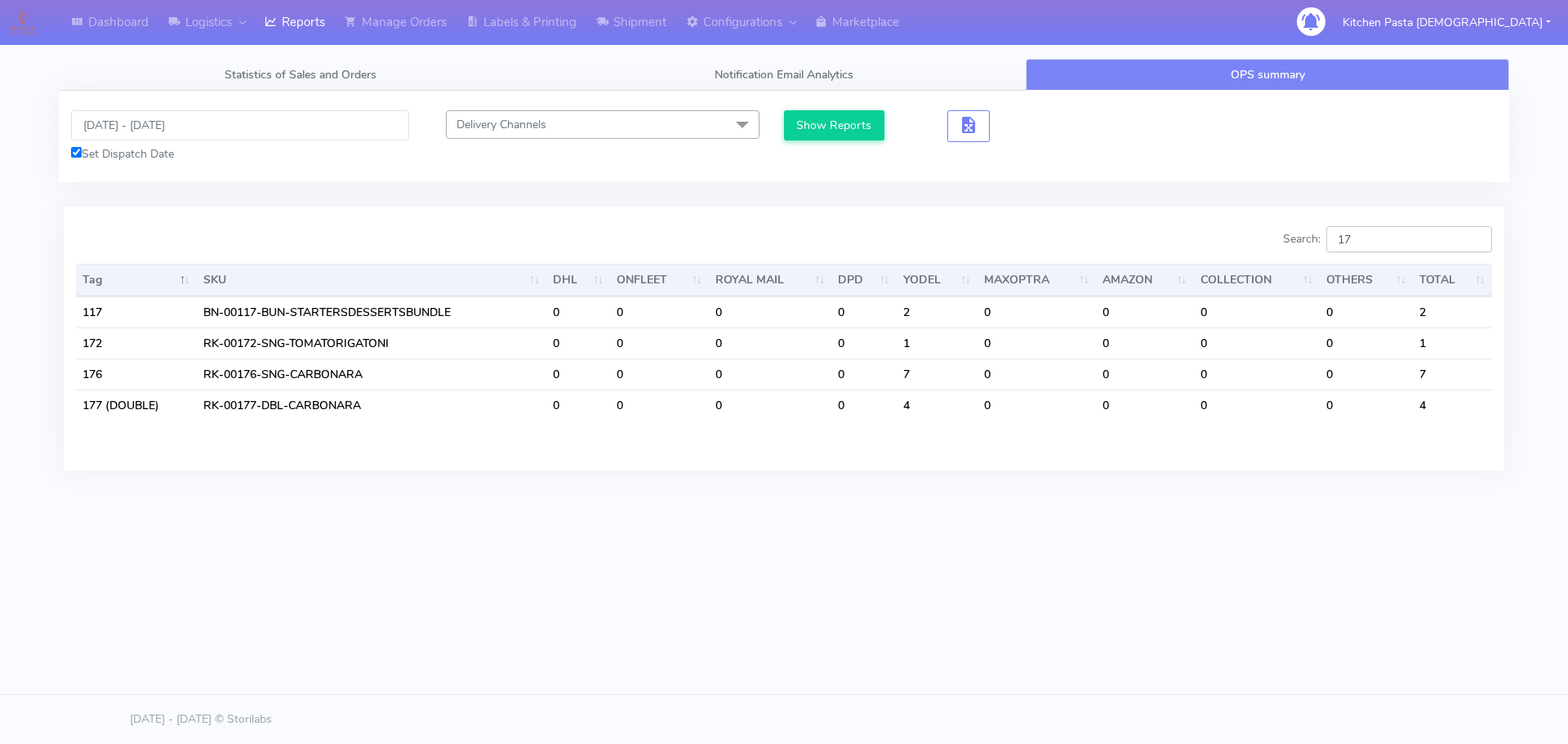
type input "1"
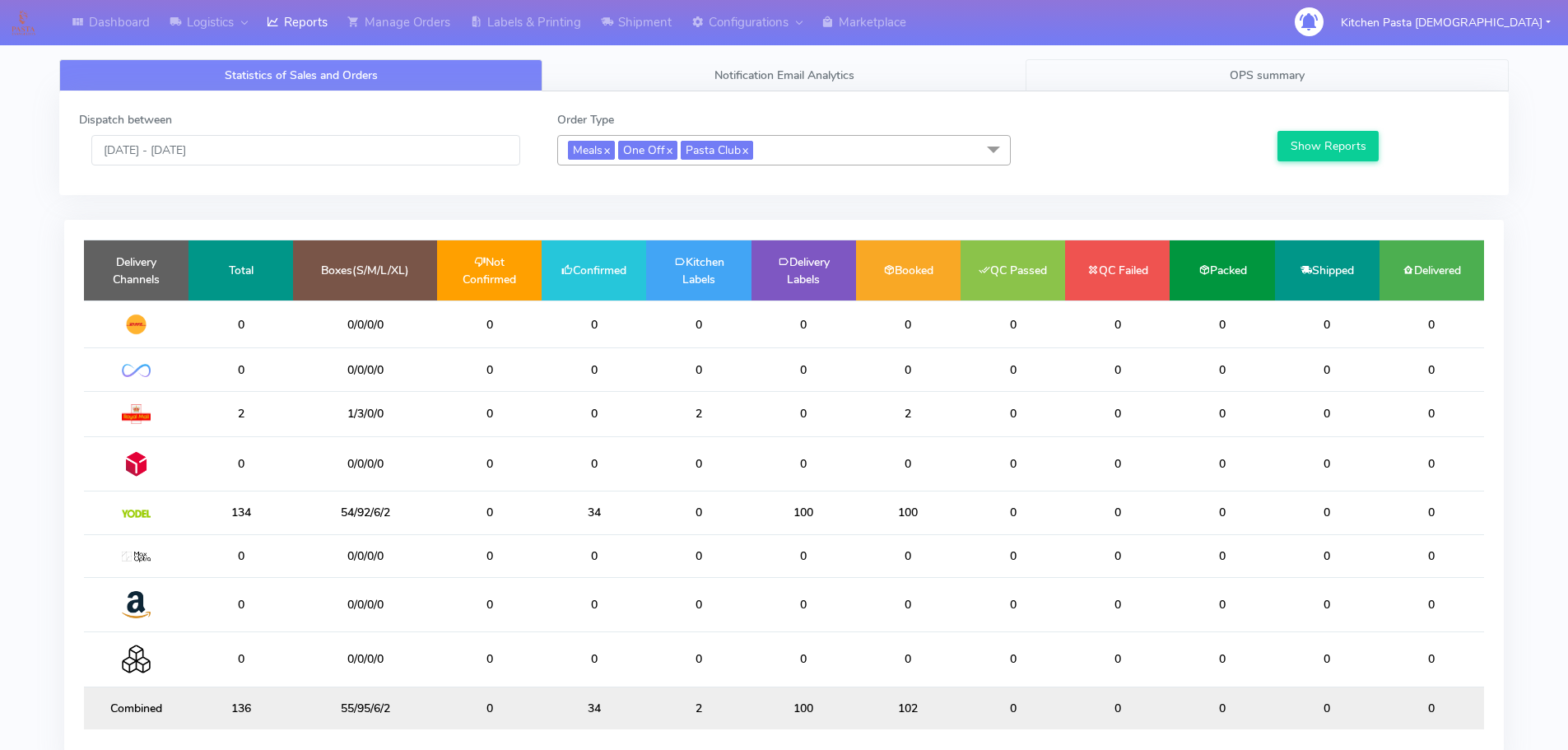
click at [1173, 80] on link "OPS summary" at bounding box center [1267, 75] width 483 height 32
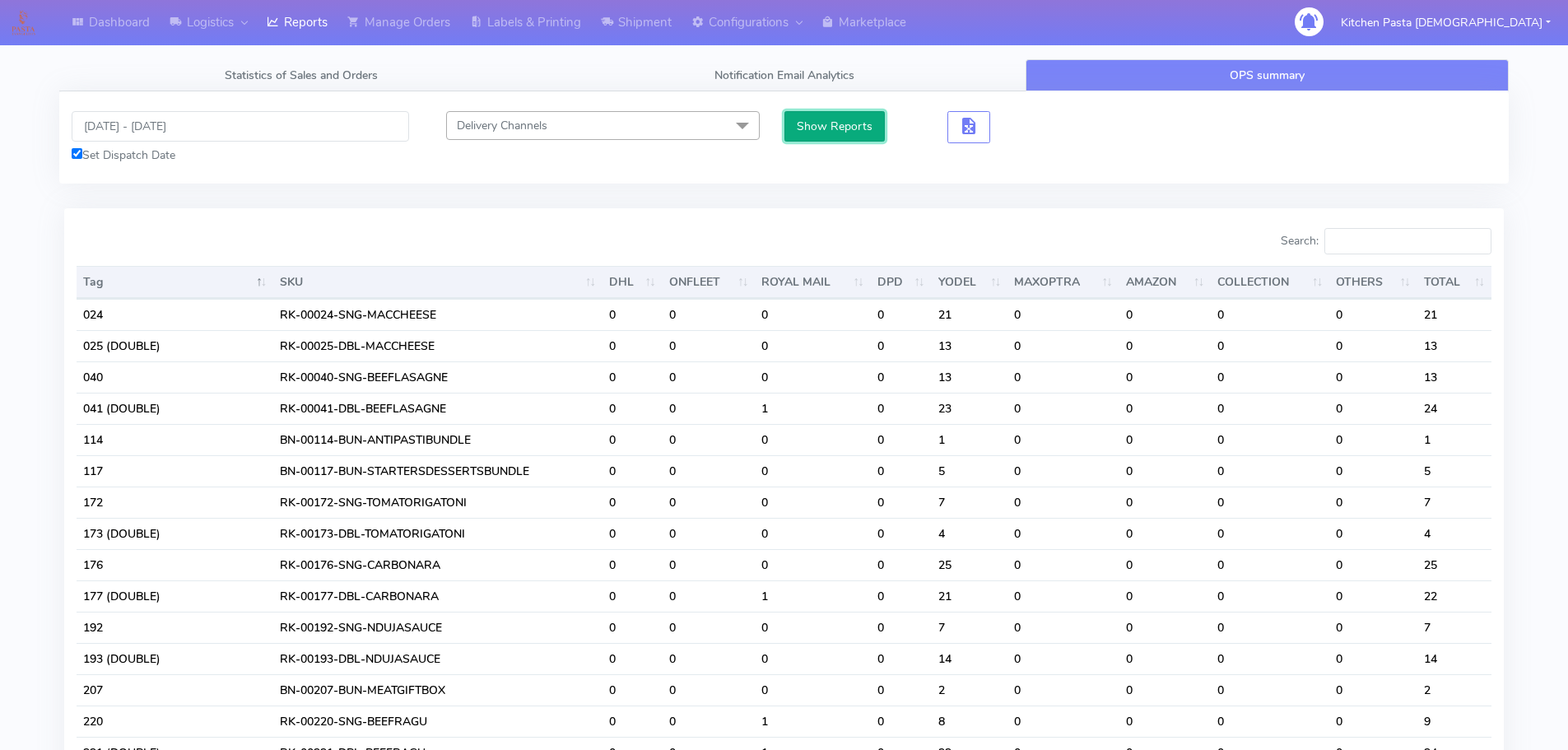
click at [872, 128] on button "Show Reports" at bounding box center [834, 127] width 101 height 30
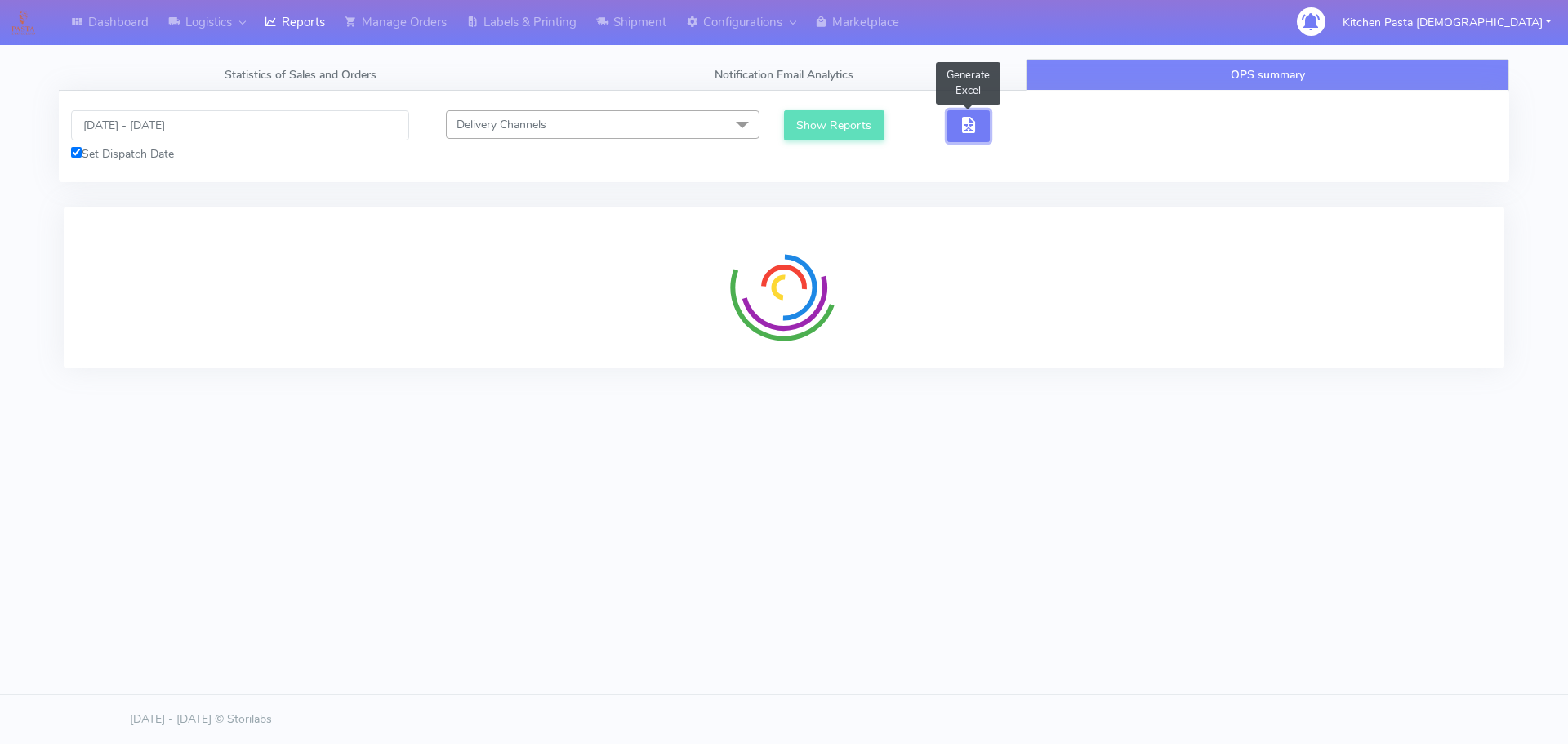
click at [957, 127] on button "button" at bounding box center [968, 127] width 42 height 32
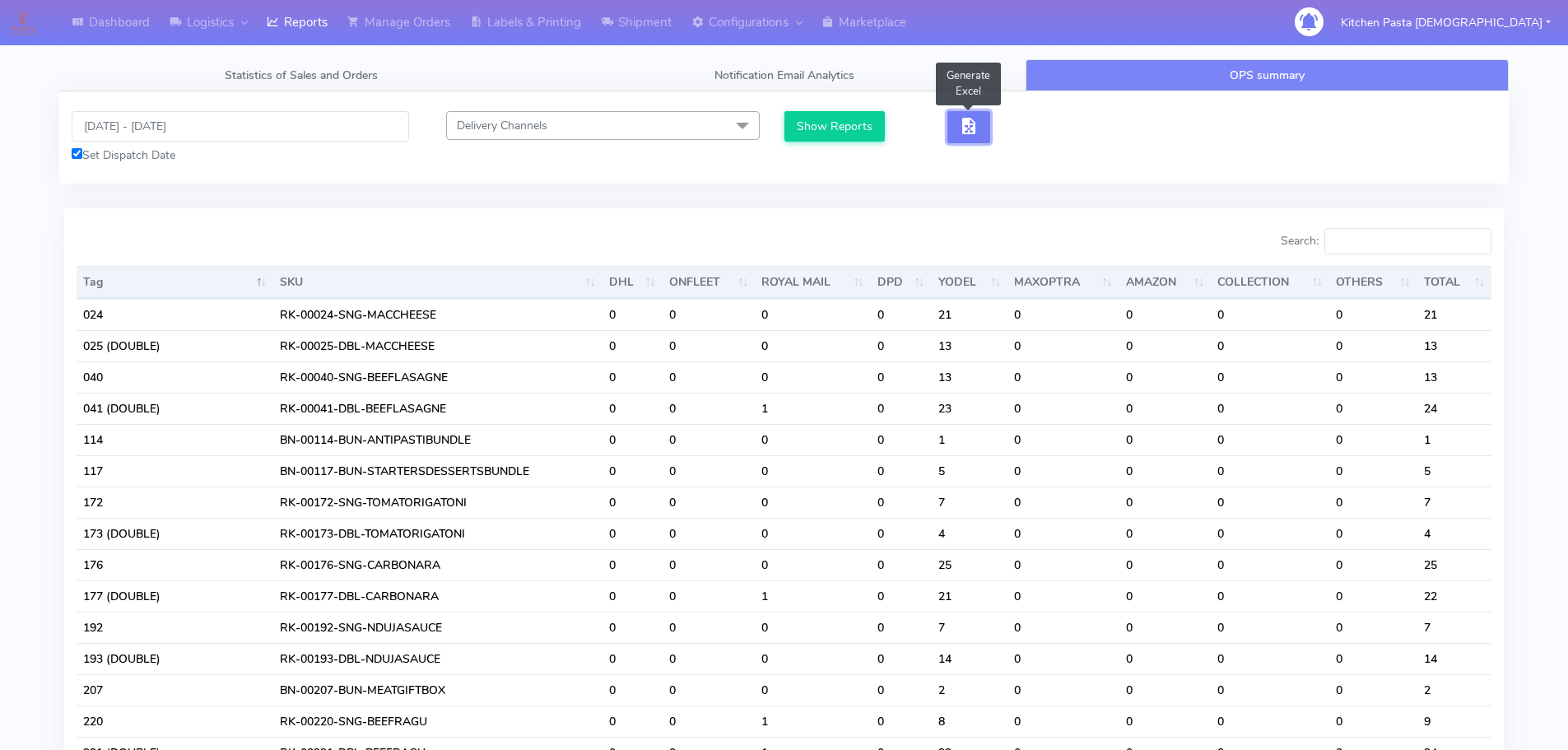
click at [967, 127] on span "button" at bounding box center [969, 130] width 20 height 16
click at [1015, 130] on button "button" at bounding box center [1028, 128] width 43 height 32
click at [1037, 131] on span "button" at bounding box center [1028, 130] width 20 height 16
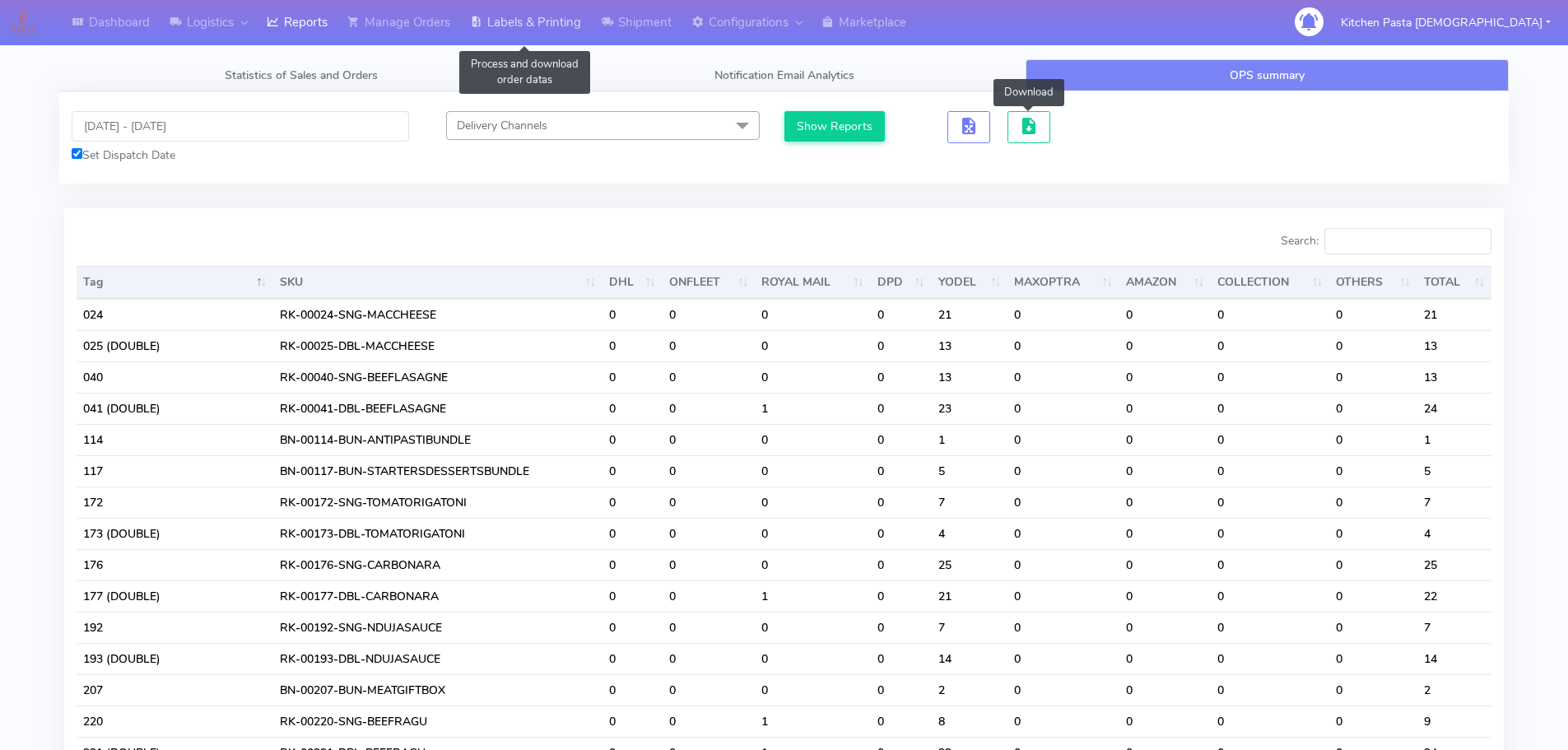
click at [516, 12] on link "Labels & Printing" at bounding box center [525, 22] width 131 height 45
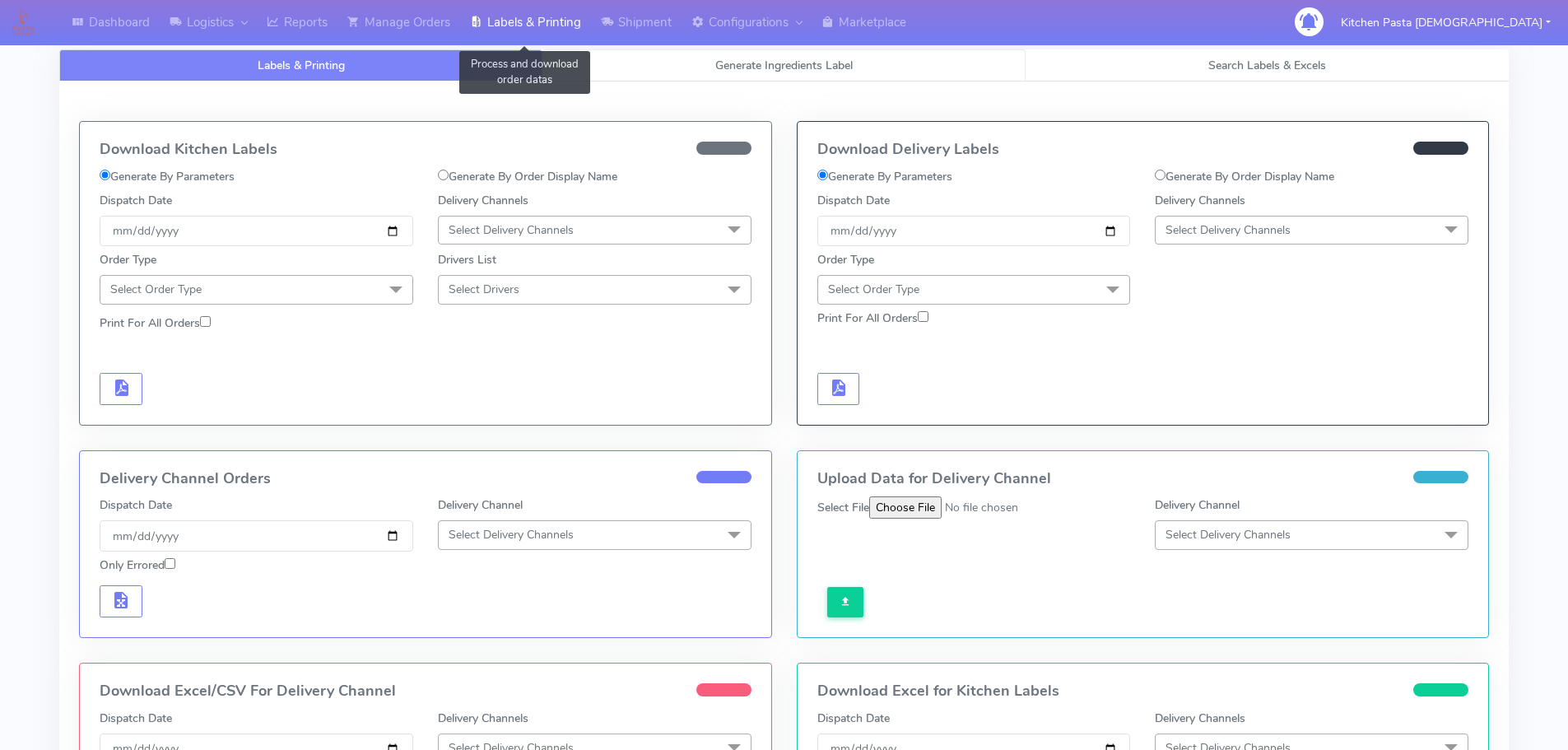
select select
click at [645, 59] on link "Generate Ingredients Label" at bounding box center [784, 65] width 483 height 32
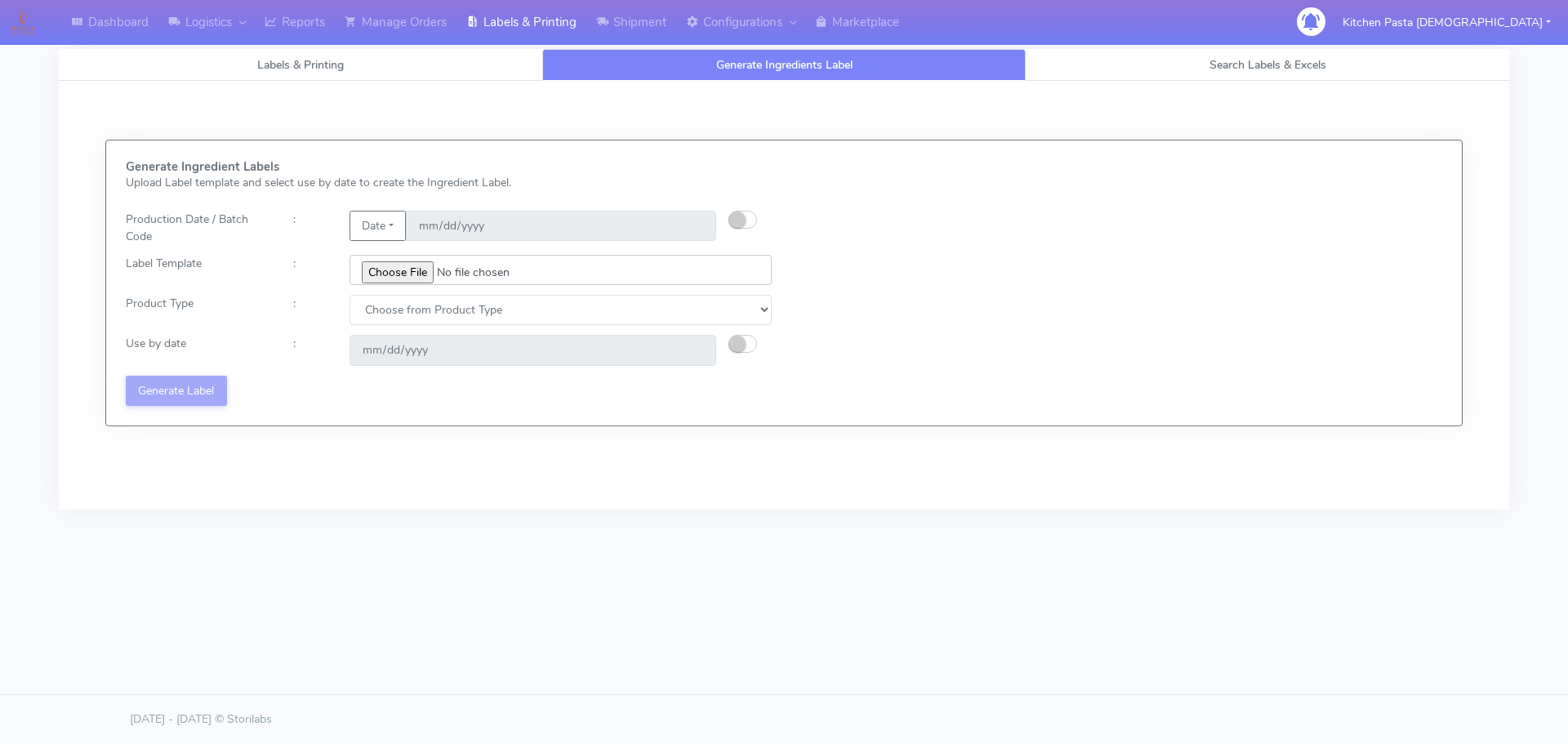
click at [381, 268] on input "file" at bounding box center [560, 270] width 422 height 30
click at [405, 272] on input "file" at bounding box center [560, 270] width 422 height 30
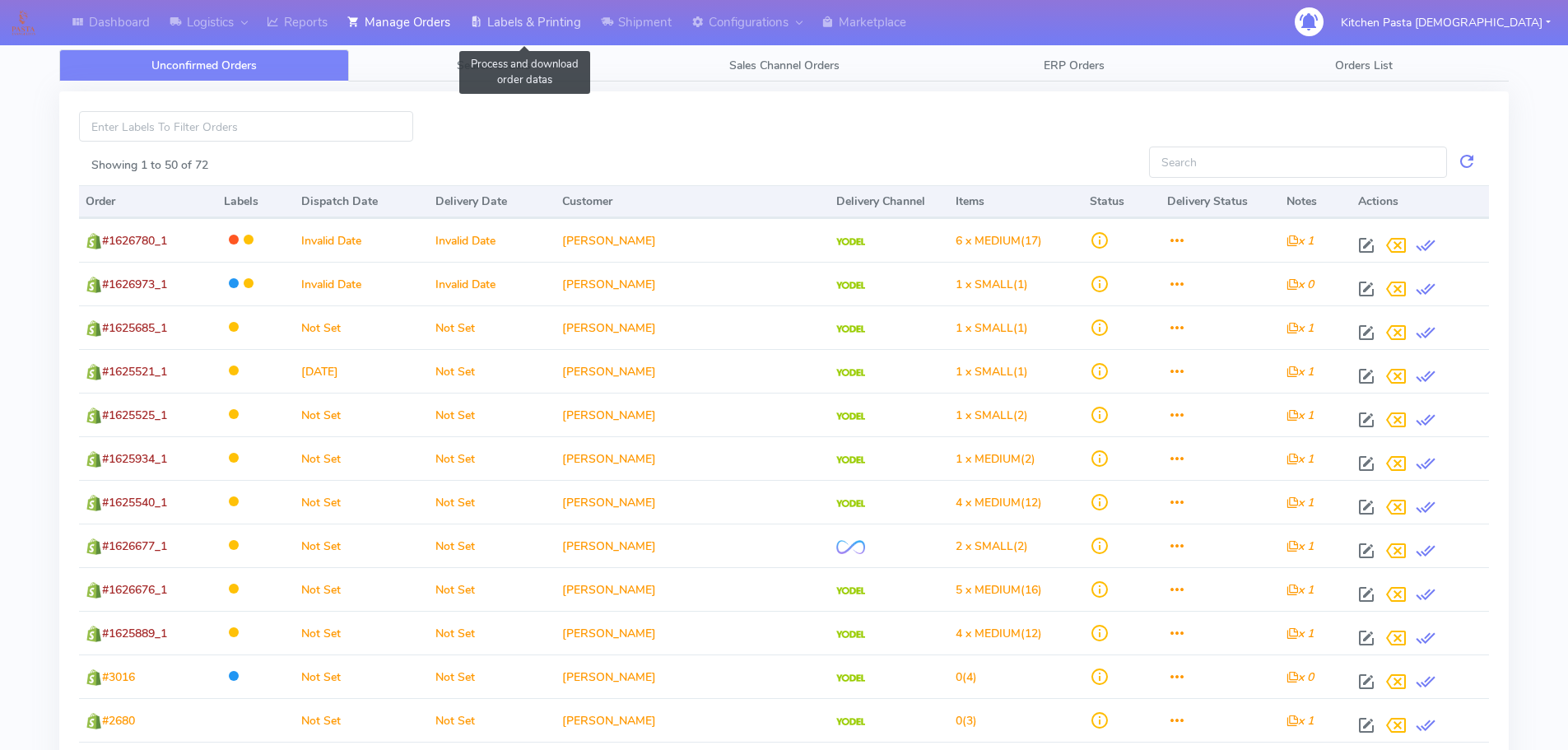
click at [495, 27] on link "Labels & Printing" at bounding box center [525, 22] width 131 height 45
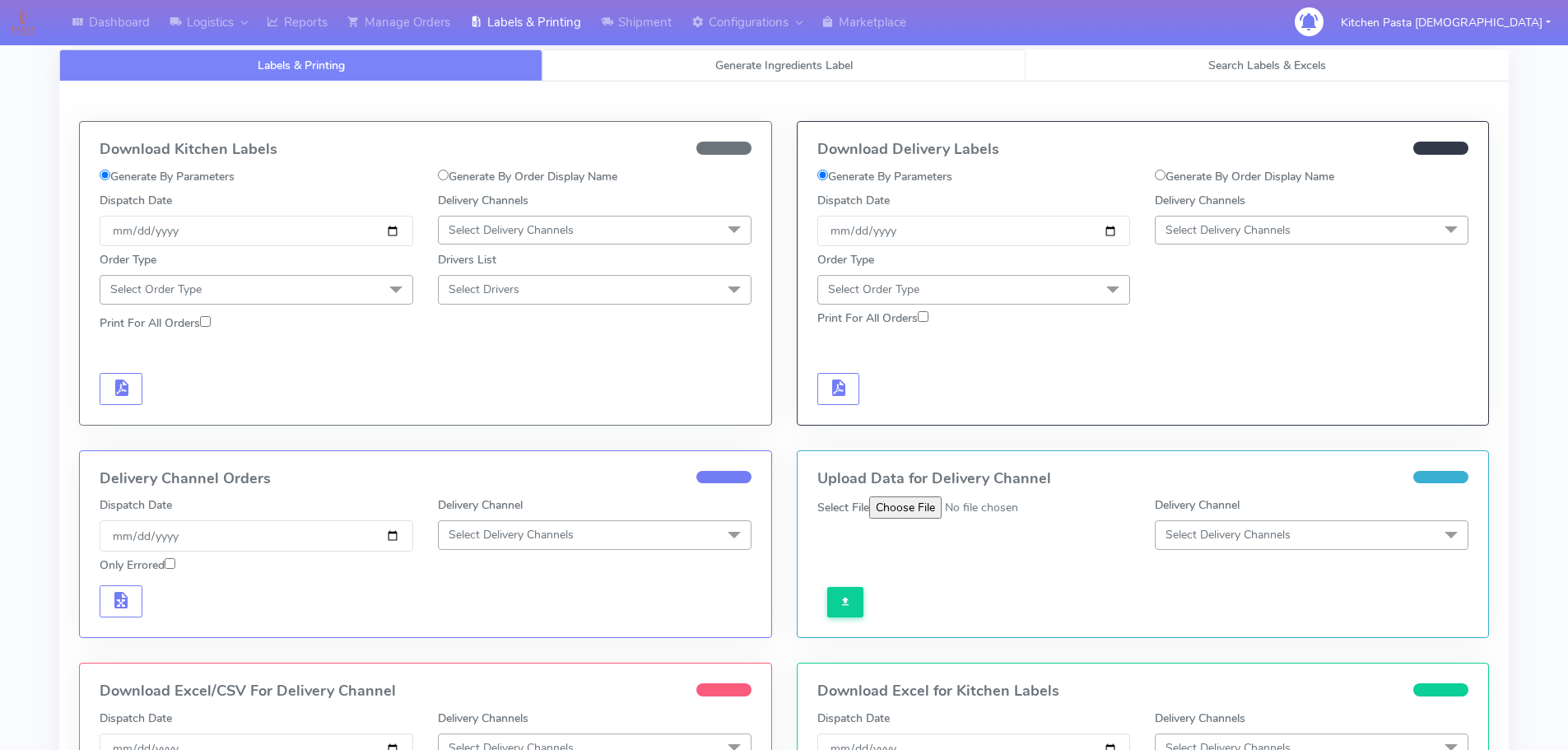
click at [709, 72] on link "Generate Ingredients Label" at bounding box center [784, 65] width 483 height 32
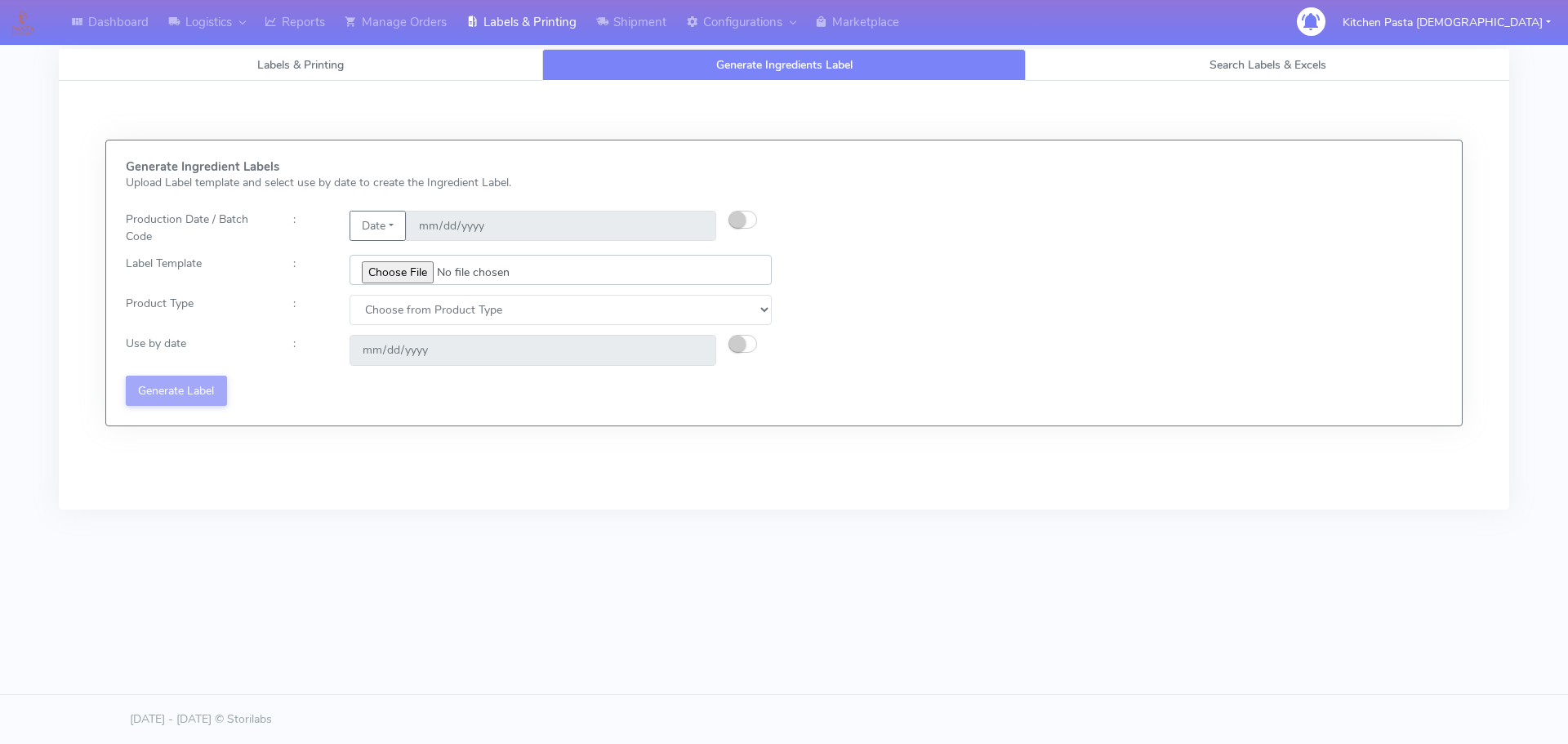
click at [418, 274] on input "file" at bounding box center [560, 270] width 422 height 30
click at [402, 279] on input "file" at bounding box center [560, 270] width 422 height 30
type input "C:\fakepath\Ecom_240_V3.jpg"
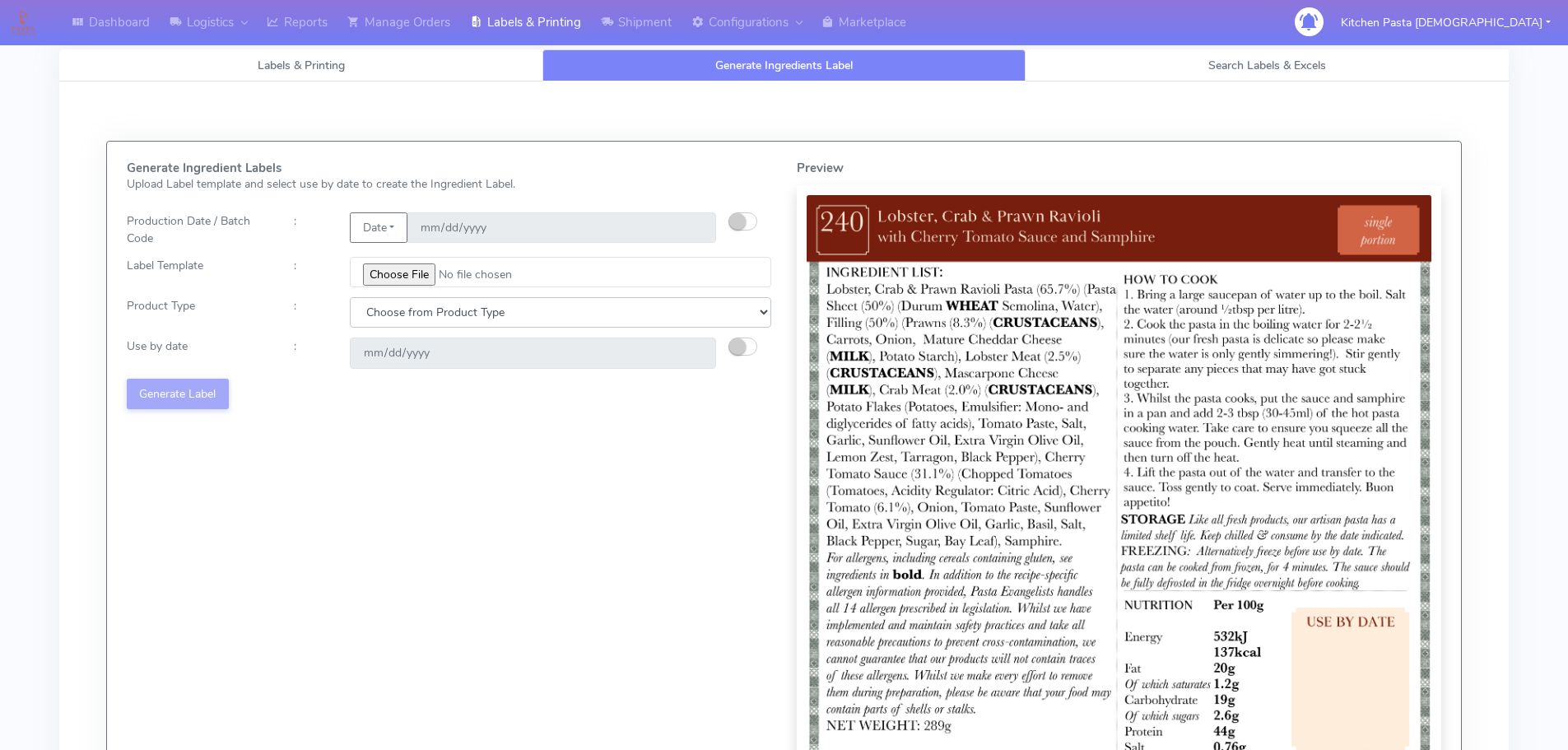
click at [370, 325] on select "Choose from Product Type ECOM ERETAIL CIRCULAR CIRC_DESERTS LASAGNE" at bounding box center [560, 312] width 421 height 30
select select "0"
click at [350, 297] on select "Choose from Product Type ECOM ERETAIL CIRCULAR CIRC_DESERTS LASAGNE" at bounding box center [560, 312] width 421 height 30
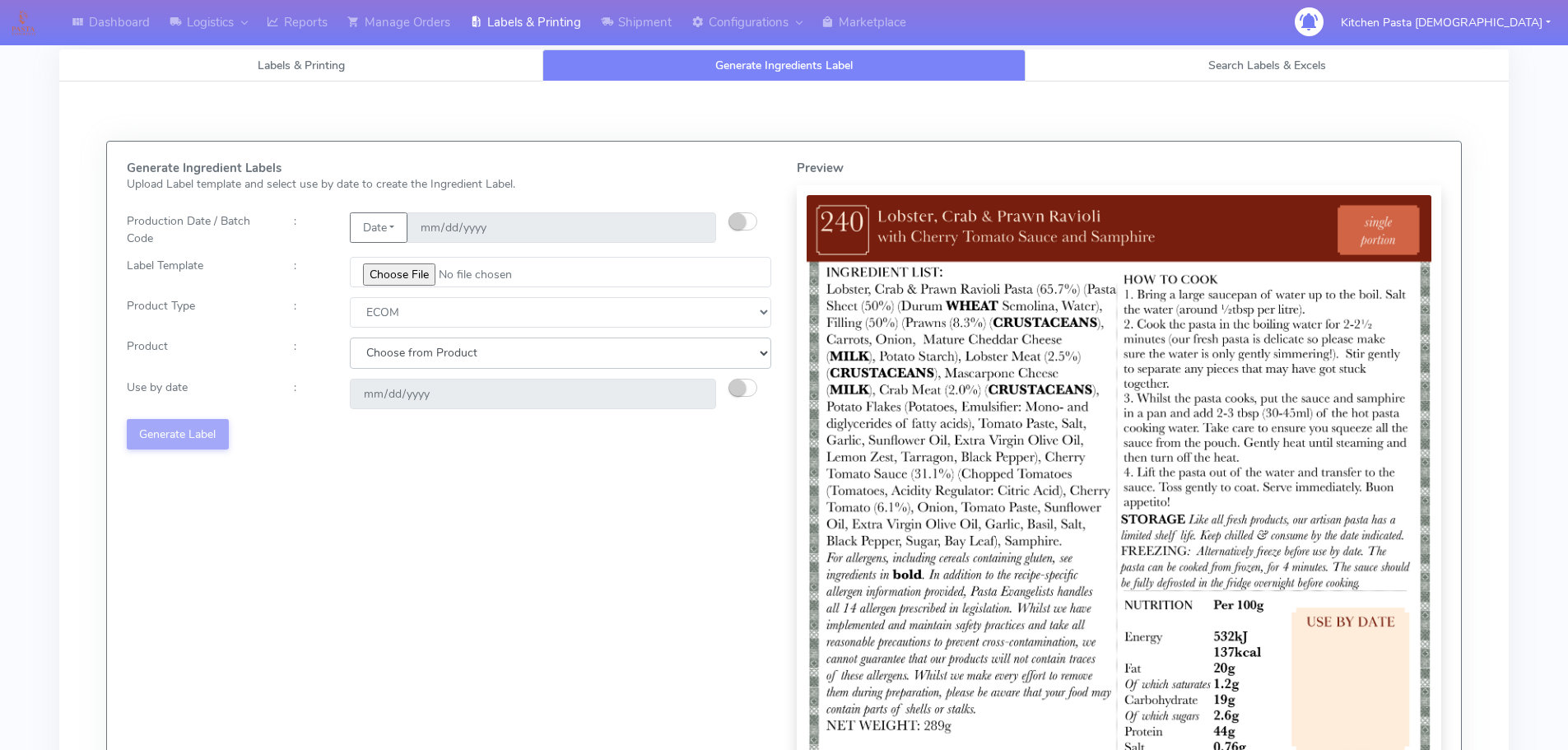
click at [371, 348] on select "Choose from Product PLAIN PASTA (EXCEPT HURRA) HURRA FILLED PASTA BUTTER (INTER…" at bounding box center [560, 352] width 421 height 30
click at [375, 366] on select "Choose from Product PLAIN PASTA (EXCEPT HURRA) HURRA FILLED PASTA BUTTER (INTER…" at bounding box center [560, 352] width 421 height 30
click at [380, 364] on select "Choose from Product PLAIN PASTA (EXCEPT HURRA) HURRA FILLED PASTA BUTTER (INTER…" at bounding box center [560, 352] width 421 height 30
select select "0"
click at [350, 337] on select "Choose from Product PLAIN PASTA (EXCEPT HURRA) HURRA FILLED PASTA BUTTER (INTER…" at bounding box center [560, 352] width 421 height 30
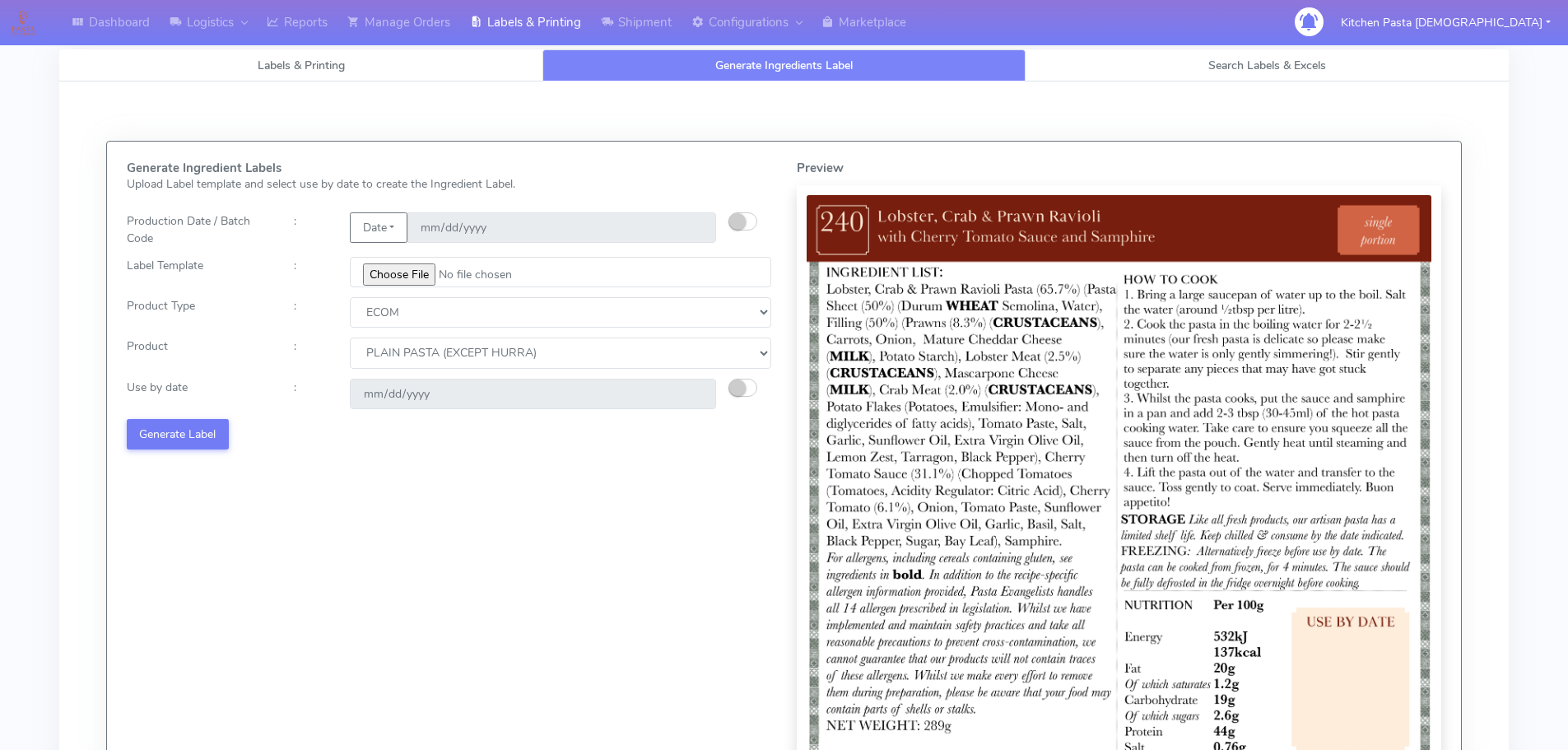
click at [740, 389] on small "button" at bounding box center [738, 387] width 16 height 16
click at [697, 393] on input "2025-10-01" at bounding box center [532, 393] width 367 height 30
type input "2025-10-03"
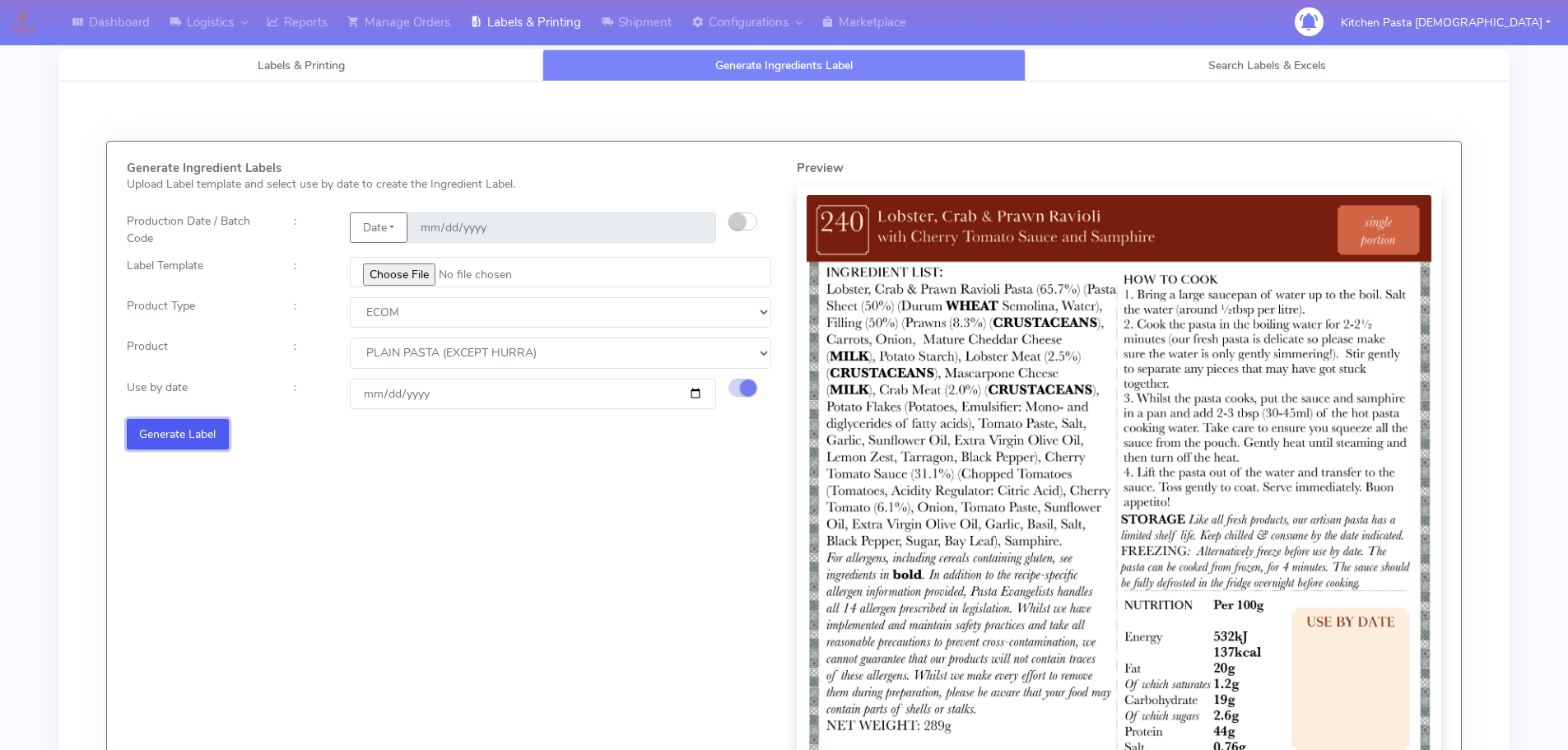
click at [186, 434] on button "Generate Label" at bounding box center [177, 434] width 102 height 30
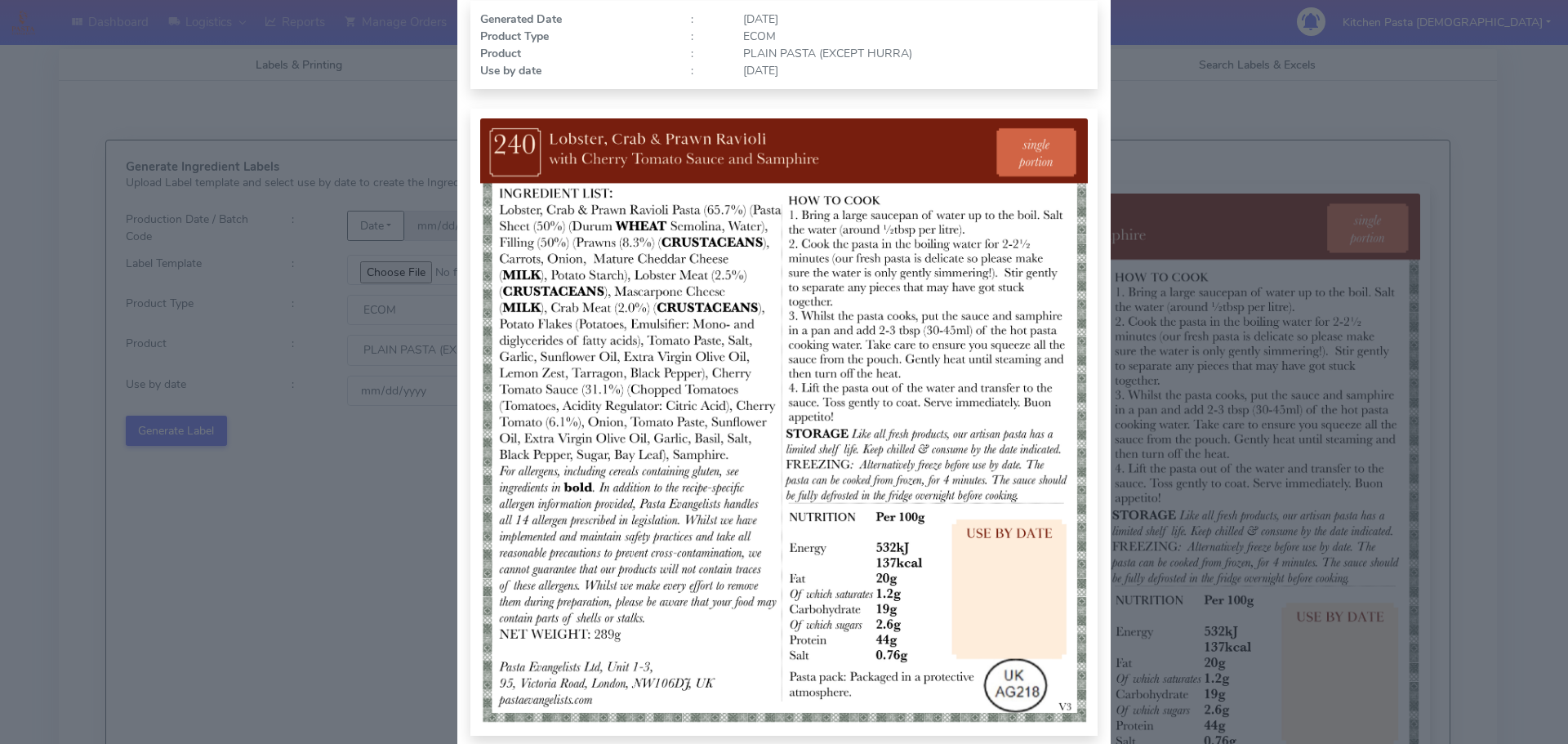
scroll to position [164, 0]
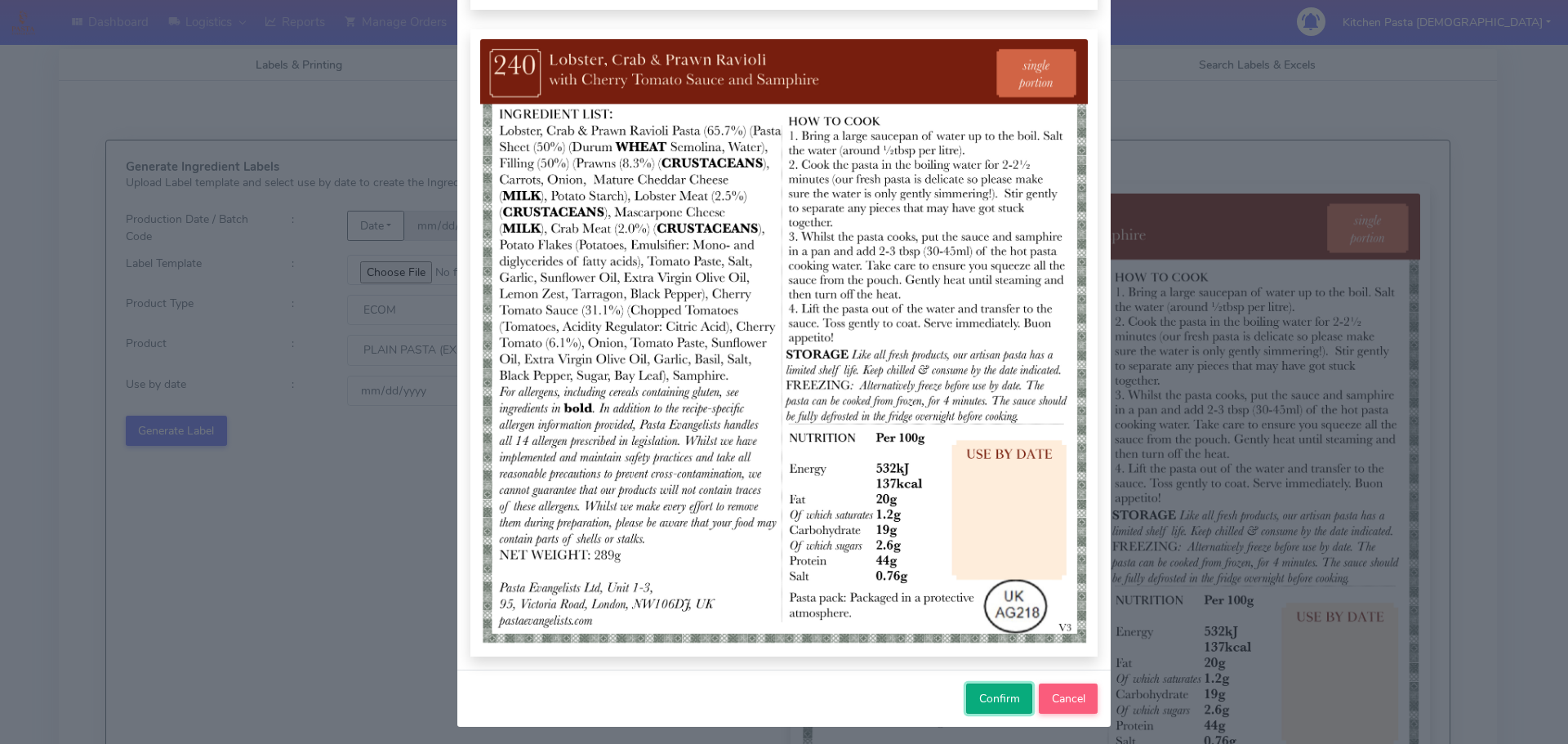
click at [981, 698] on span "Confirm" at bounding box center [999, 699] width 41 height 16
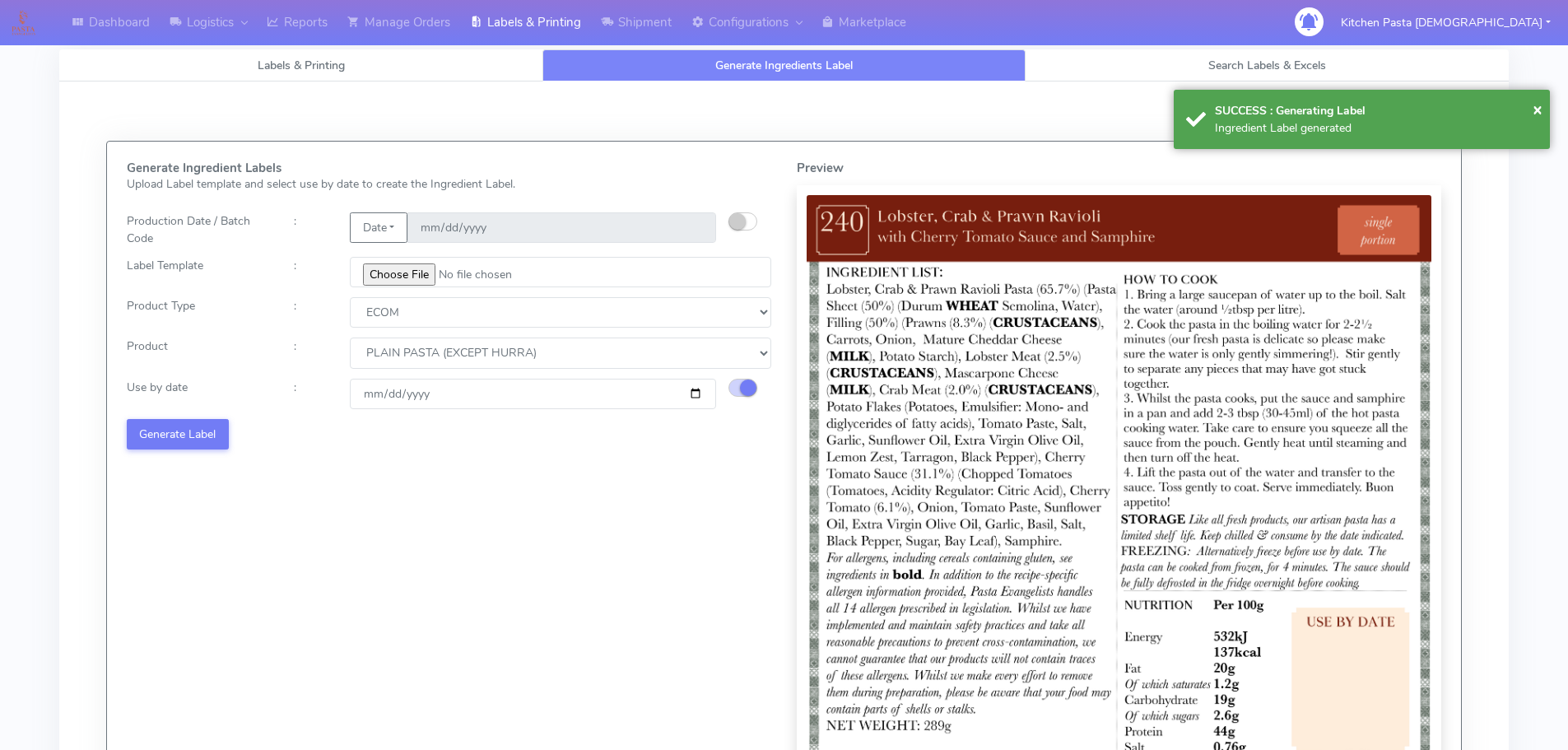
select select
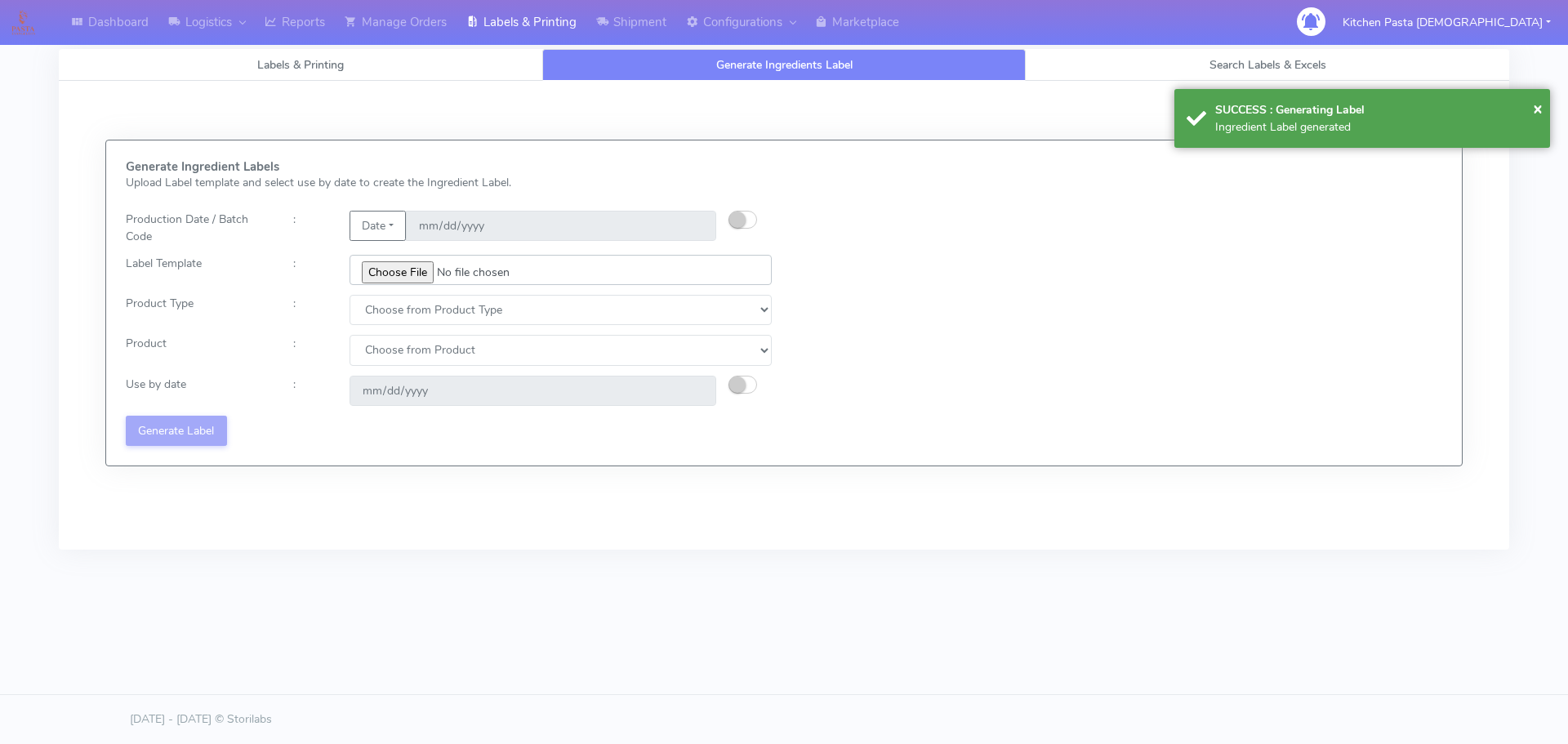
click at [401, 272] on input "file" at bounding box center [560, 270] width 422 height 30
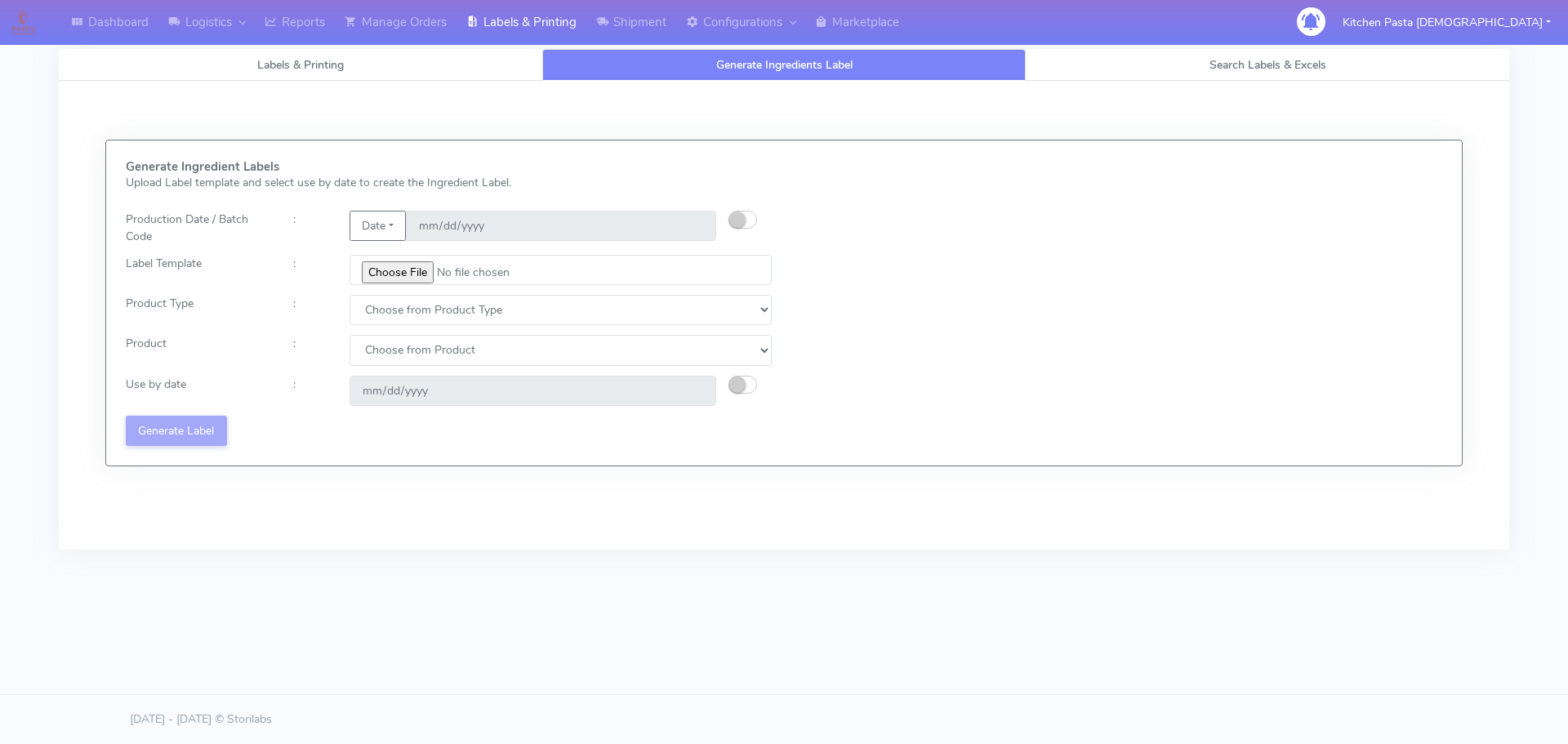
type input "C:\fakepath\Ecom_350_V1.jpg"
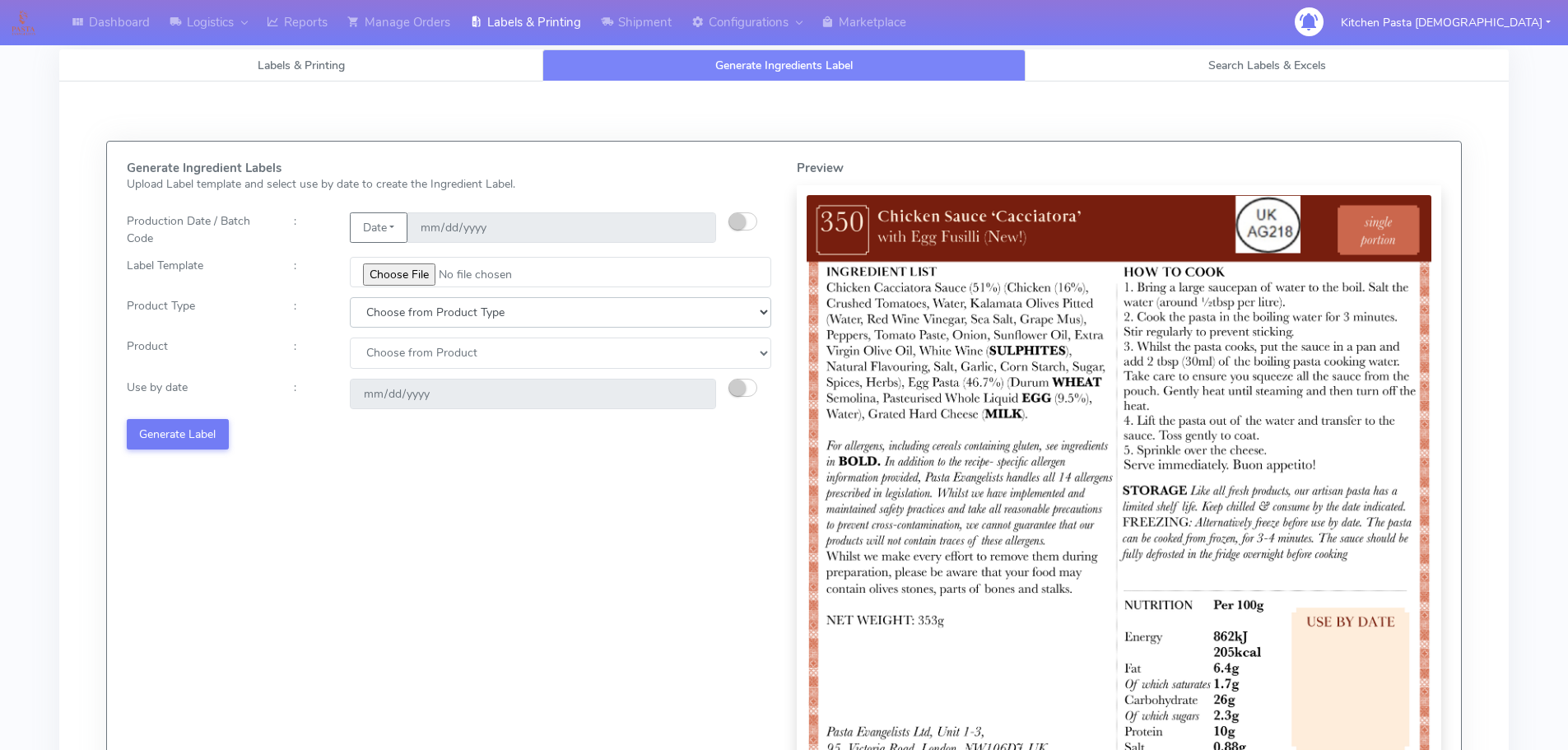
click at [392, 325] on select "Choose from Product Type ECOM ERETAIL CIRCULAR CIRC_DESERTS LASAGNE" at bounding box center [560, 312] width 421 height 30
select select "0"
click at [350, 297] on select "Choose from Product Type ECOM ERETAIL CIRCULAR CIRC_DESERTS LASAGNE" at bounding box center [560, 312] width 421 height 30
drag, startPoint x: 383, startPoint y: 355, endPoint x: 383, endPoint y: 367, distance: 12.0
click at [383, 356] on select "Choose from Product PLAIN PASTA (EXCEPT HURRA) HURRA FILLED PASTA BUTTER (INTER…" at bounding box center [560, 352] width 421 height 30
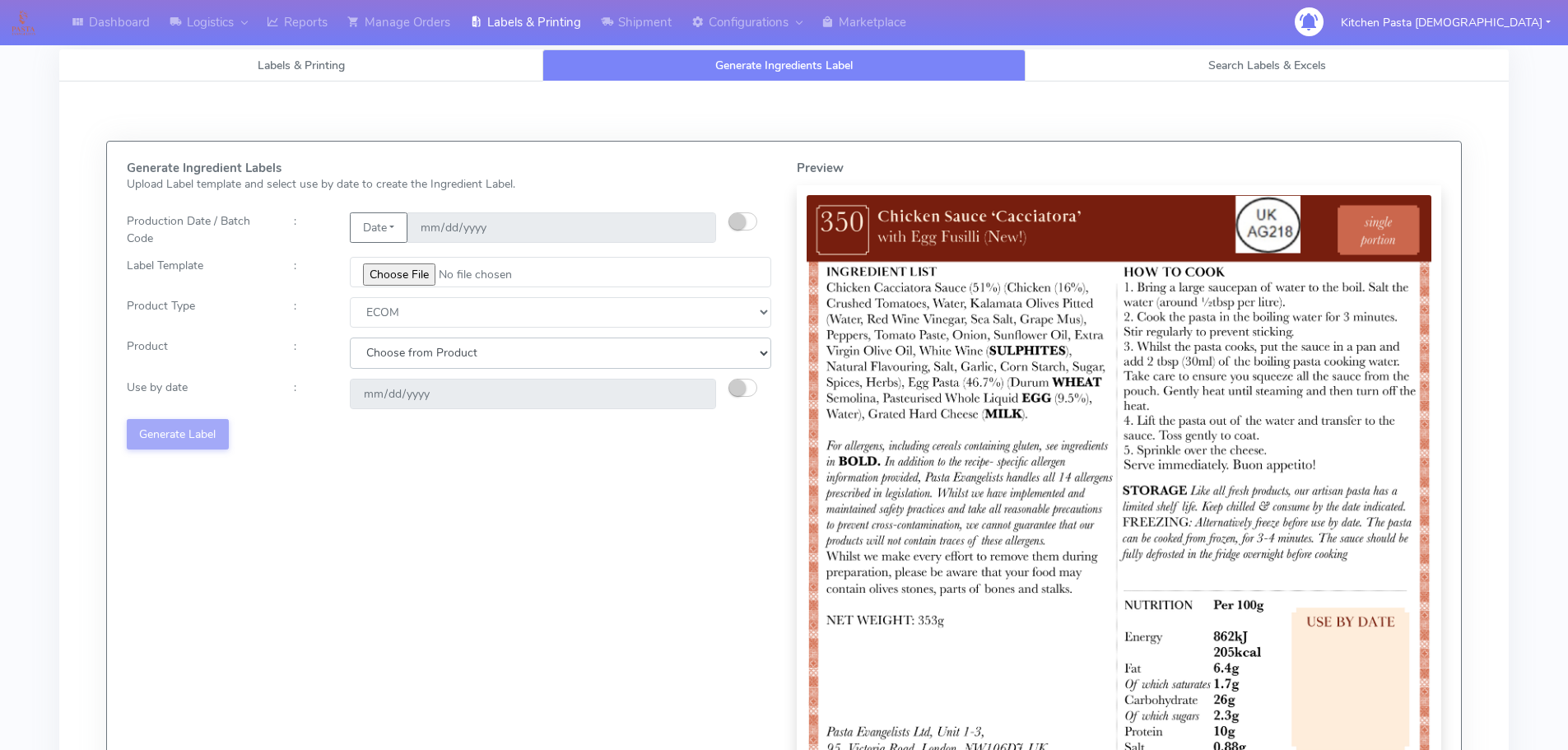
select select "0"
click at [350, 337] on select "Choose from Product PLAIN PASTA (EXCEPT HURRA) HURRA FILLED PASTA BUTTER (INTER…" at bounding box center [560, 352] width 421 height 30
click at [729, 394] on div at bounding box center [756, 393] width 56 height 30
click at [746, 387] on button "button" at bounding box center [743, 387] width 29 height 18
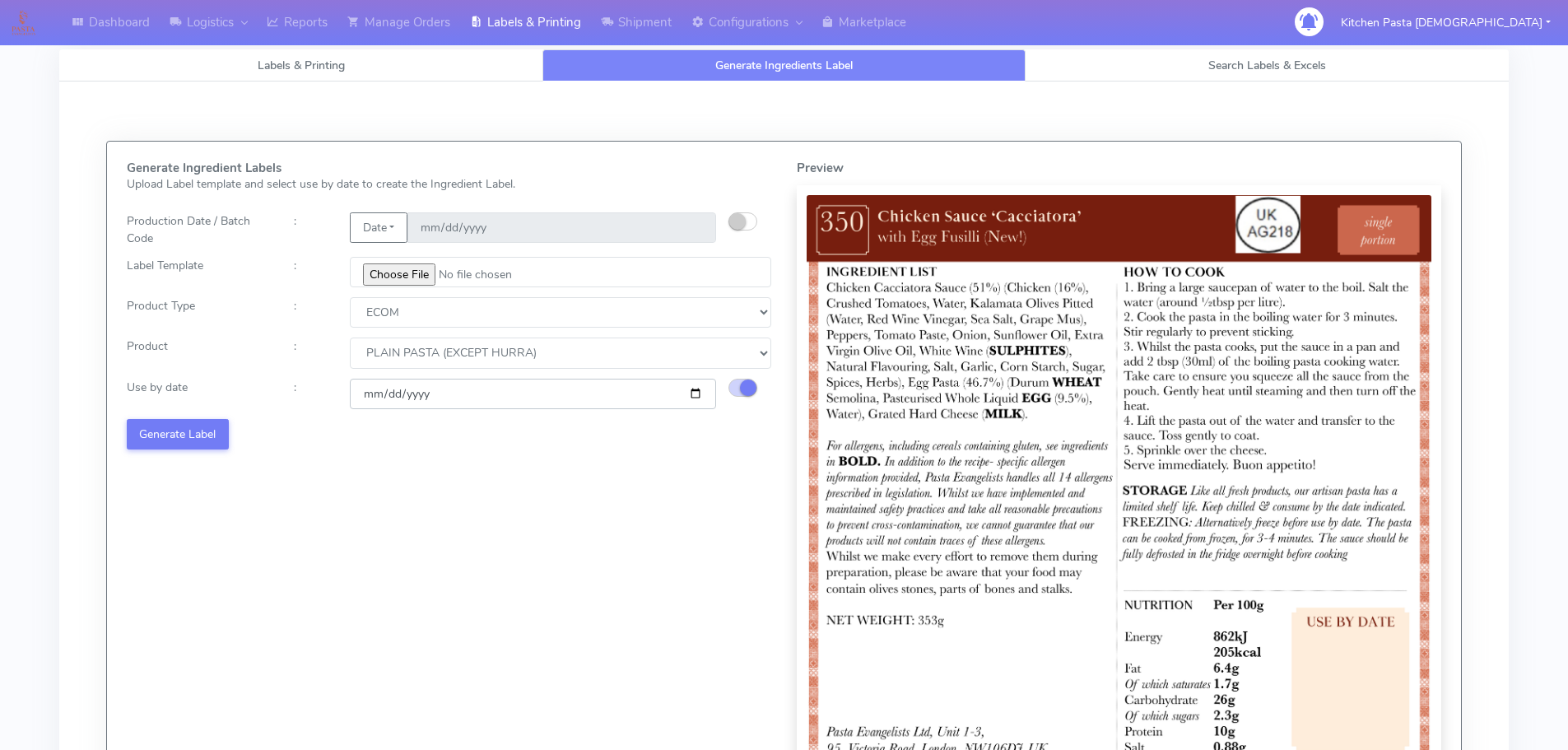
click at [697, 390] on input "2025-10-01" at bounding box center [532, 393] width 367 height 30
type input "2025-10-07"
click at [206, 421] on button "Generate Label" at bounding box center [177, 434] width 102 height 30
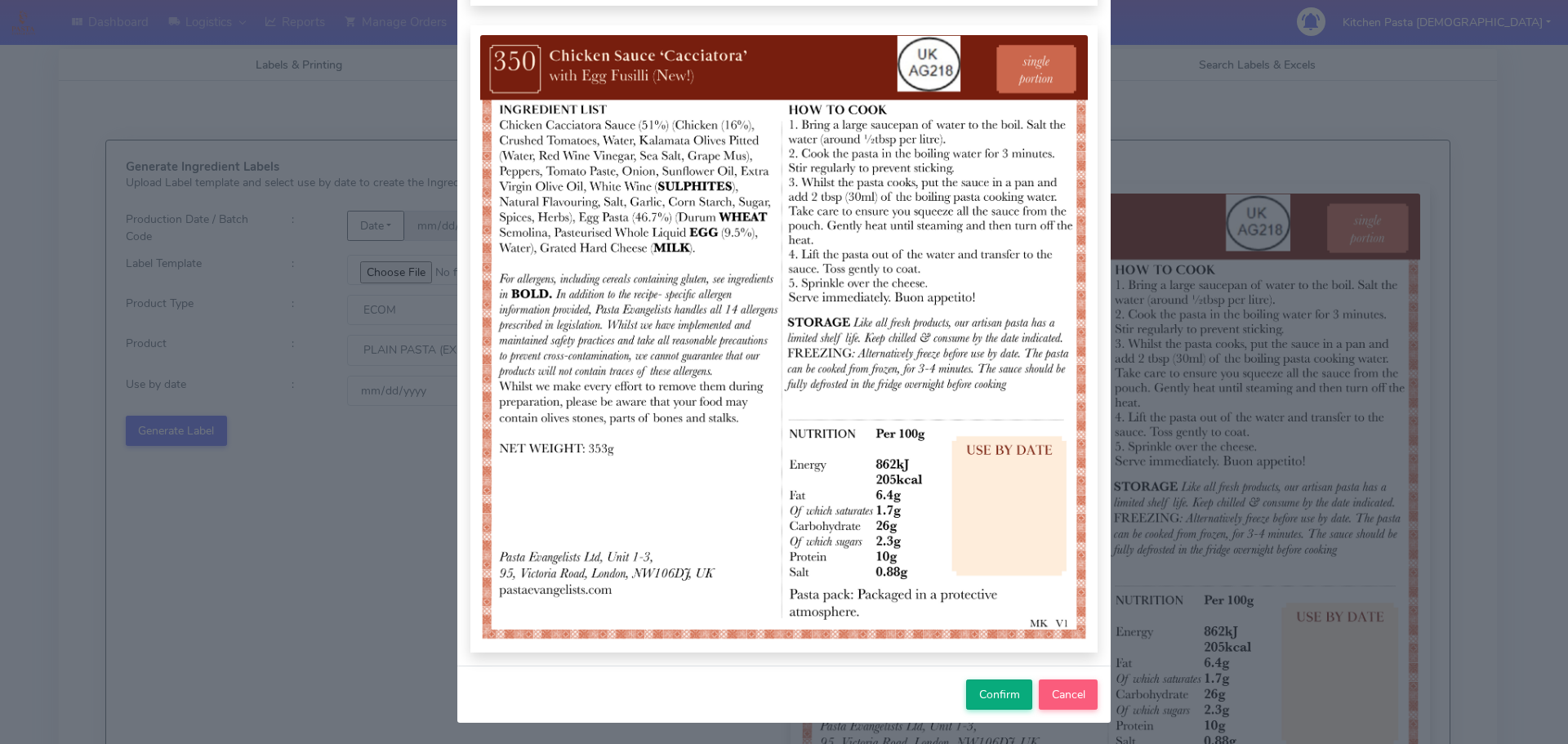
scroll to position [169, 0]
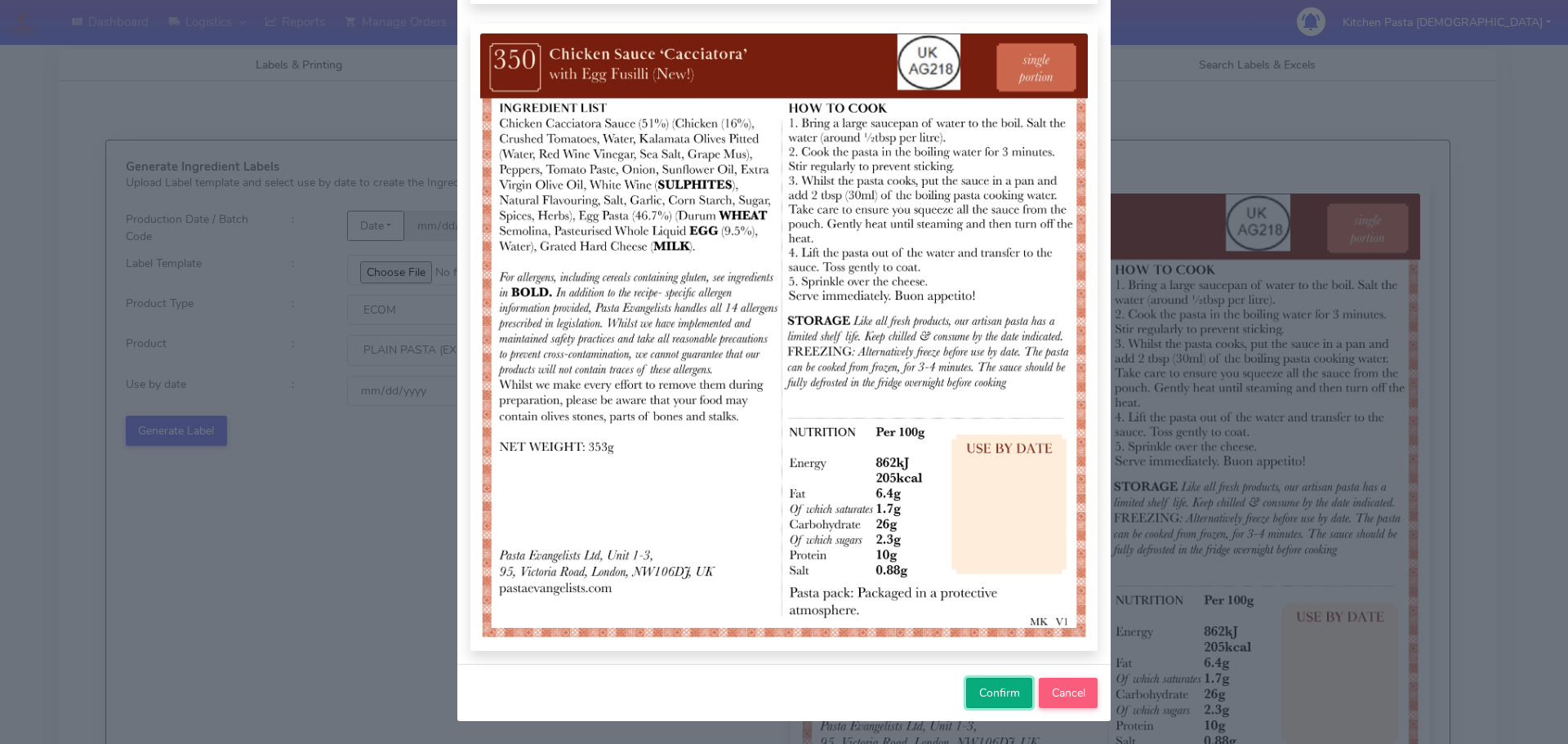
click at [1015, 699] on button "Confirm" at bounding box center [999, 693] width 66 height 30
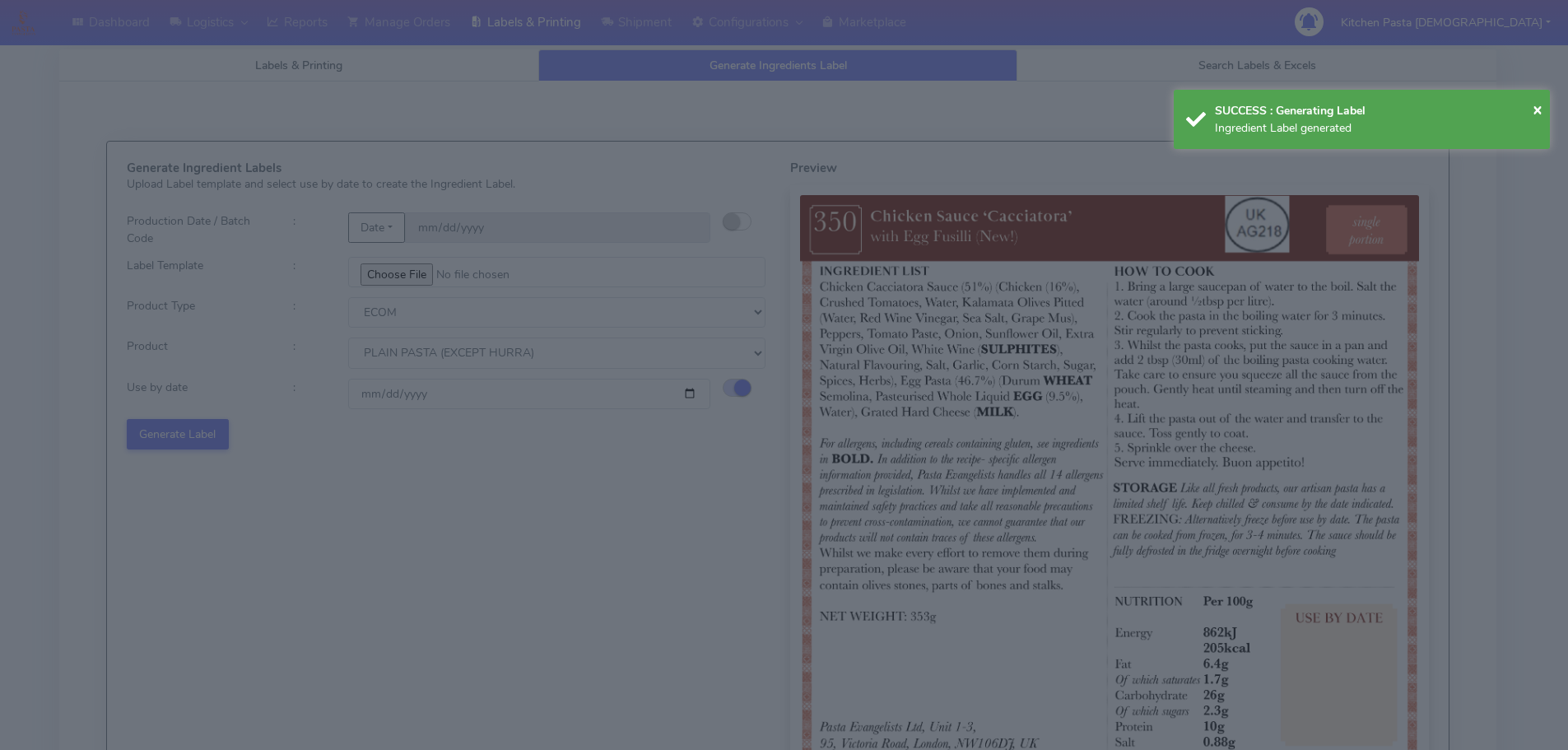
select select
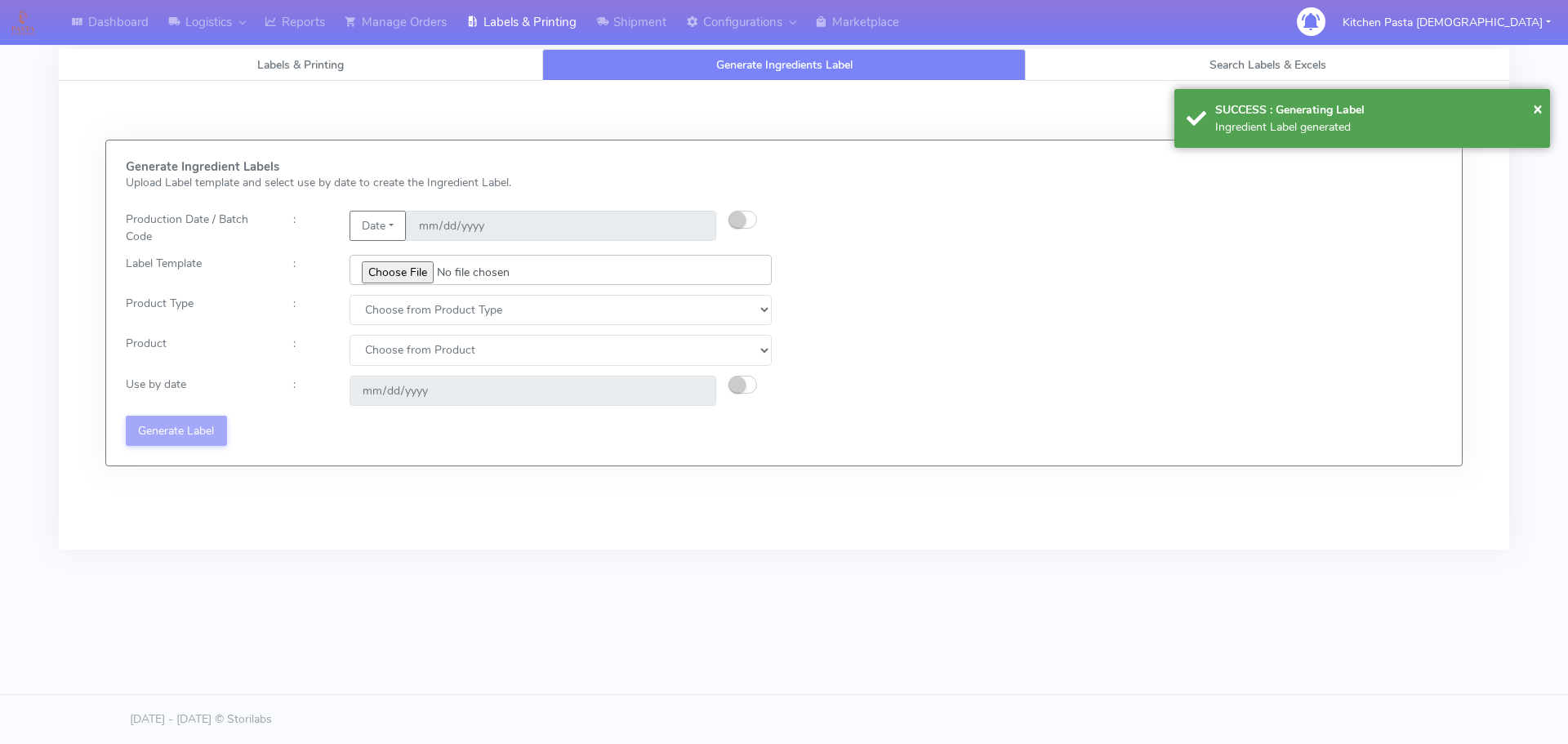
click at [398, 267] on input "file" at bounding box center [560, 270] width 422 height 30
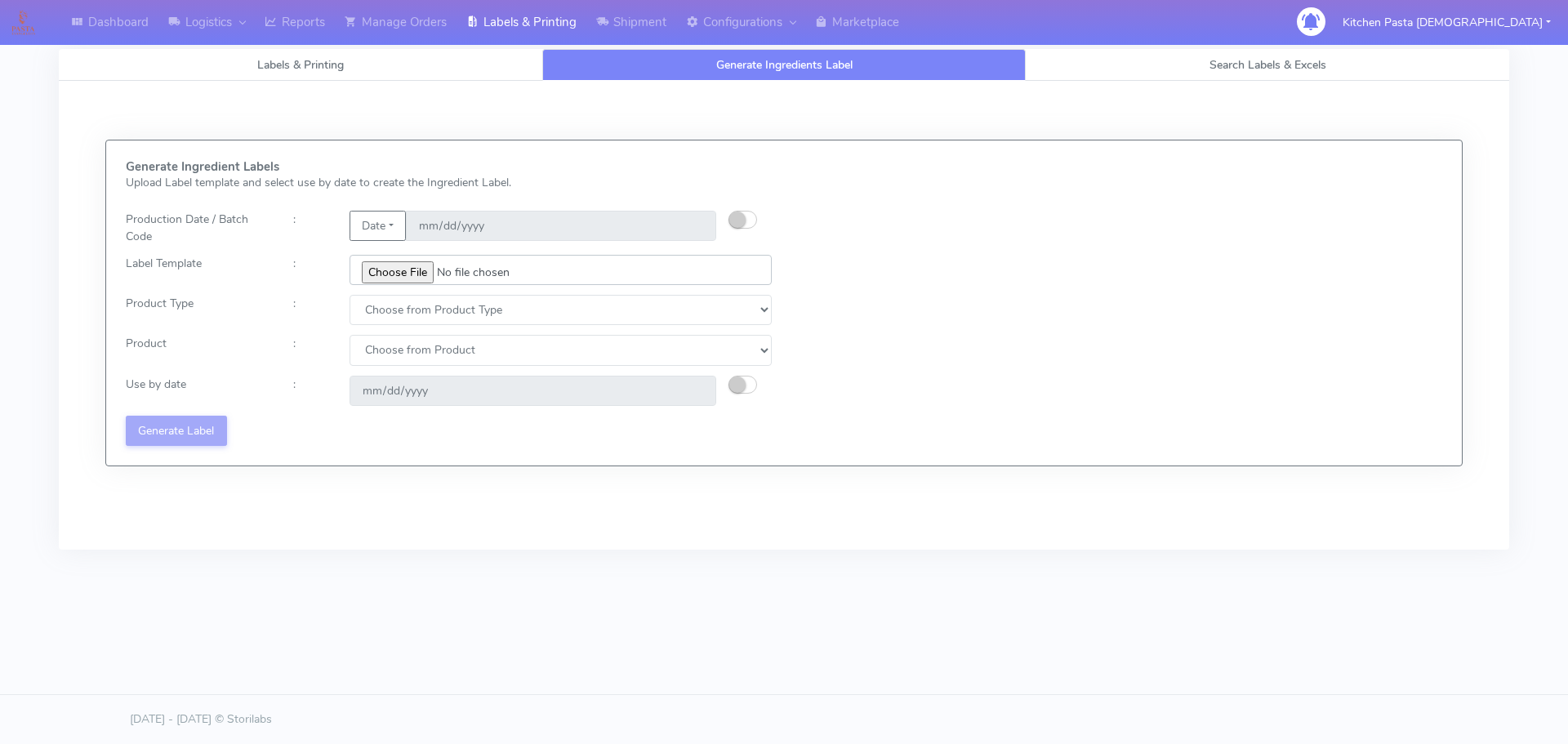
type input "C:\fakepath\Ecom_192 V8.jpg"
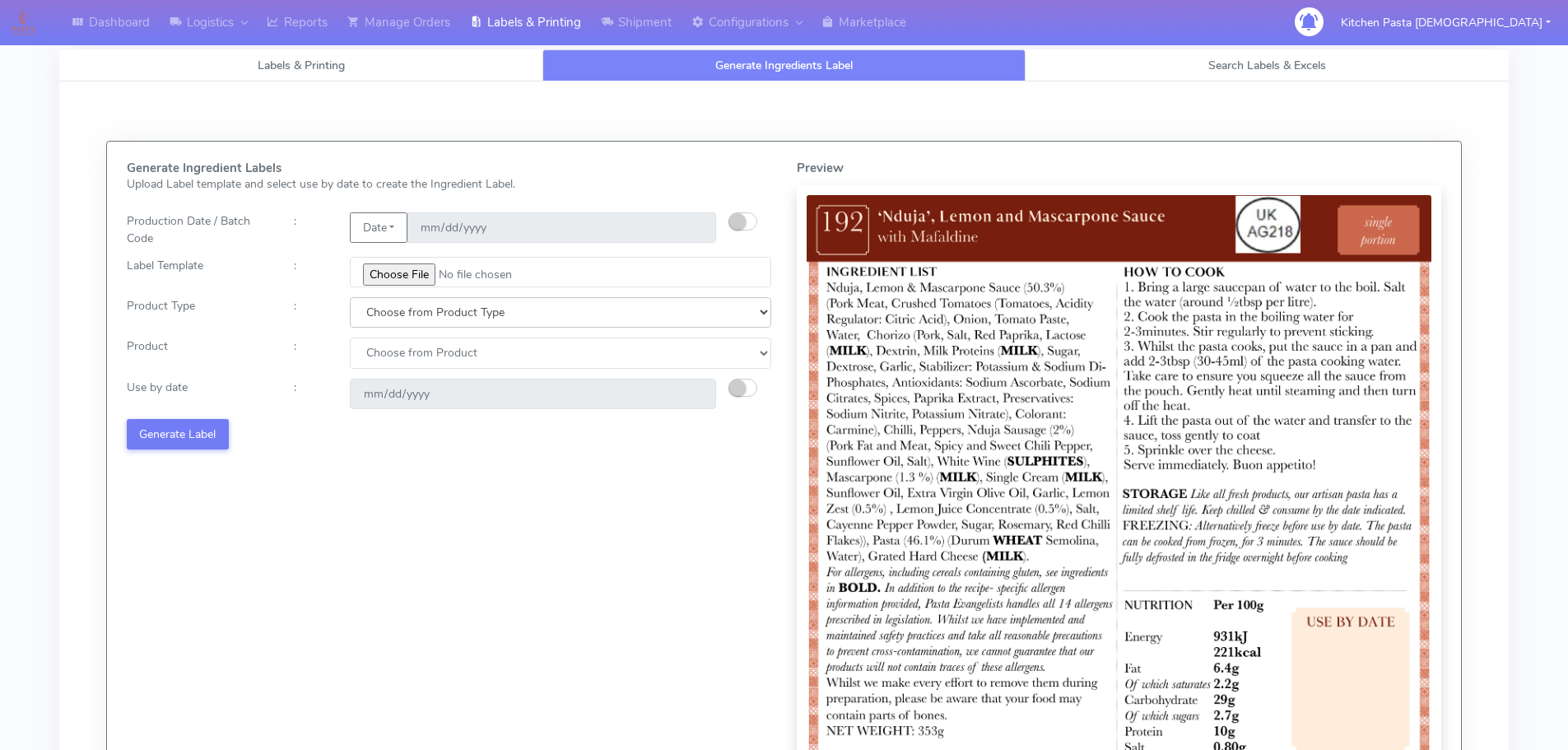
click at [456, 311] on select "Choose from Product Type ECOM ERETAIL CIRCULAR CIRC_DESERTS LASAGNE" at bounding box center [560, 312] width 421 height 30
select select "0"
click at [350, 297] on select "Choose from Product Type ECOM ERETAIL CIRCULAR CIRC_DESERTS LASAGNE" at bounding box center [560, 312] width 421 height 30
drag, startPoint x: 393, startPoint y: 350, endPoint x: 398, endPoint y: 367, distance: 17.7
click at [393, 355] on select "Choose from Product PLAIN PASTA (EXCEPT HURRA) HURRA FILLED PASTA BUTTER (INTER…" at bounding box center [560, 352] width 421 height 30
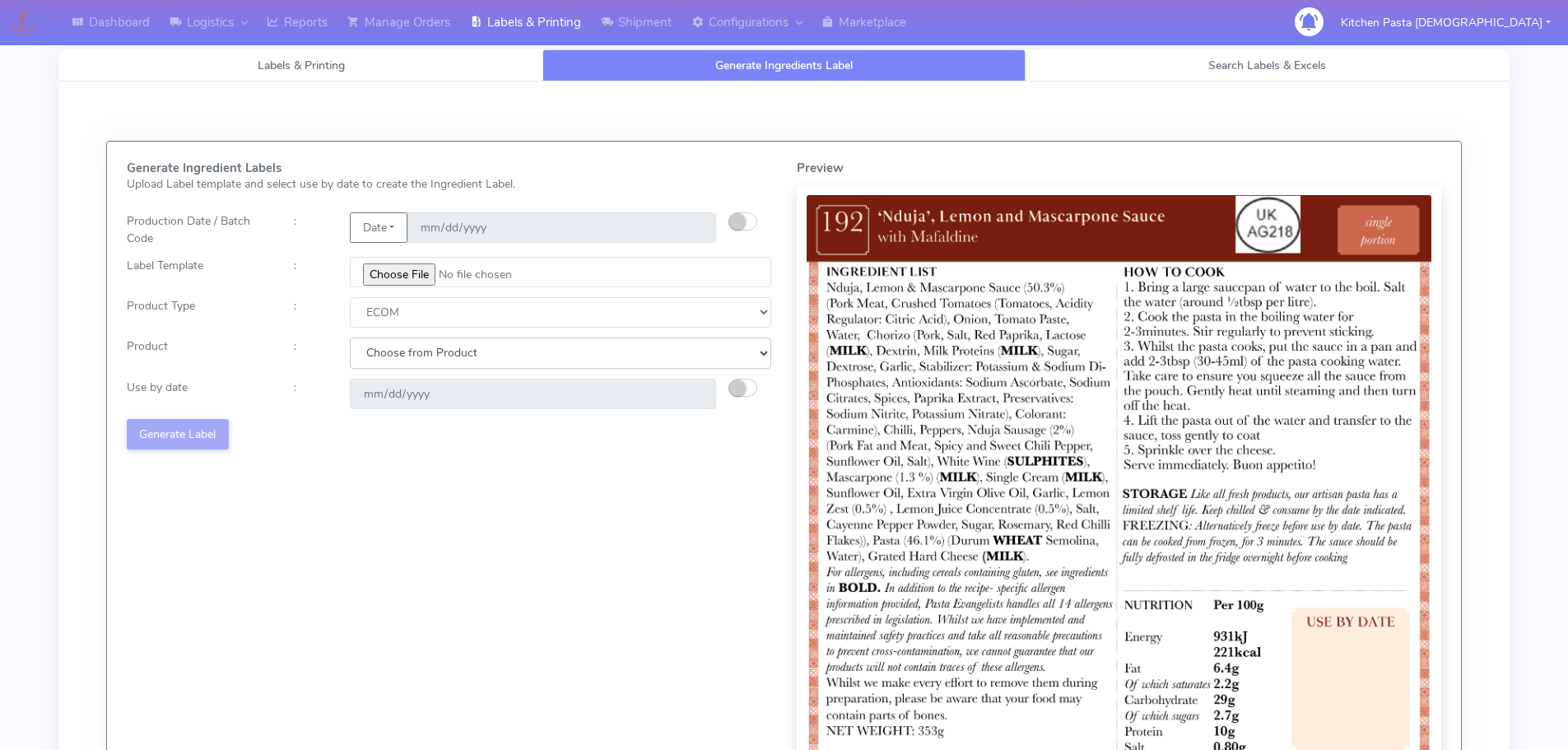
select select "0"
click at [350, 337] on select "Choose from Product PLAIN PASTA (EXCEPT HURRA) HURRA FILLED PASTA BUTTER (INTER…" at bounding box center [560, 352] width 421 height 30
click at [749, 387] on button "button" at bounding box center [743, 387] width 29 height 18
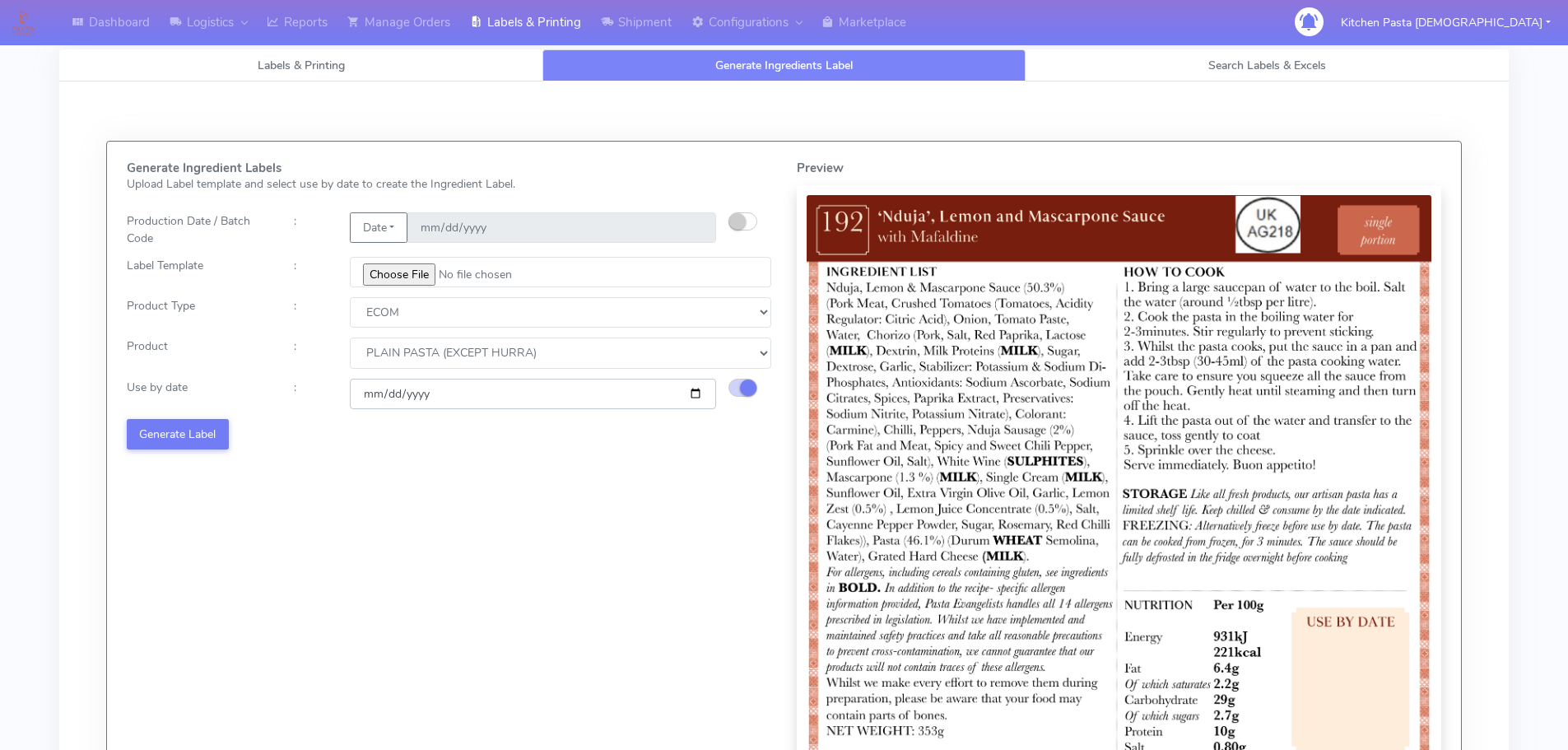
click at [697, 397] on input "2025-10-01" at bounding box center [532, 393] width 367 height 30
type input "2025-10-08"
click at [191, 424] on button "Generate Label" at bounding box center [177, 434] width 102 height 30
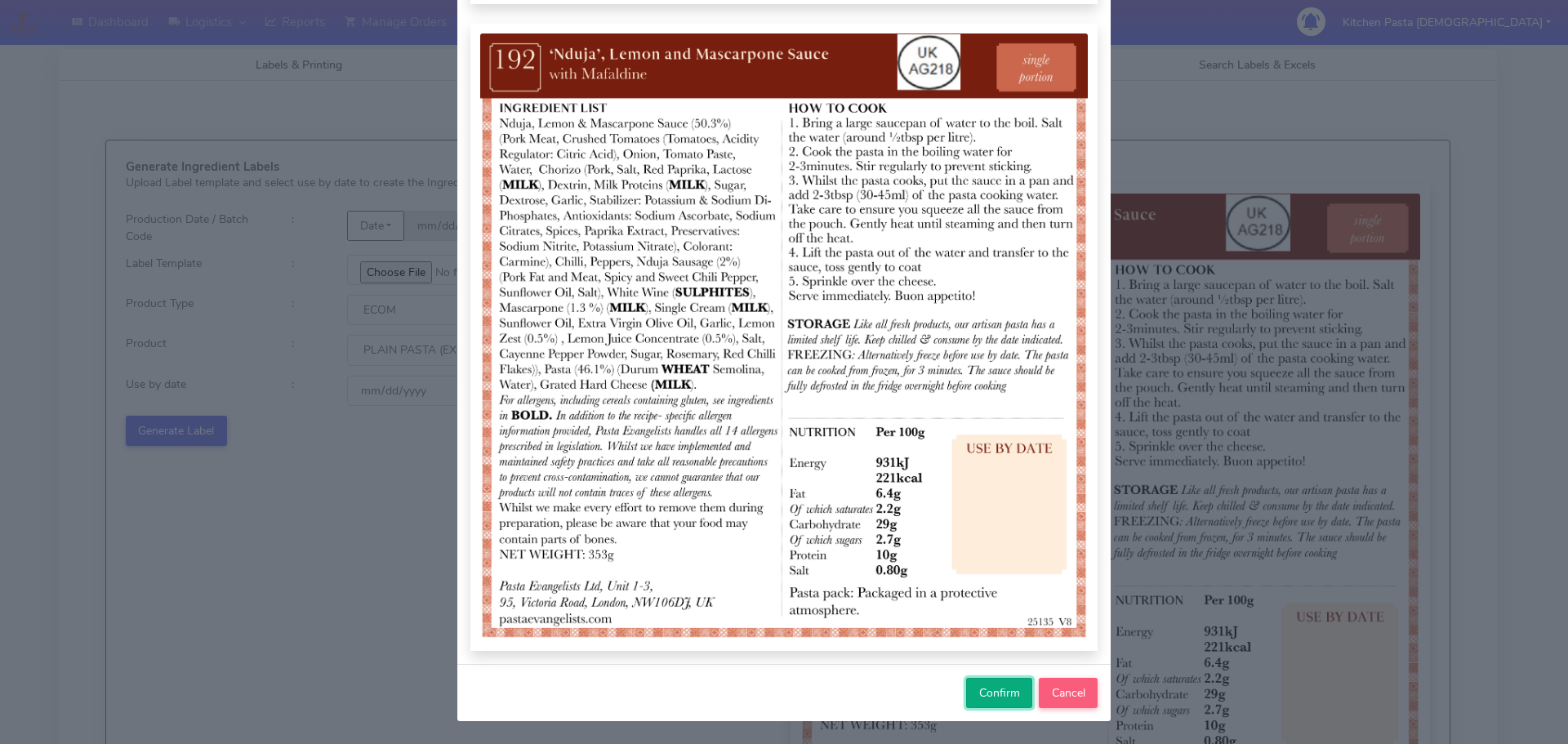
click at [991, 688] on span "Confirm" at bounding box center [999, 693] width 41 height 16
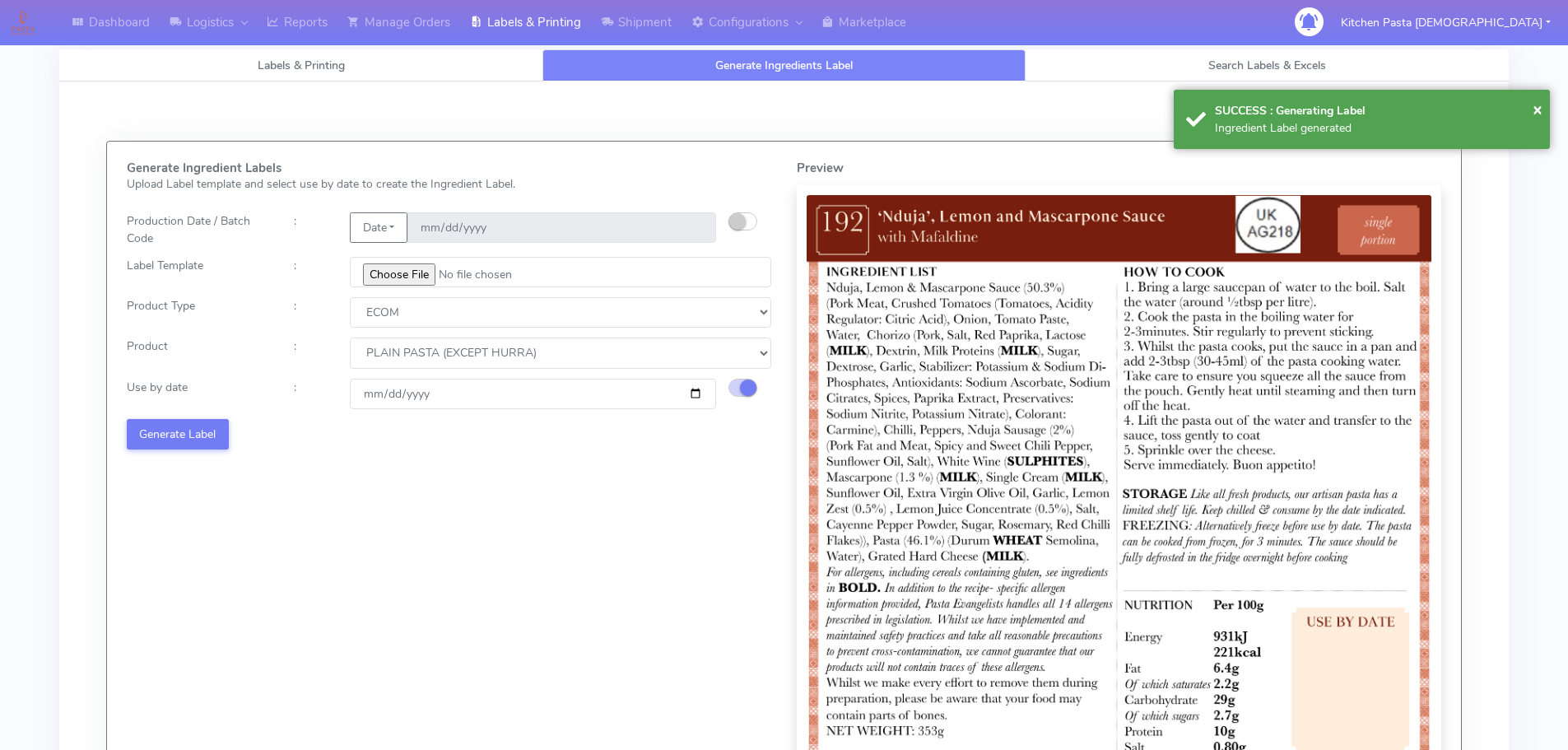
select select
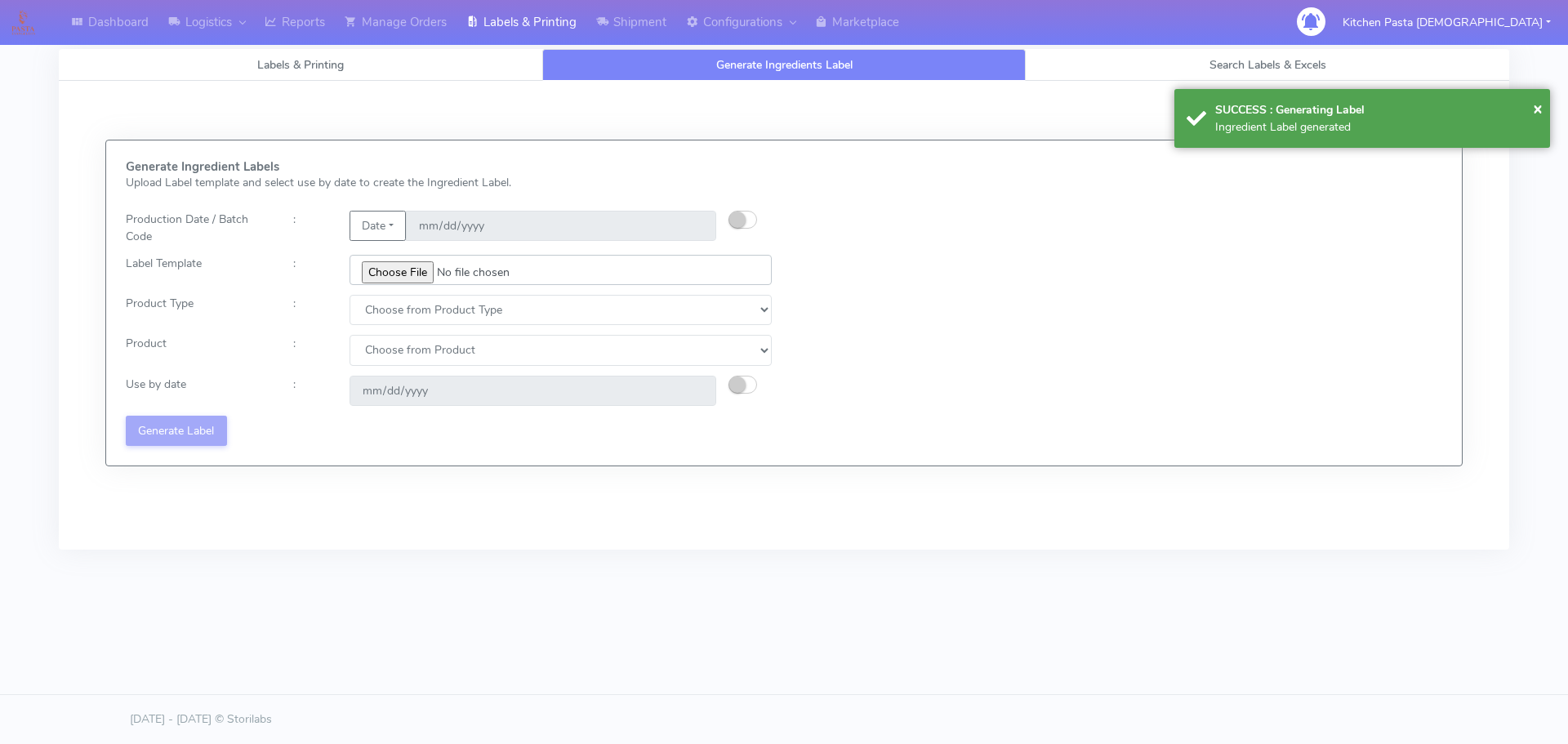
click at [419, 270] on input "file" at bounding box center [560, 270] width 422 height 30
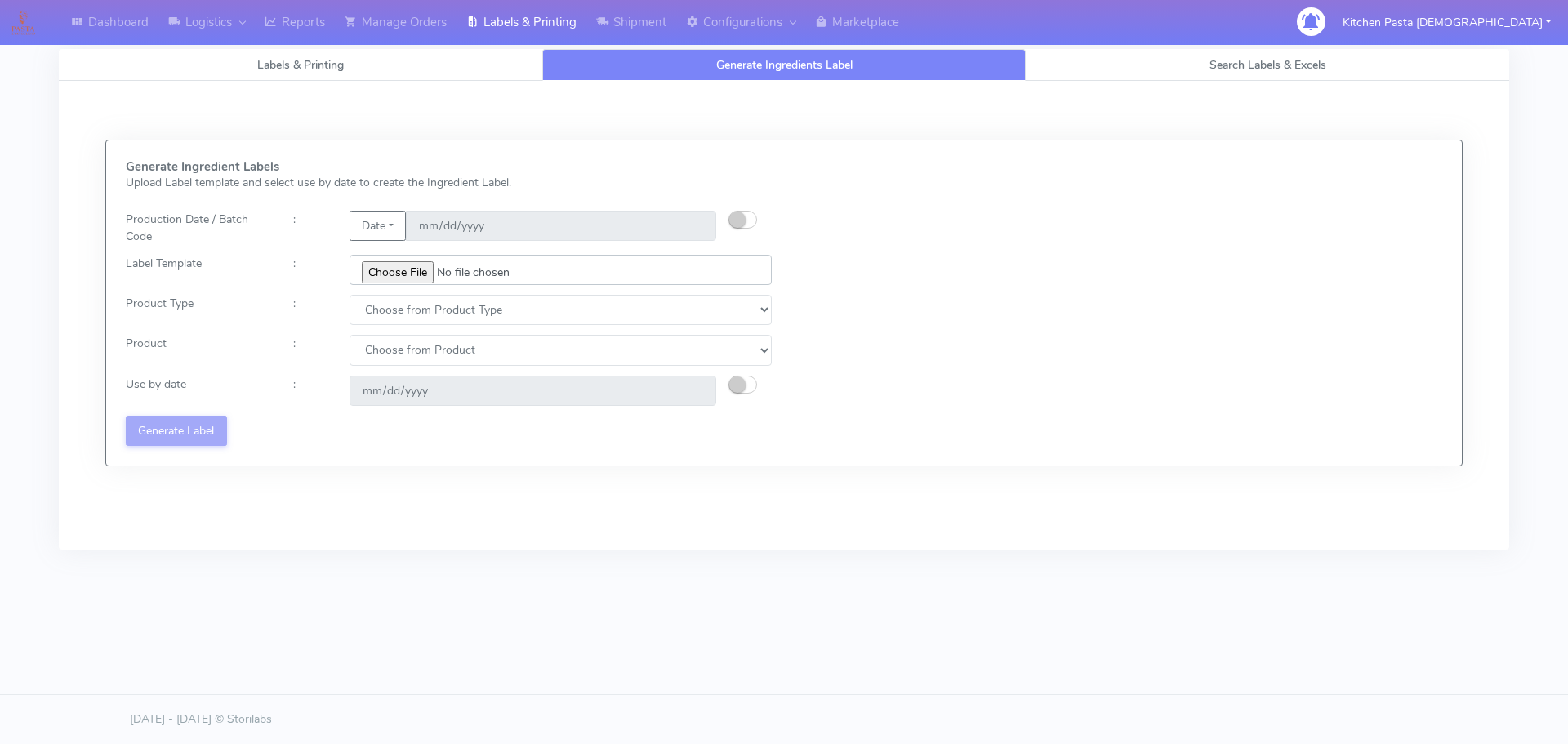
type input "C:\fakepath\Ecom_193 V8.jpg"
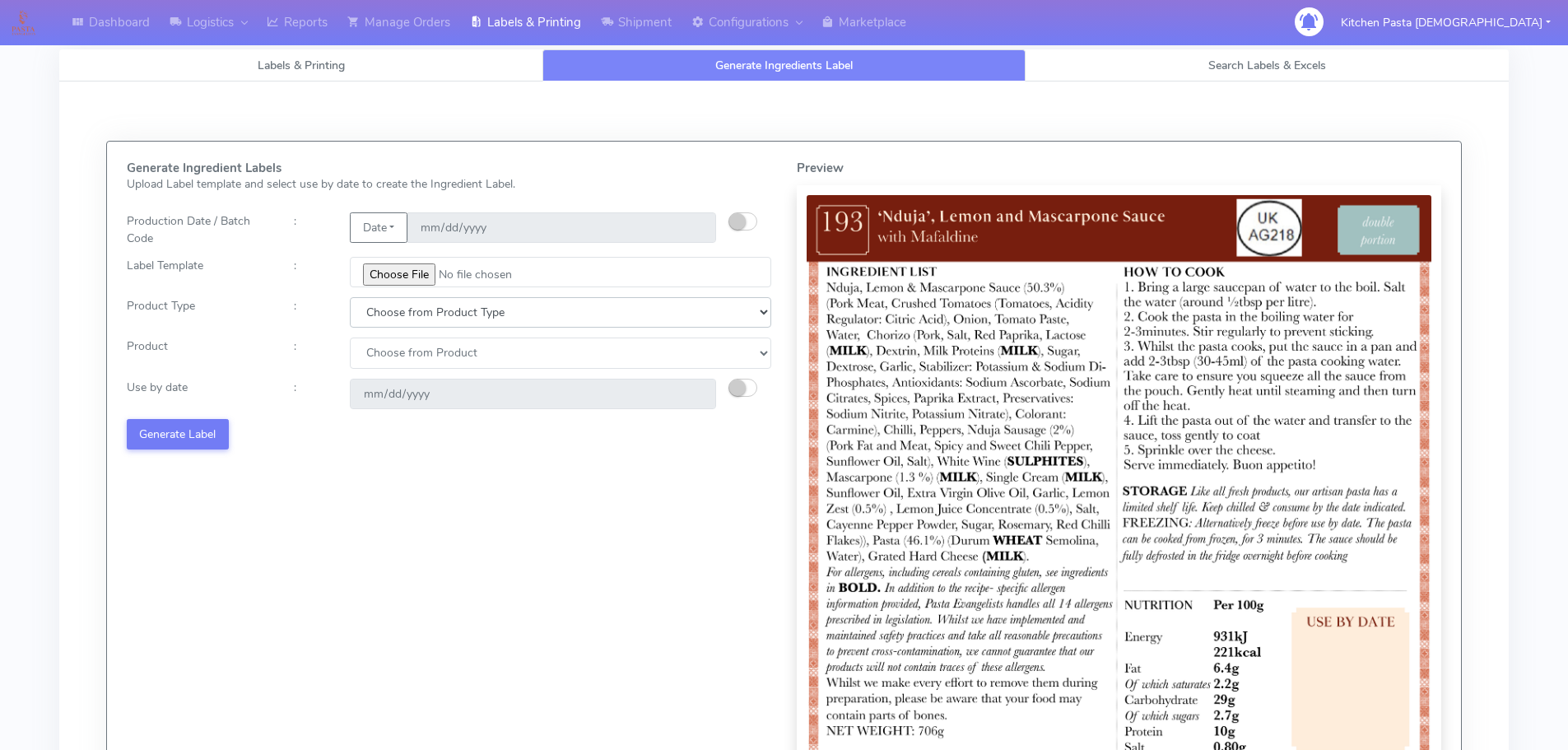
drag, startPoint x: 398, startPoint y: 316, endPoint x: 398, endPoint y: 326, distance: 10.0
click at [398, 316] on select "Choose from Product Type ECOM ERETAIL CIRCULAR CIRC_DESERTS LASAGNE" at bounding box center [560, 312] width 421 height 30
select select "0"
click at [350, 297] on select "Choose from Product Type ECOM ERETAIL CIRCULAR CIRC_DESERTS LASAGNE" at bounding box center [560, 312] width 421 height 30
drag, startPoint x: 398, startPoint y: 355, endPoint x: 398, endPoint y: 367, distance: 12.0
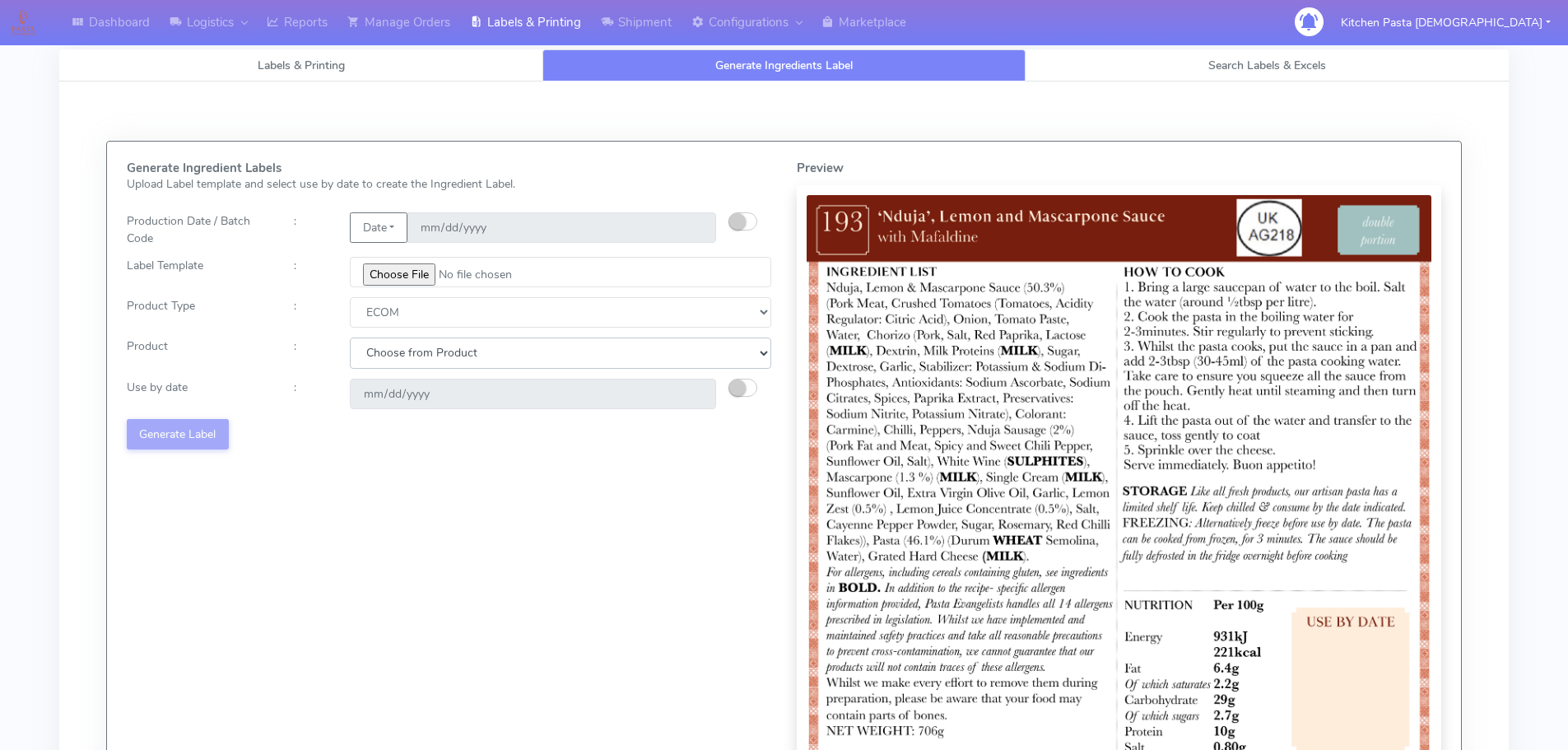
click at [398, 359] on select "Choose from Product PLAIN PASTA (EXCEPT HURRA) HURRA FILLED PASTA BUTTER (INTER…" at bounding box center [560, 352] width 421 height 30
select select "0"
click at [350, 337] on select "Choose from Product PLAIN PASTA (EXCEPT HURRA) HURRA FILLED PASTA BUTTER (INTER…" at bounding box center [560, 352] width 421 height 30
click at [731, 388] on small "button" at bounding box center [738, 387] width 16 height 16
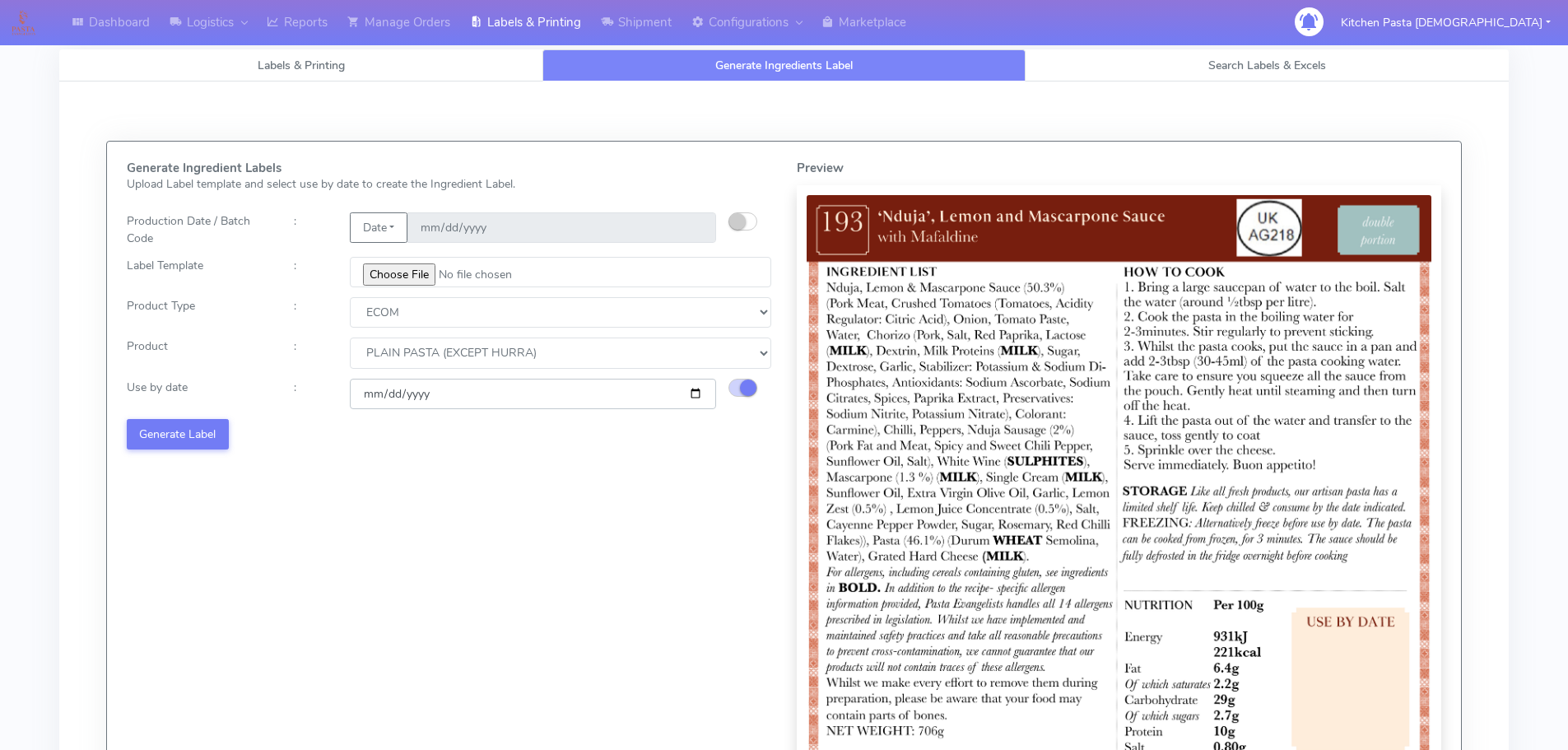
click at [686, 392] on input "2025-10-01" at bounding box center [532, 393] width 367 height 30
click at [693, 400] on input "2025-10-01" at bounding box center [532, 393] width 367 height 30
type input "2025-10-08"
click at [193, 435] on button "Generate Label" at bounding box center [177, 434] width 102 height 30
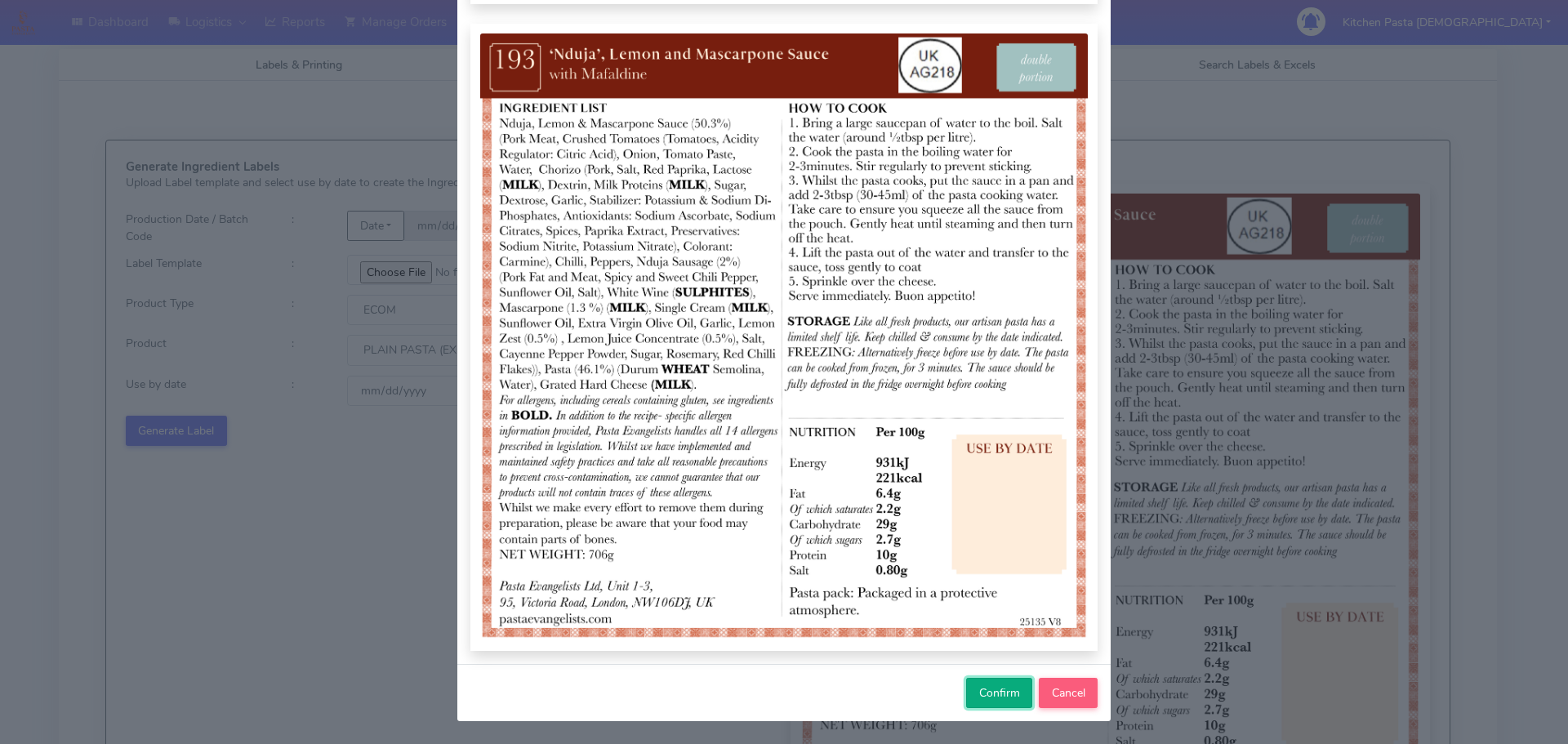
click at [978, 679] on button "Confirm" at bounding box center [999, 693] width 66 height 30
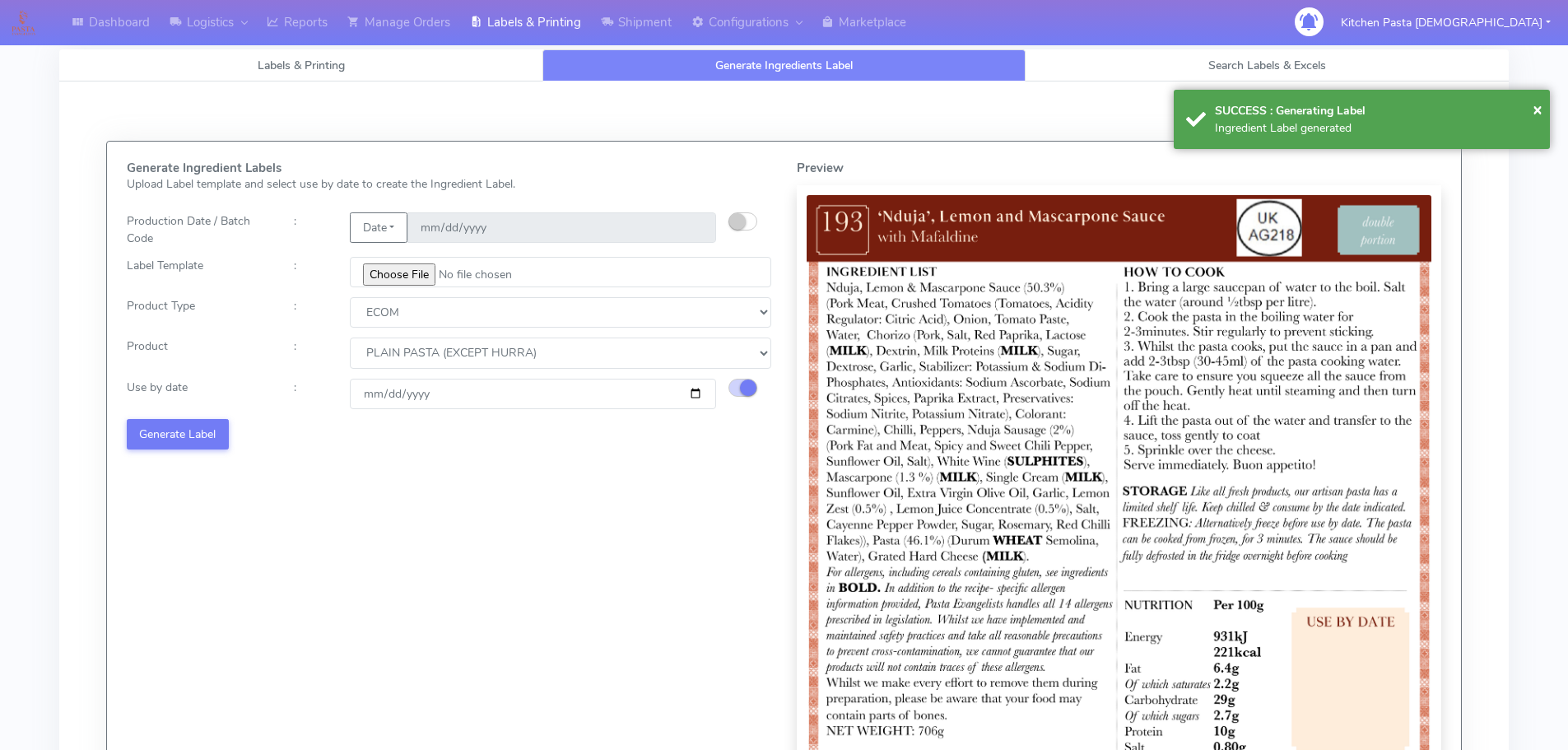
select select
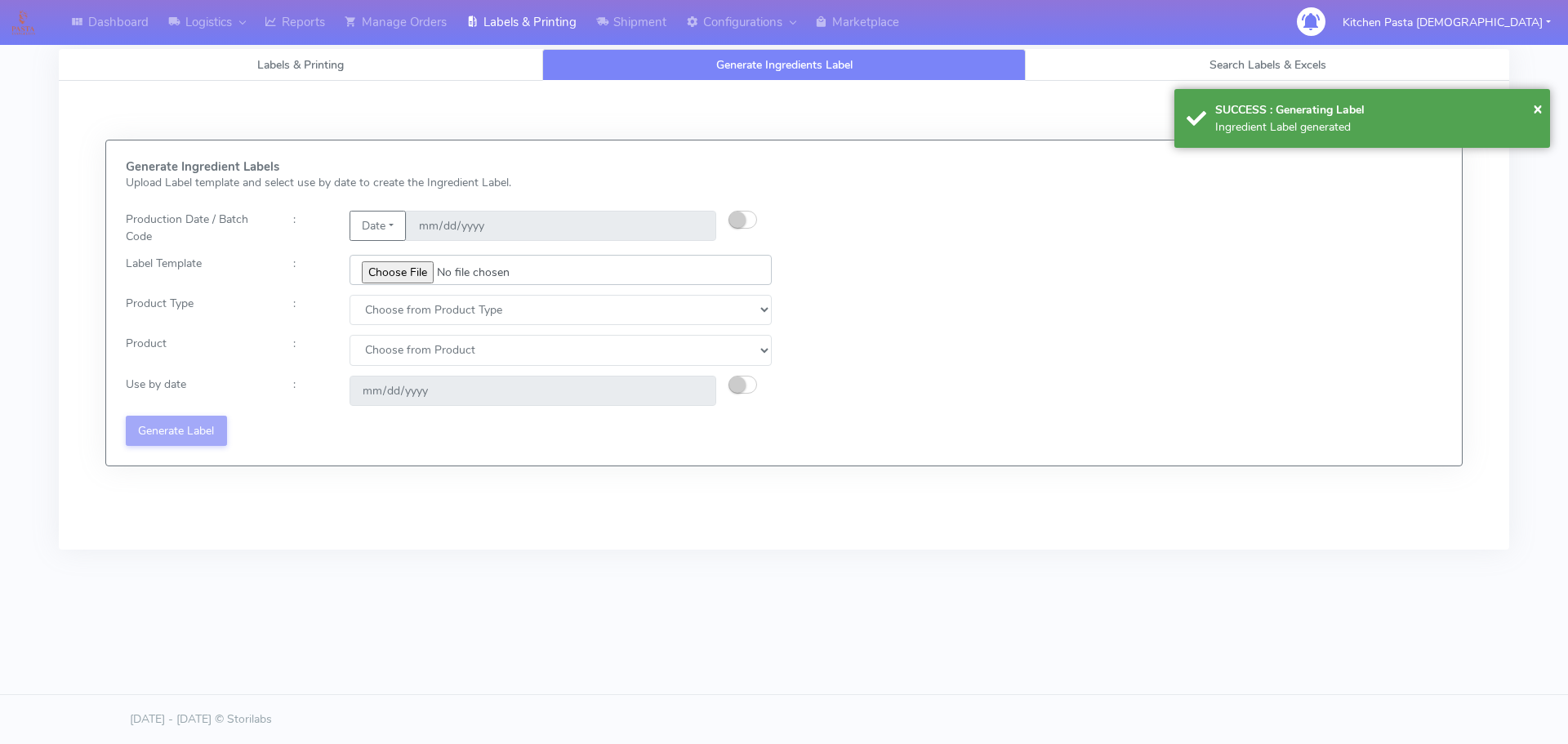
click at [411, 271] on input "file" at bounding box center [560, 270] width 422 height 30
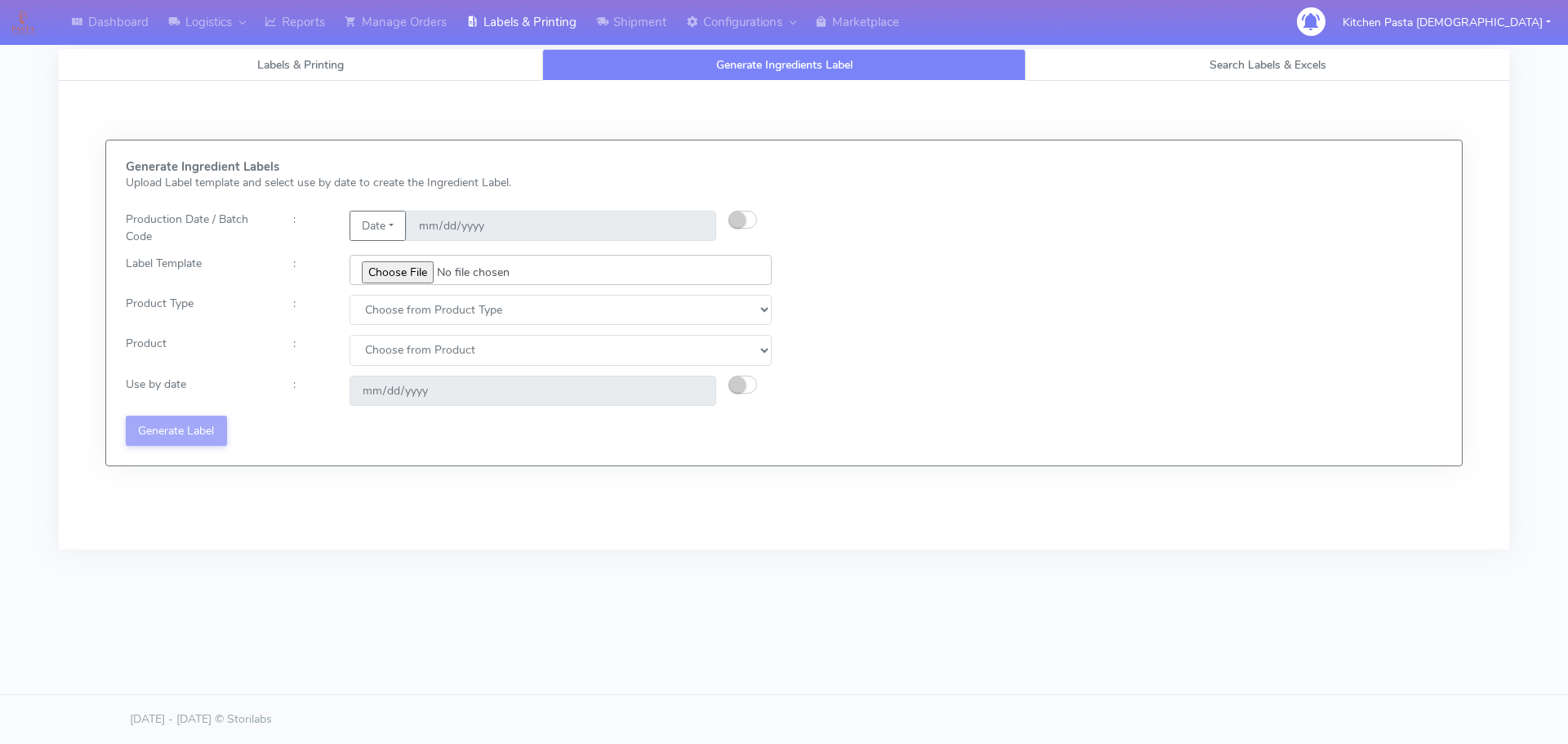
type input "C:\fakepath\Ecom_220_V8.jpg"
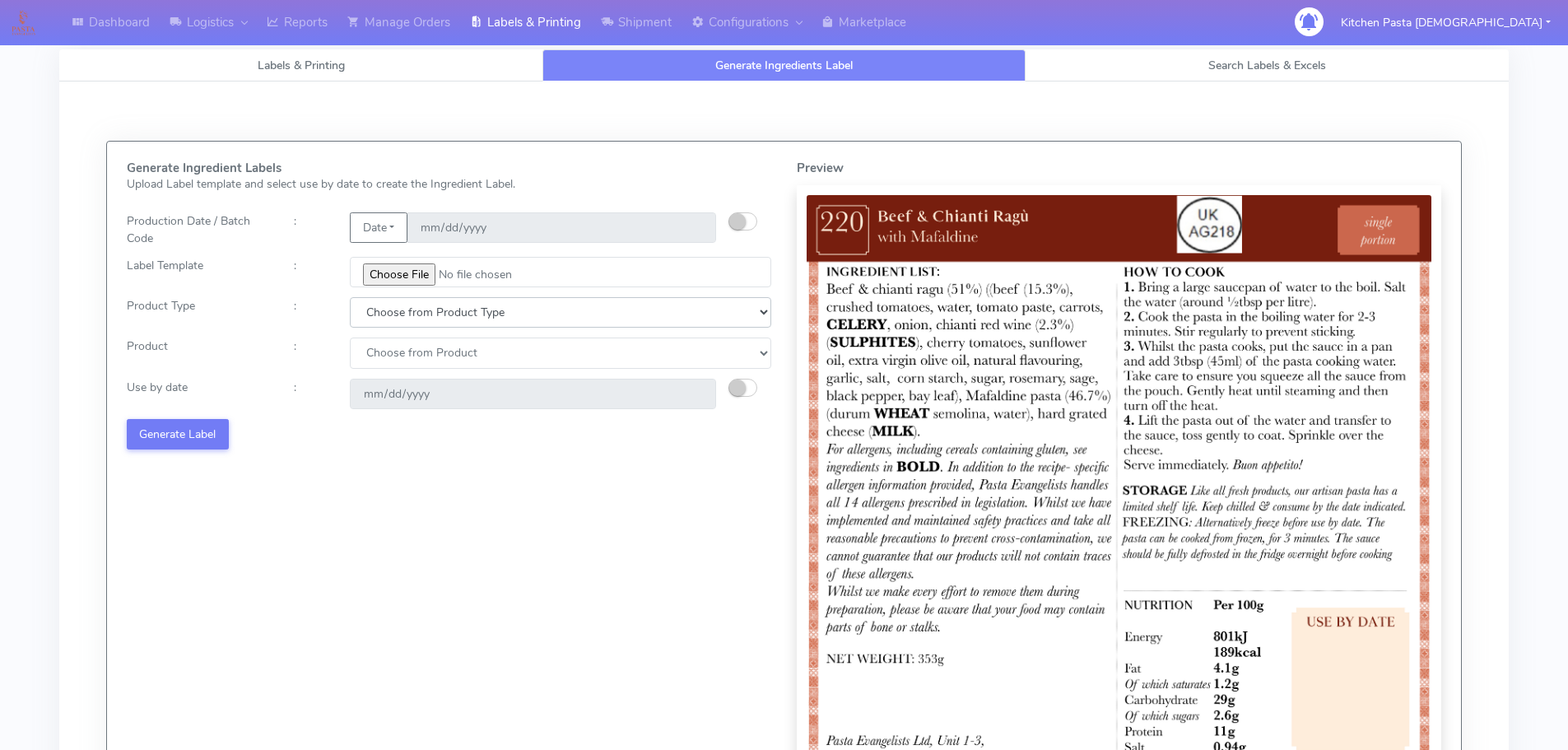
drag, startPoint x: 413, startPoint y: 308, endPoint x: 408, endPoint y: 323, distance: 15.8
click at [411, 313] on select "Choose from Product Type ECOM ERETAIL CIRCULAR CIRC_DESERTS LASAGNE" at bounding box center [560, 312] width 421 height 30
select select "0"
click at [350, 297] on select "Choose from Product Type ECOM ERETAIL CIRCULAR CIRC_DESERTS LASAGNE" at bounding box center [560, 312] width 421 height 30
drag, startPoint x: 398, startPoint y: 347, endPoint x: 398, endPoint y: 366, distance: 19.0
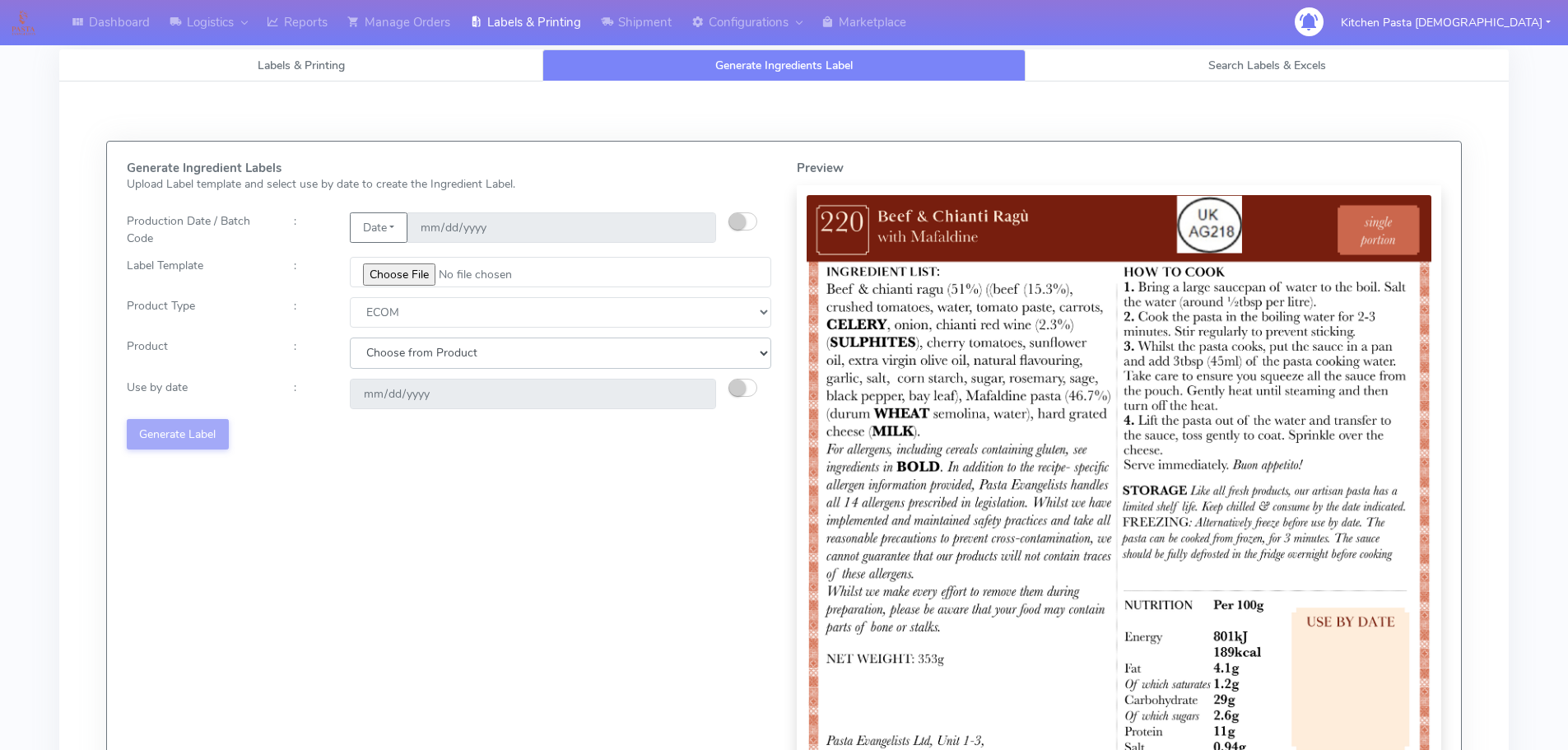
click at [398, 355] on select "Choose from Product PLAIN PASTA (EXCEPT HURRA) HURRA FILLED PASTA BUTTER (INTER…" at bounding box center [560, 352] width 421 height 30
click at [398, 367] on select "Choose from Product PLAIN PASTA (EXCEPT HURRA) HURRA FILLED PASTA BUTTER (INTER…" at bounding box center [560, 352] width 421 height 30
drag, startPoint x: 403, startPoint y: 356, endPoint x: 405, endPoint y: 365, distance: 9.2
click at [403, 356] on select "Choose from Product PLAIN PASTA (EXCEPT HURRA) HURRA FILLED PASTA BUTTER (INTER…" at bounding box center [560, 352] width 421 height 30
select select "0"
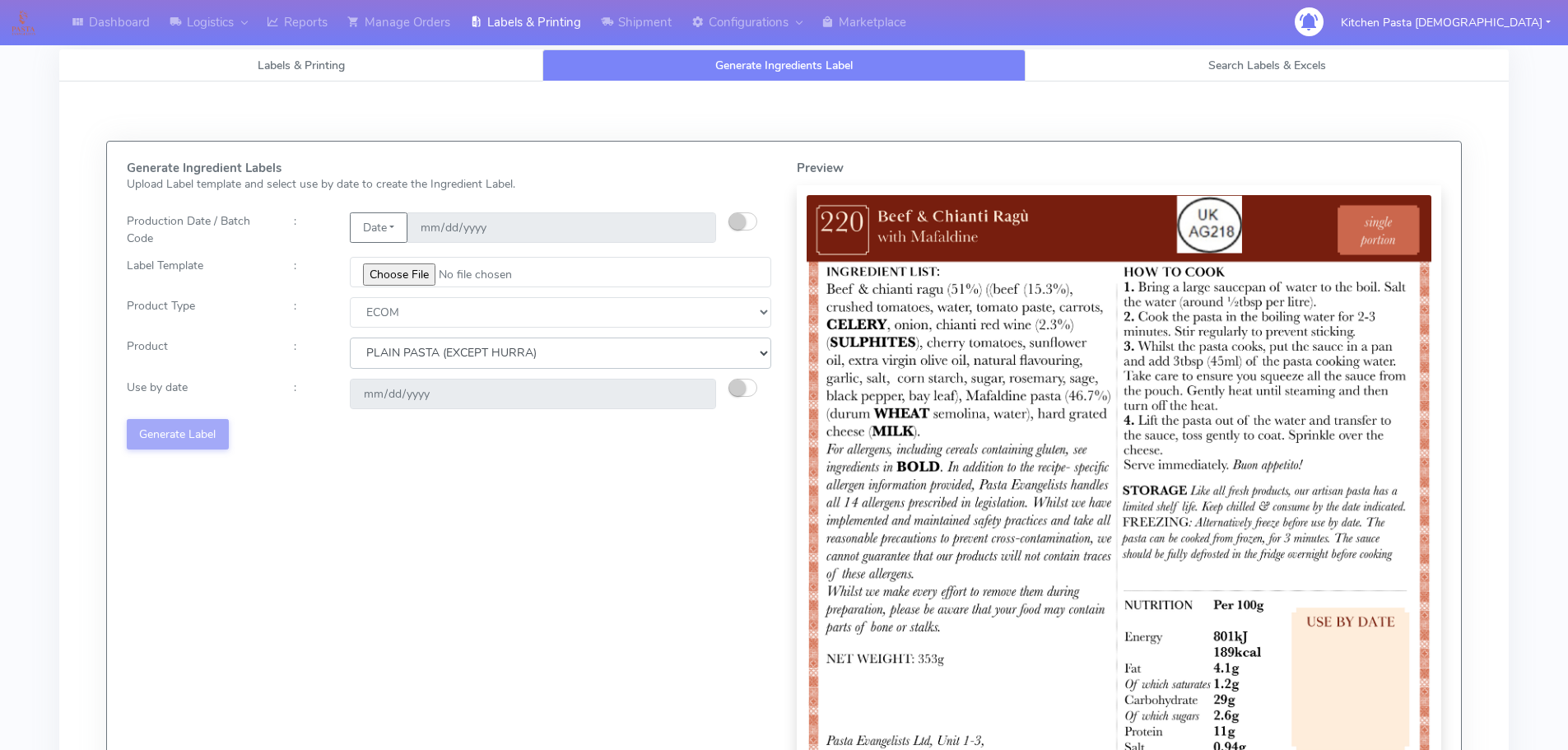
click at [350, 337] on select "Choose from Product PLAIN PASTA (EXCEPT HURRA) HURRA FILLED PASTA BUTTER (INTER…" at bounding box center [560, 352] width 421 height 30
click at [741, 383] on small "button" at bounding box center [738, 387] width 16 height 16
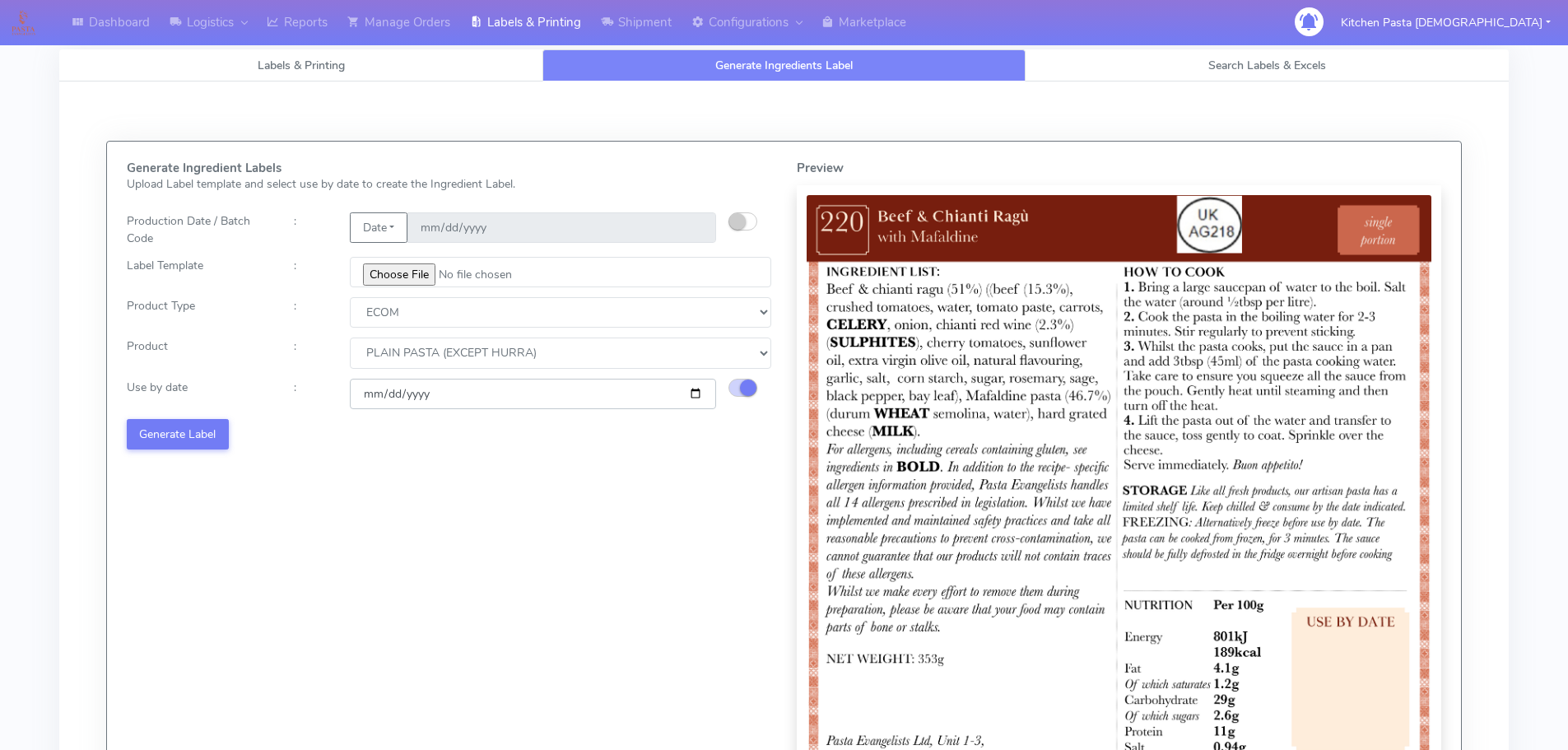
click at [696, 391] on input "[DATE]" at bounding box center [532, 393] width 367 height 30
type input "[DATE]"
drag, startPoint x: 230, startPoint y: 427, endPoint x: 215, endPoint y: 427, distance: 15.0
click at [229, 427] on div "Generate Ingredient Labels Upload Label template and select use by date to crea…" at bounding box center [449, 495] width 670 height 668
click at [215, 427] on button "Generate Label" at bounding box center [177, 434] width 102 height 30
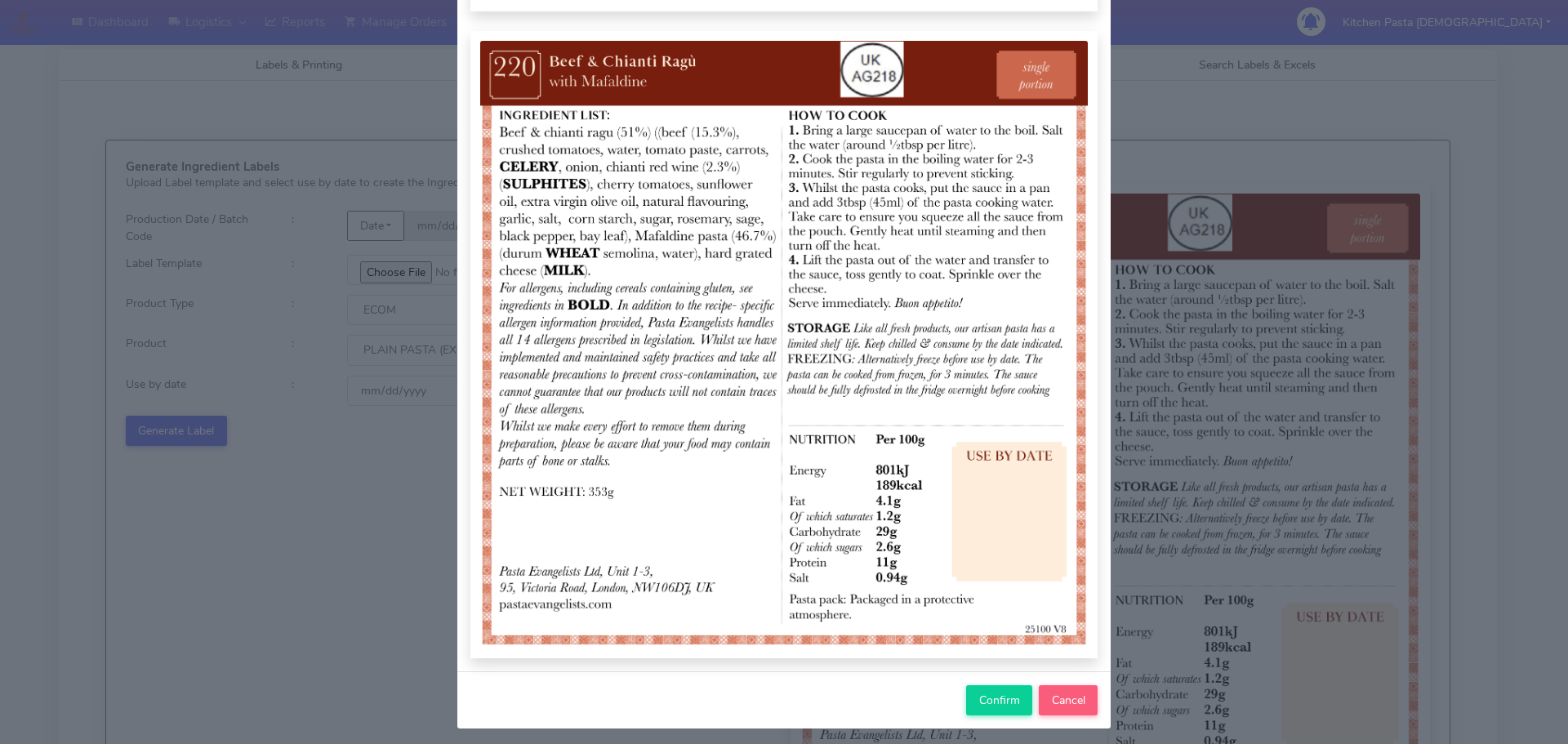
scroll to position [164, 0]
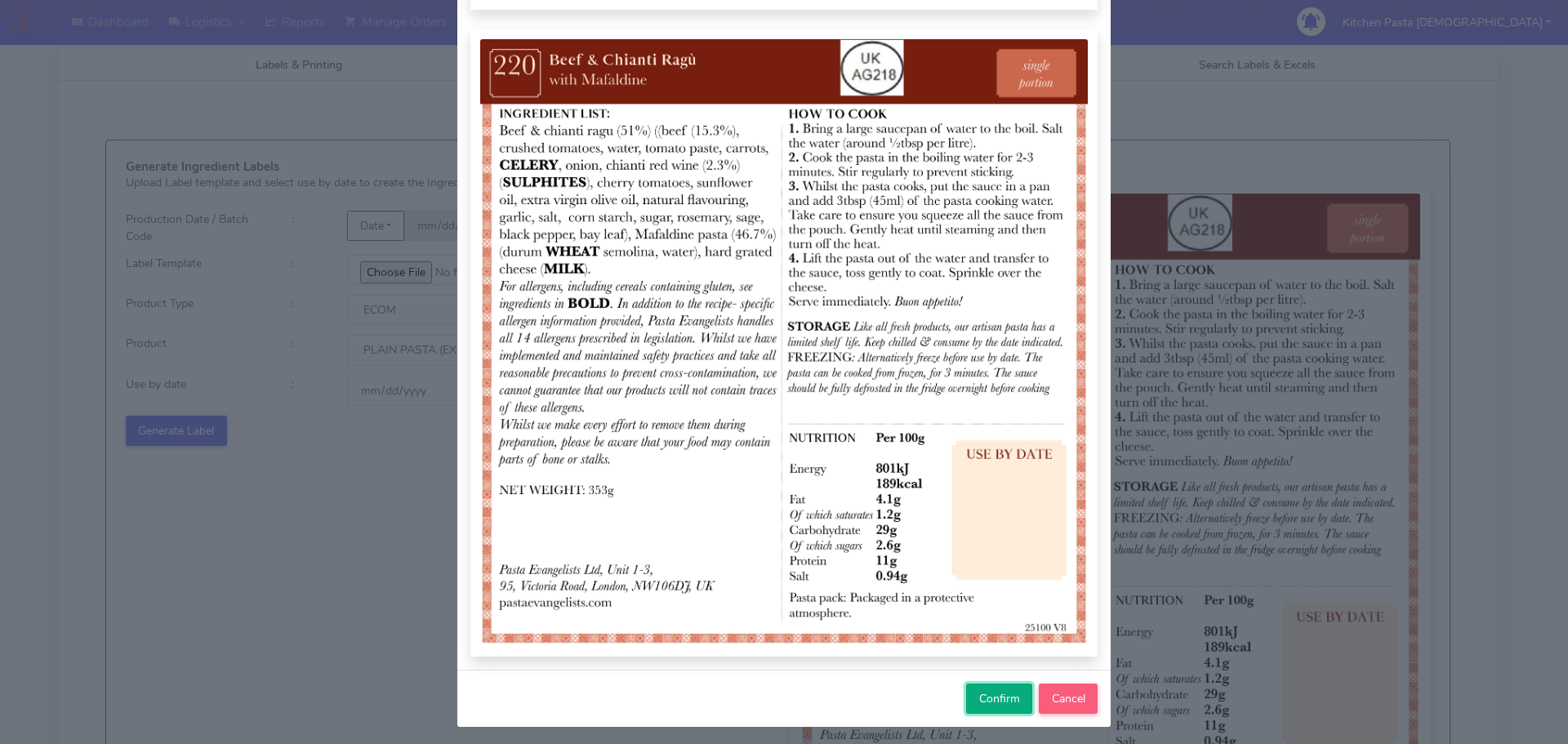
click at [983, 696] on span "Confirm" at bounding box center [999, 699] width 41 height 16
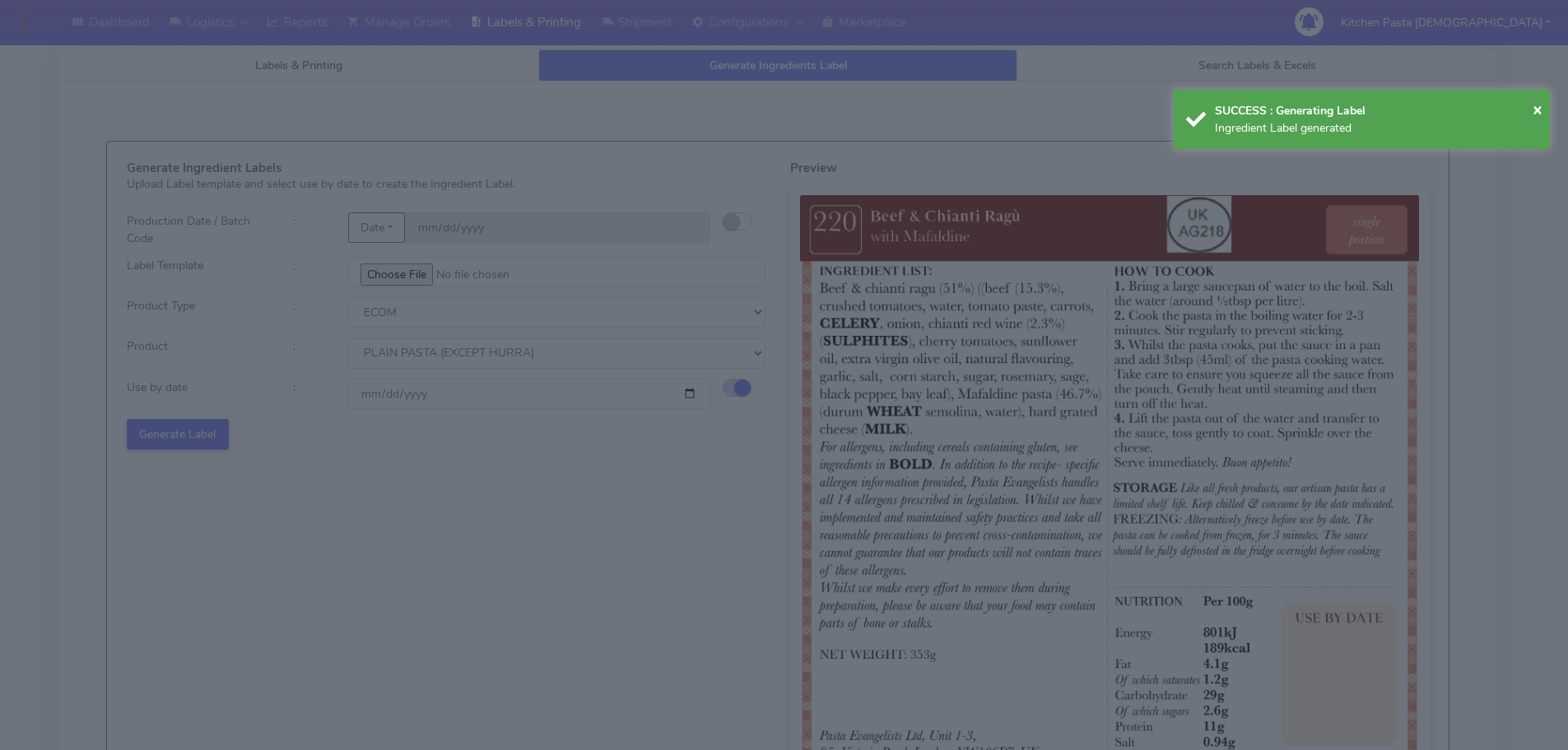
select select
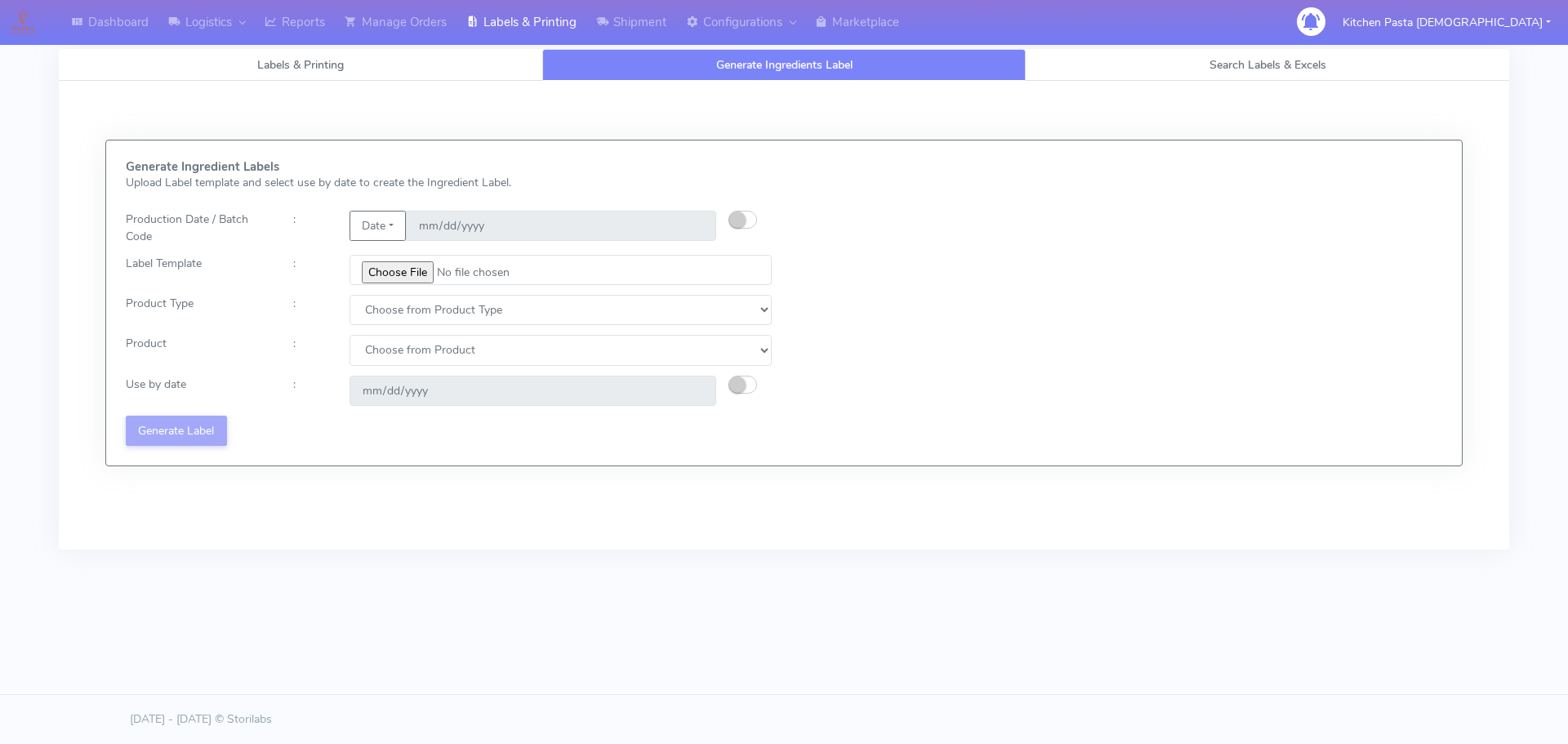
drag, startPoint x: 892, startPoint y: 460, endPoint x: 868, endPoint y: 450, distance: 26.0
click at [892, 460] on div "Generate Ingredient Labels Upload Label template and select use by date to crea…" at bounding box center [784, 303] width 1356 height 325
click at [386, 280] on input "file" at bounding box center [560, 270] width 422 height 30
type input "C:\fakepath\Ecom_221_V8.jpg"
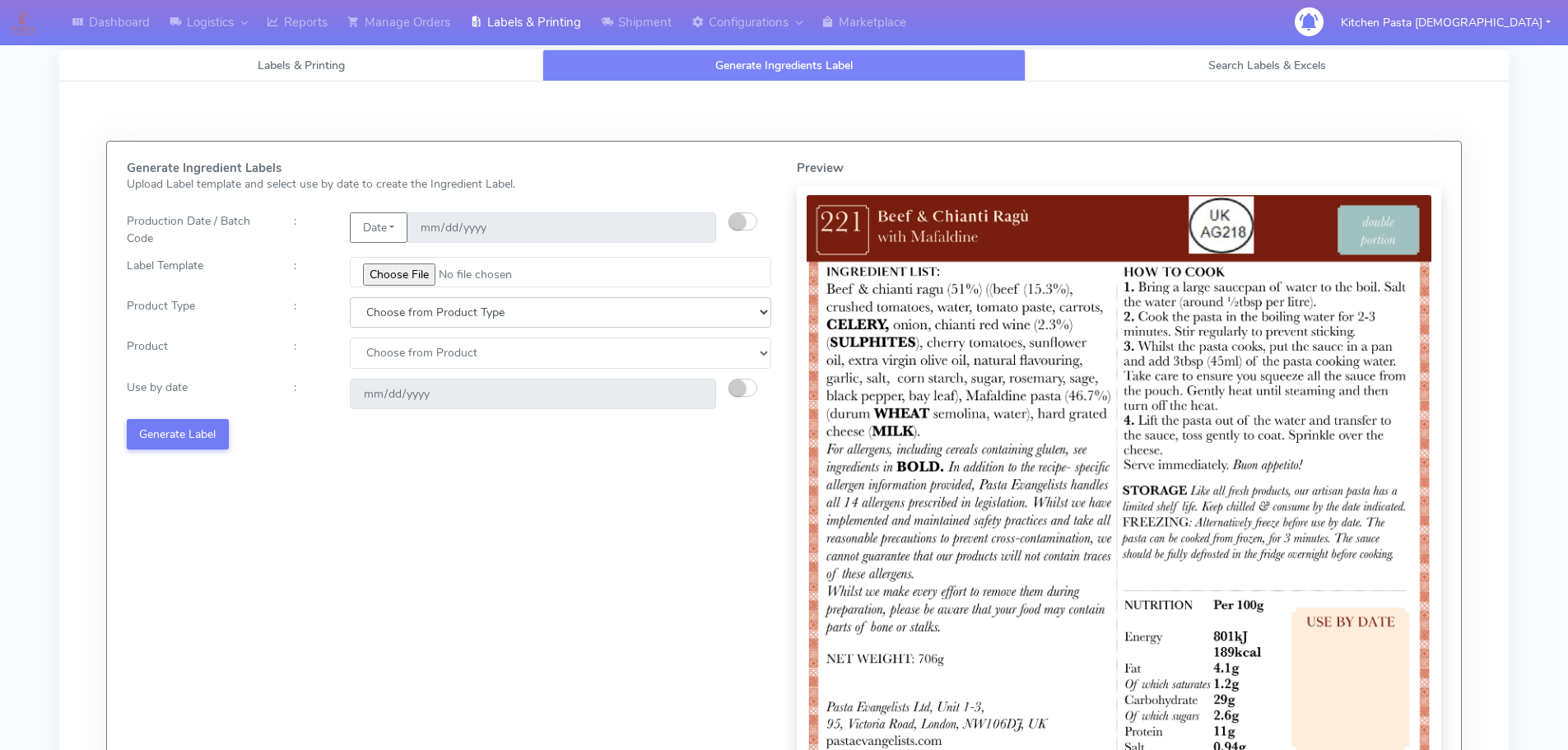
click at [417, 317] on select "Choose from Product Type ECOM ERETAIL CIRCULAR CIRC_DESERTS LASAGNE" at bounding box center [560, 312] width 421 height 30
select select "0"
click at [350, 297] on select "Choose from Product Type ECOM ERETAIL CIRCULAR CIRC_DESERTS LASAGNE" at bounding box center [560, 312] width 421 height 30
click at [389, 357] on select "Choose from Product PLAIN PASTA (EXCEPT HURRA) HURRA FILLED PASTA BUTTER (INTER…" at bounding box center [560, 352] width 421 height 30
select select "0"
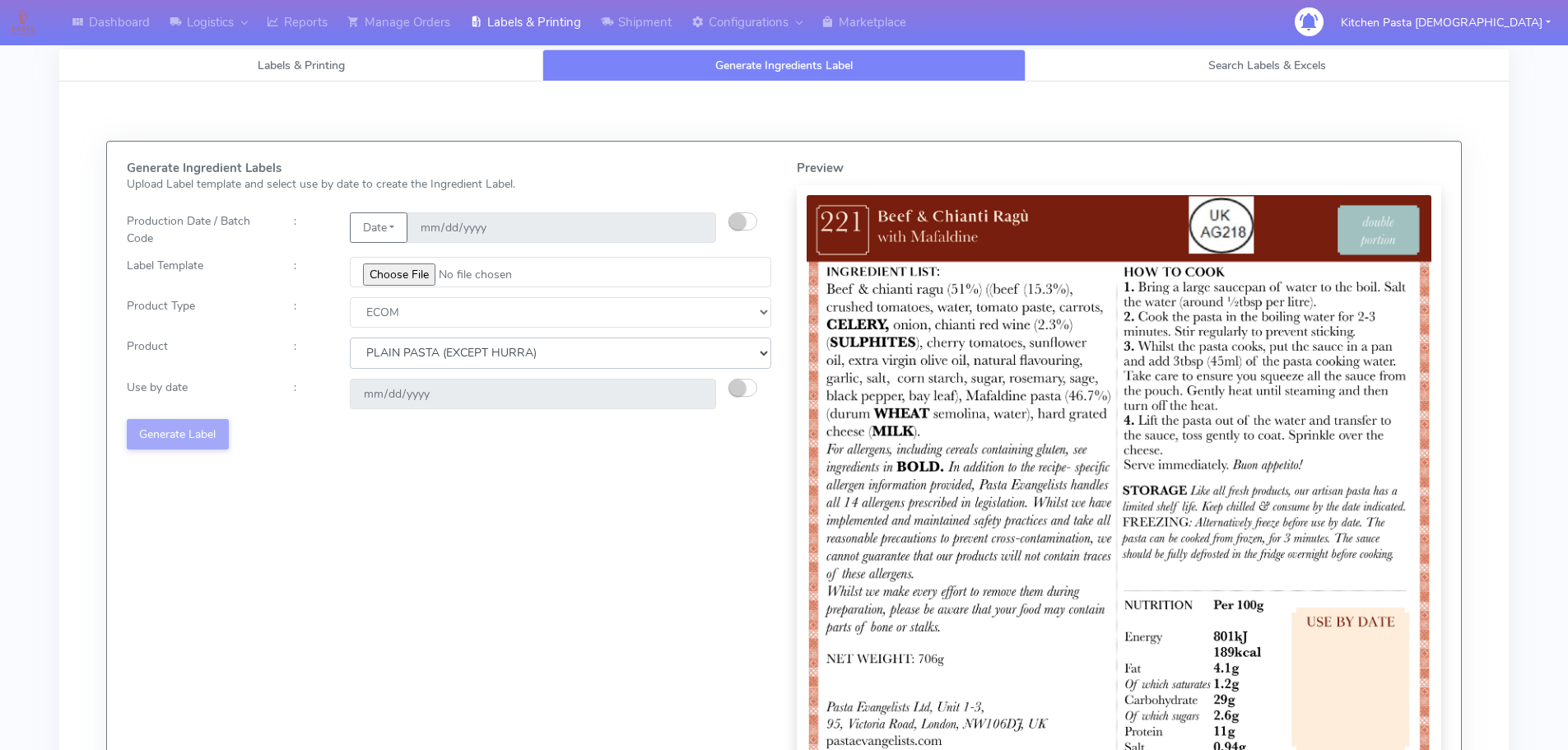
click at [350, 337] on select "Choose from Product PLAIN PASTA (EXCEPT HURRA) HURRA FILLED PASTA BUTTER (INTER…" at bounding box center [560, 352] width 421 height 30
click at [743, 388] on small "button" at bounding box center [738, 387] width 16 height 16
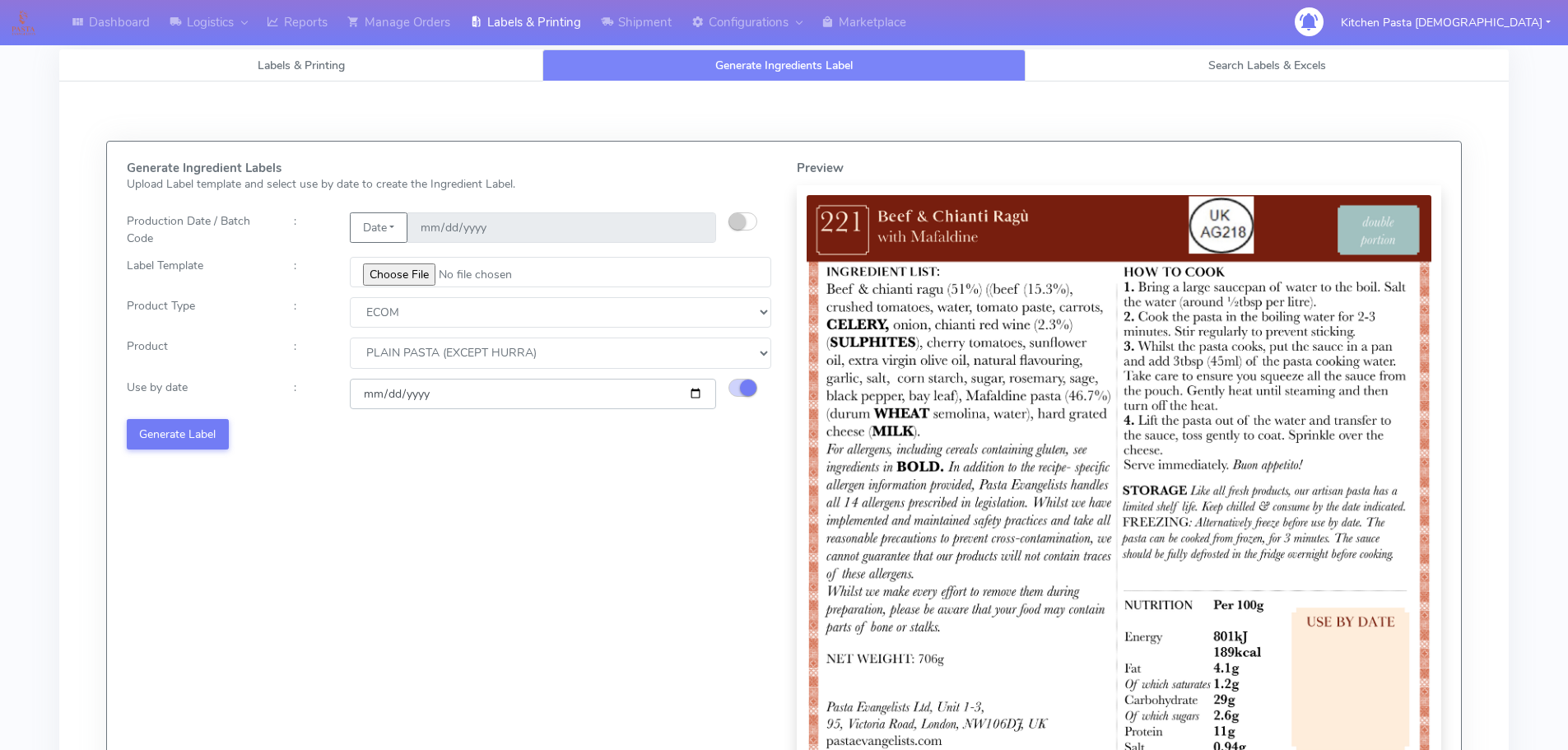
click at [699, 388] on input "2025-10-01" at bounding box center [532, 393] width 367 height 30
type input "2025-10-08"
click at [170, 449] on button "Generate Label" at bounding box center [177, 434] width 102 height 30
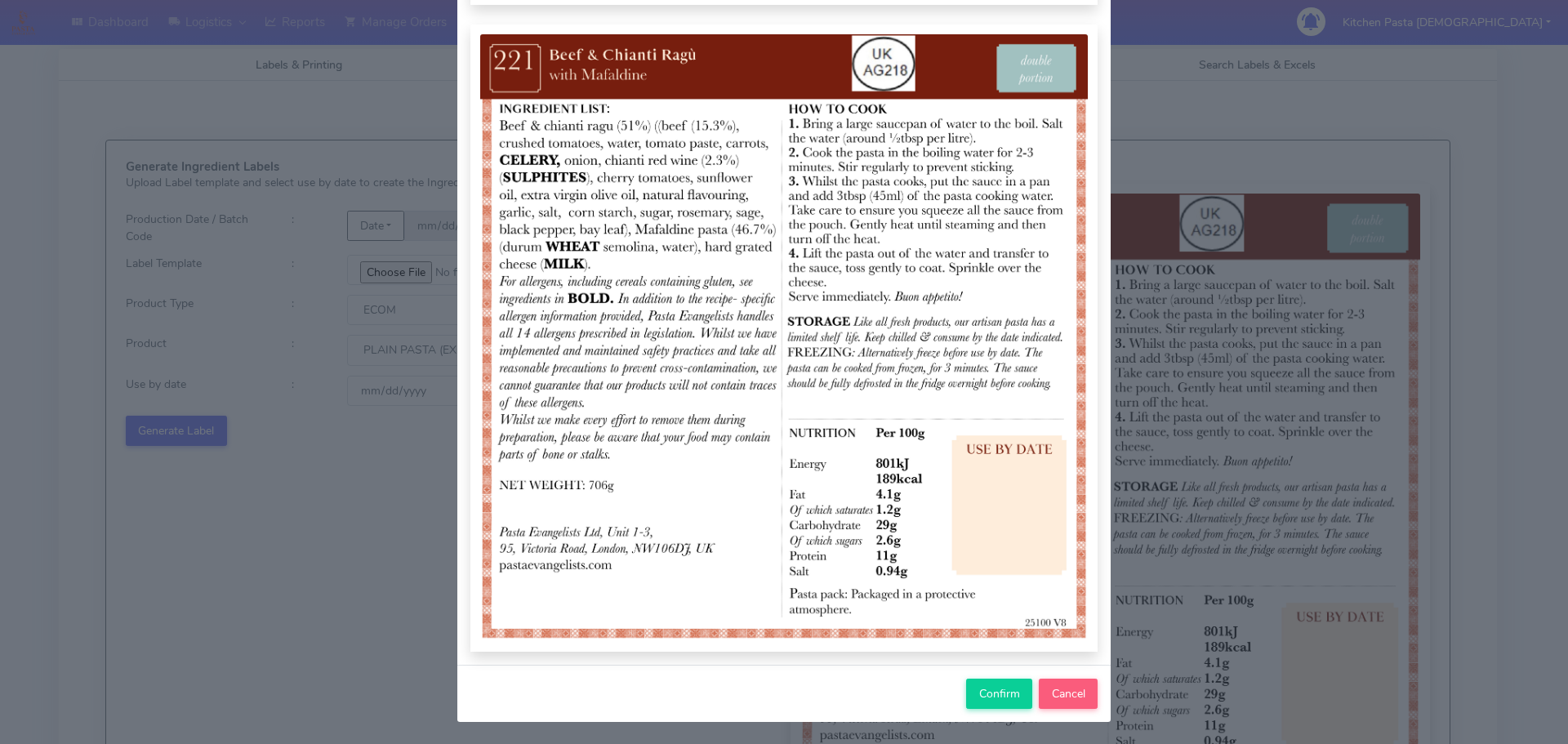
scroll to position [169, 0]
click at [979, 691] on span "Confirm" at bounding box center [999, 693] width 41 height 16
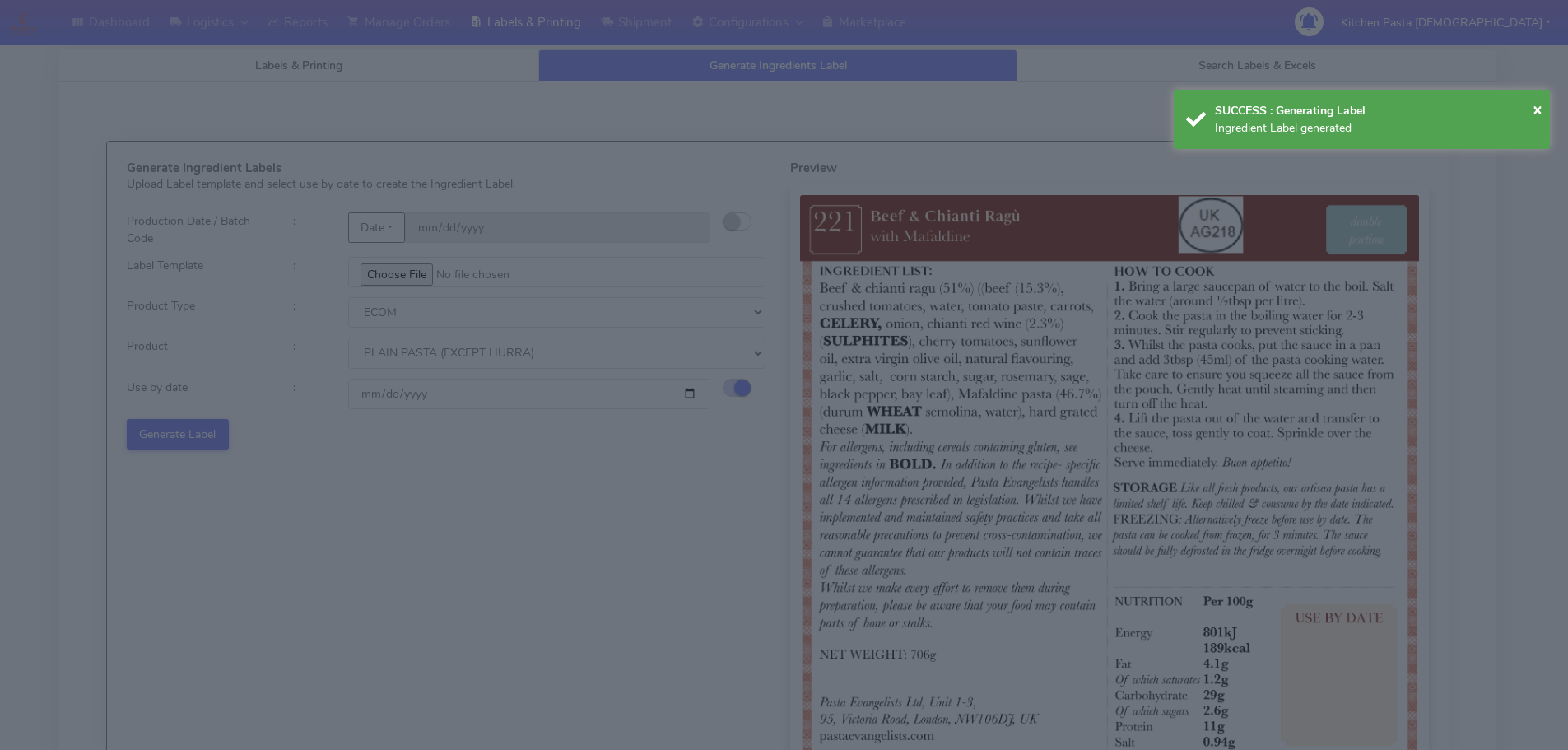
select select
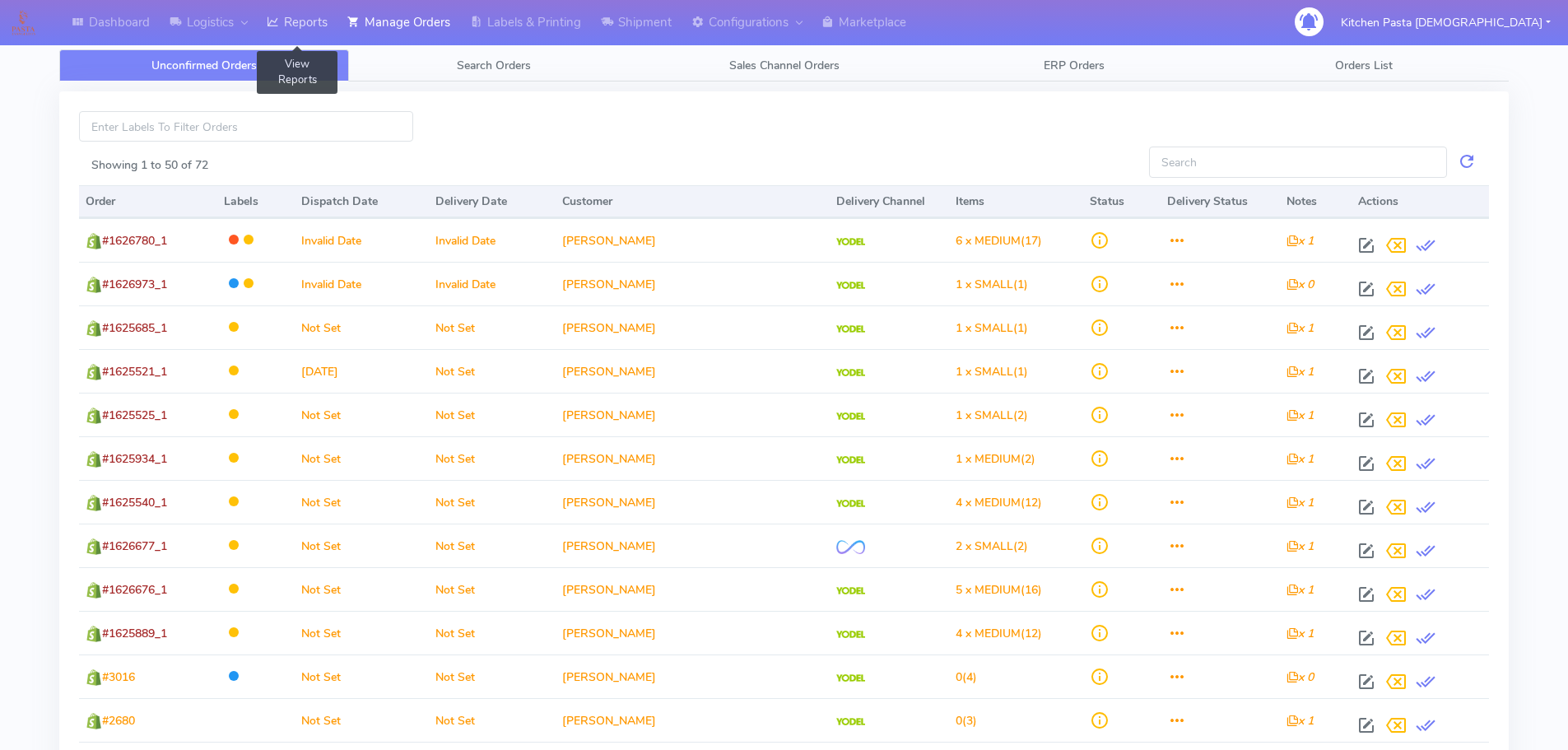
drag, startPoint x: 306, startPoint y: 32, endPoint x: 404, endPoint y: 30, distance: 98.0
click at [306, 32] on link "Reports" at bounding box center [297, 22] width 80 height 45
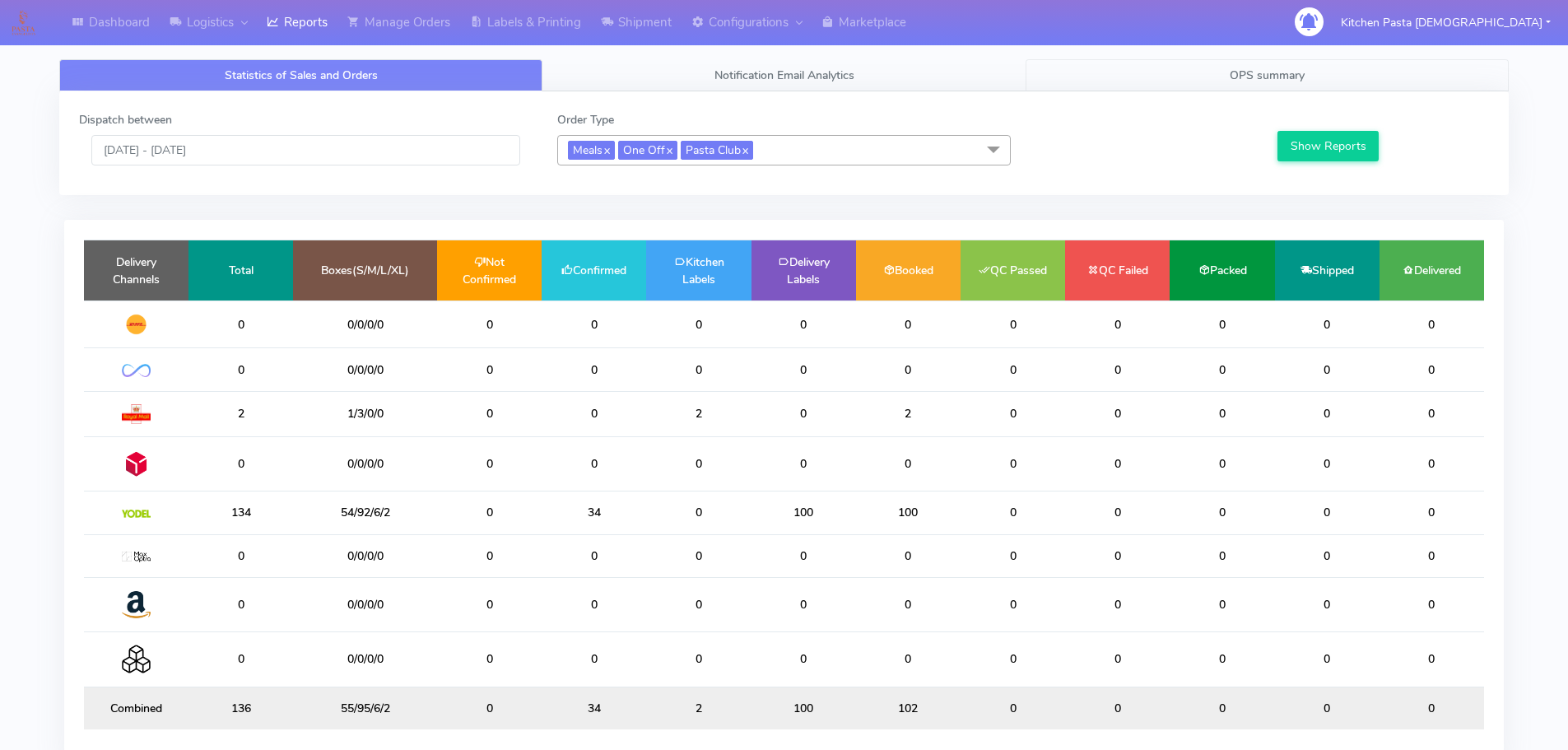
click at [1206, 85] on link "OPS summary" at bounding box center [1267, 75] width 483 height 32
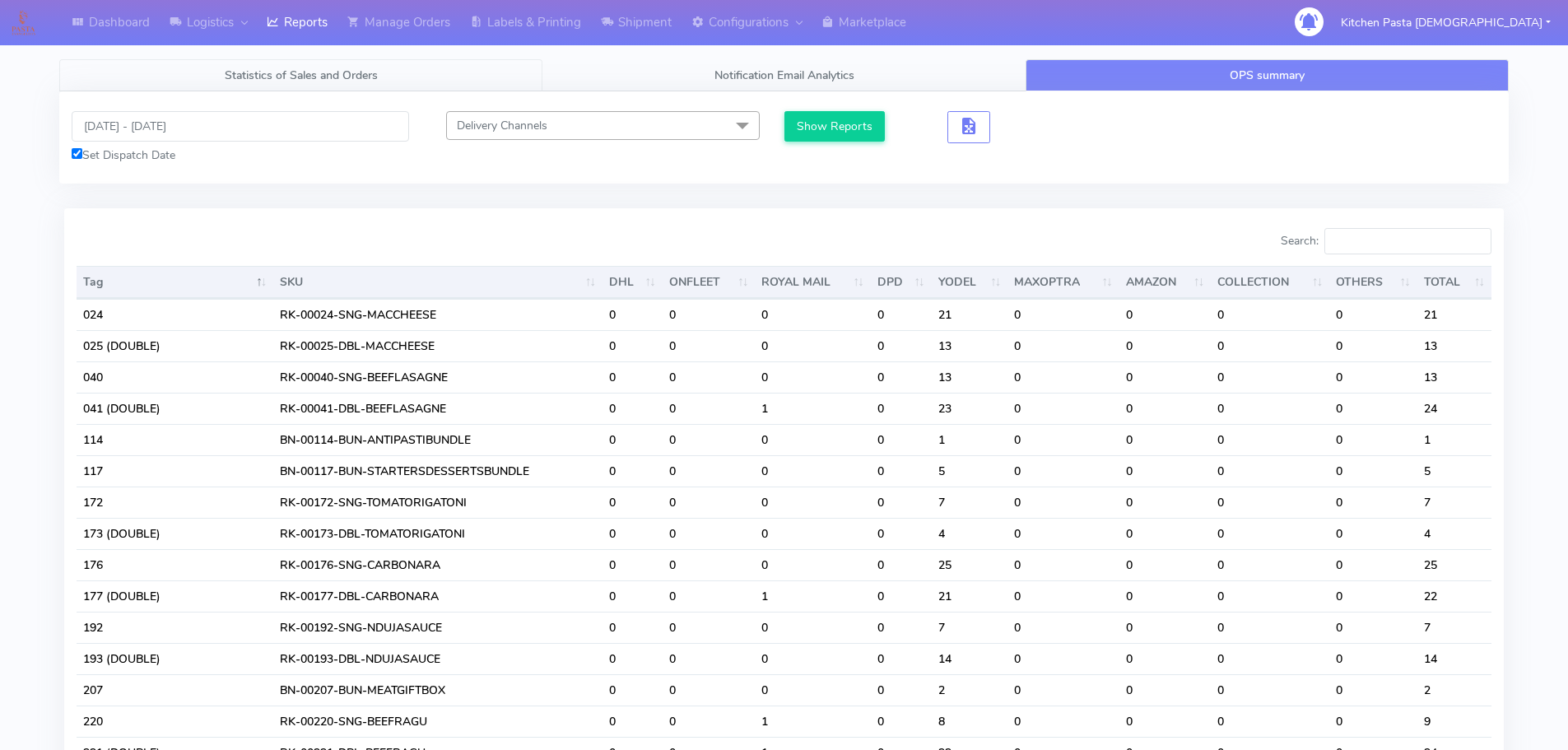
click at [318, 73] on span "Statistics of Sales and Orders" at bounding box center [301, 76] width 153 height 16
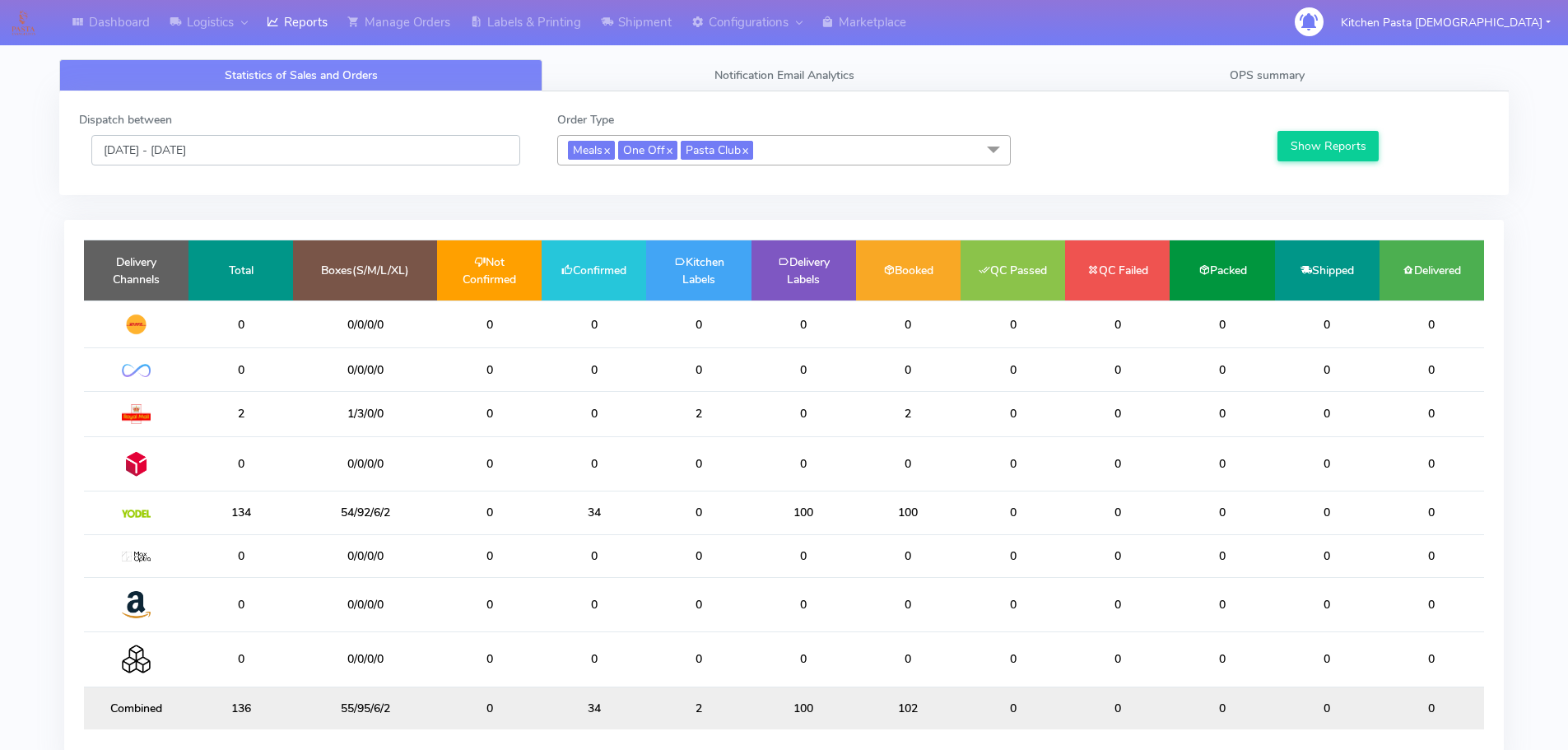
click at [192, 150] on input "[DATE] - [DATE]" at bounding box center [305, 150] width 429 height 30
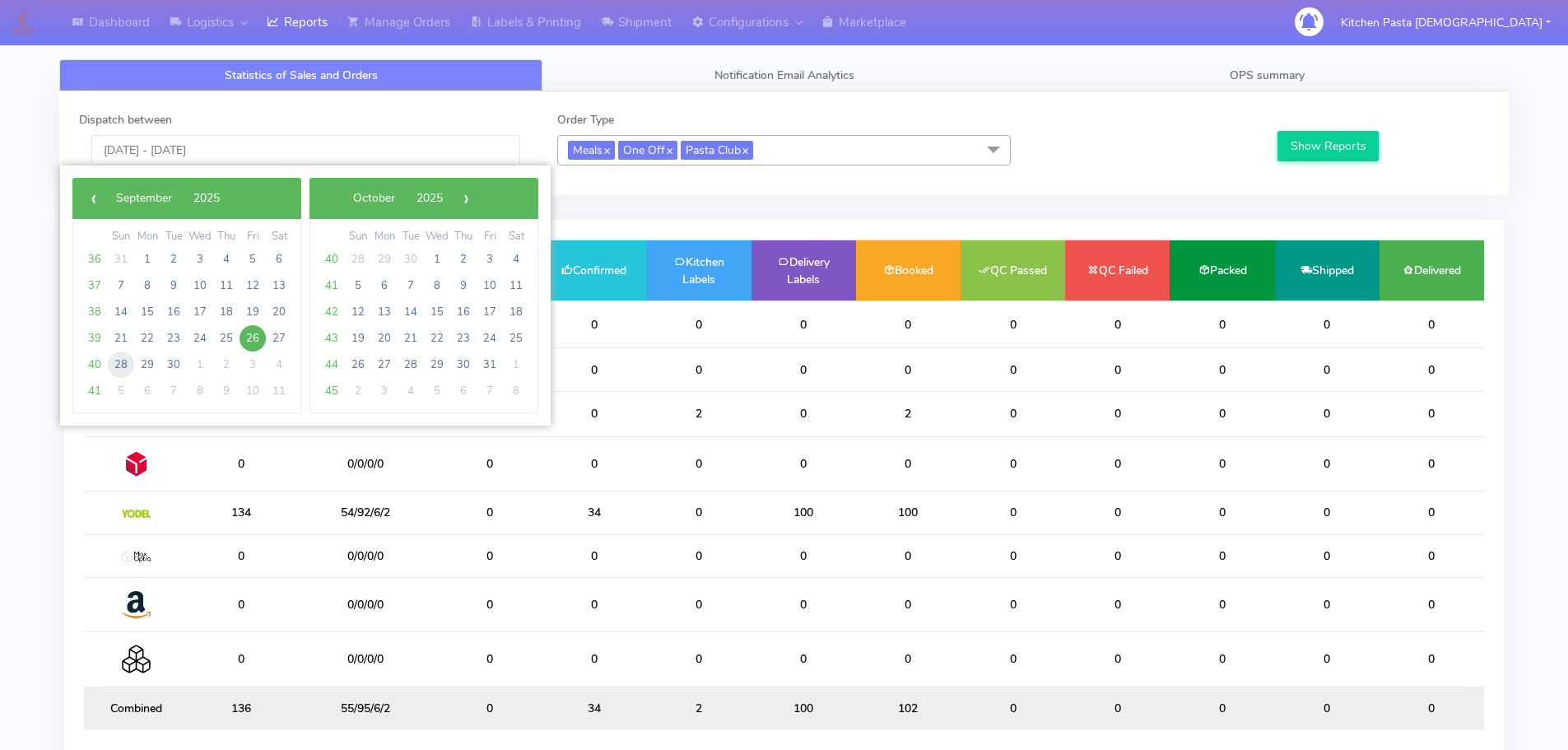
click at [111, 372] on span "28" at bounding box center [121, 365] width 27 height 27
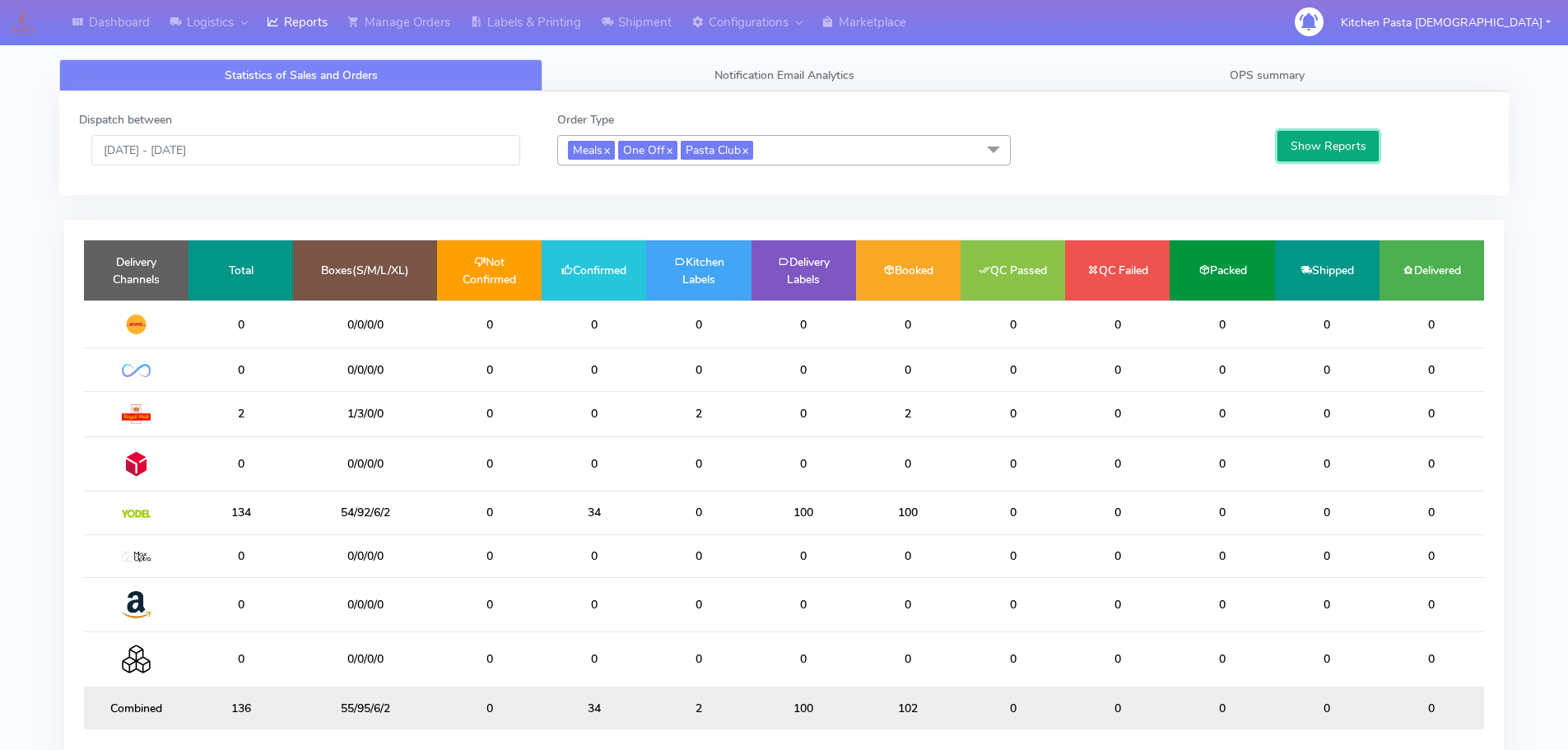
click at [1299, 135] on button "Show Reports" at bounding box center [1327, 146] width 101 height 30
click at [206, 146] on input "[DATE] - [DATE]" at bounding box center [305, 150] width 429 height 30
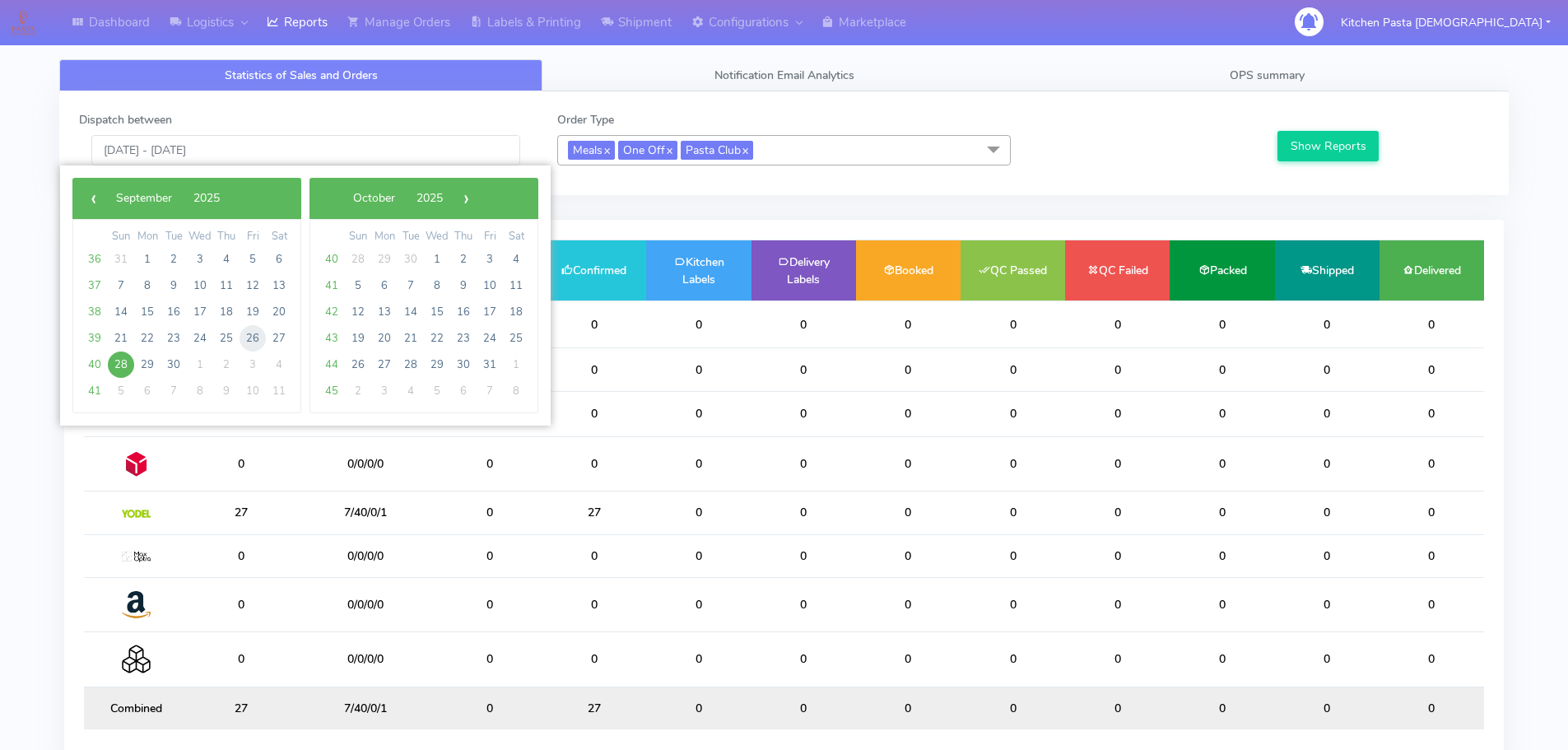
click at [255, 335] on span "26" at bounding box center [253, 338] width 27 height 27
type input "[DATE] - [DATE]"
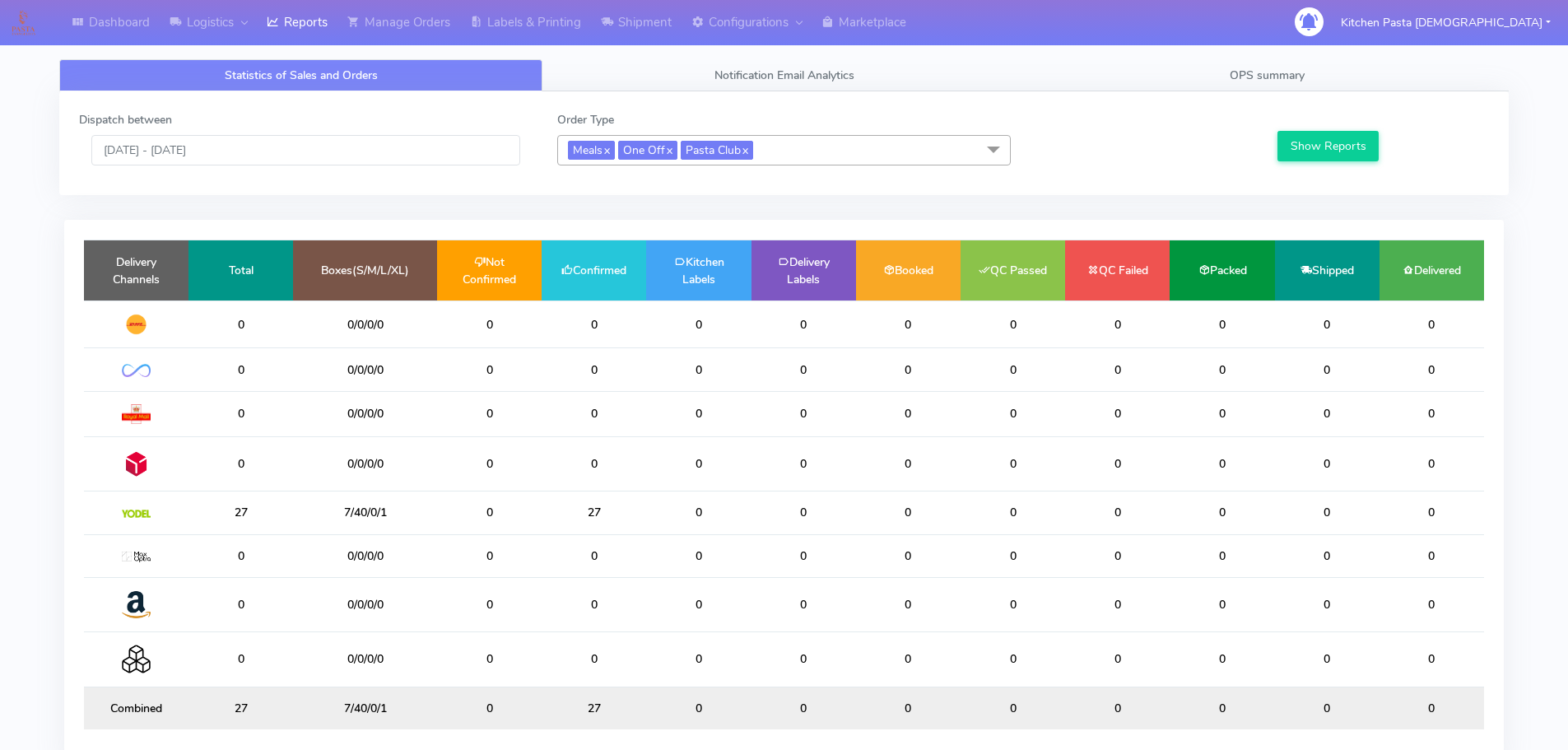
click at [1275, 145] on label at bounding box center [1275, 144] width 4 height 17
click at [1293, 154] on button "Show Reports" at bounding box center [1327, 146] width 101 height 30
click at [1267, 78] on span "OPS summary" at bounding box center [1267, 76] width 75 height 16
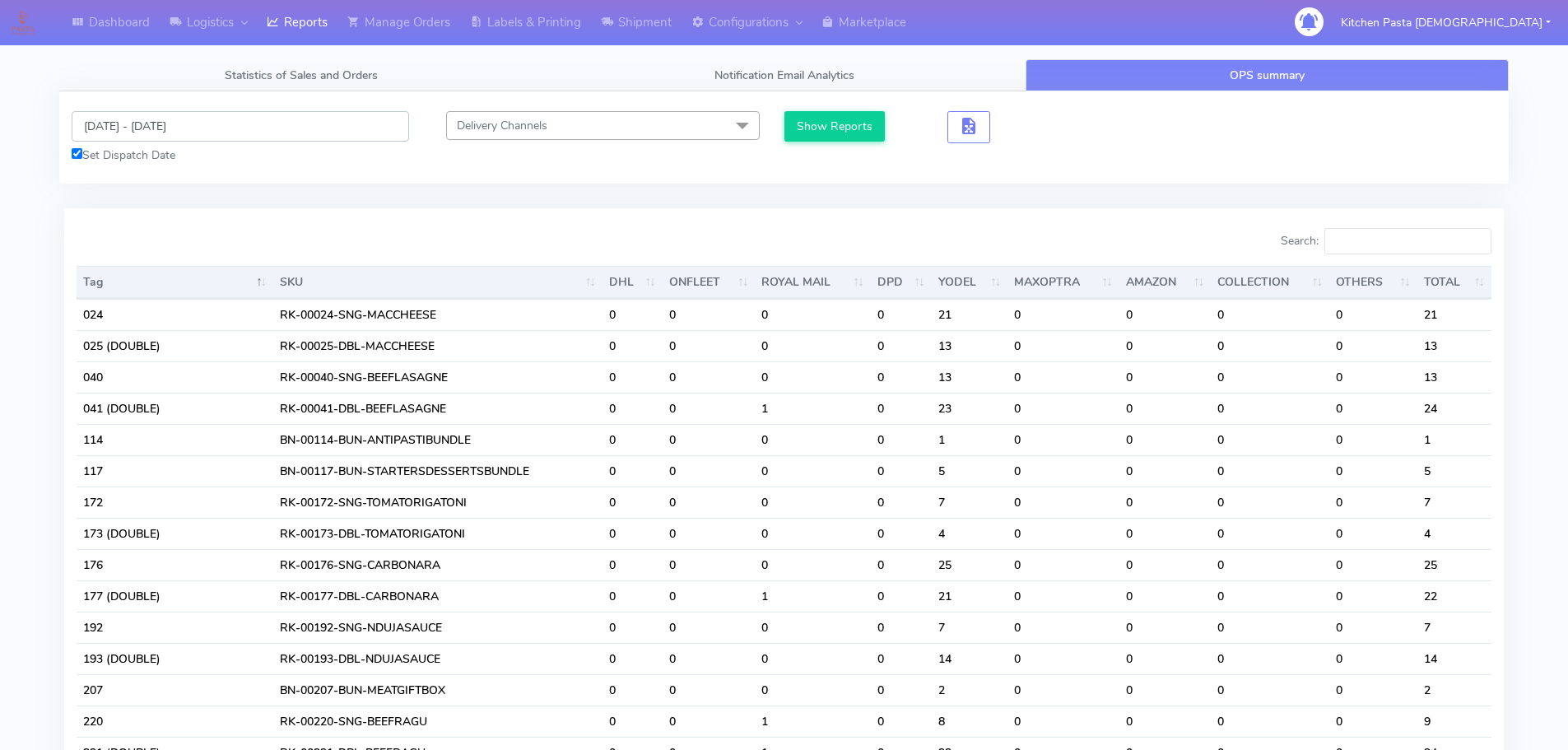
click at [193, 122] on input "[DATE] - [DATE]" at bounding box center [240, 127] width 337 height 30
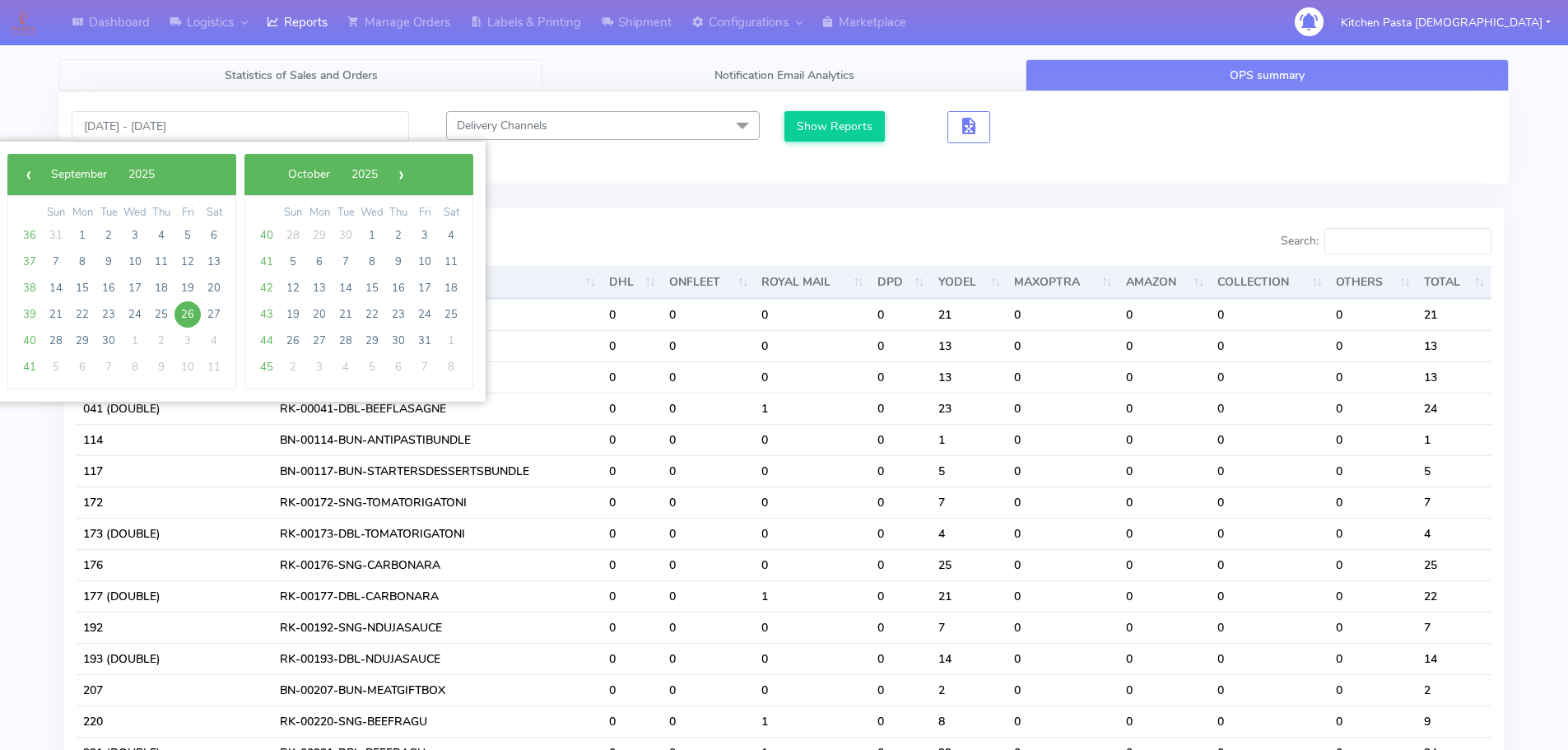
click at [315, 74] on span "Statistics of Sales and Orders" at bounding box center [301, 76] width 153 height 16
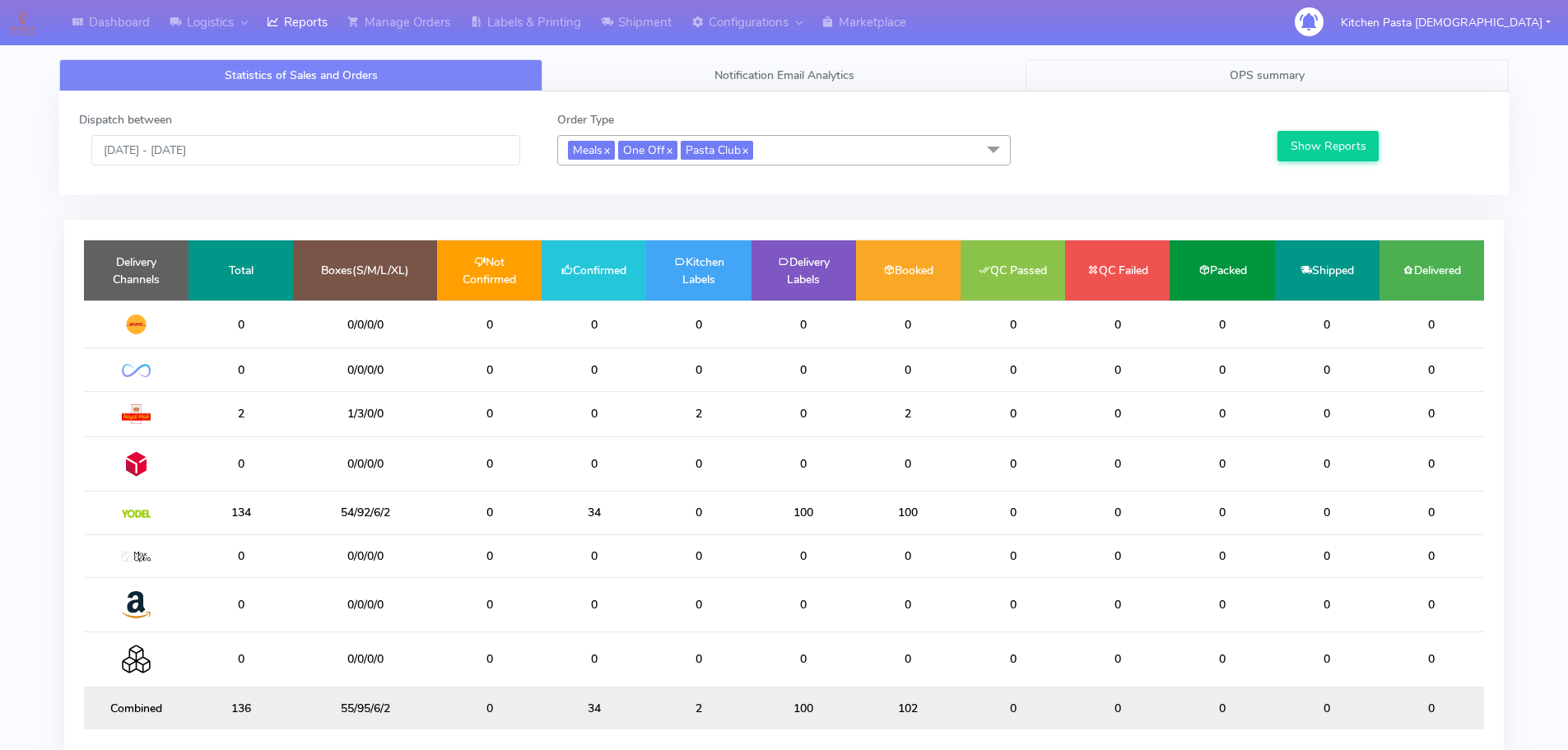
click at [1294, 80] on span "OPS summary" at bounding box center [1267, 76] width 75 height 16
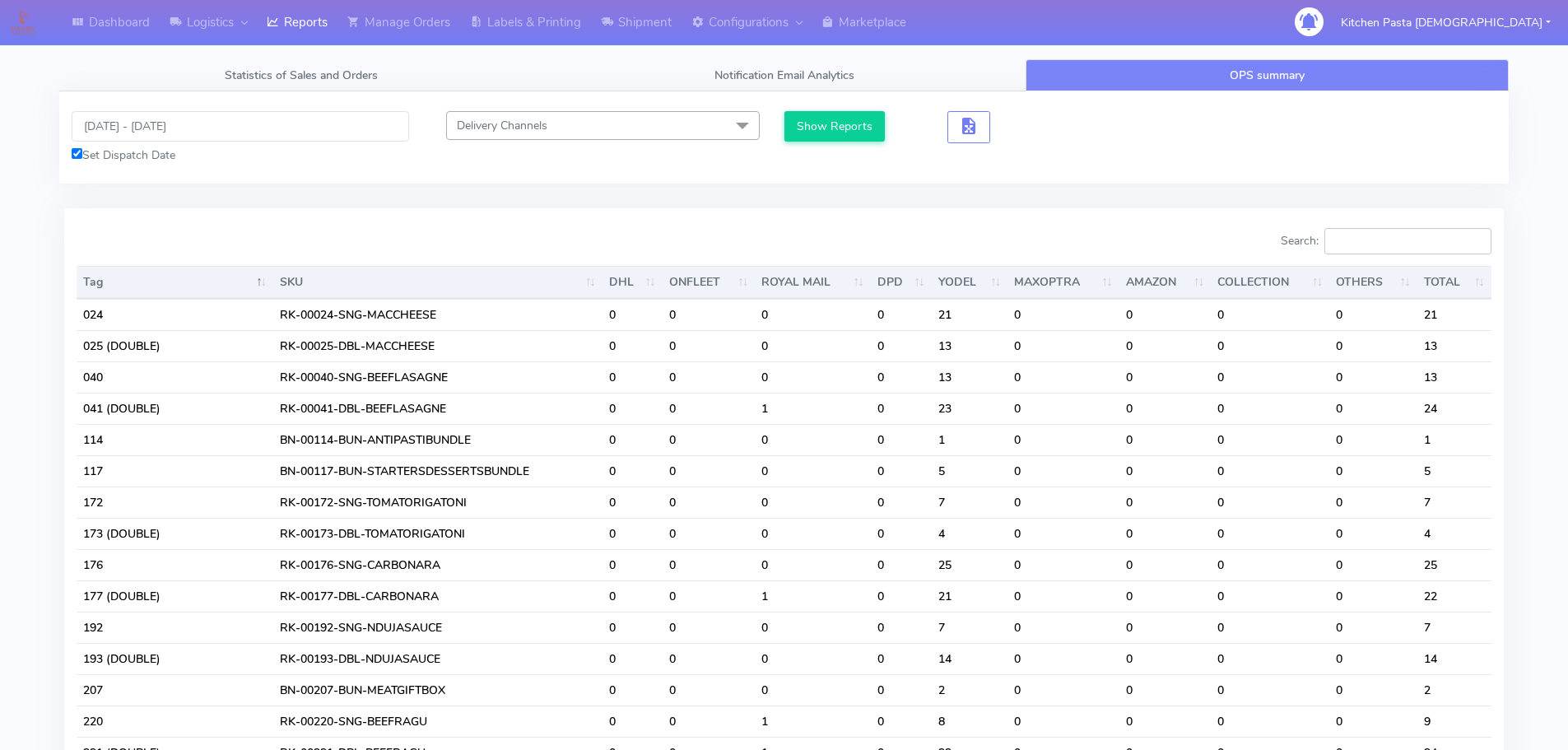
click at [1383, 233] on input "Search:" at bounding box center [1407, 242] width 167 height 27
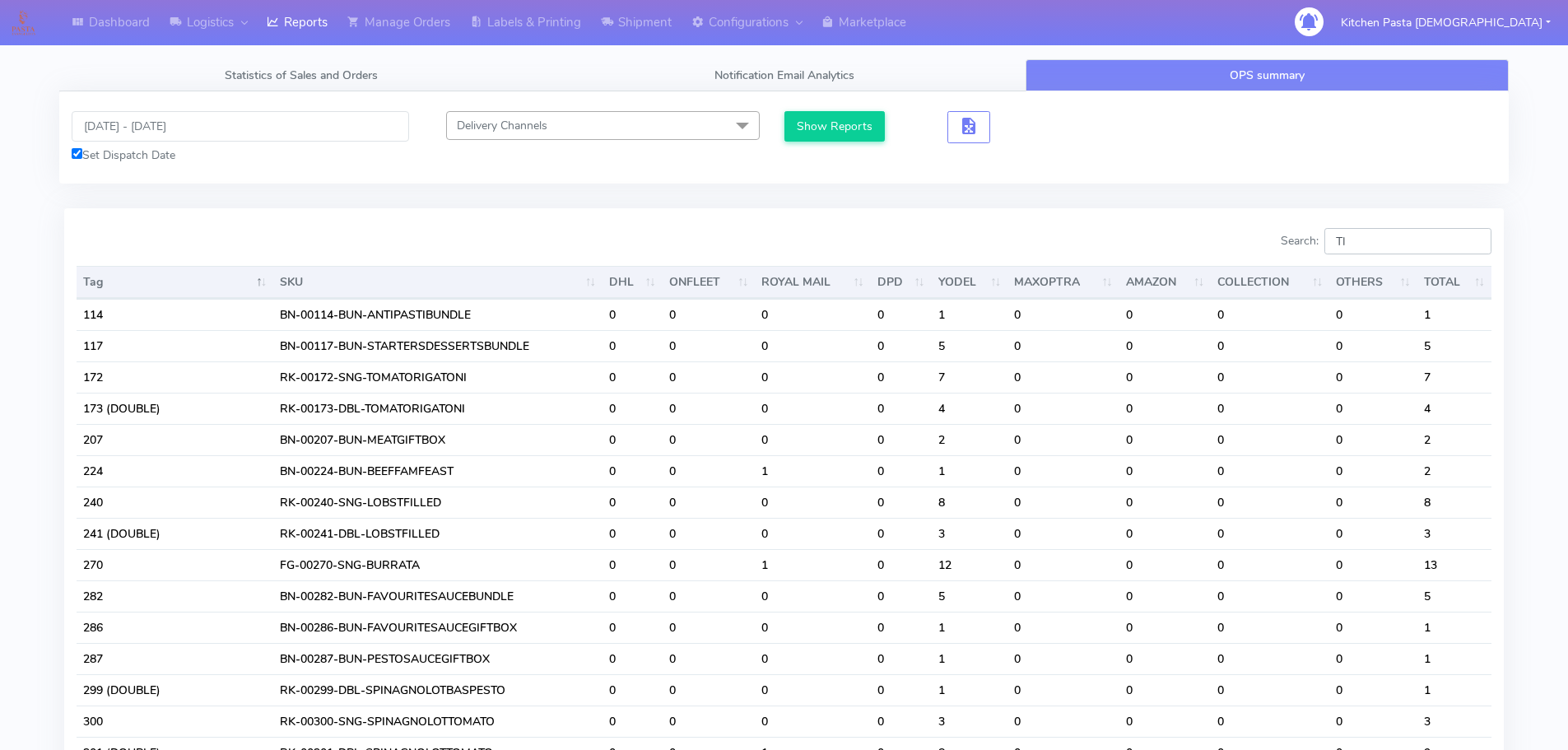
type input "TIR"
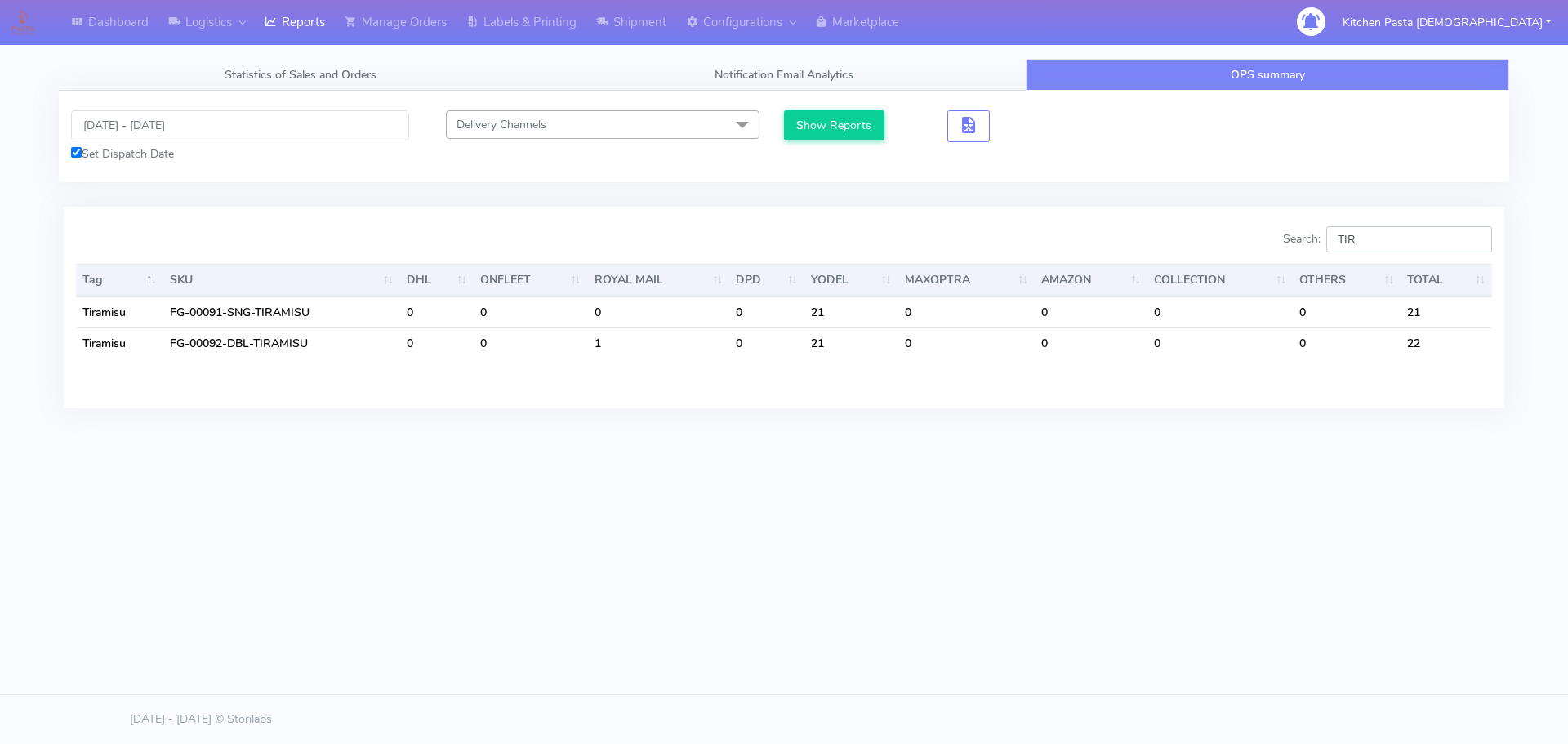
drag, startPoint x: 1395, startPoint y: 242, endPoint x: 1297, endPoint y: 233, distance: 98.4
click at [1306, 238] on label "Search: TIR" at bounding box center [1387, 240] width 209 height 27
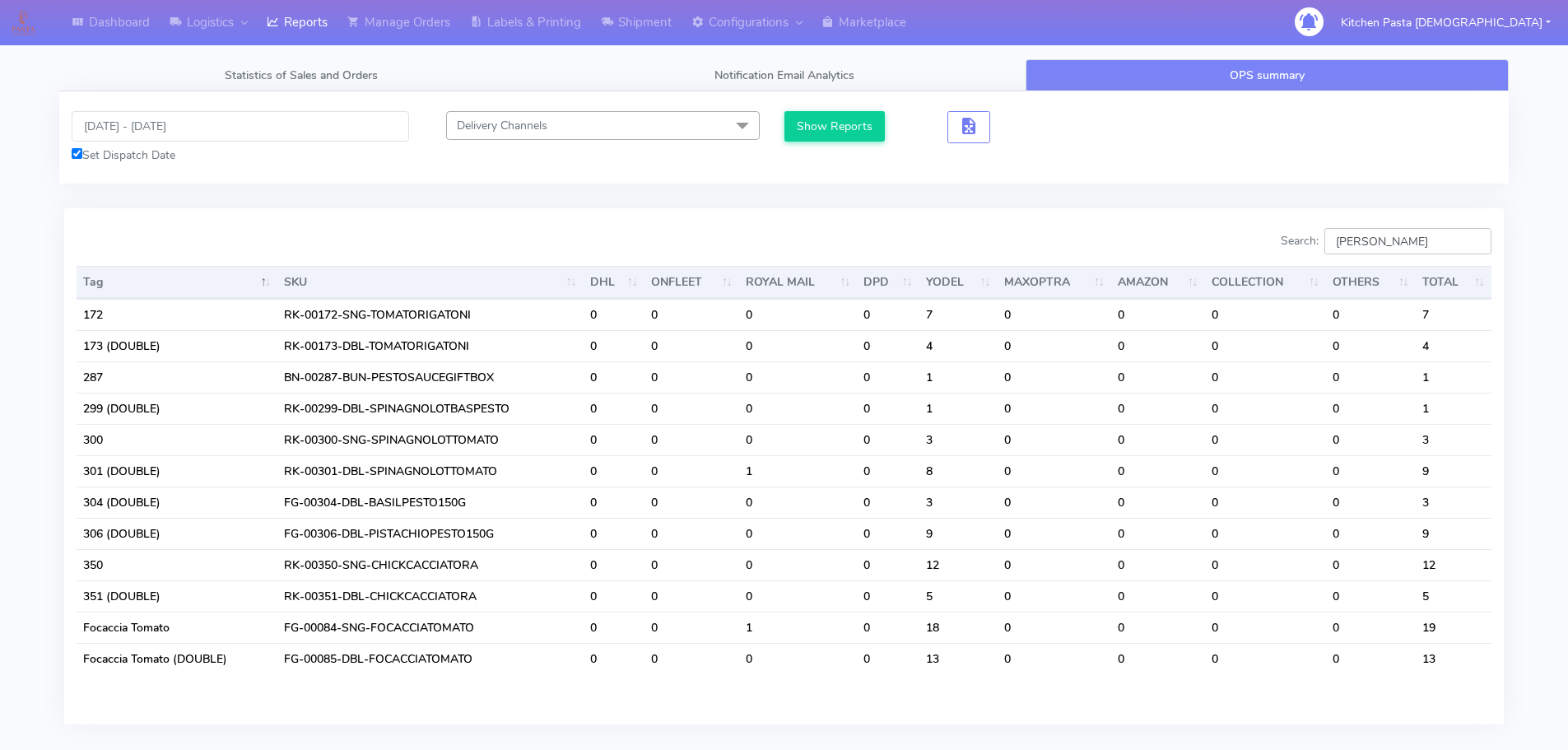
type input "TOMA"
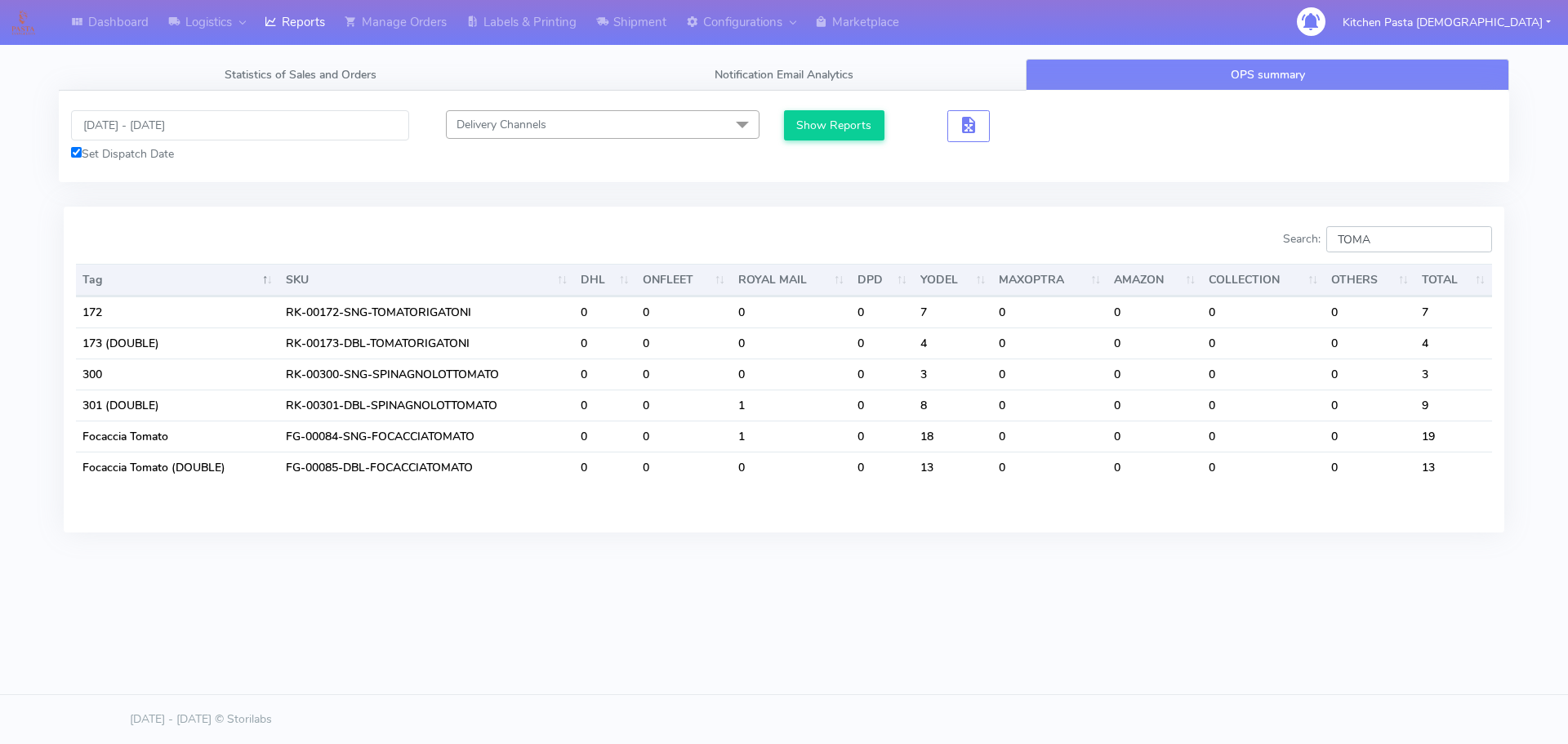
drag, startPoint x: 1408, startPoint y: 238, endPoint x: 1271, endPoint y: 248, distance: 137.4
click at [1271, 248] on div "Search: TOMA" at bounding box center [1144, 242] width 696 height 33
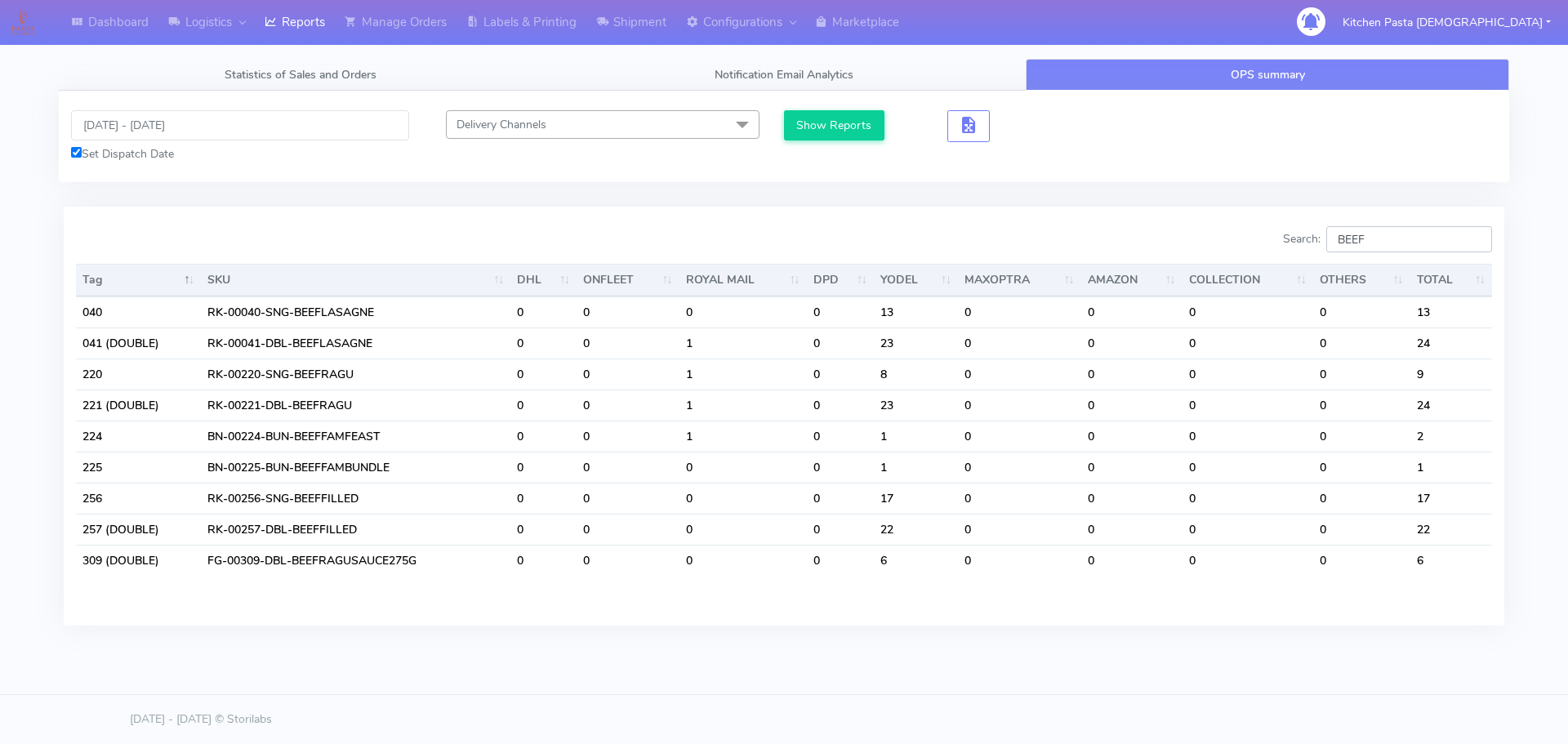
drag, startPoint x: 1423, startPoint y: 243, endPoint x: 1178, endPoint y: 243, distance: 245.0
click at [1178, 243] on div "Search: BEEF" at bounding box center [1144, 242] width 696 height 33
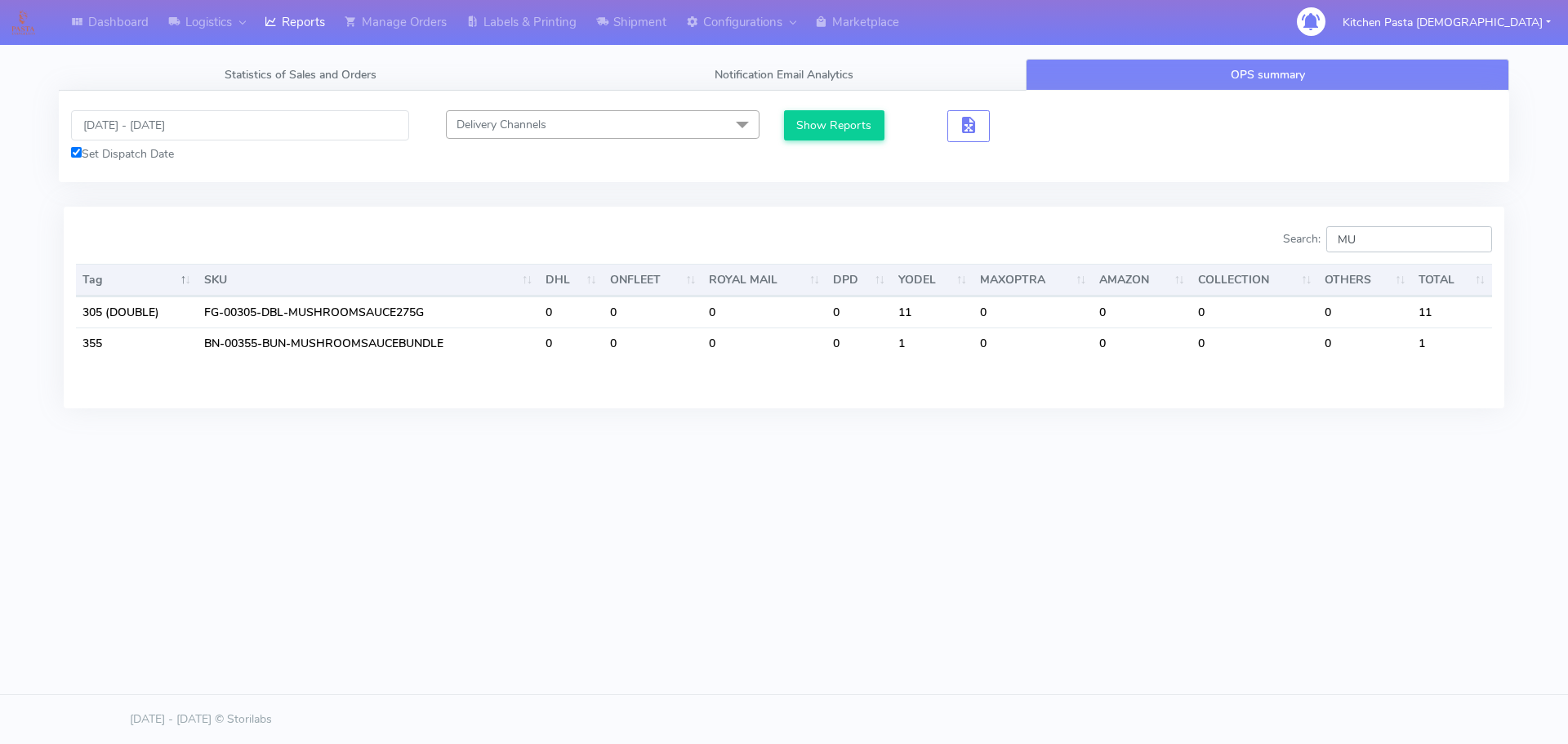
type input "M"
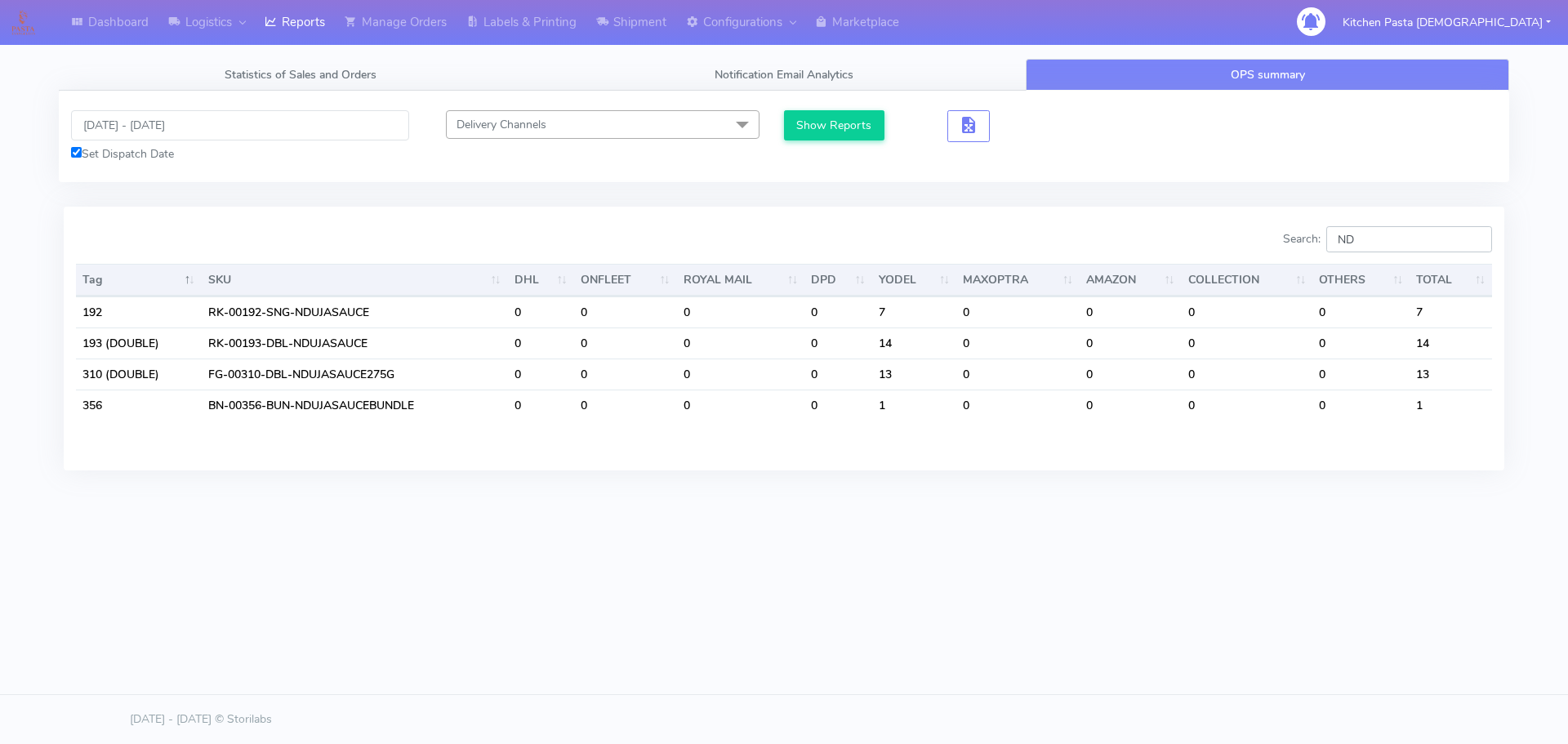
type input "N"
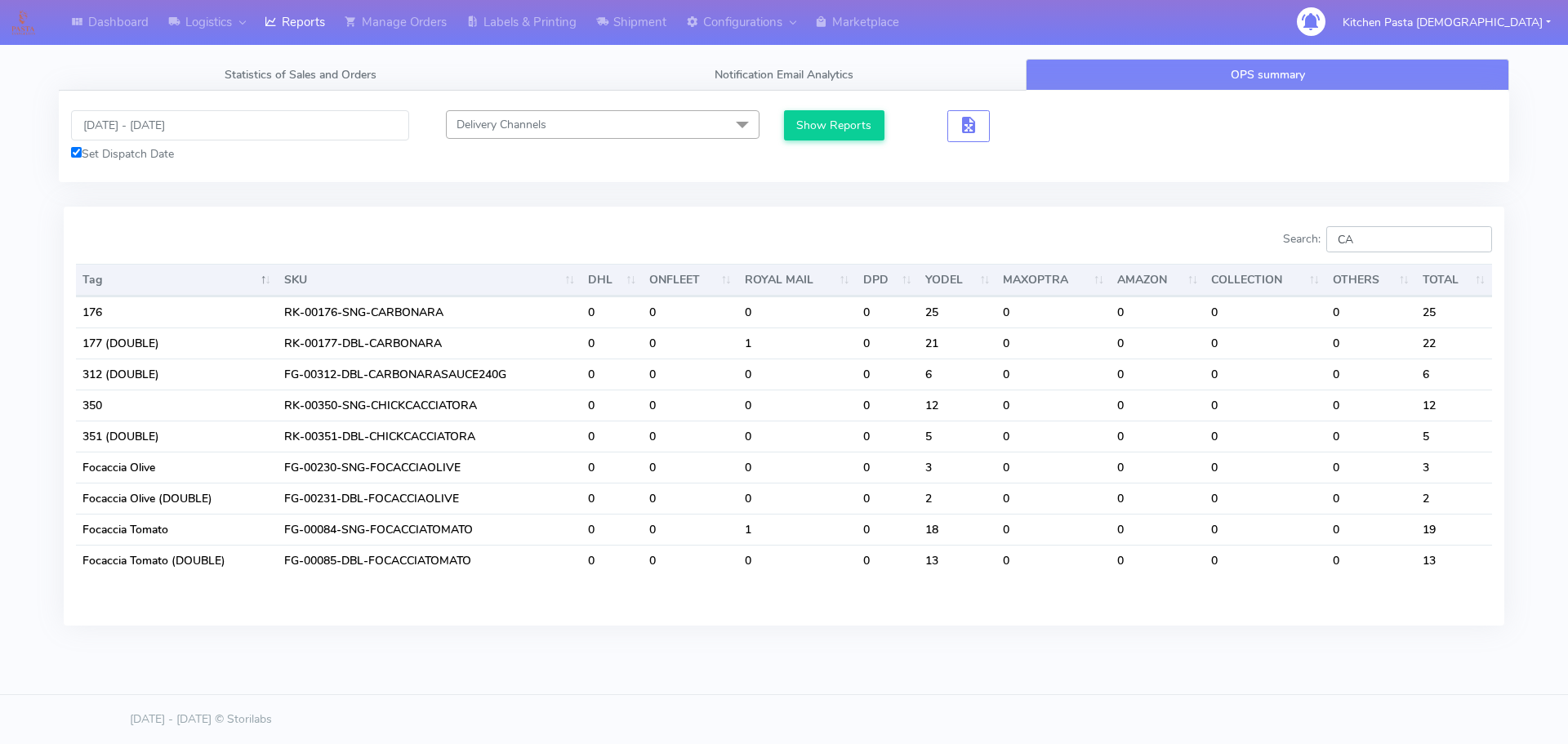
type input "C"
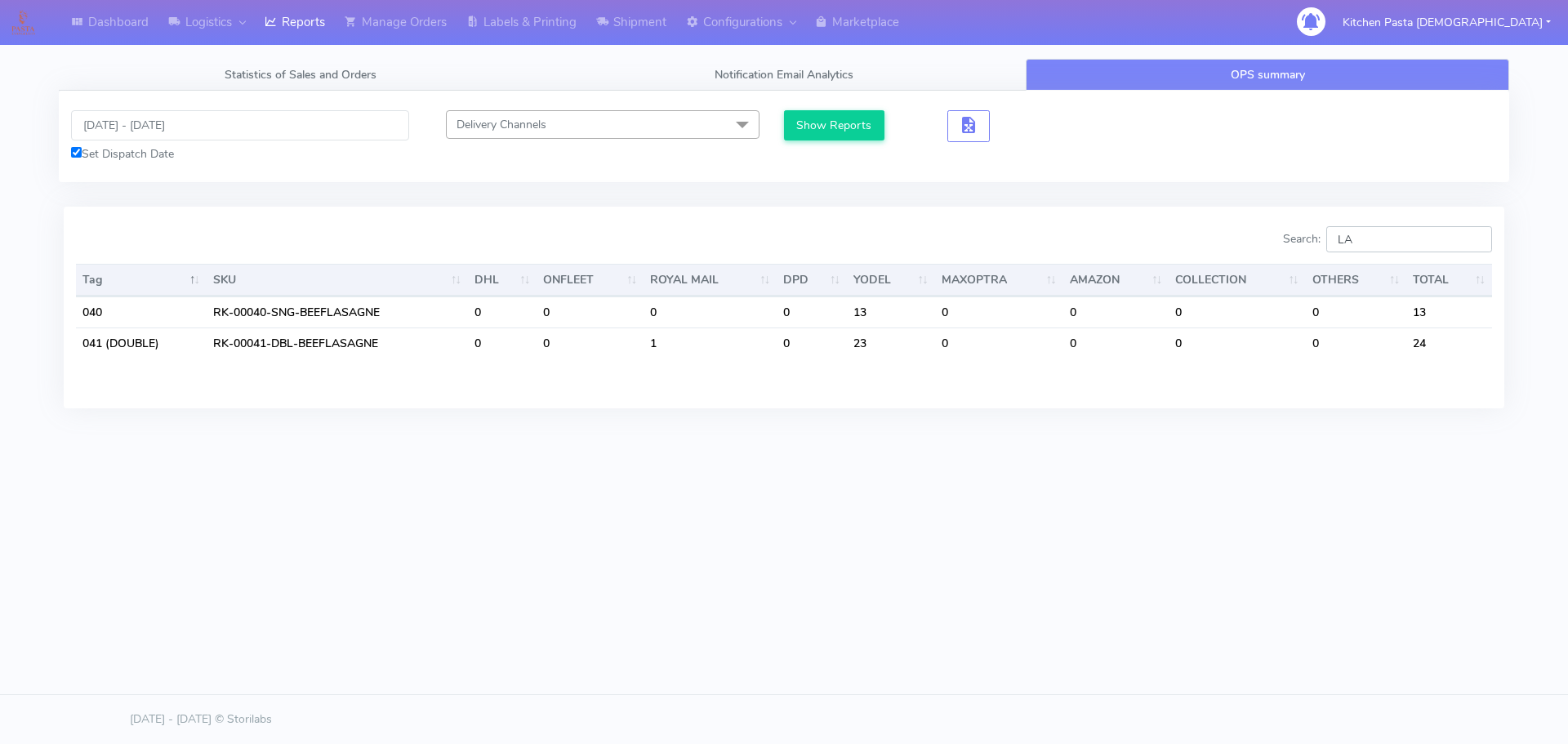
type input "L"
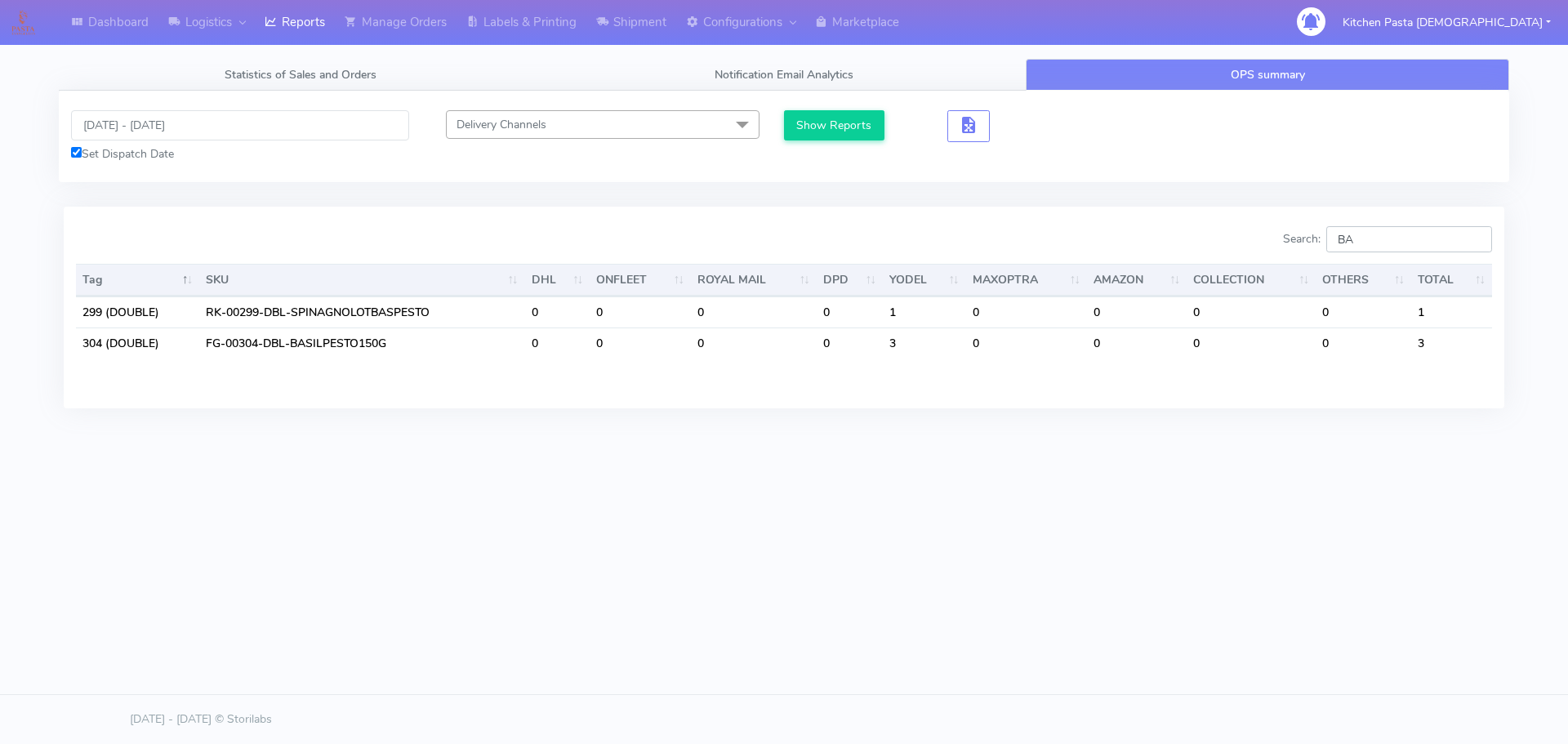
type input "B"
